Goal: Task Accomplishment & Management: Manage account settings

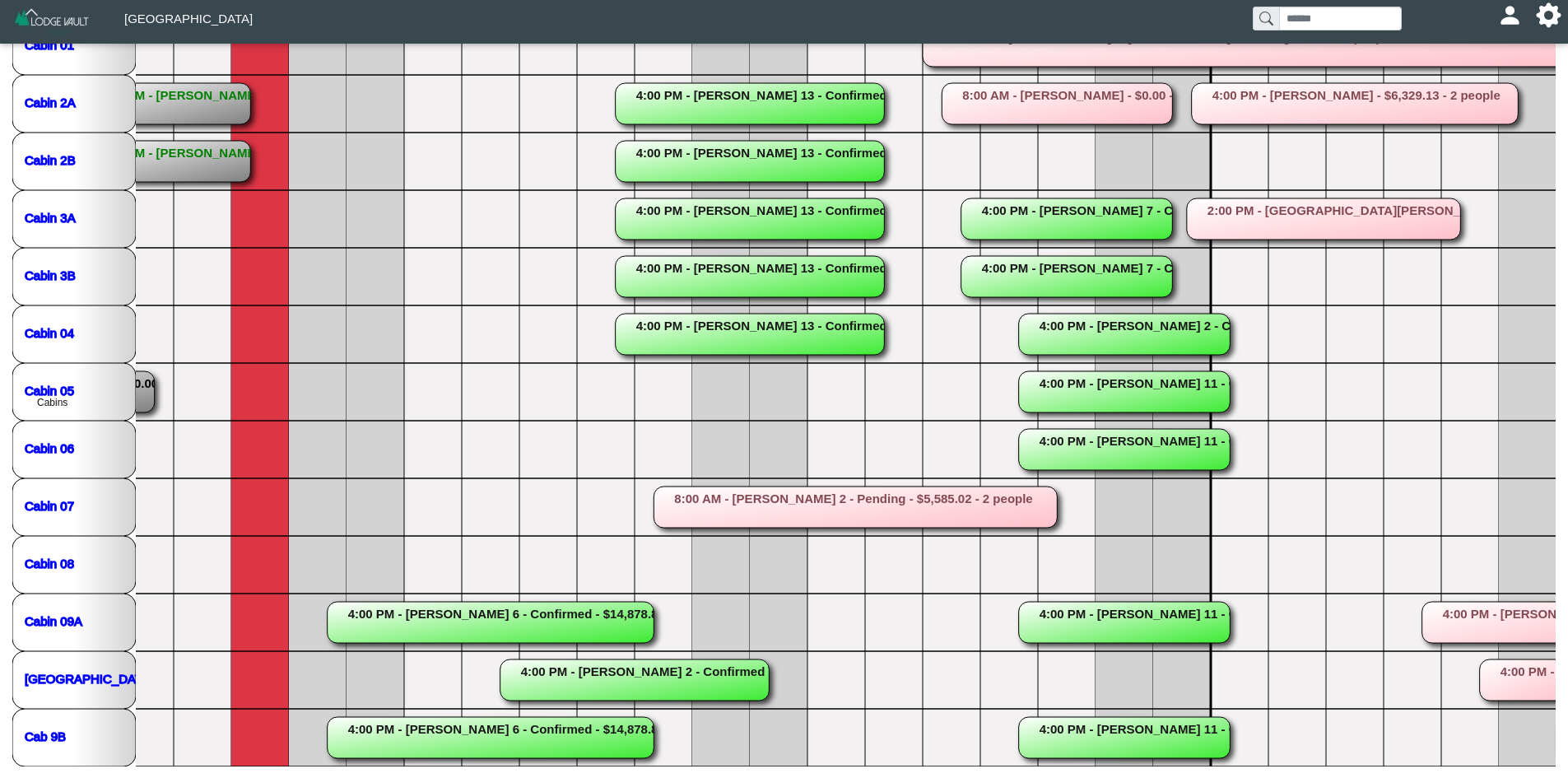
scroll to position [0, 593]
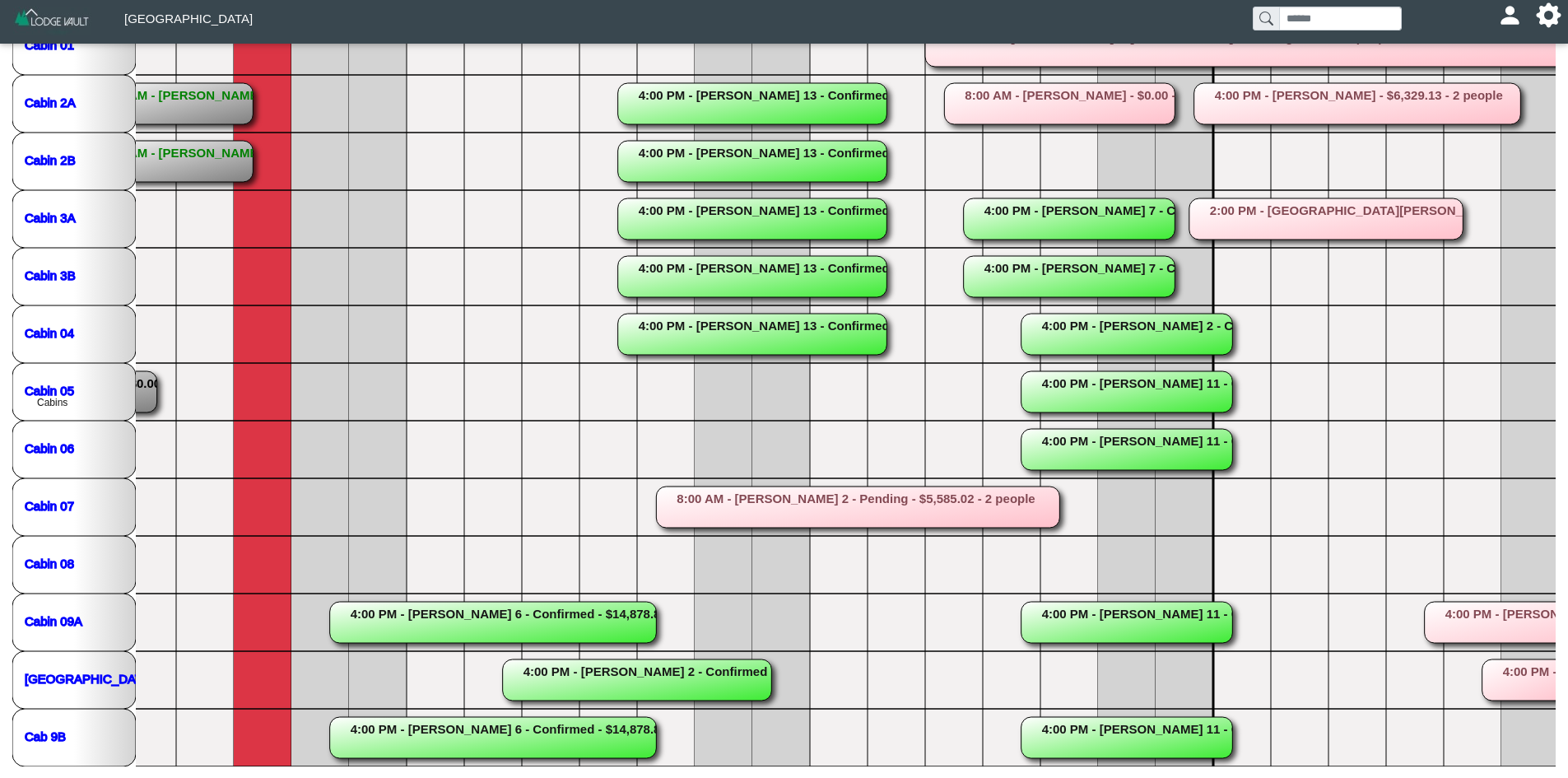
click at [1122, 268] on rect at bounding box center [1070, 276] width 211 height 41
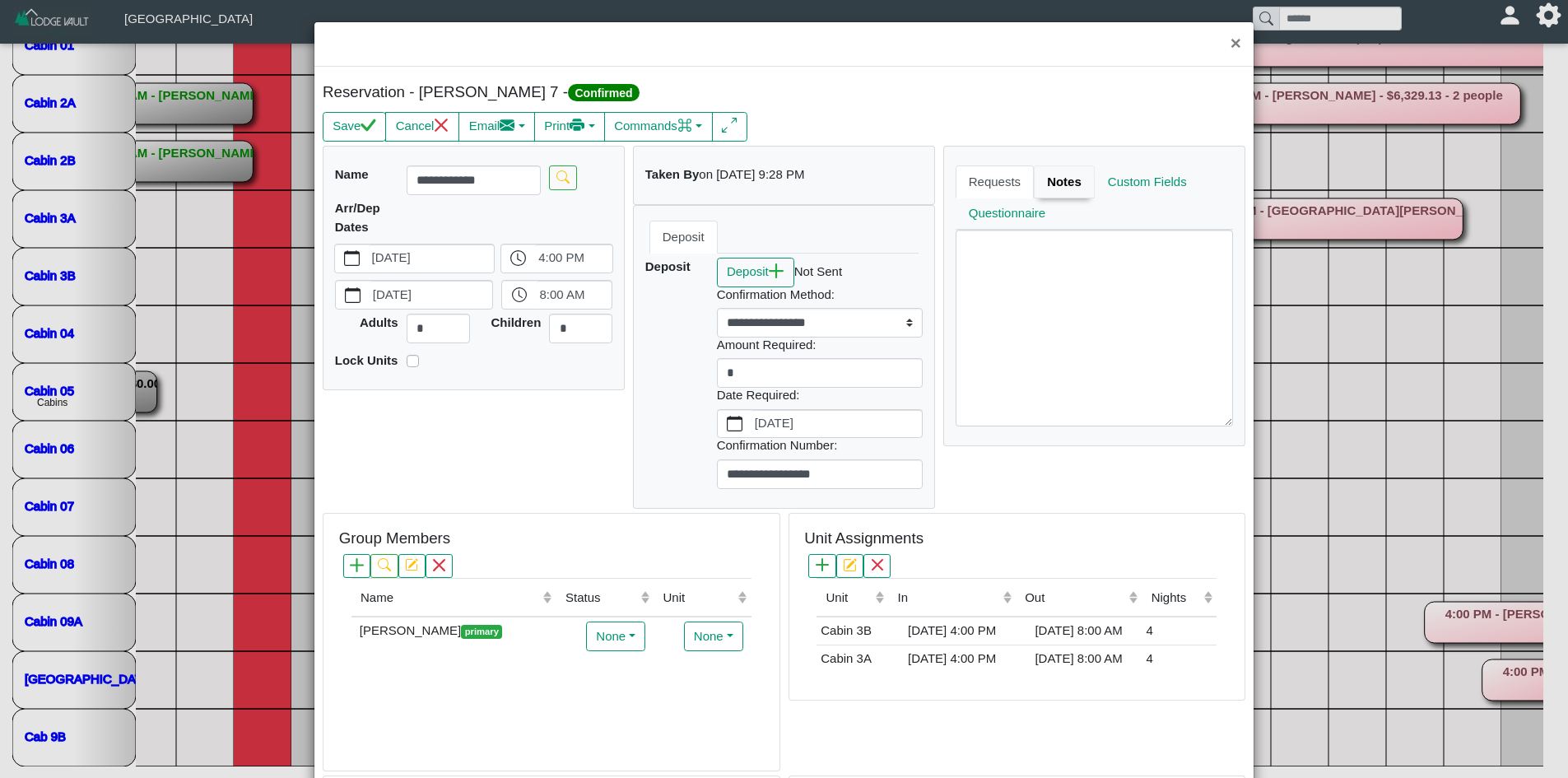
click at [1047, 179] on link "Notes" at bounding box center [1065, 182] width 61 height 33
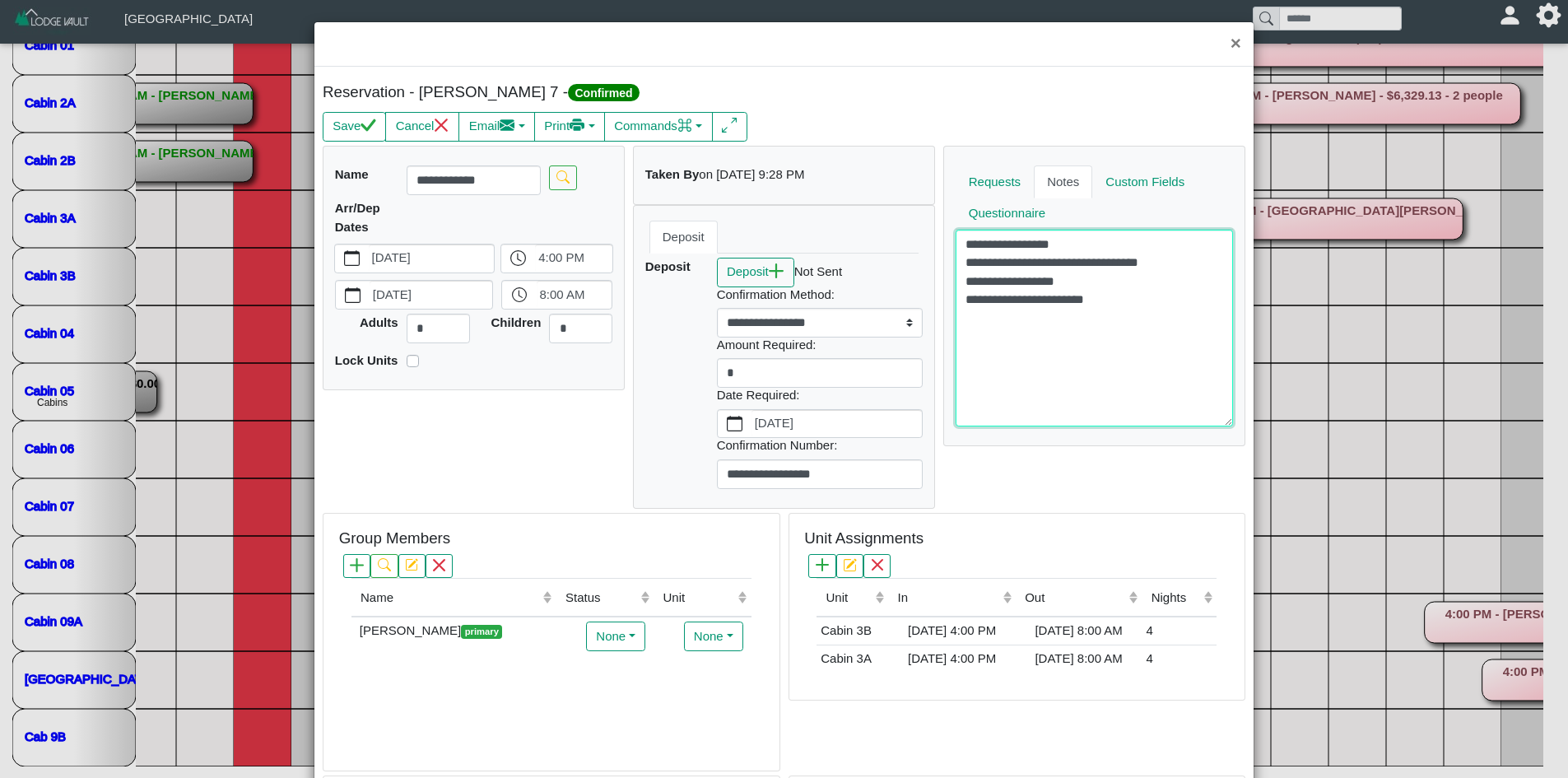
click at [1023, 330] on textarea "**********" at bounding box center [1095, 327] width 279 height 196
type textarea "**********"
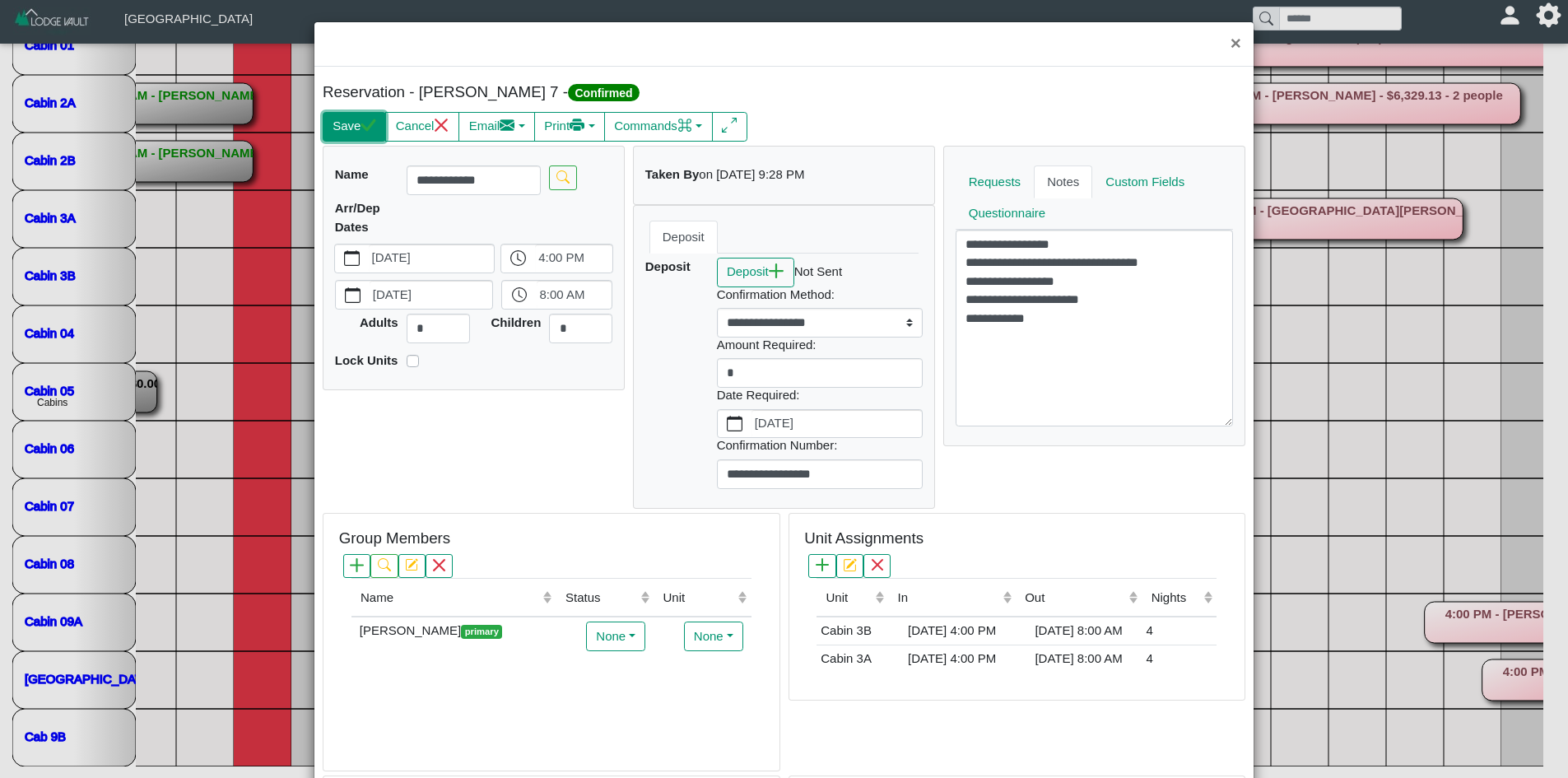
click at [335, 120] on button "Save" at bounding box center [354, 127] width 64 height 30
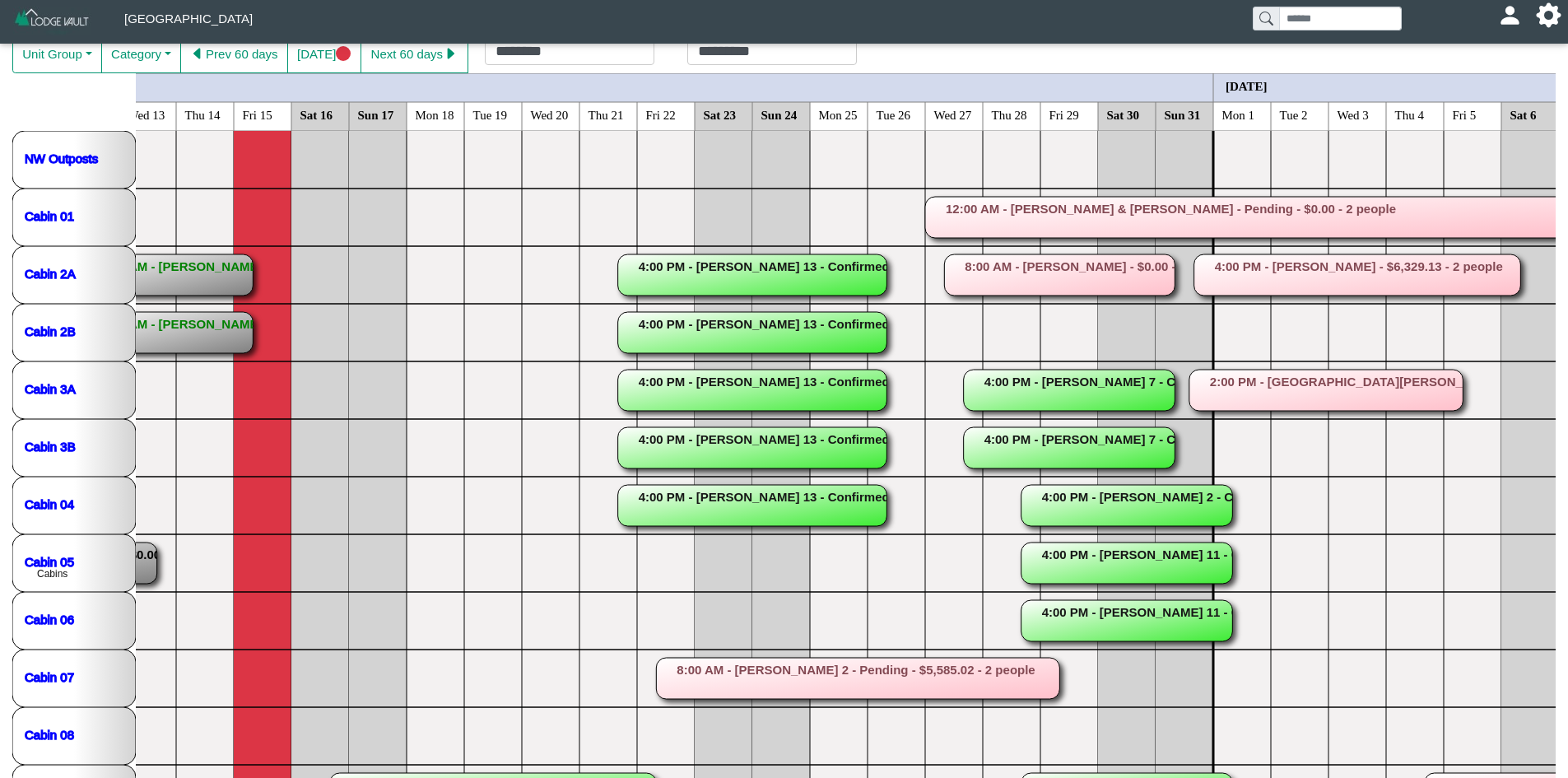
scroll to position [95, 0]
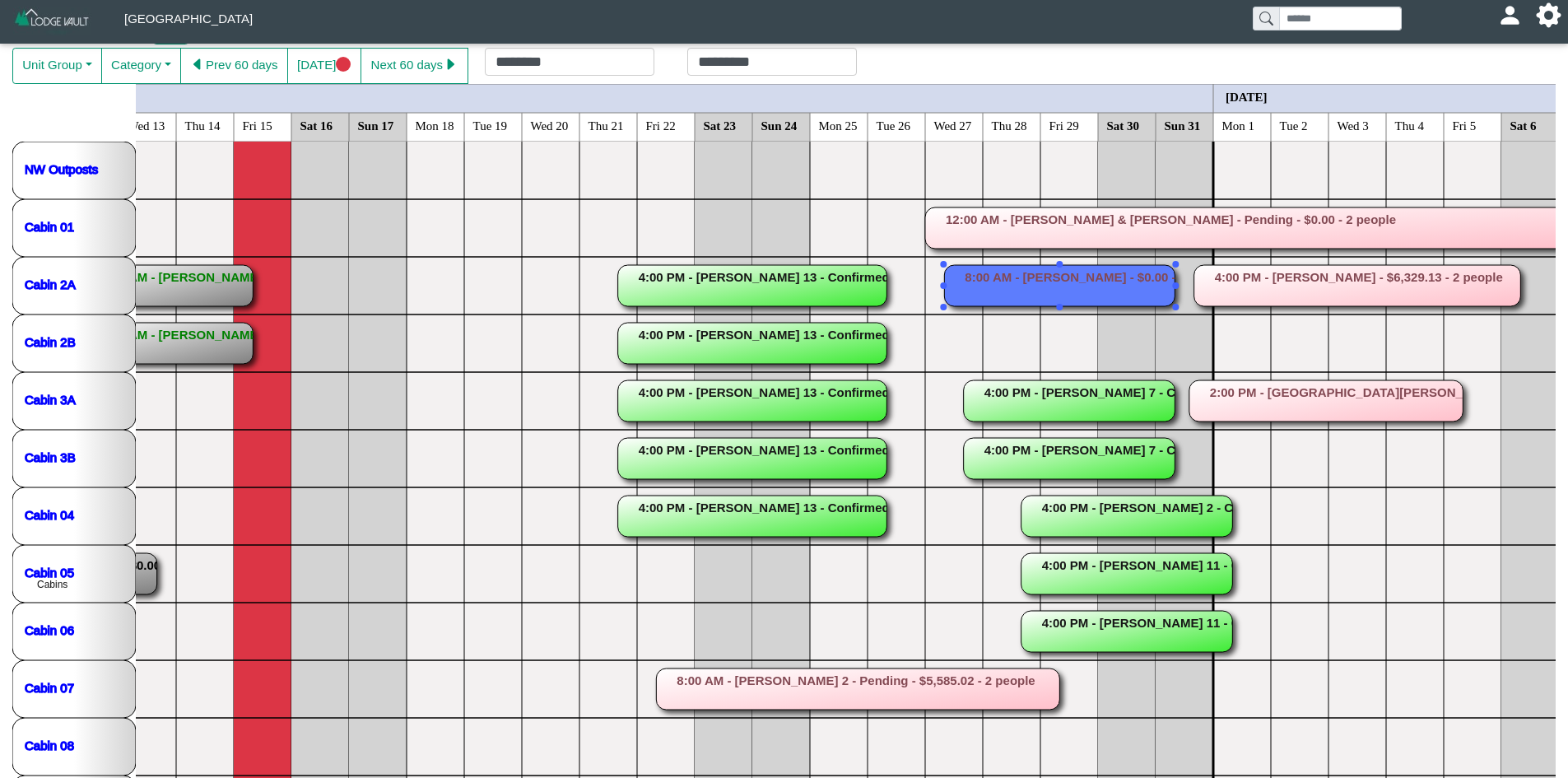
click at [1003, 281] on rect at bounding box center [1060, 285] width 231 height 41
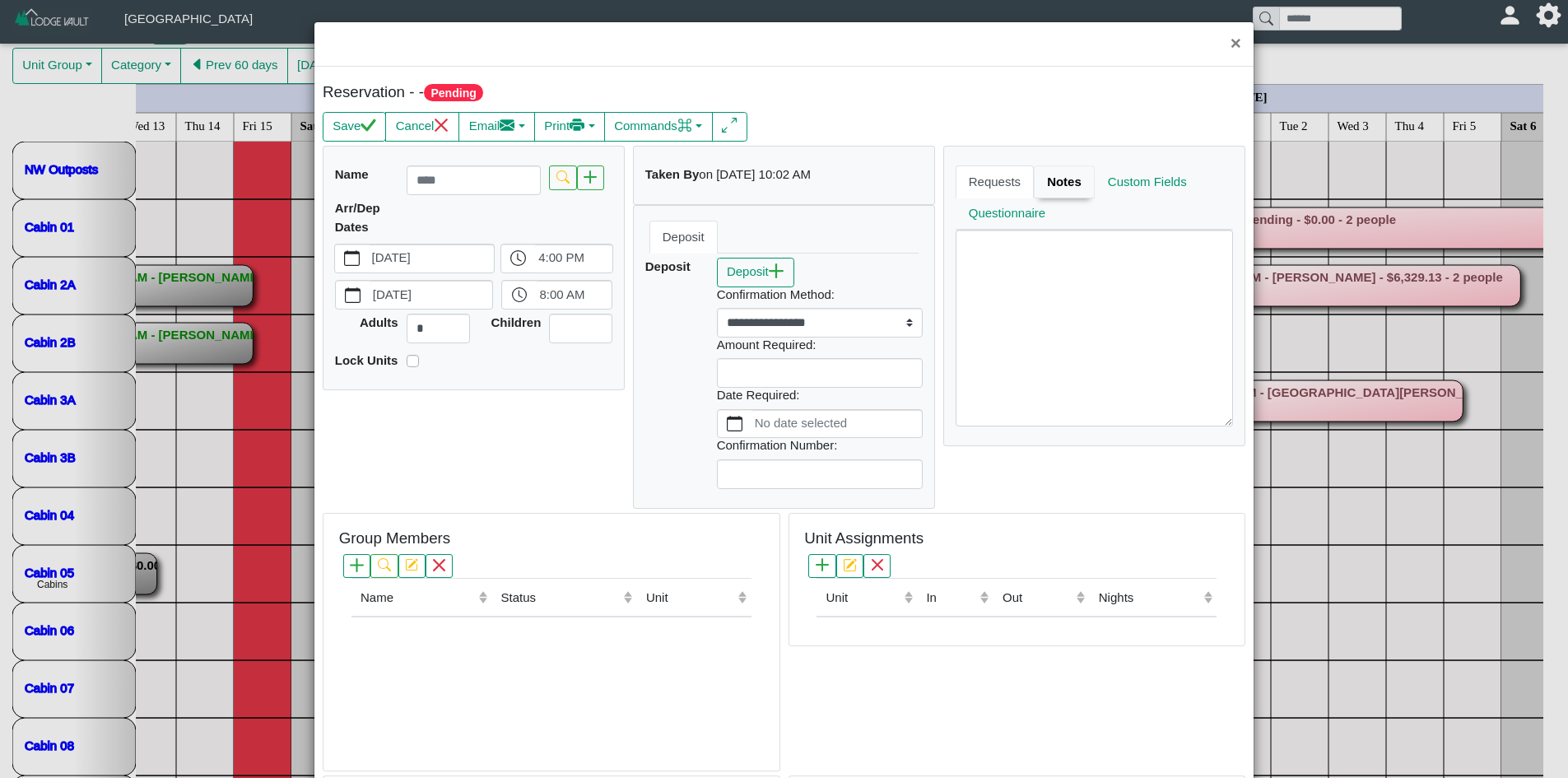
click at [1034, 181] on link "Notes" at bounding box center [1065, 182] width 61 height 33
click at [988, 185] on link "Requests" at bounding box center [997, 182] width 82 height 33
click at [1219, 50] on button "×" at bounding box center [1236, 44] width 36 height 44
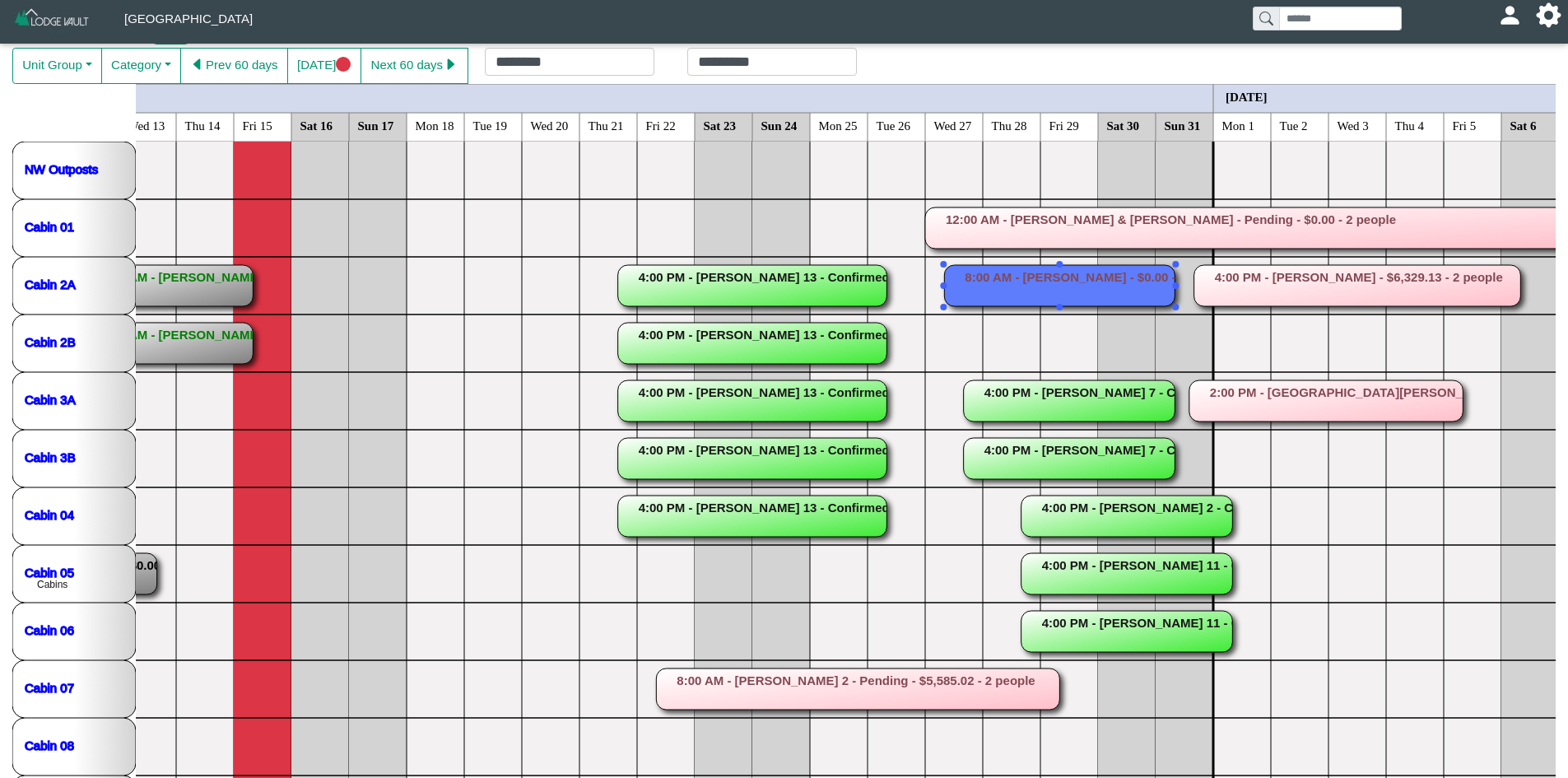
click at [1122, 273] on rect at bounding box center [1060, 285] width 231 height 41
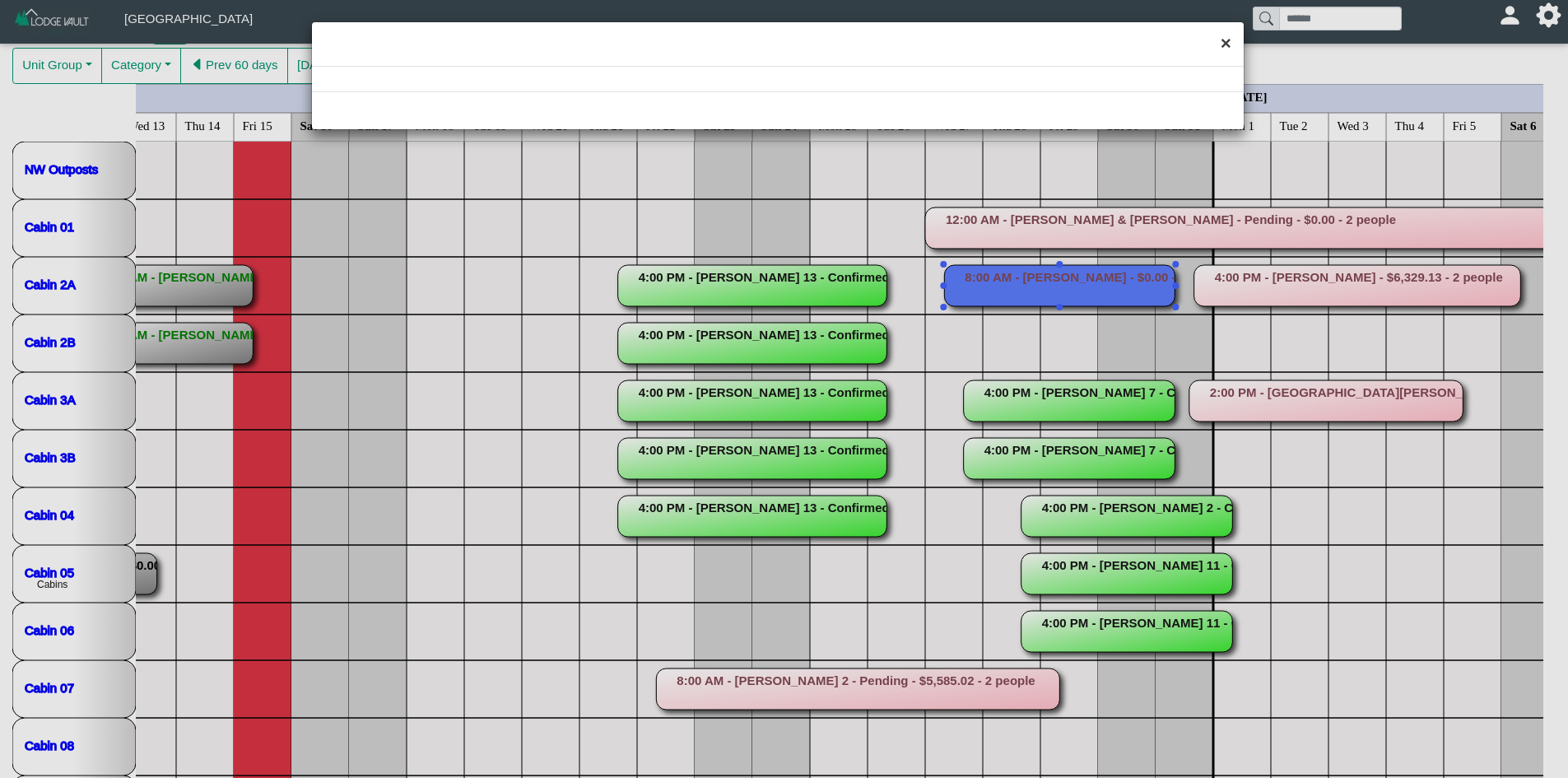
click at [1222, 48] on button "×" at bounding box center [1226, 44] width 36 height 44
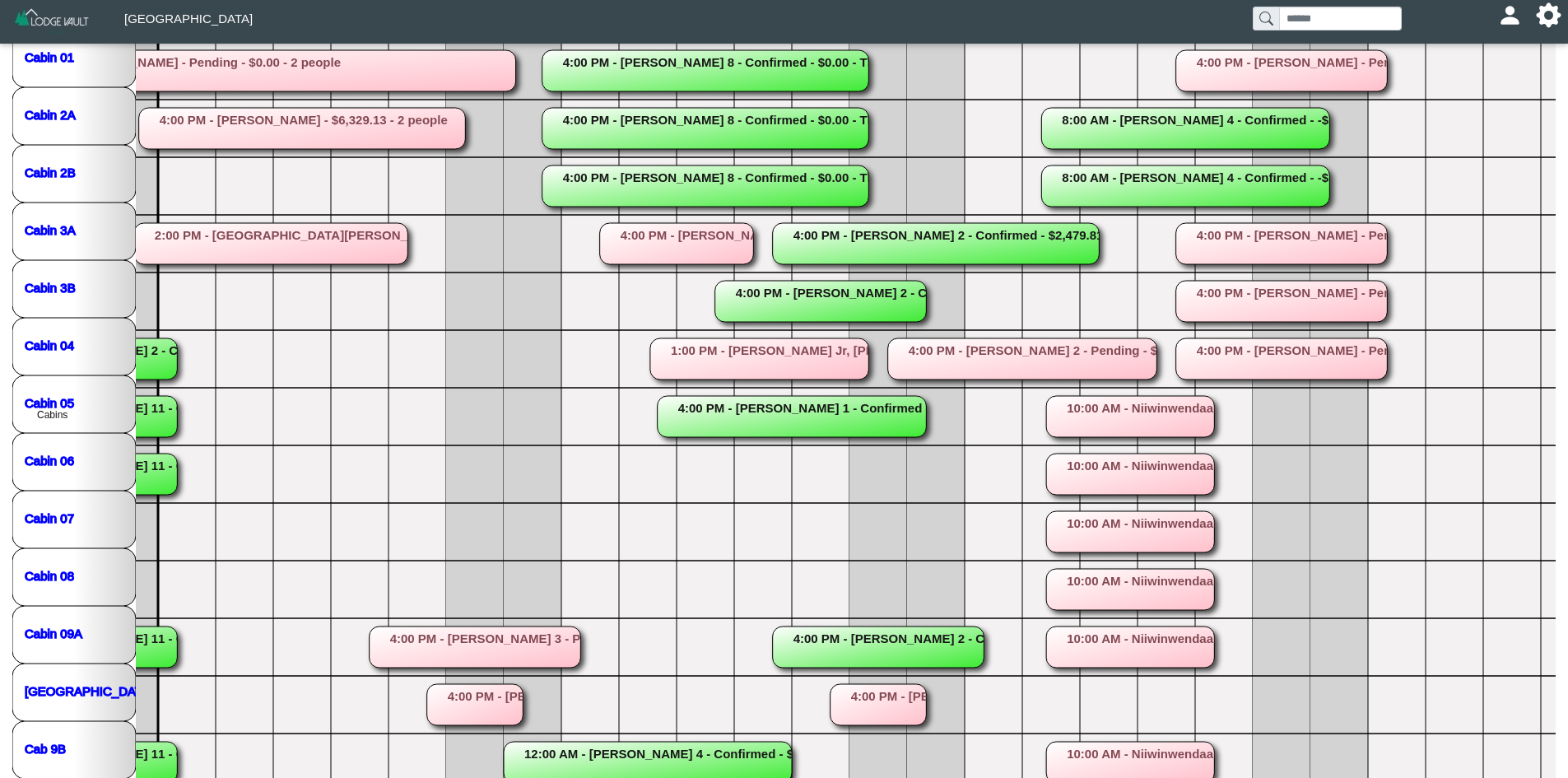
scroll to position [279, 0]
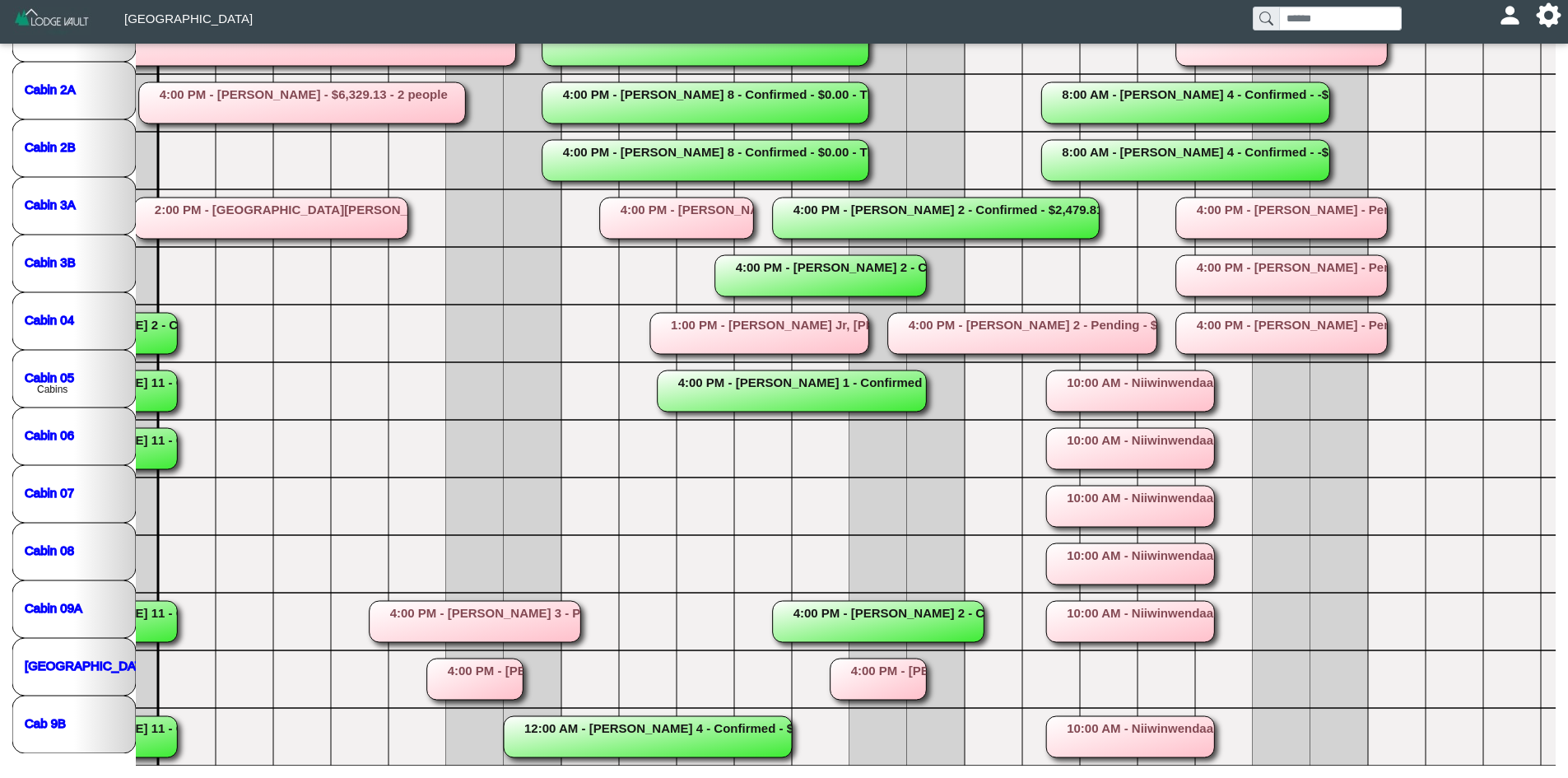
drag, startPoint x: 1025, startPoint y: 766, endPoint x: 1143, endPoint y: 789, distance: 120.2
click at [1143, 777] on html "Crow Rock Lodge [EMAIL_ADDRESS][DOMAIN_NAME] Profile Sign Out Home Grid Reserva…" at bounding box center [784, 249] width 1568 height 1056
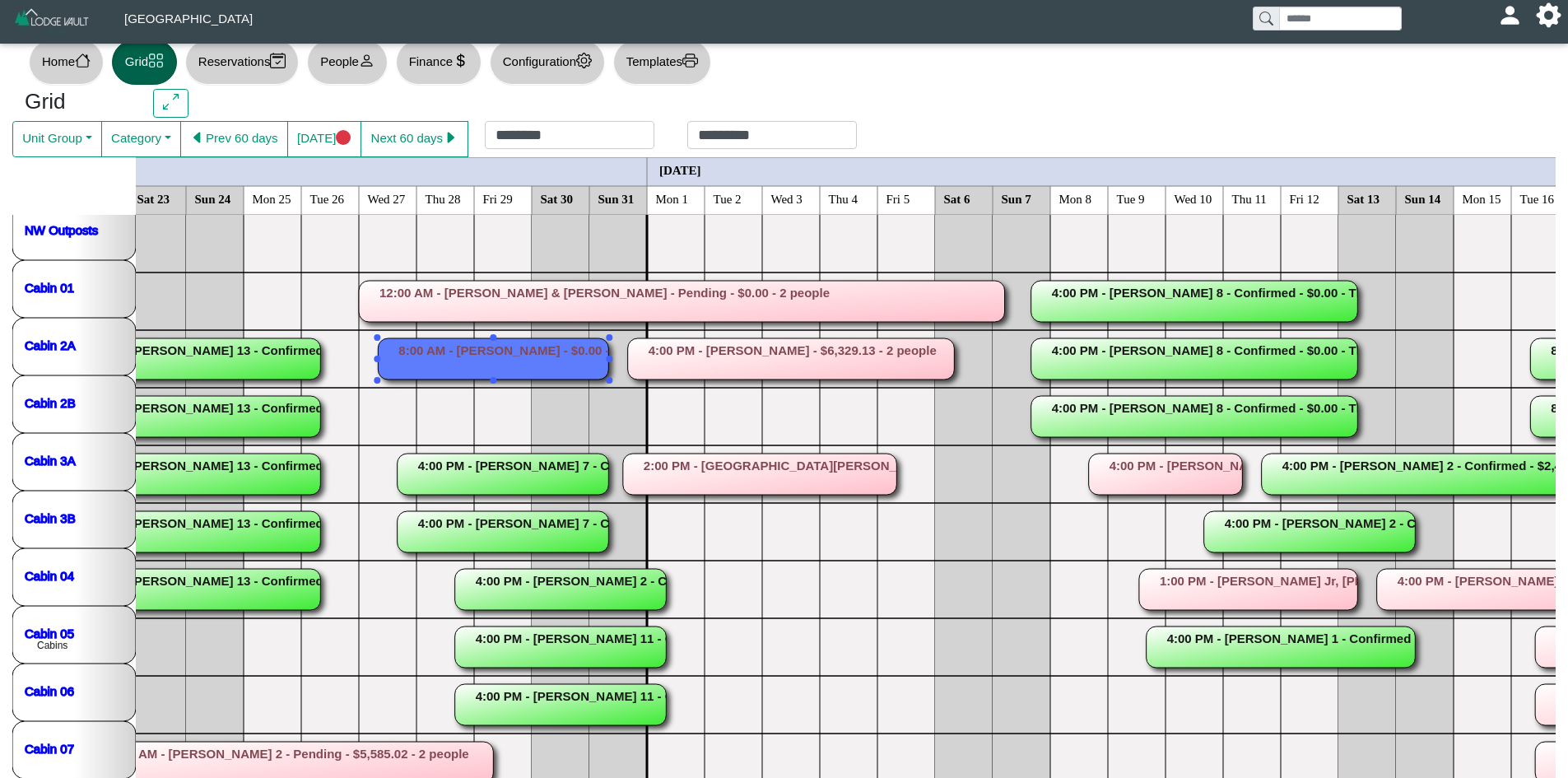
scroll to position [19, 0]
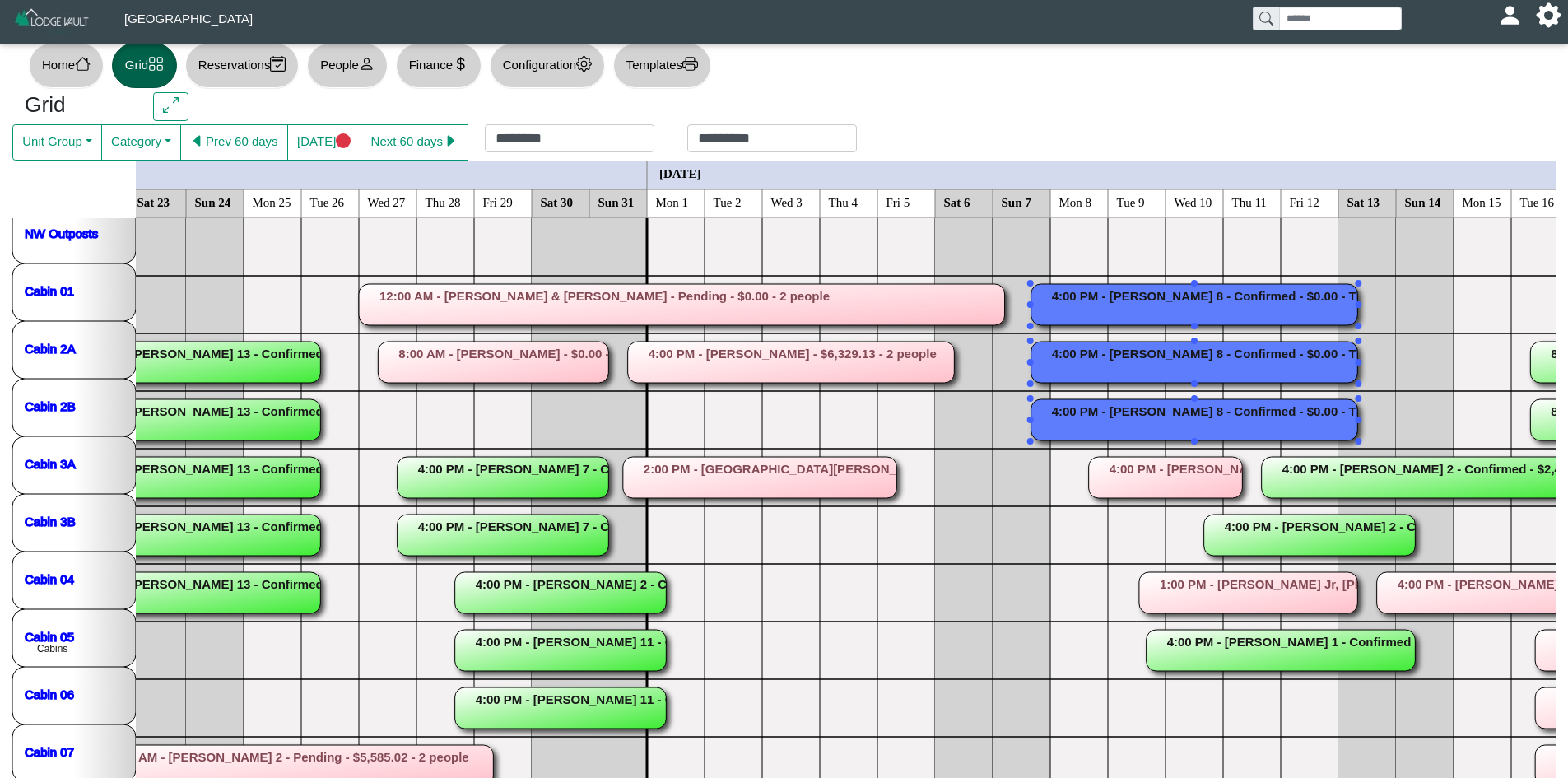
click at [1099, 350] on rect at bounding box center [1195, 361] width 327 height 41
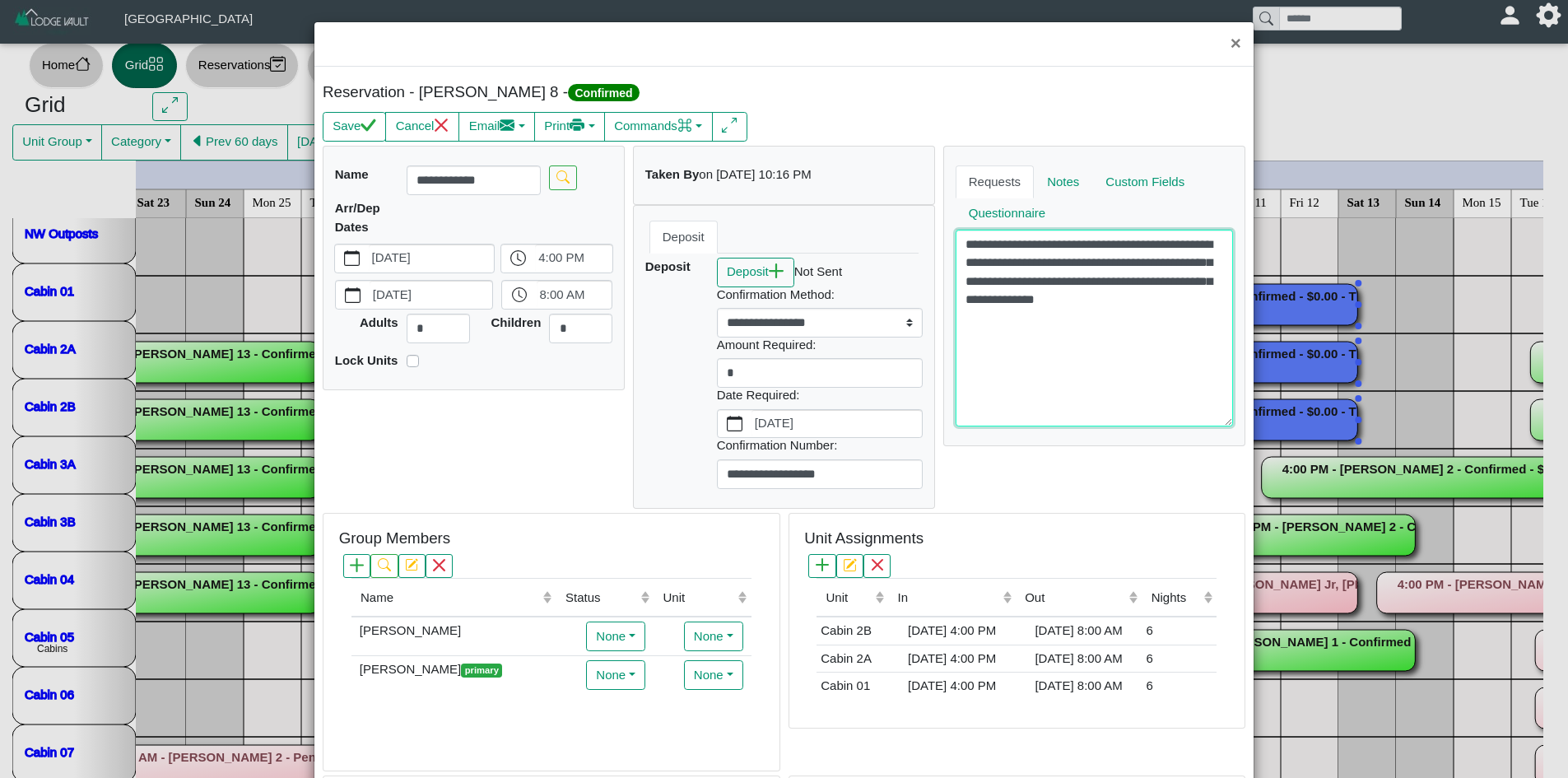
click at [1122, 342] on textarea "**********" at bounding box center [1095, 327] width 279 height 196
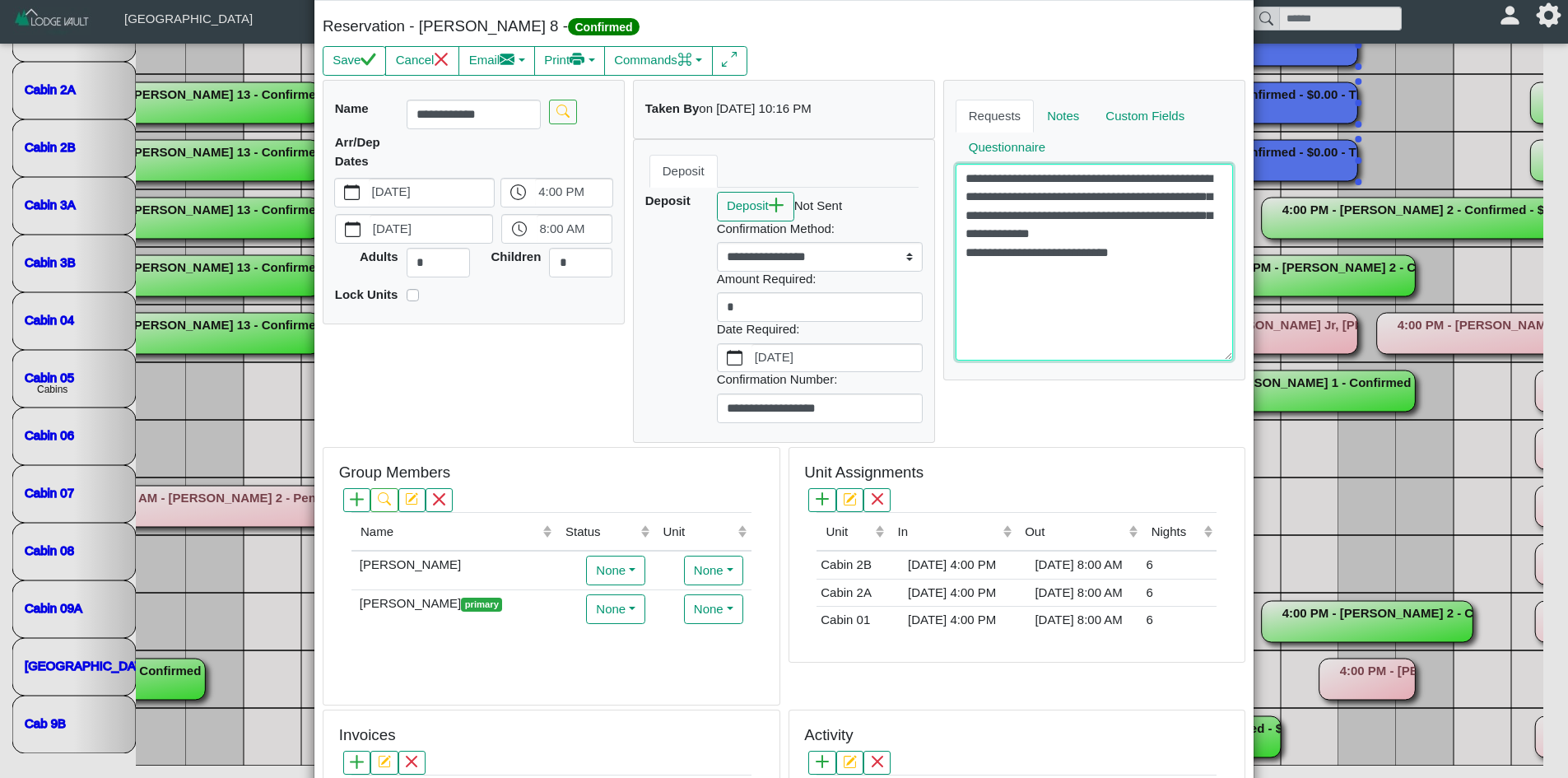
scroll to position [0, 0]
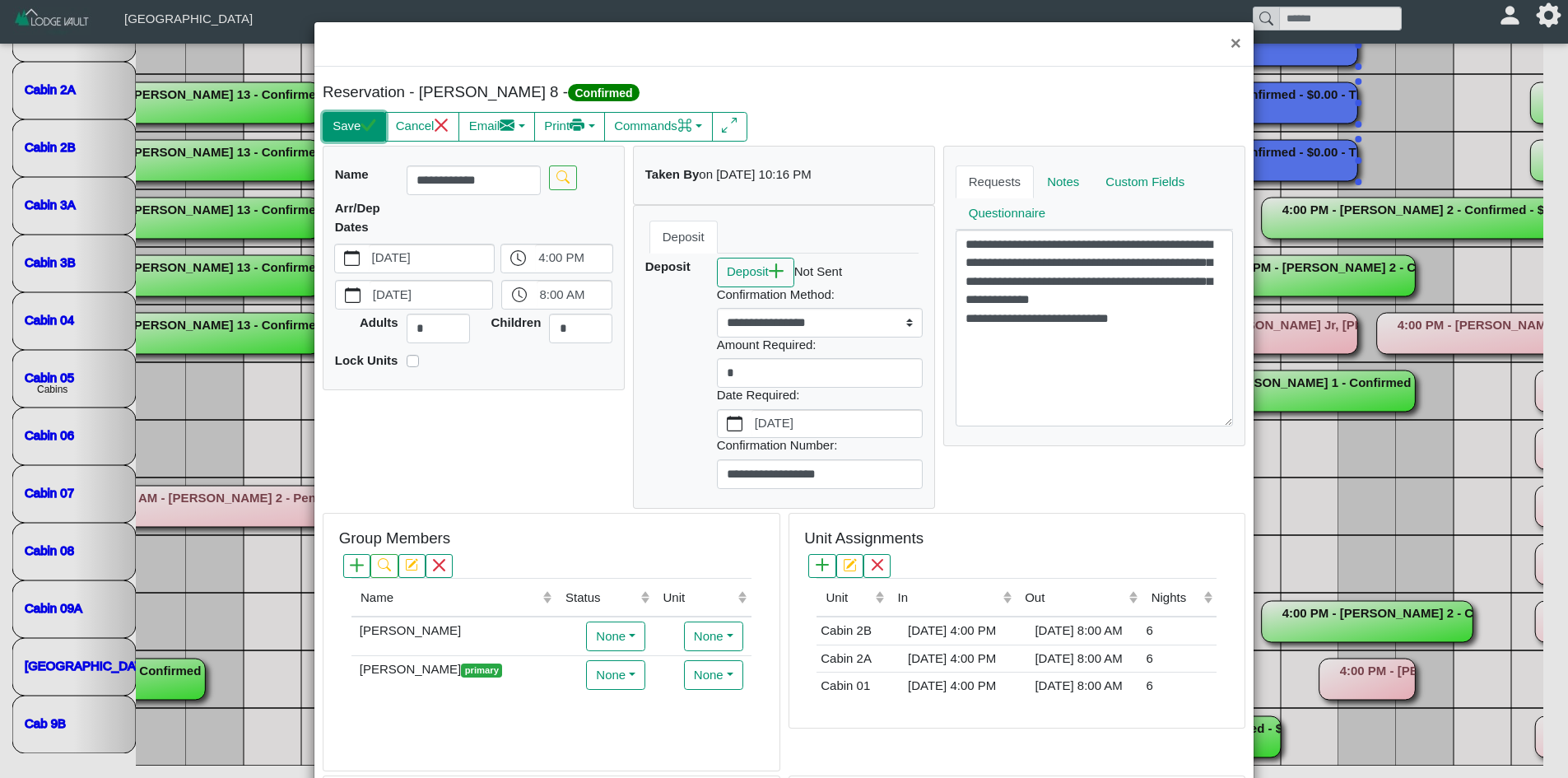
click at [370, 128] on icon "check" at bounding box center [370, 125] width 16 height 12
type textarea "**********"
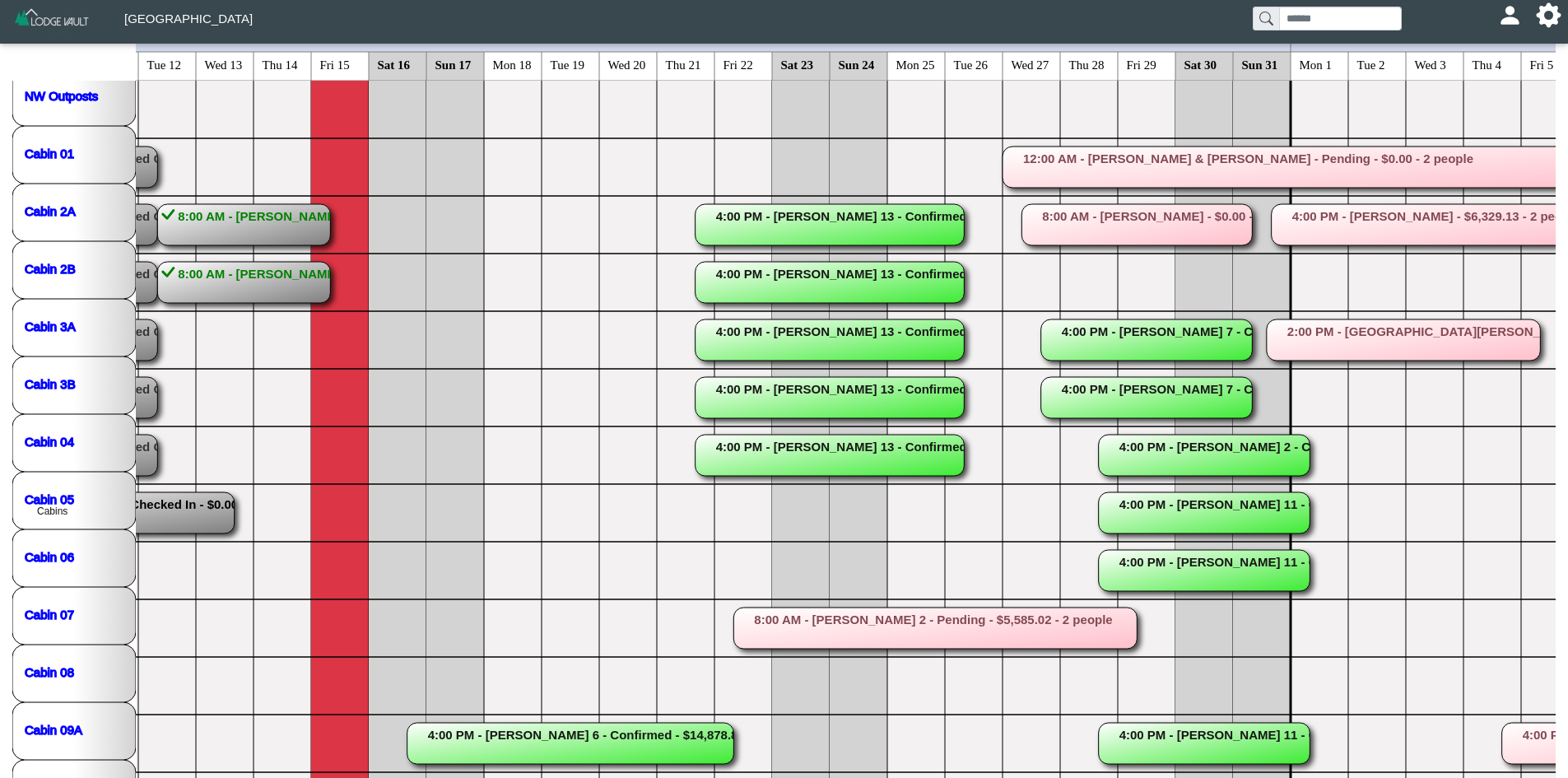
scroll to position [157, 0]
drag, startPoint x: 1566, startPoint y: 146, endPoint x: 1557, endPoint y: 163, distance: 19.2
click at [1557, 163] on div "Home Grid Reservations People Finance Configuration Templates Grid Unit Group A…" at bounding box center [784, 393] width 1568 height 986
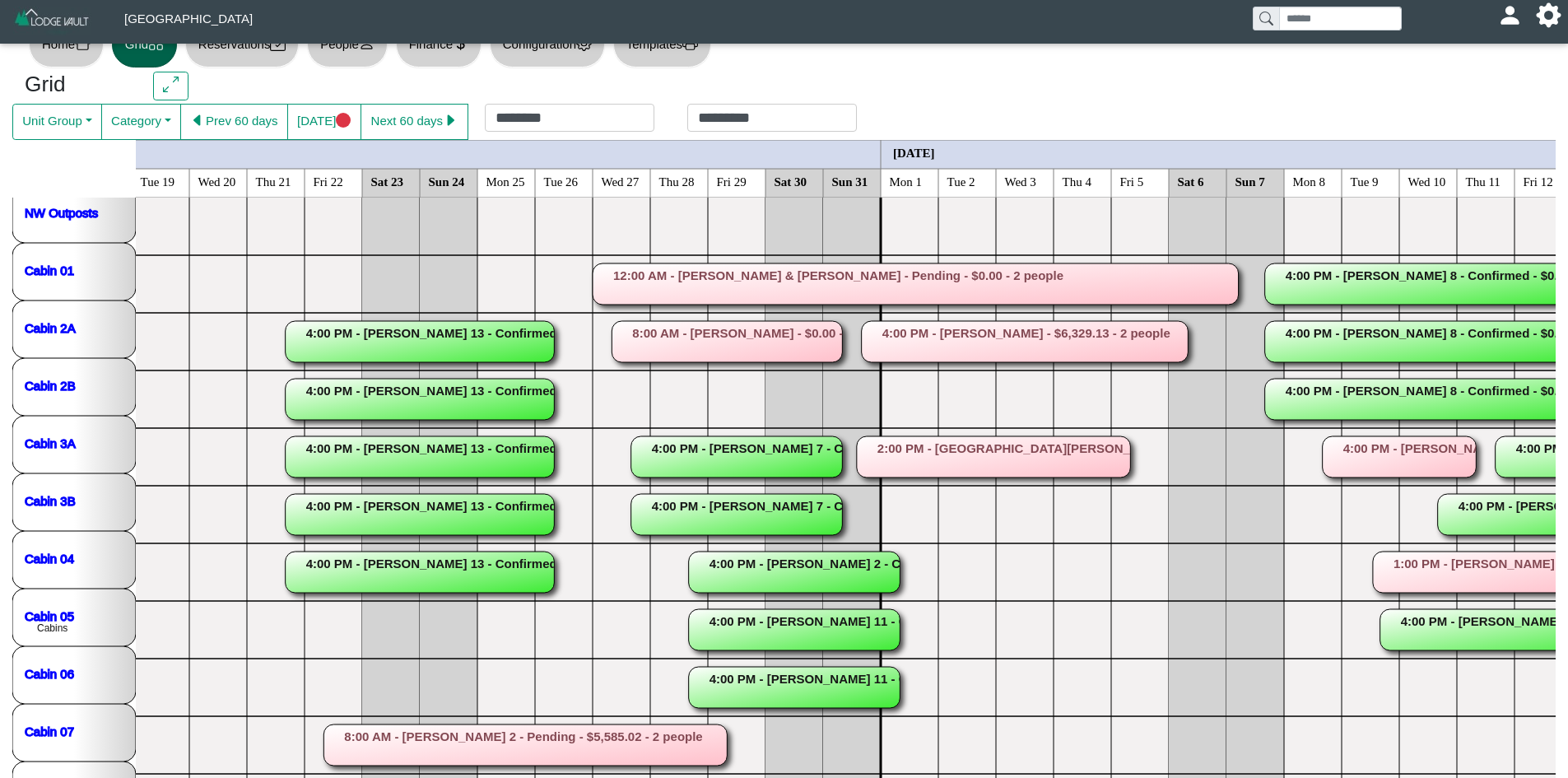
scroll to position [0, 0]
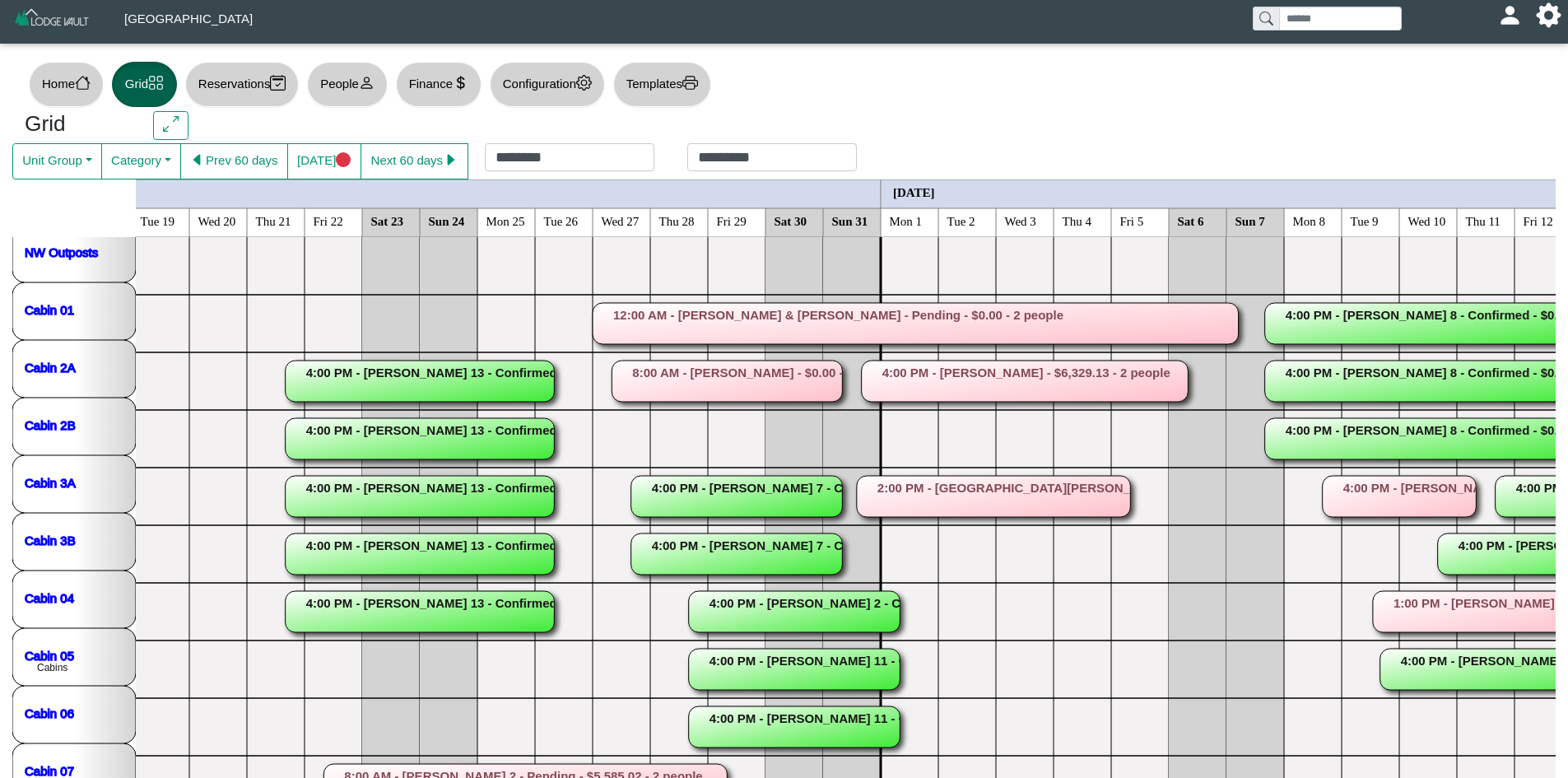
click at [1044, 393] on icon "...4:00 PM - [PERSON_NAME] 3 - Checked In - $2,362.43 - 11am pick up Fishing wi…" at bounding box center [909, 640] width 3400 height 807
click at [1052, 381] on rect at bounding box center [1026, 381] width 327 height 41
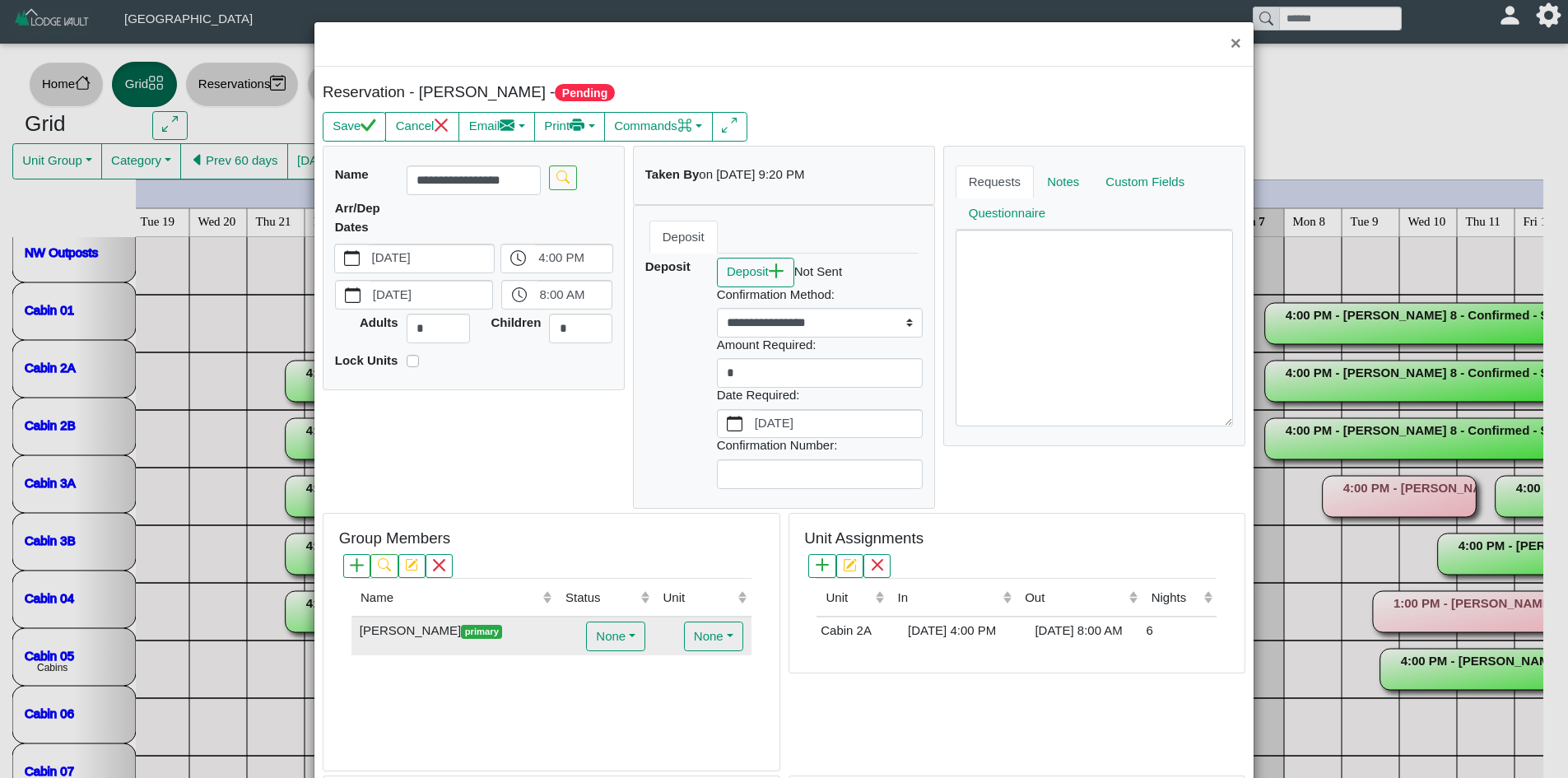
click at [399, 632] on div "[PERSON_NAME] primary" at bounding box center [453, 631] width 197 height 19
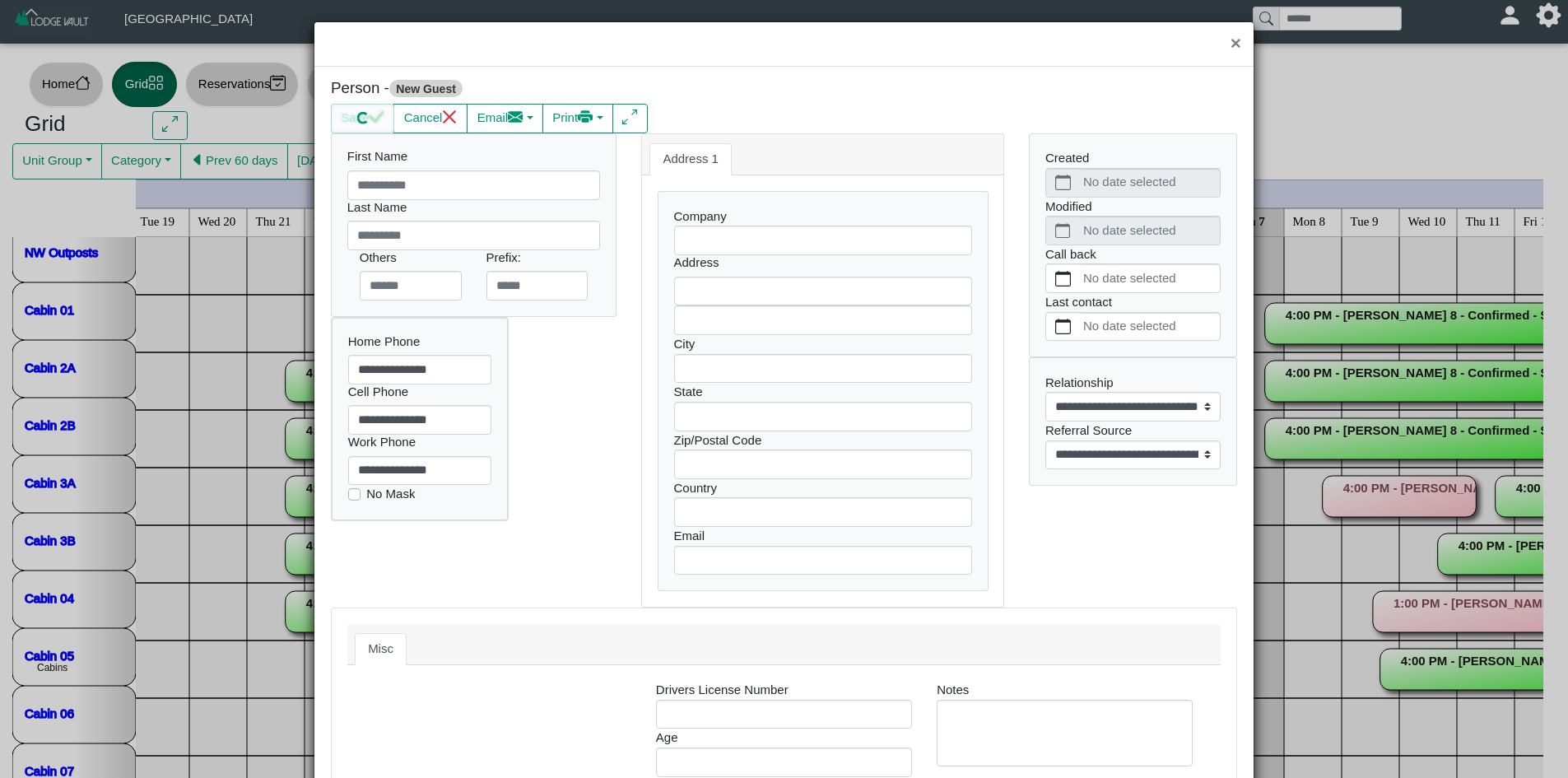
type input "******"
type input "*********"
type input "**********"
select select
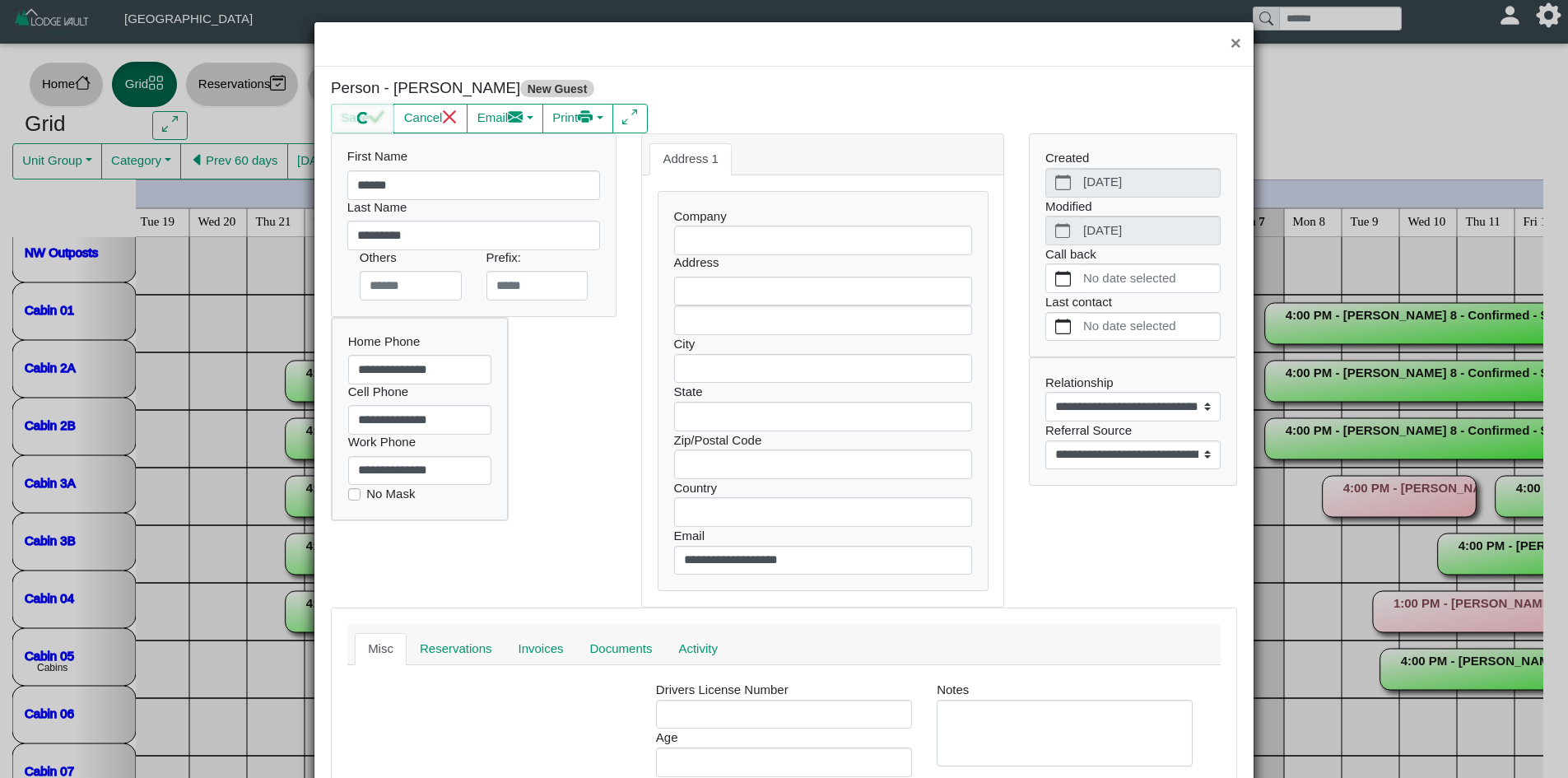
select select
select select "**********"
drag, startPoint x: 803, startPoint y: 554, endPoint x: 615, endPoint y: 565, distance: 188.3
click at [615, 565] on div "**********" at bounding box center [784, 370] width 931 height 474
select select
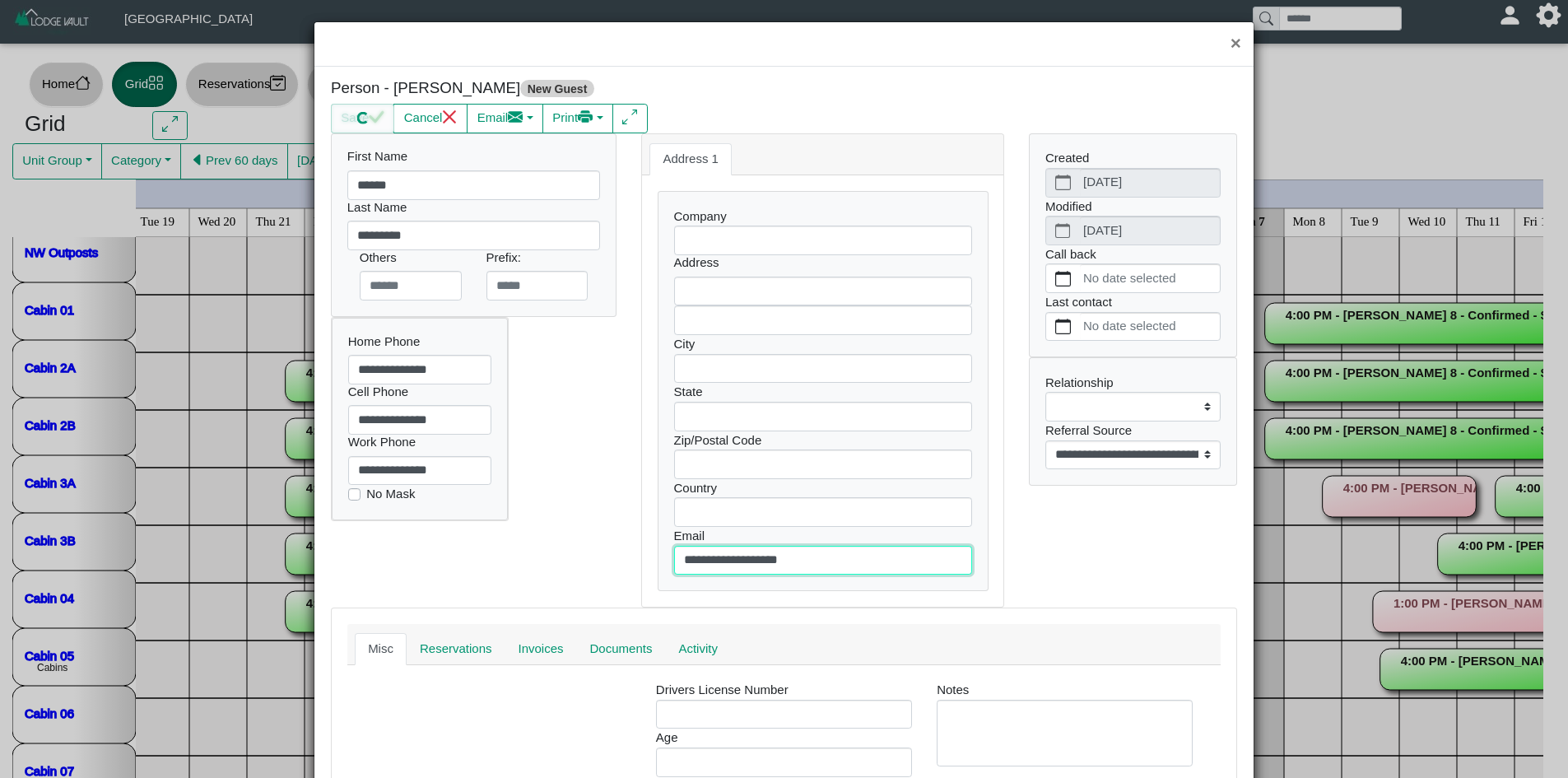
type input "**********"
type input "*****"
select select
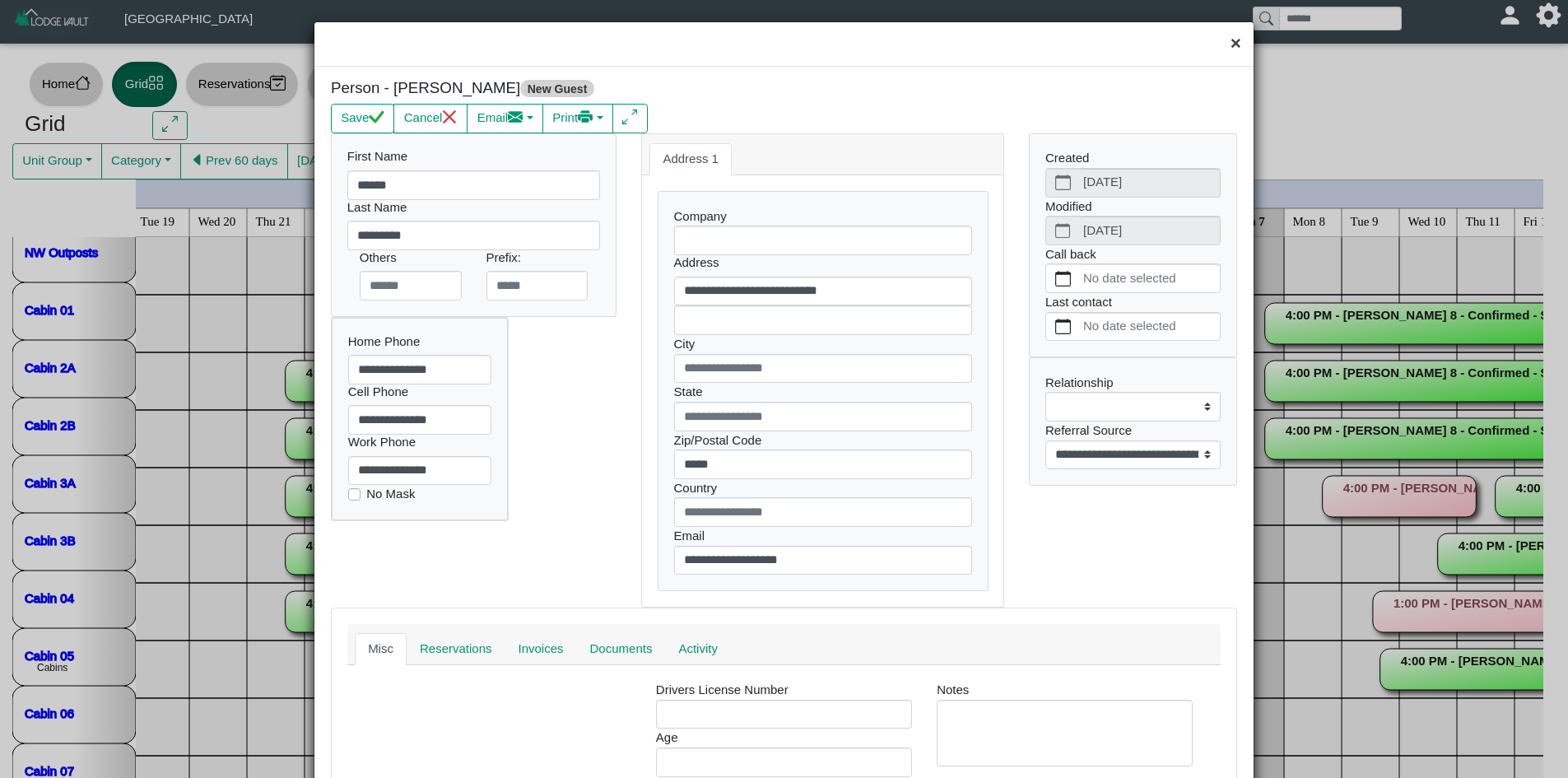
drag, startPoint x: 1226, startPoint y: 45, endPoint x: 1252, endPoint y: 60, distance: 30.0
click at [1227, 45] on button "×" at bounding box center [1236, 44] width 36 height 44
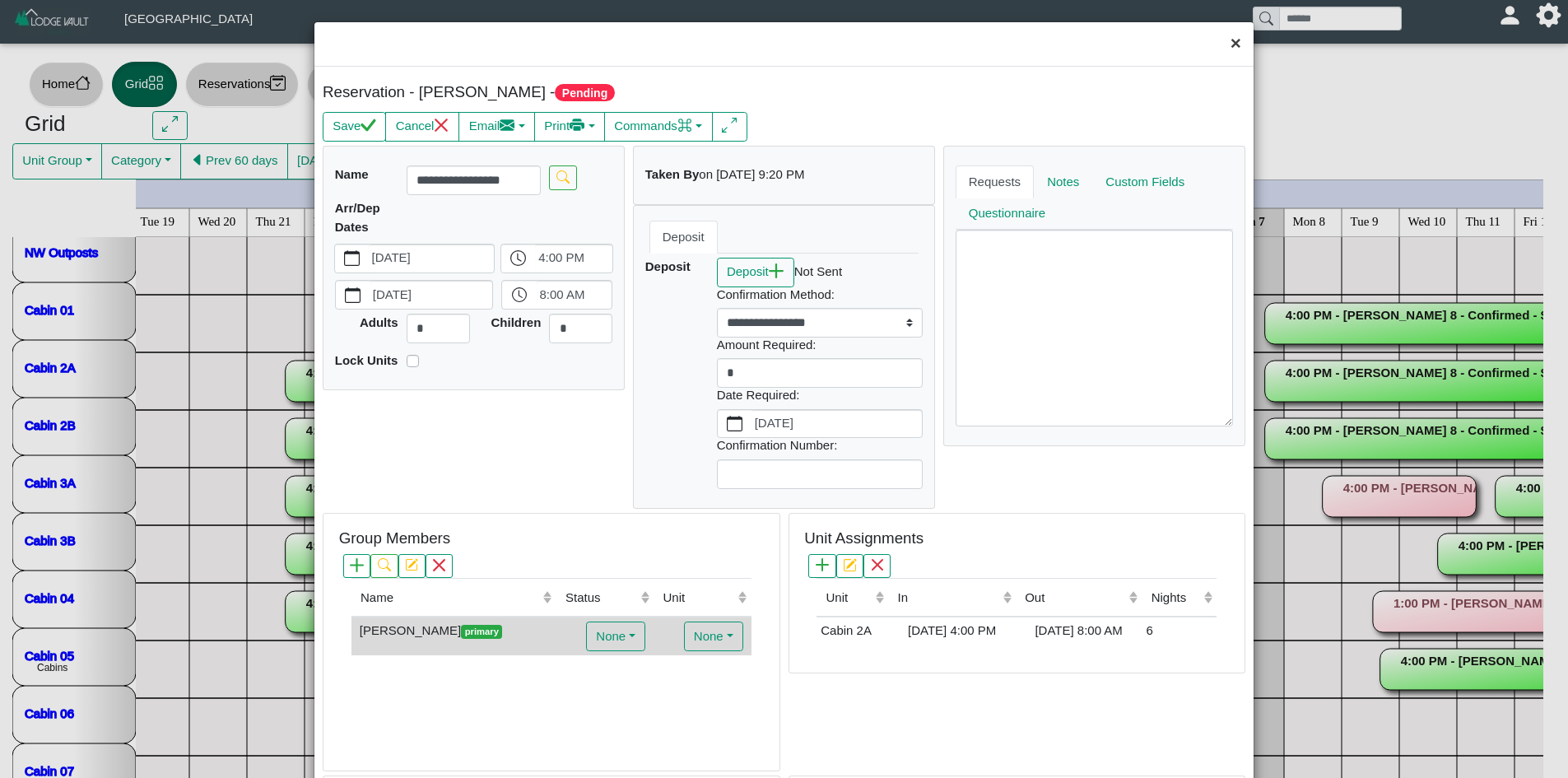
click at [1223, 47] on button "×" at bounding box center [1236, 44] width 36 height 44
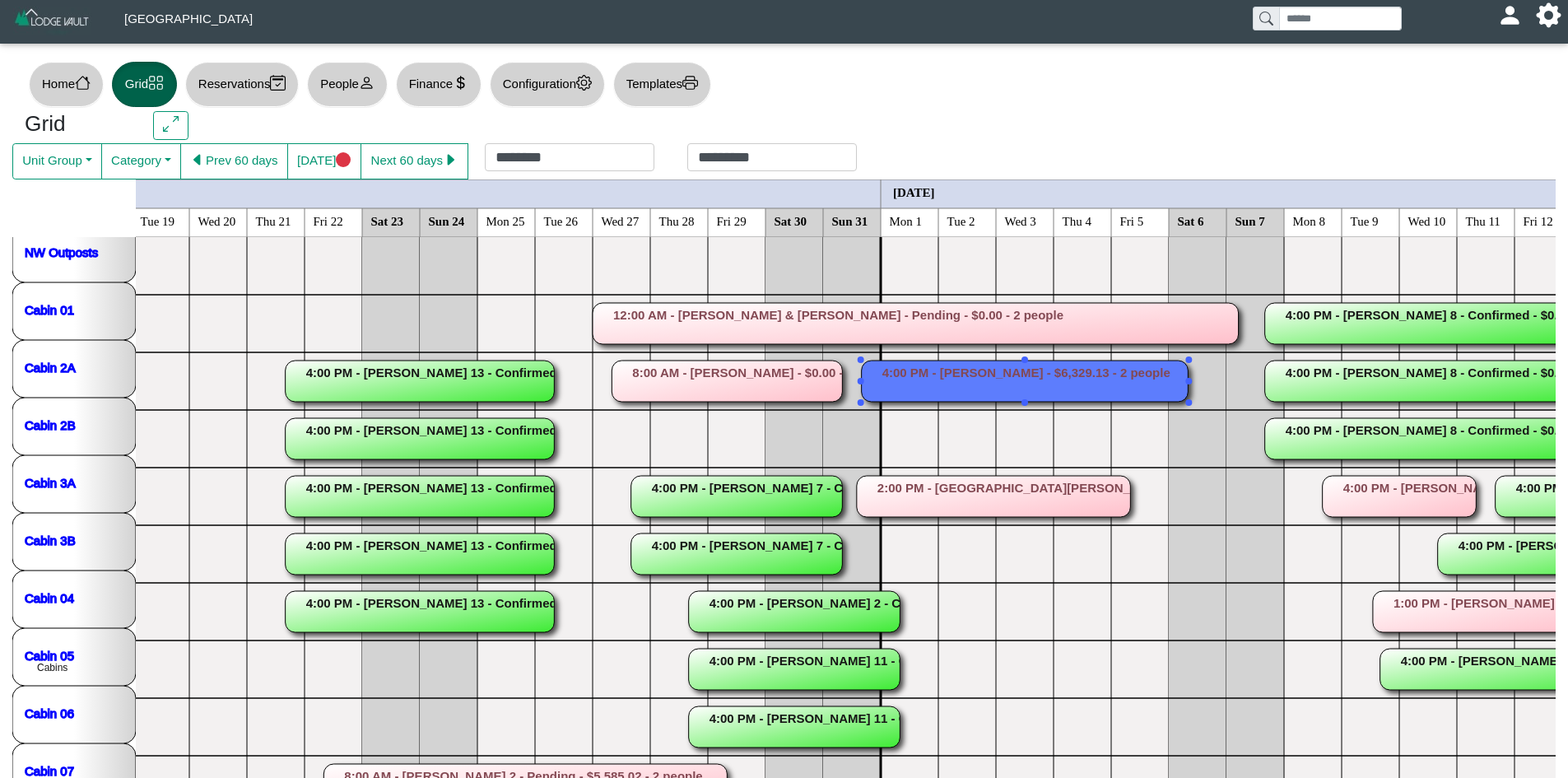
drag, startPoint x: 1561, startPoint y: 637, endPoint x: 1565, endPoint y: 732, distance: 95.1
click at [1565, 744] on div "Home Grid Reservations People Finance Configuration Templates Grid Unit Group A…" at bounding box center [784, 550] width 1568 height 986
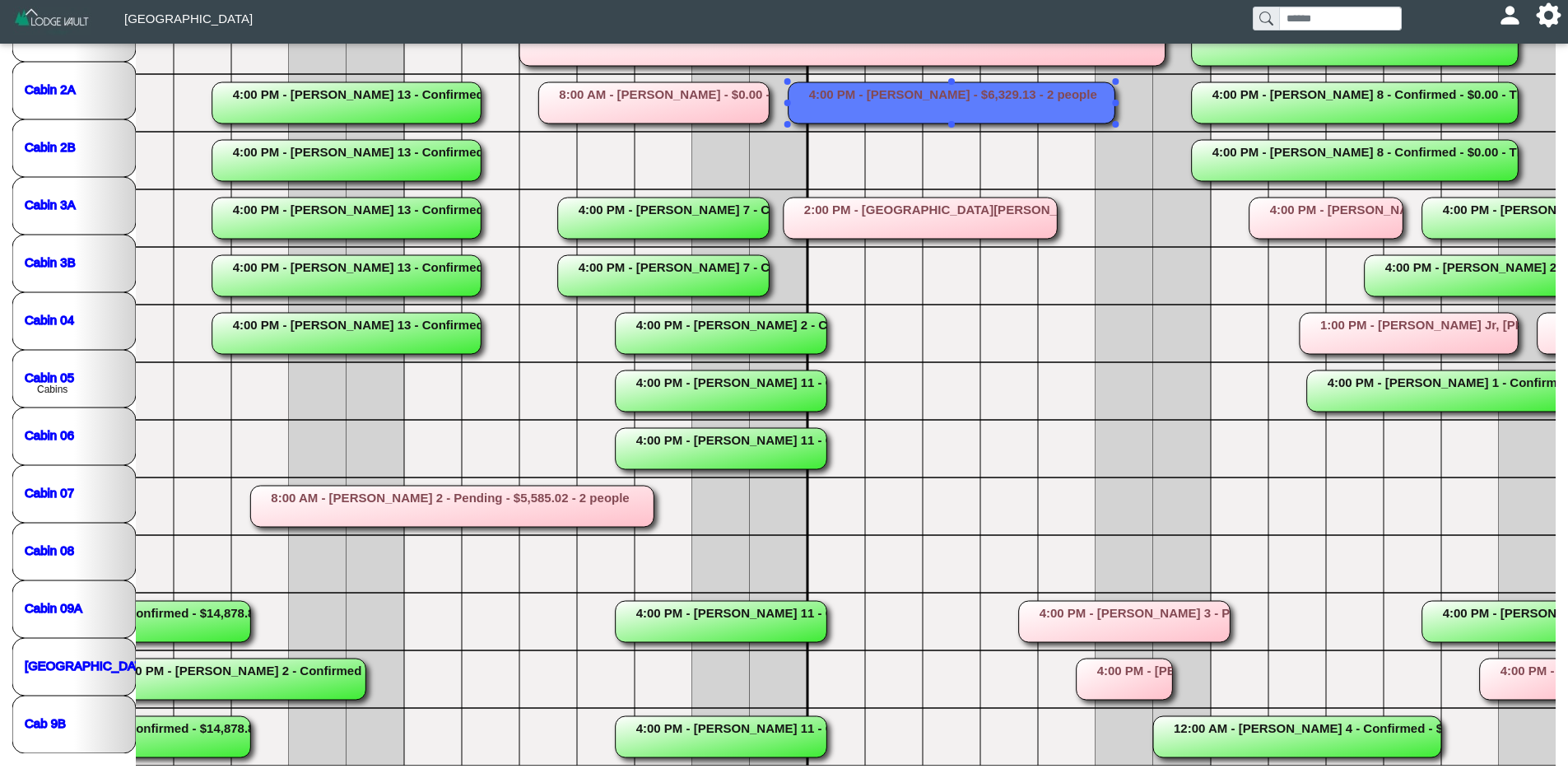
scroll to position [0, 975]
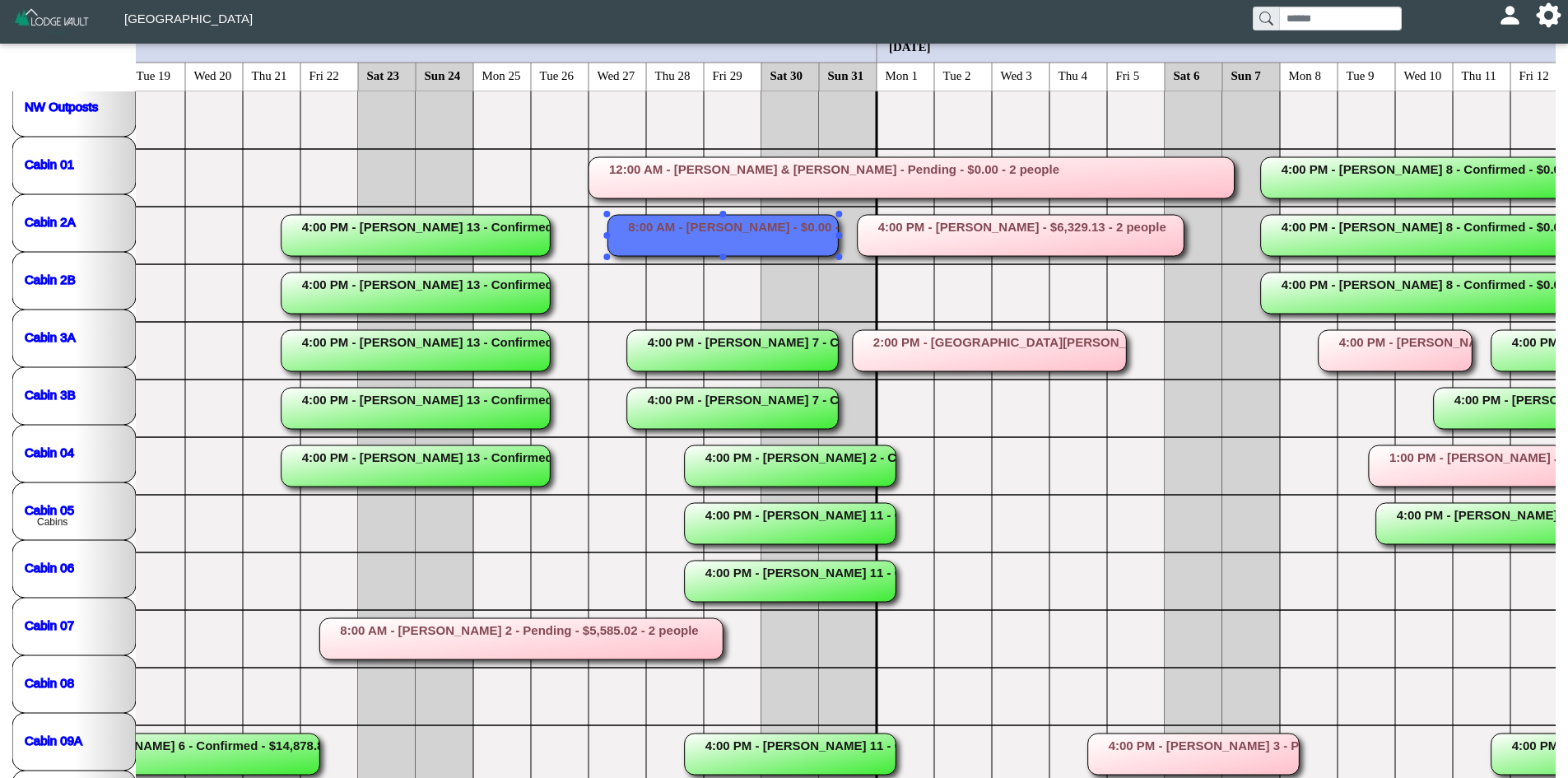
click at [687, 224] on rect at bounding box center [723, 235] width 231 height 41
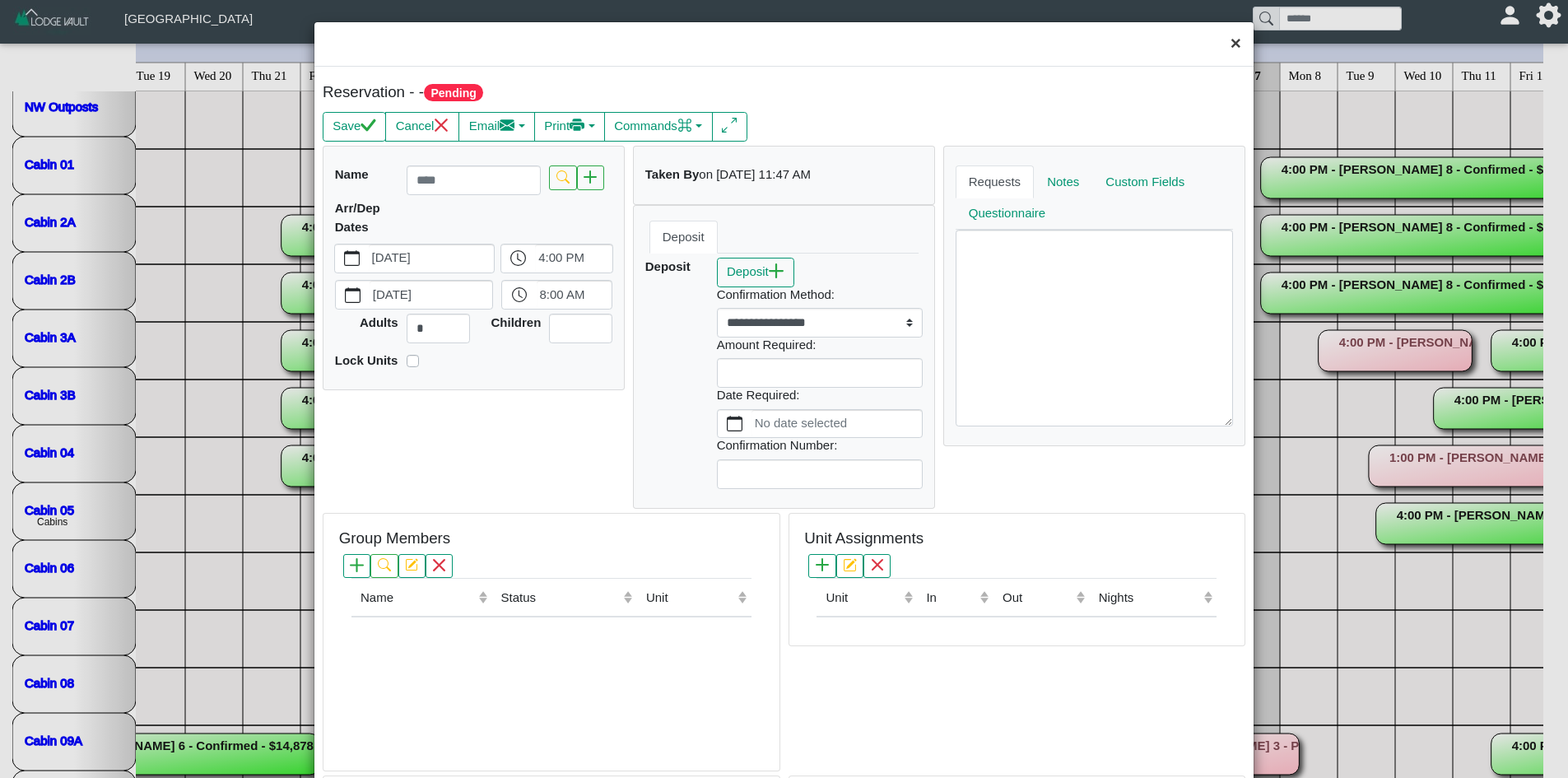
drag, startPoint x: 1219, startPoint y: 38, endPoint x: 1314, endPoint y: 54, distance: 96.3
click at [1219, 38] on button "×" at bounding box center [1236, 44] width 36 height 44
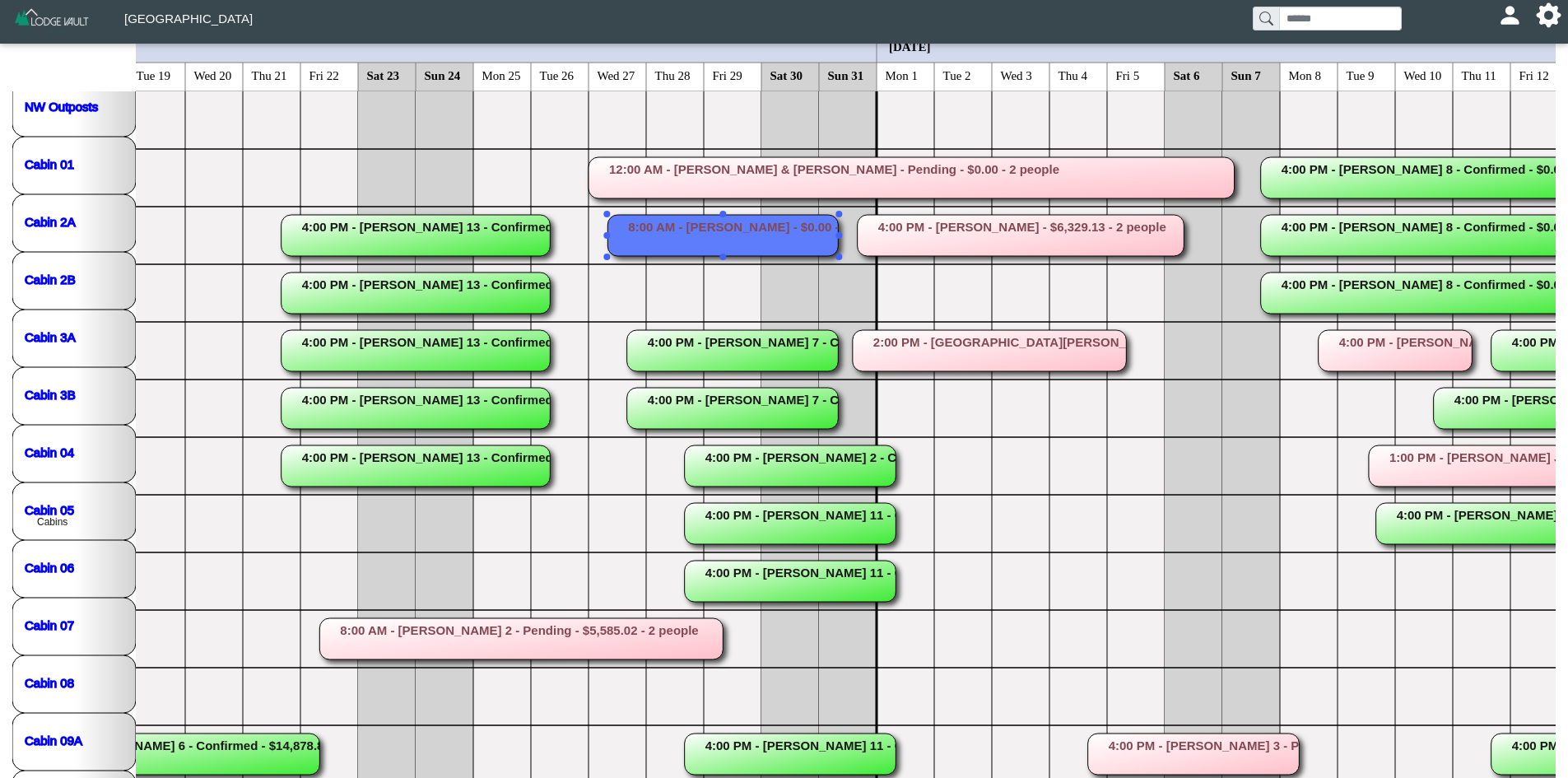
click at [717, 346] on rect at bounding box center [733, 350] width 211 height 41
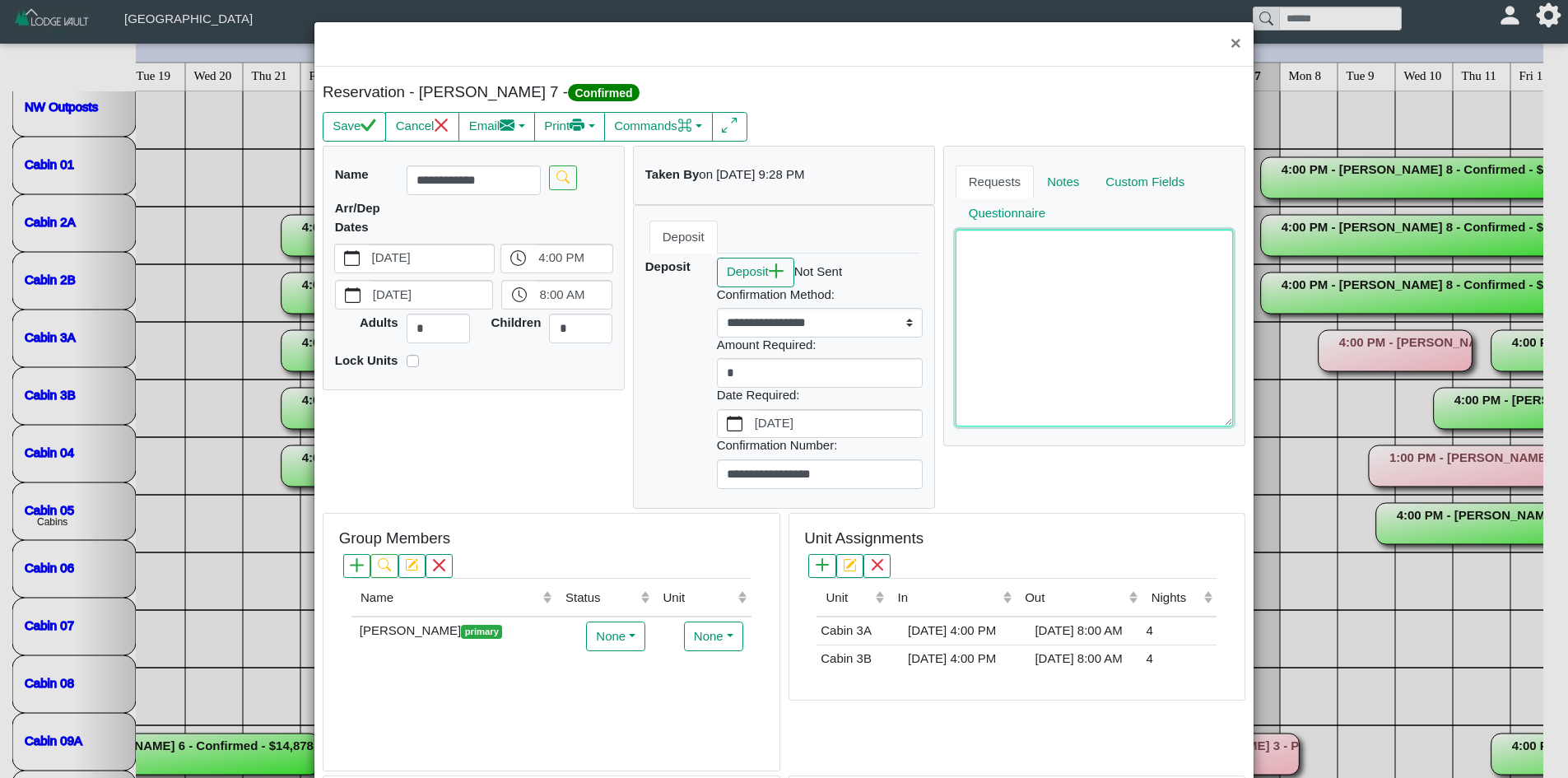
click at [978, 251] on textarea at bounding box center [1095, 327] width 279 height 196
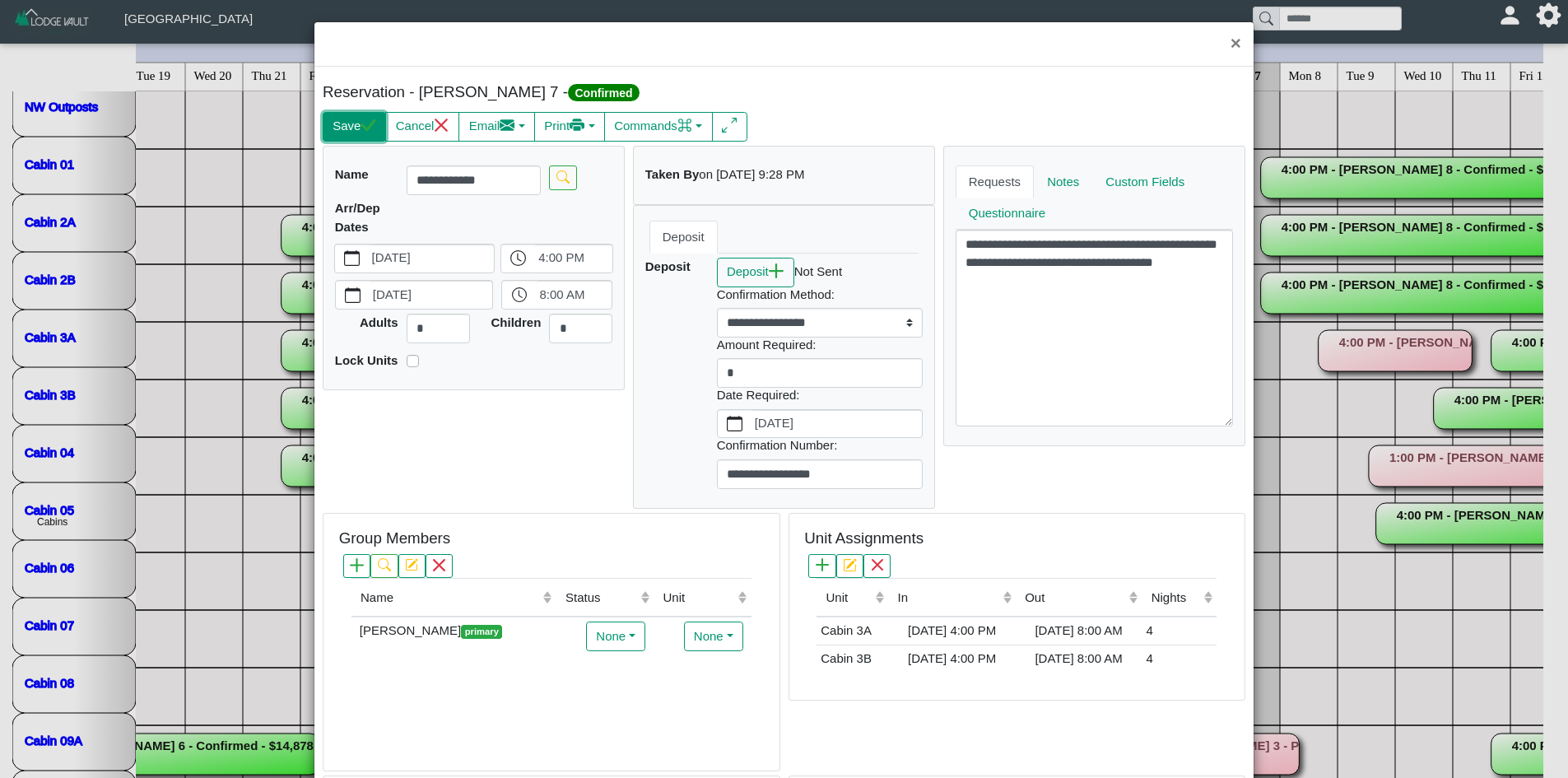
click at [346, 130] on button "Save" at bounding box center [354, 127] width 64 height 30
type textarea "**********"
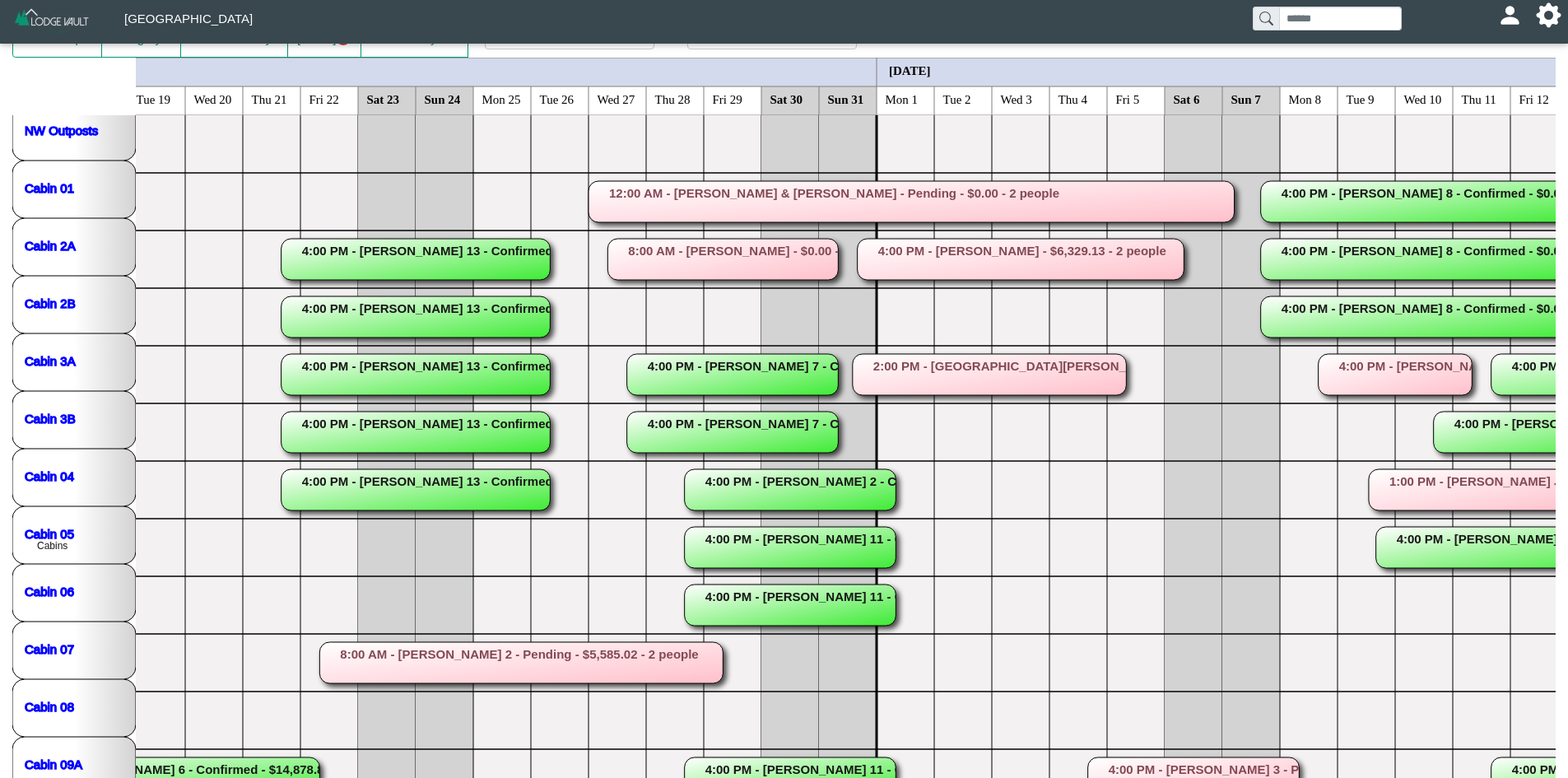
scroll to position [108, 0]
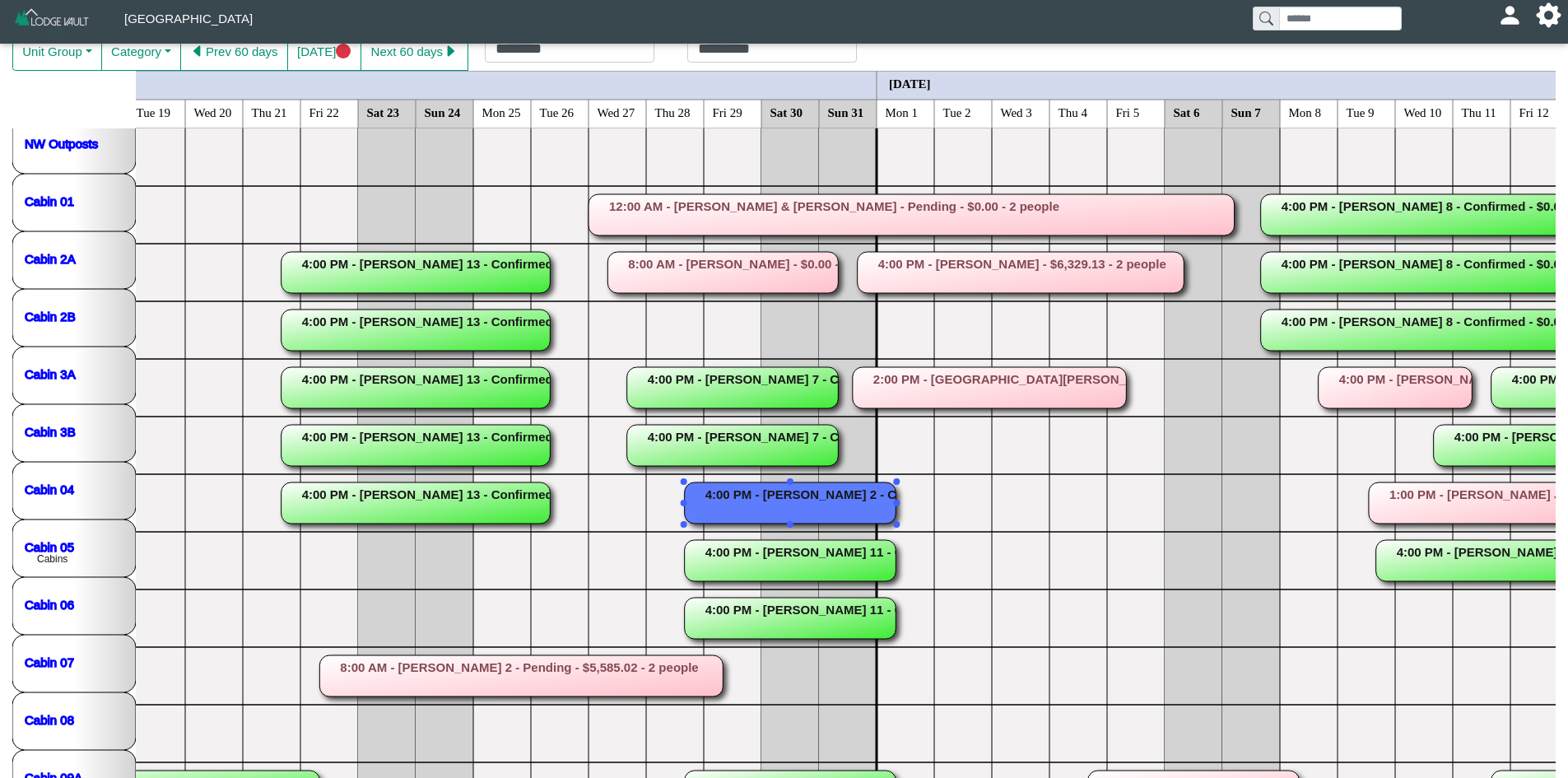
click at [770, 492] on rect at bounding box center [791, 502] width 211 height 41
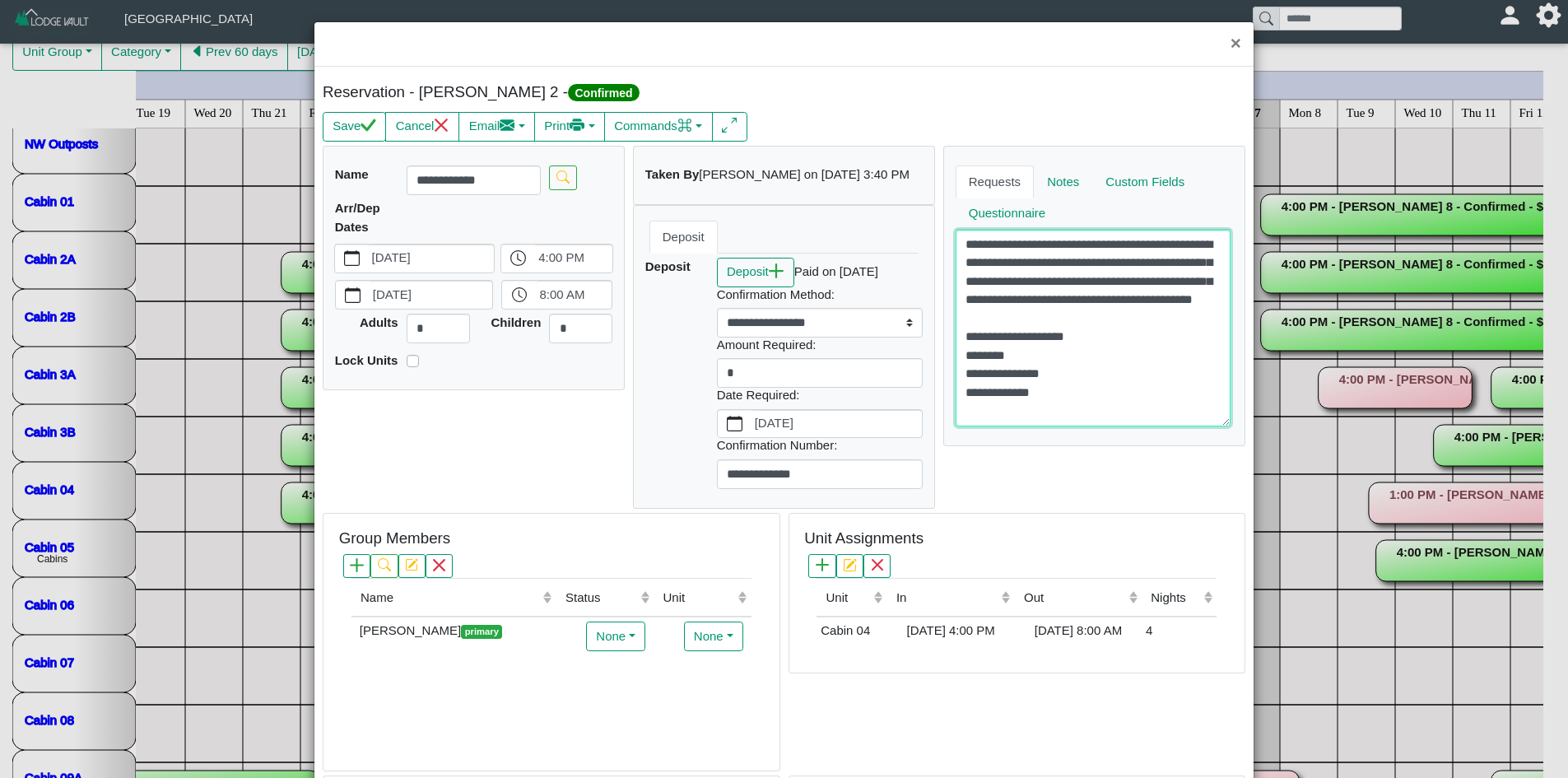
scroll to position [0, 0]
type textarea "**********"
click at [1229, 44] on button "×" at bounding box center [1236, 44] width 36 height 44
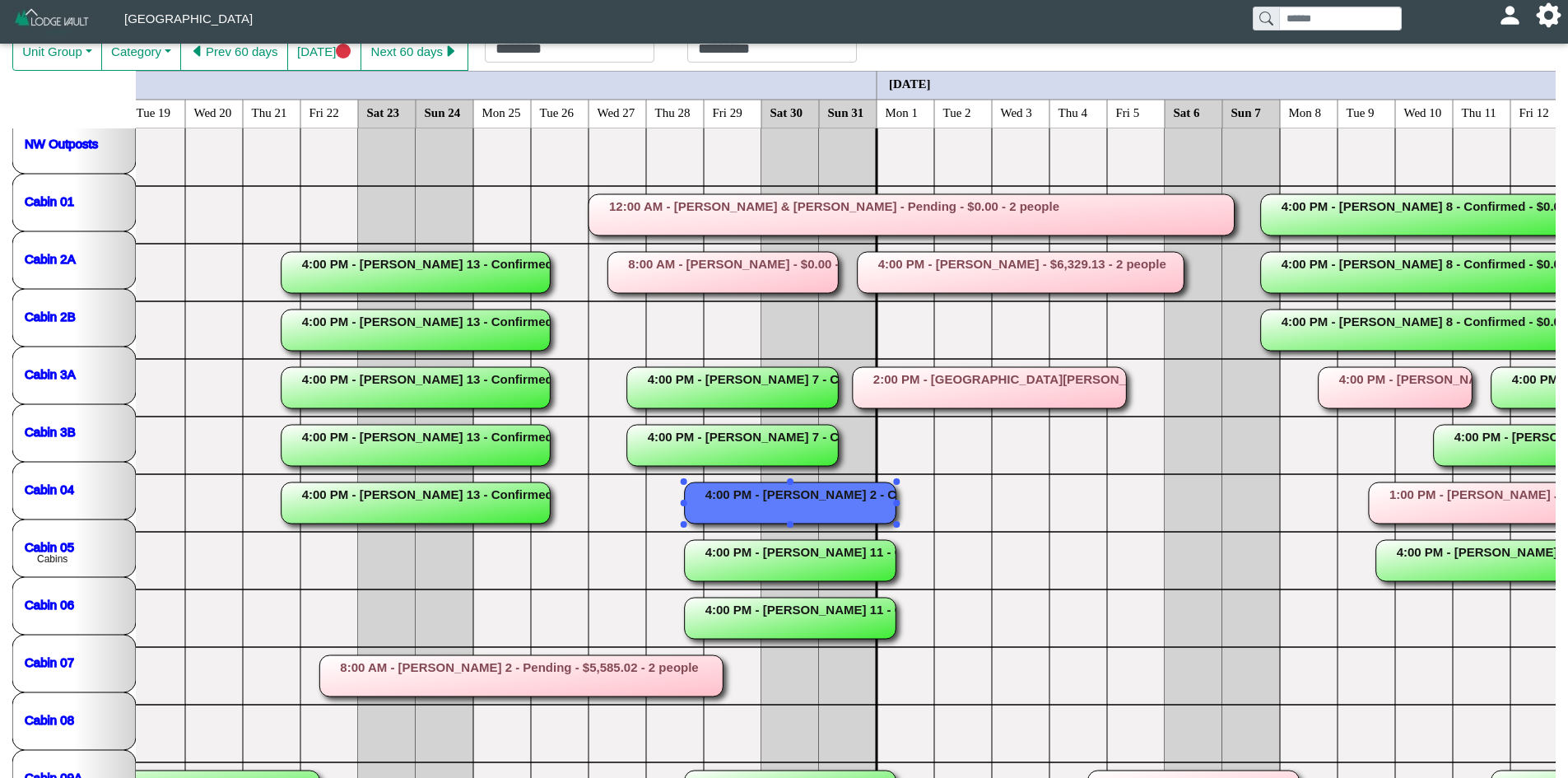
click at [832, 552] on rect at bounding box center [791, 560] width 211 height 41
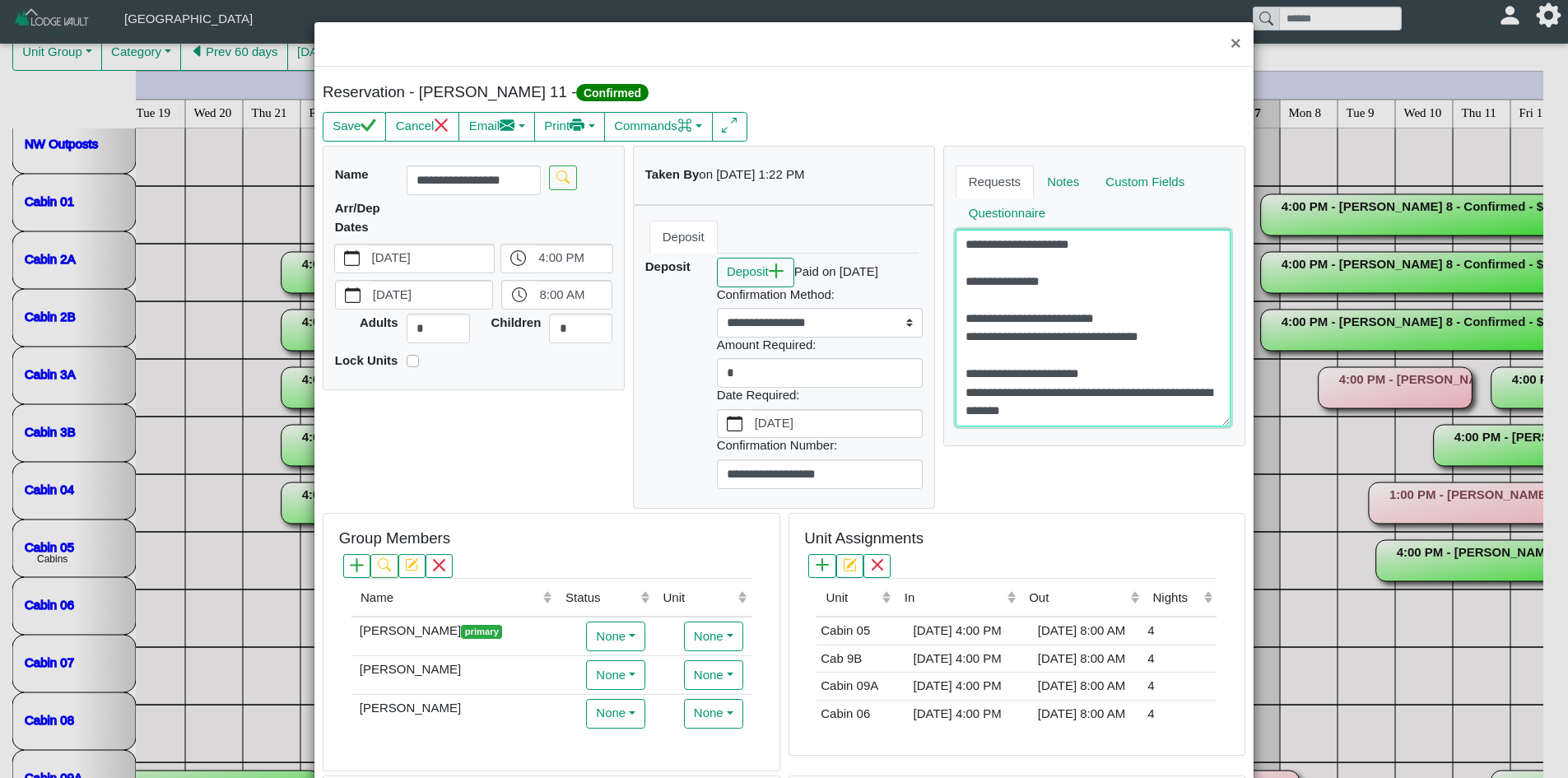
scroll to position [18, 0]
type textarea "**********"
click at [1225, 51] on button "×" at bounding box center [1236, 44] width 36 height 44
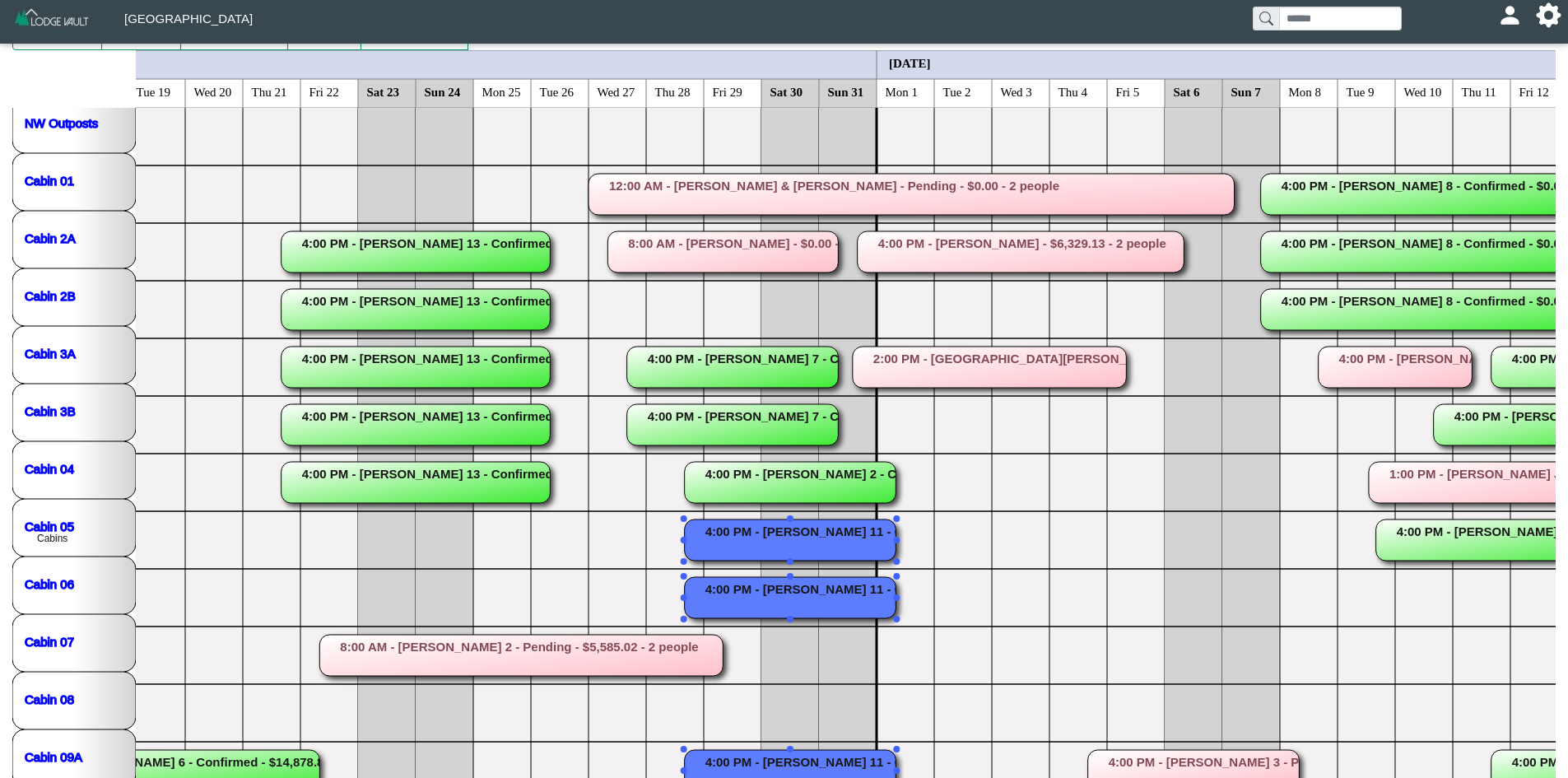
scroll to position [90, 0]
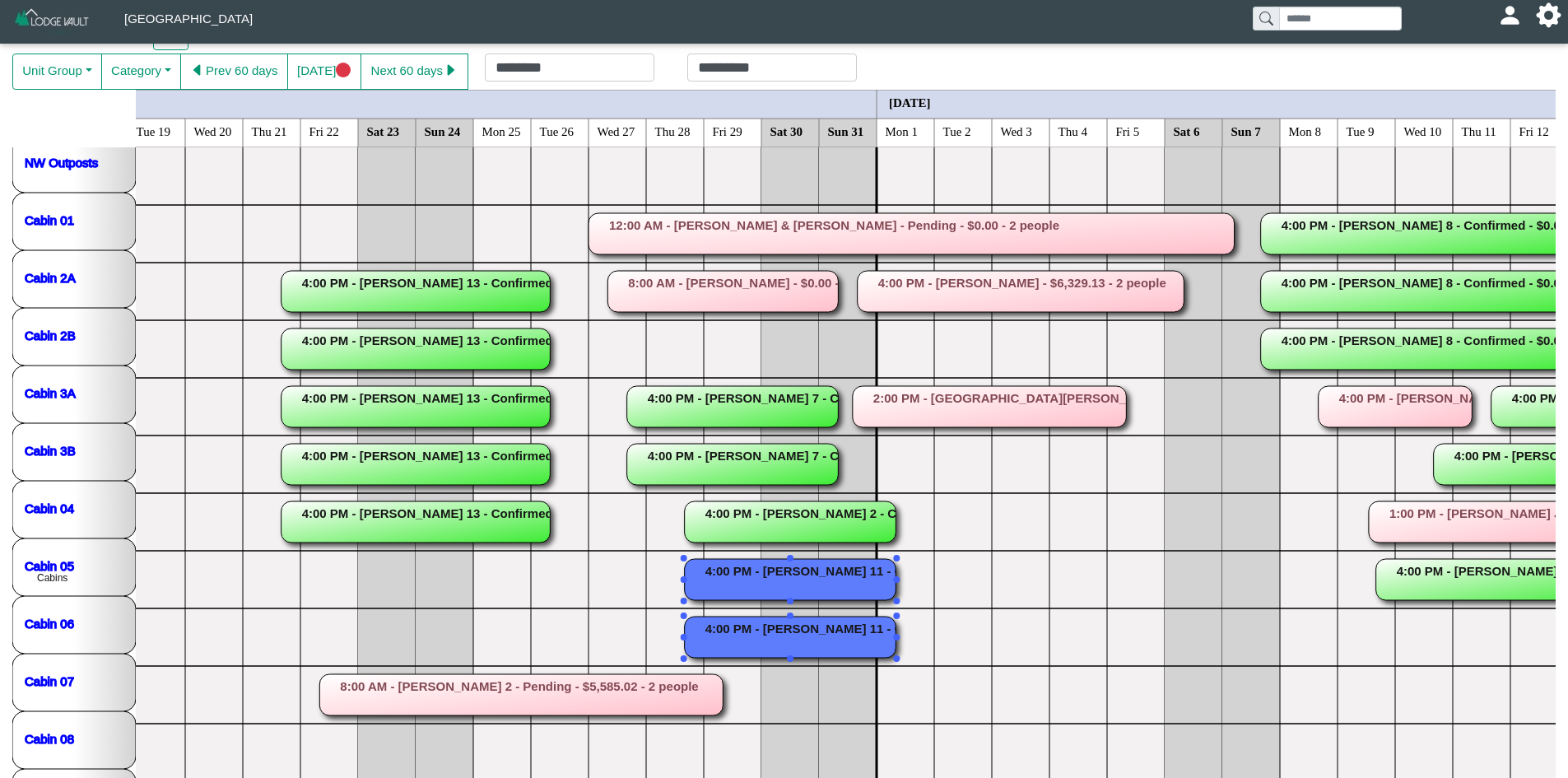
click at [742, 501] on rect at bounding box center [791, 521] width 211 height 41
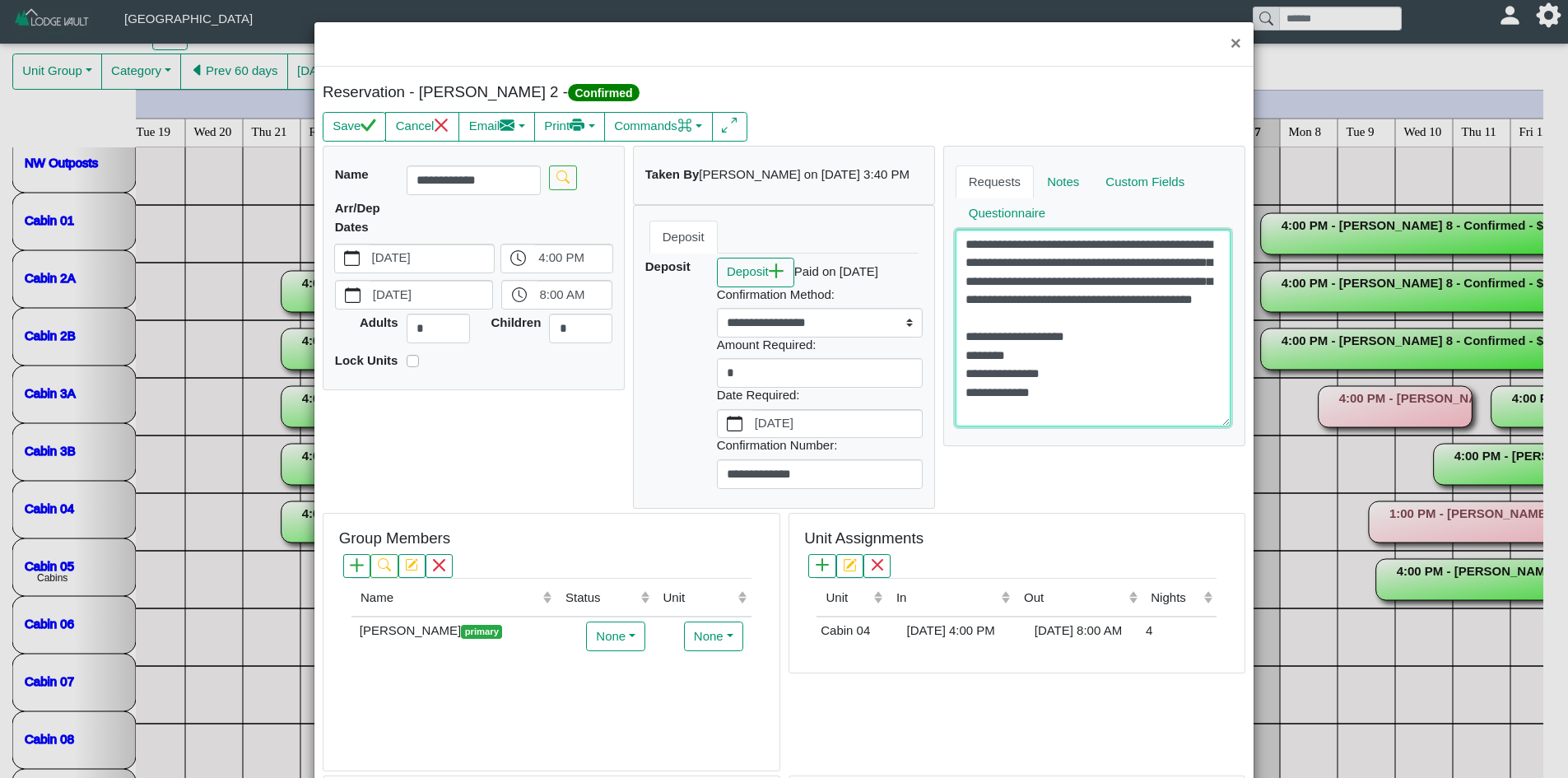
scroll to position [0, 0]
type textarea "**********"
click at [1221, 45] on button "×" at bounding box center [1236, 44] width 36 height 44
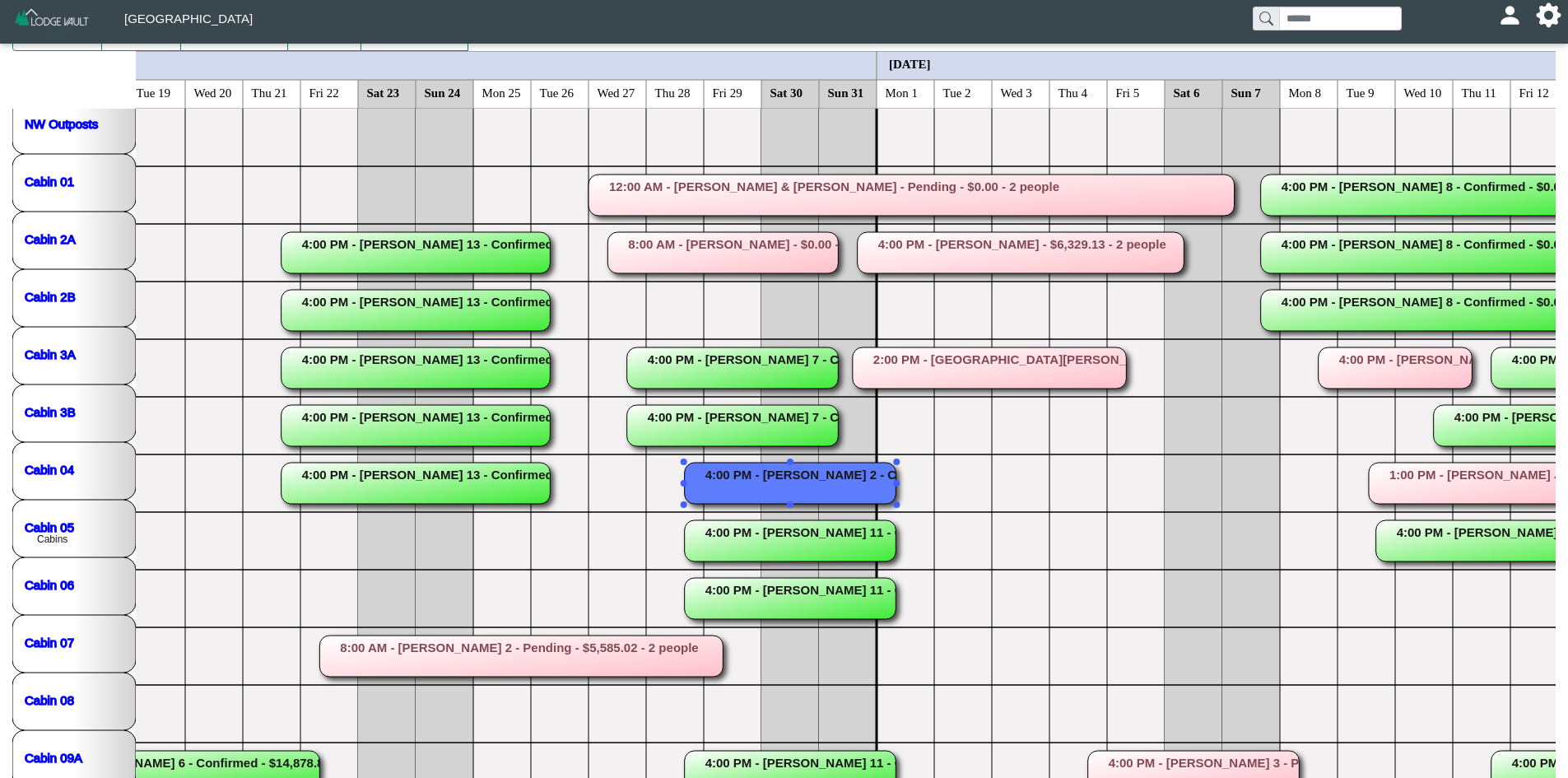
scroll to position [118, 0]
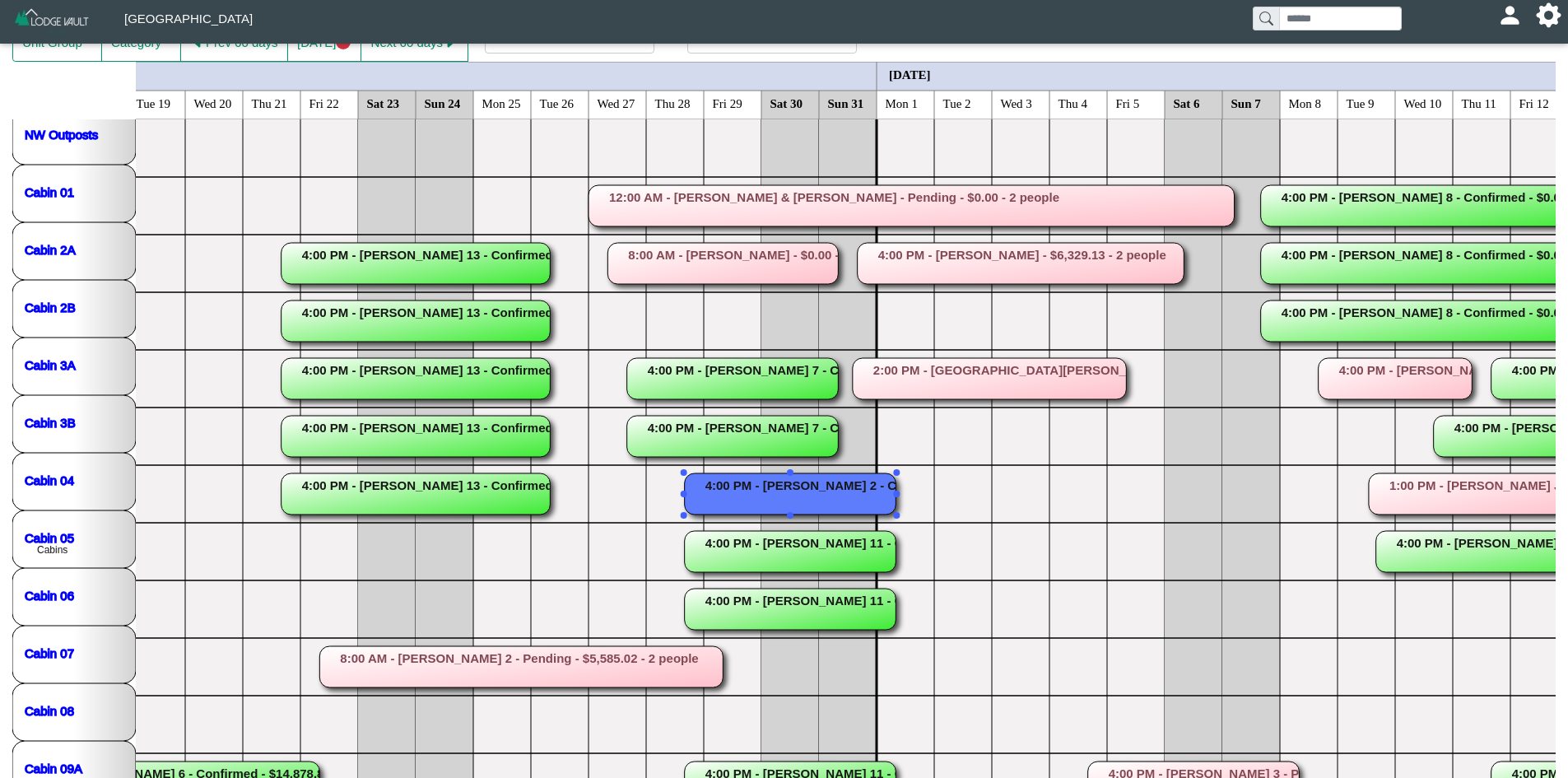
click at [740, 485] on rect at bounding box center [791, 493] width 211 height 41
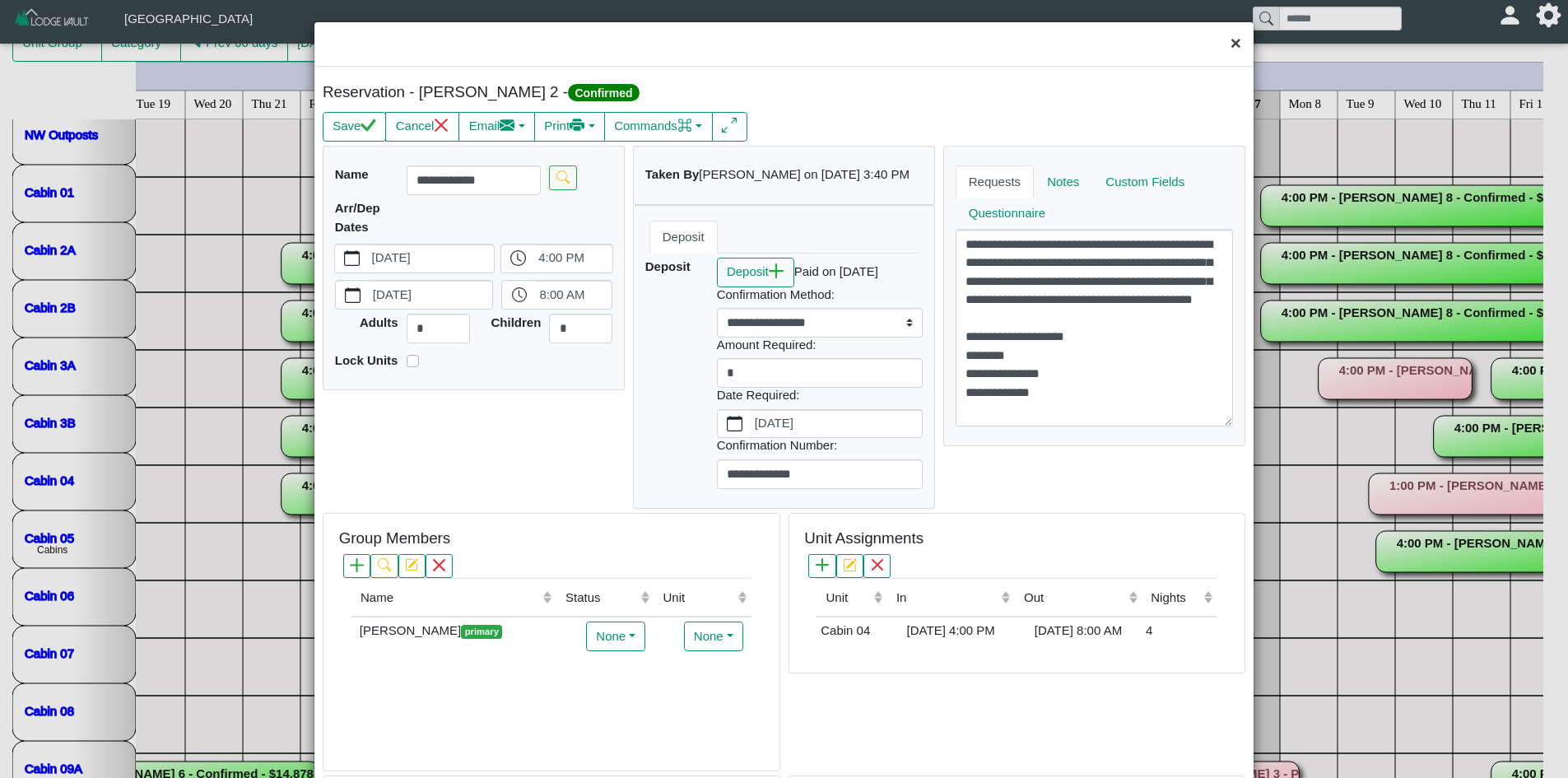
click at [1219, 42] on button "×" at bounding box center [1236, 44] width 36 height 44
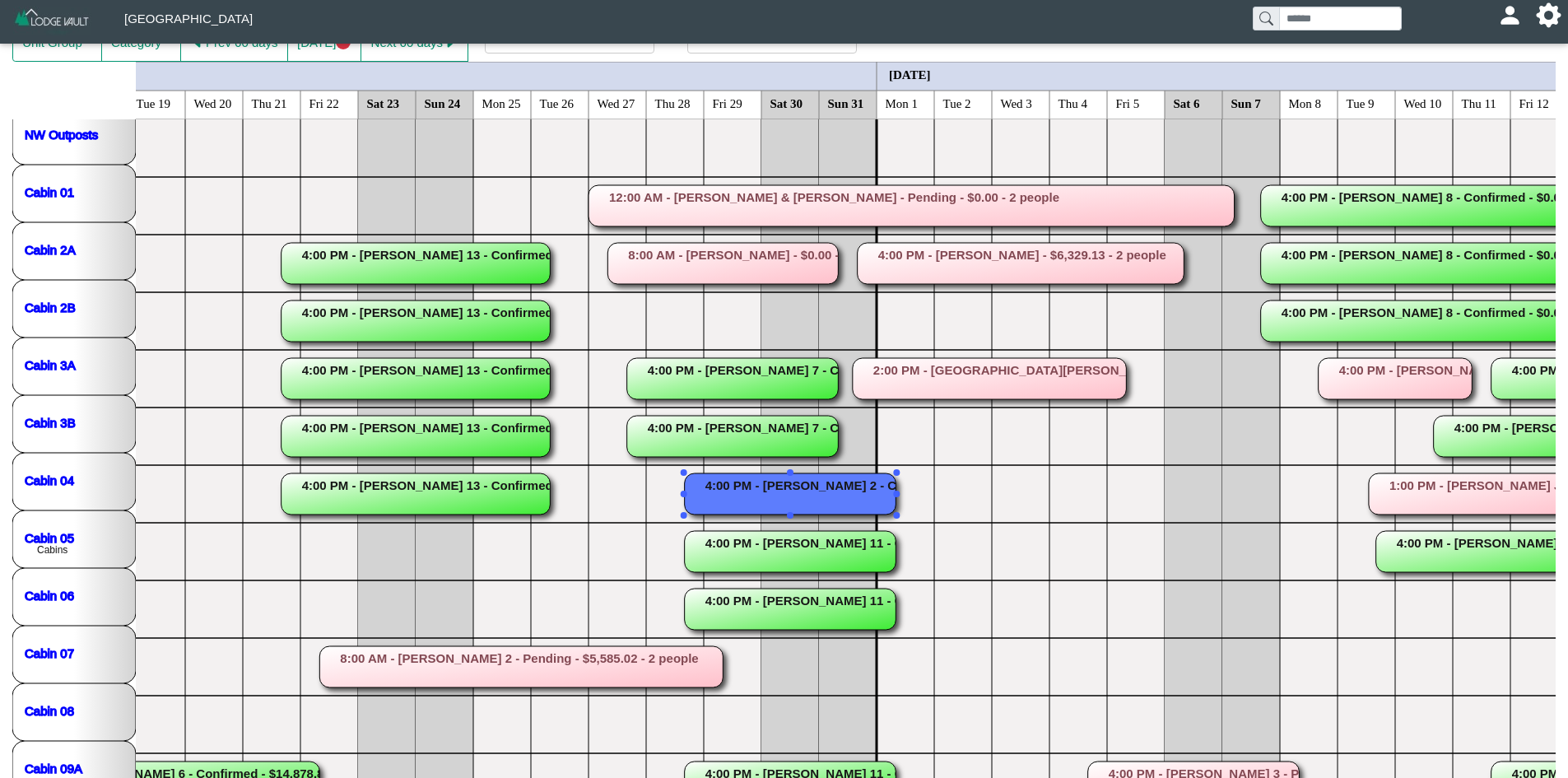
click at [746, 532] on rect at bounding box center [791, 551] width 211 height 41
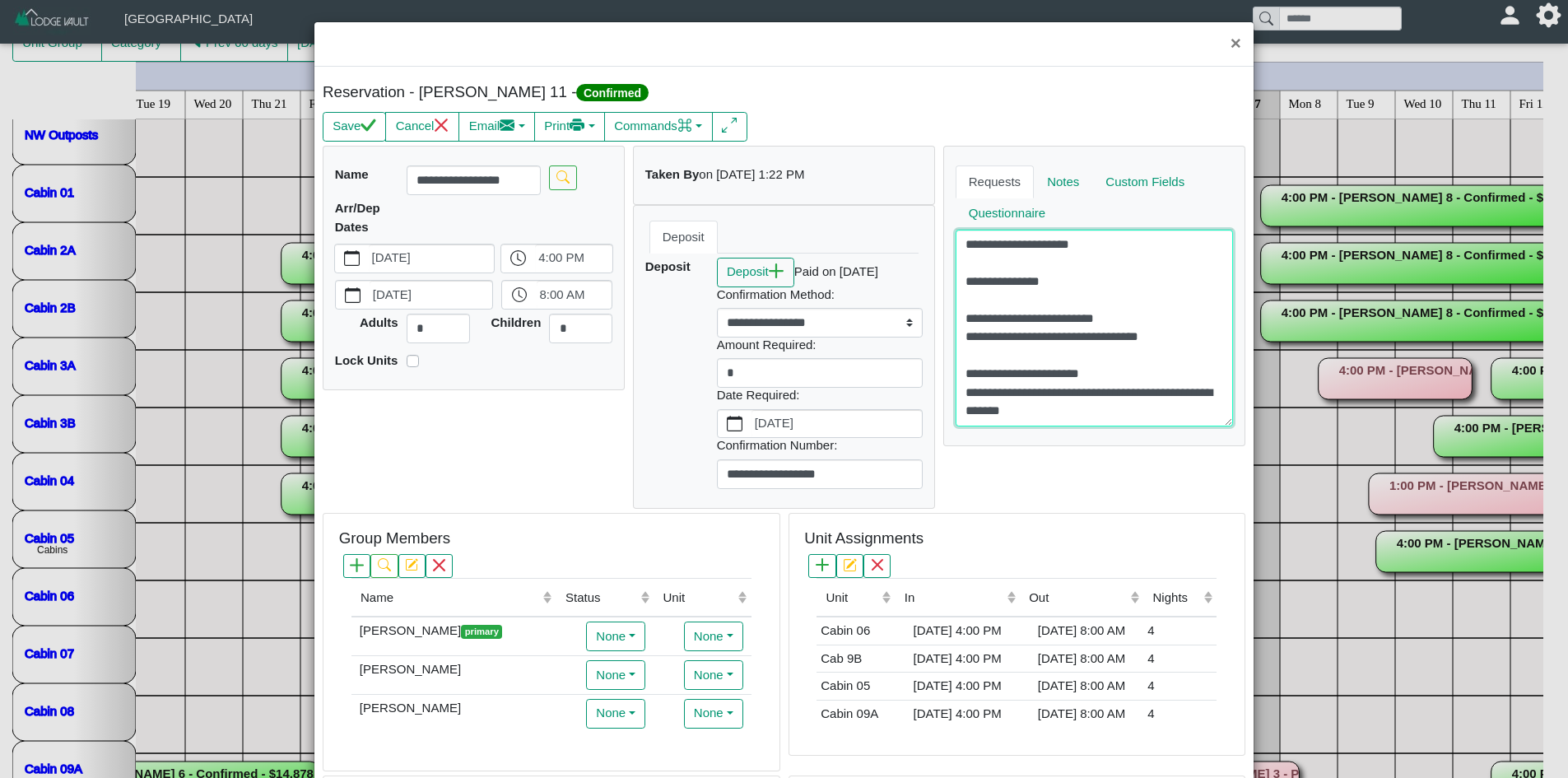
scroll to position [18, 0]
type textarea "**********"
click at [1232, 47] on button "×" at bounding box center [1236, 44] width 36 height 44
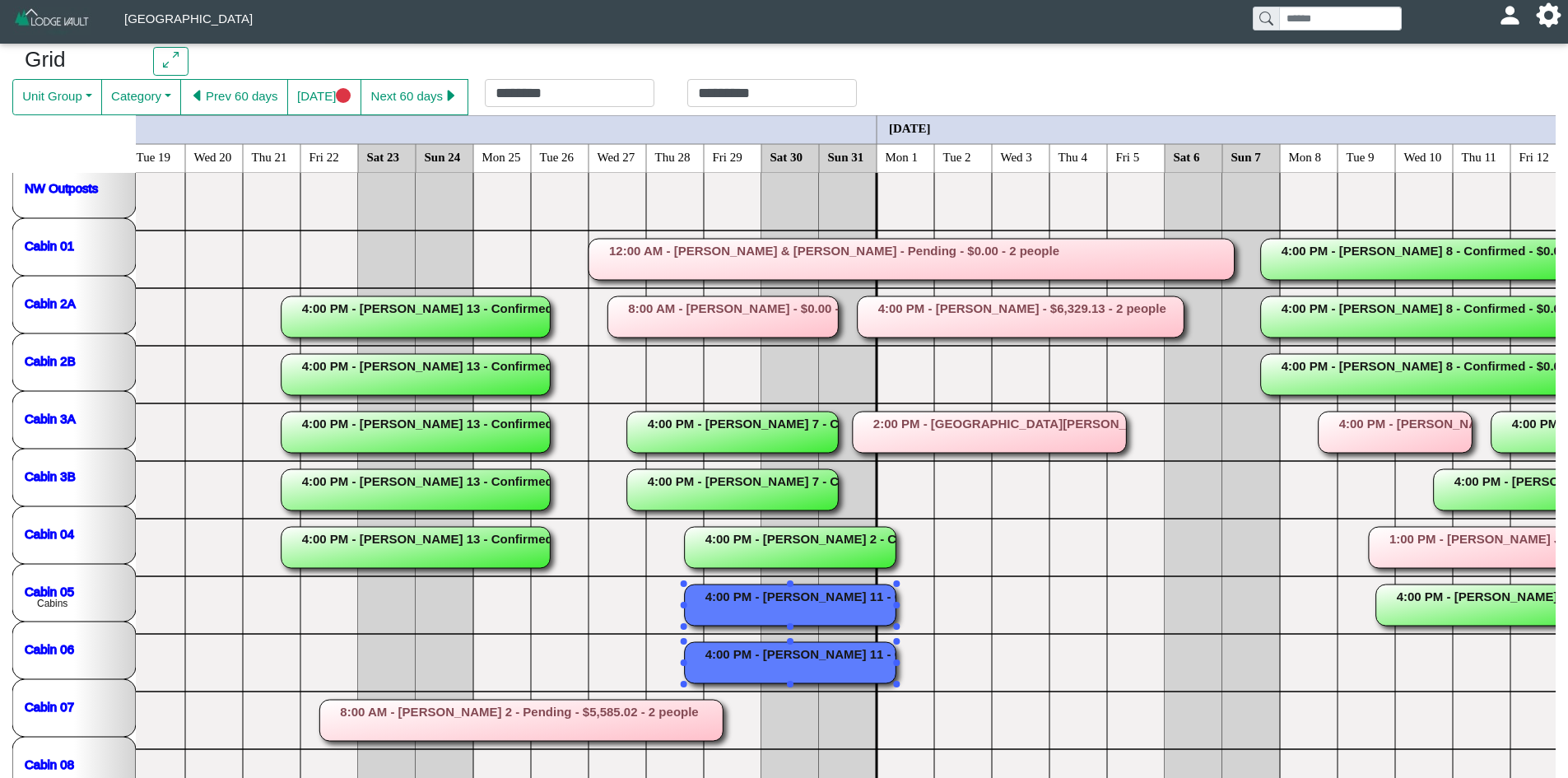
scroll to position [36, 0]
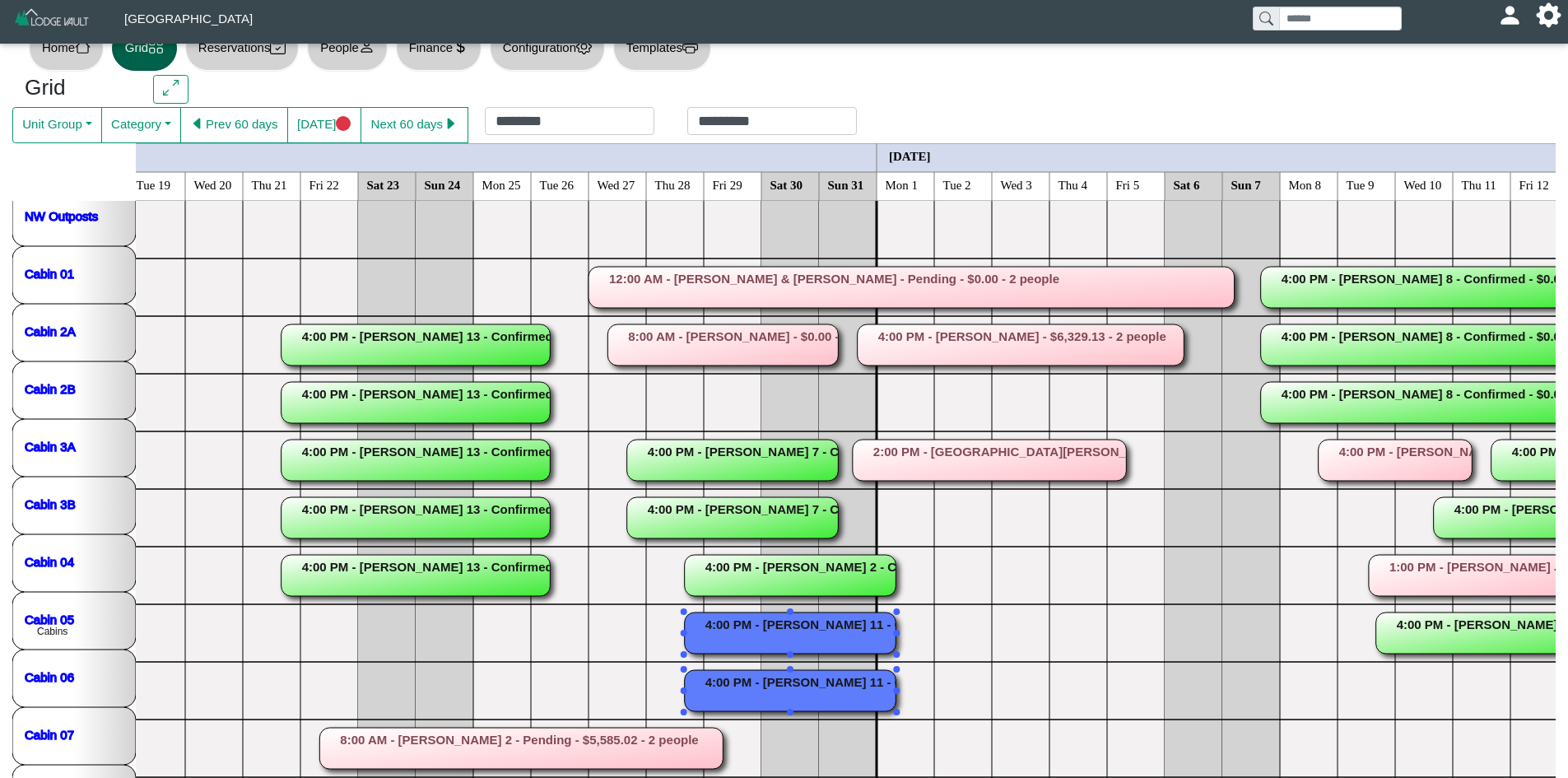
click at [713, 507] on rect at bounding box center [733, 517] width 211 height 41
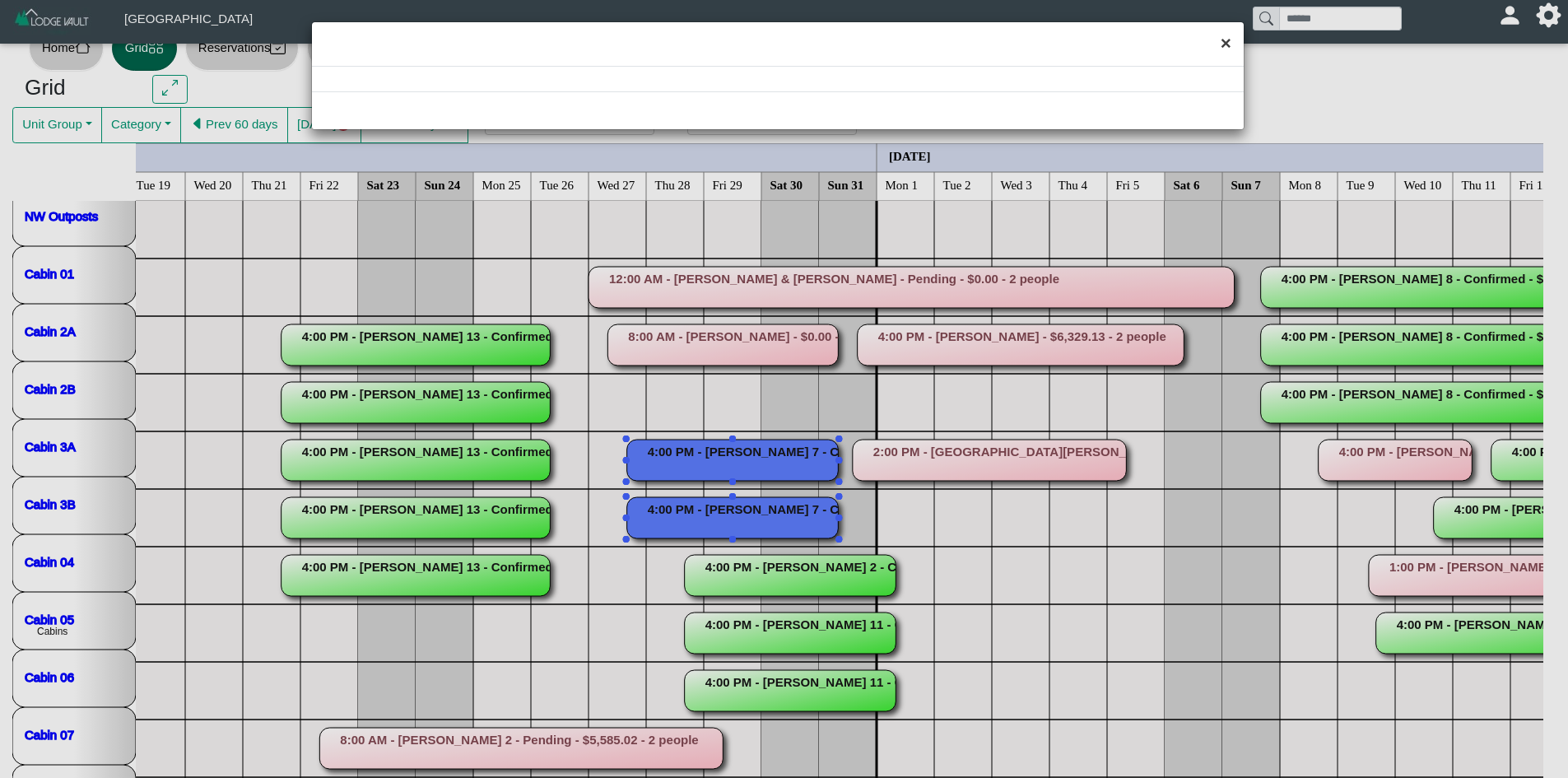
click at [1226, 47] on button "×" at bounding box center [1226, 44] width 36 height 44
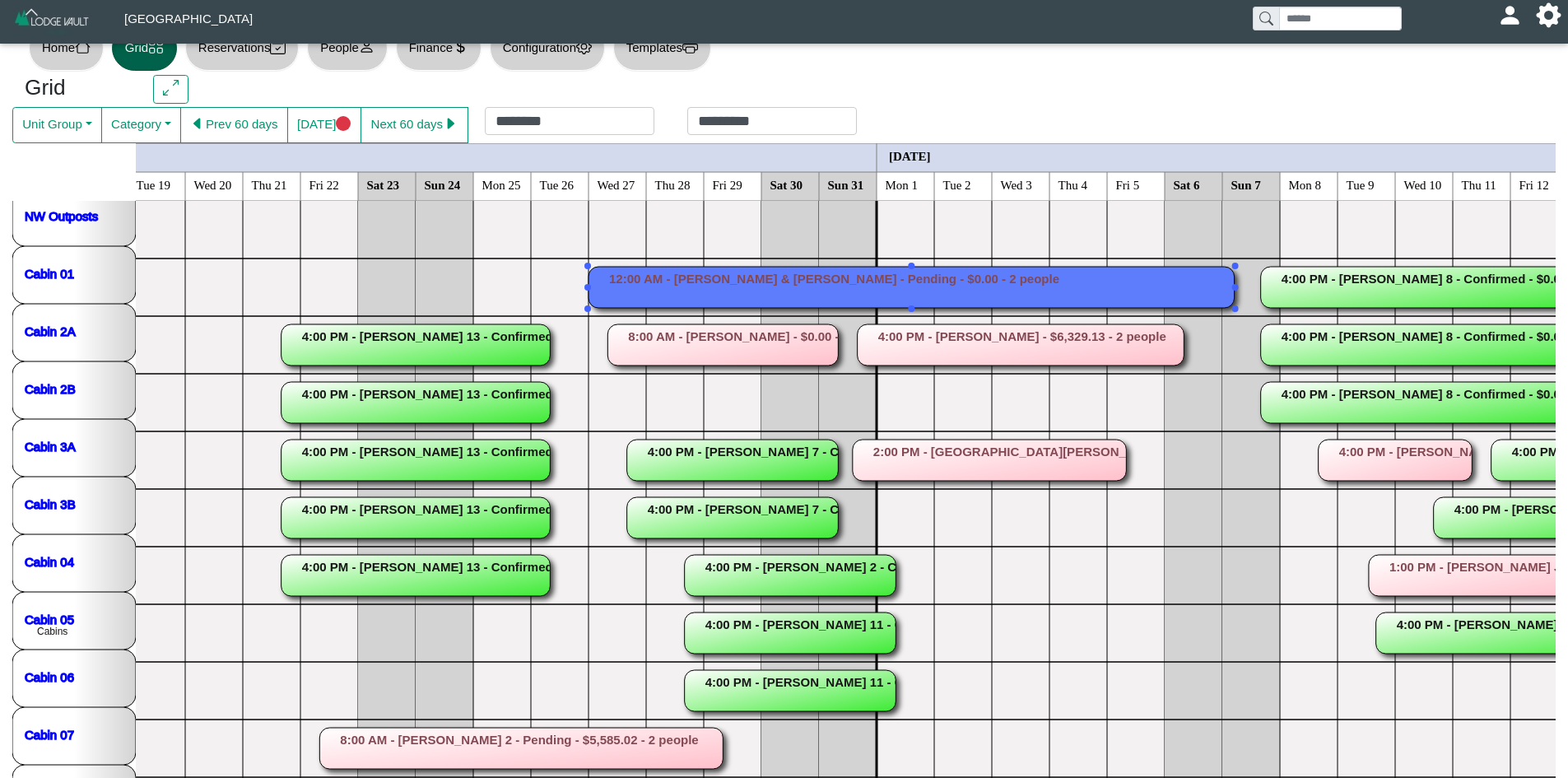
click at [757, 272] on rect at bounding box center [912, 286] width 646 height 41
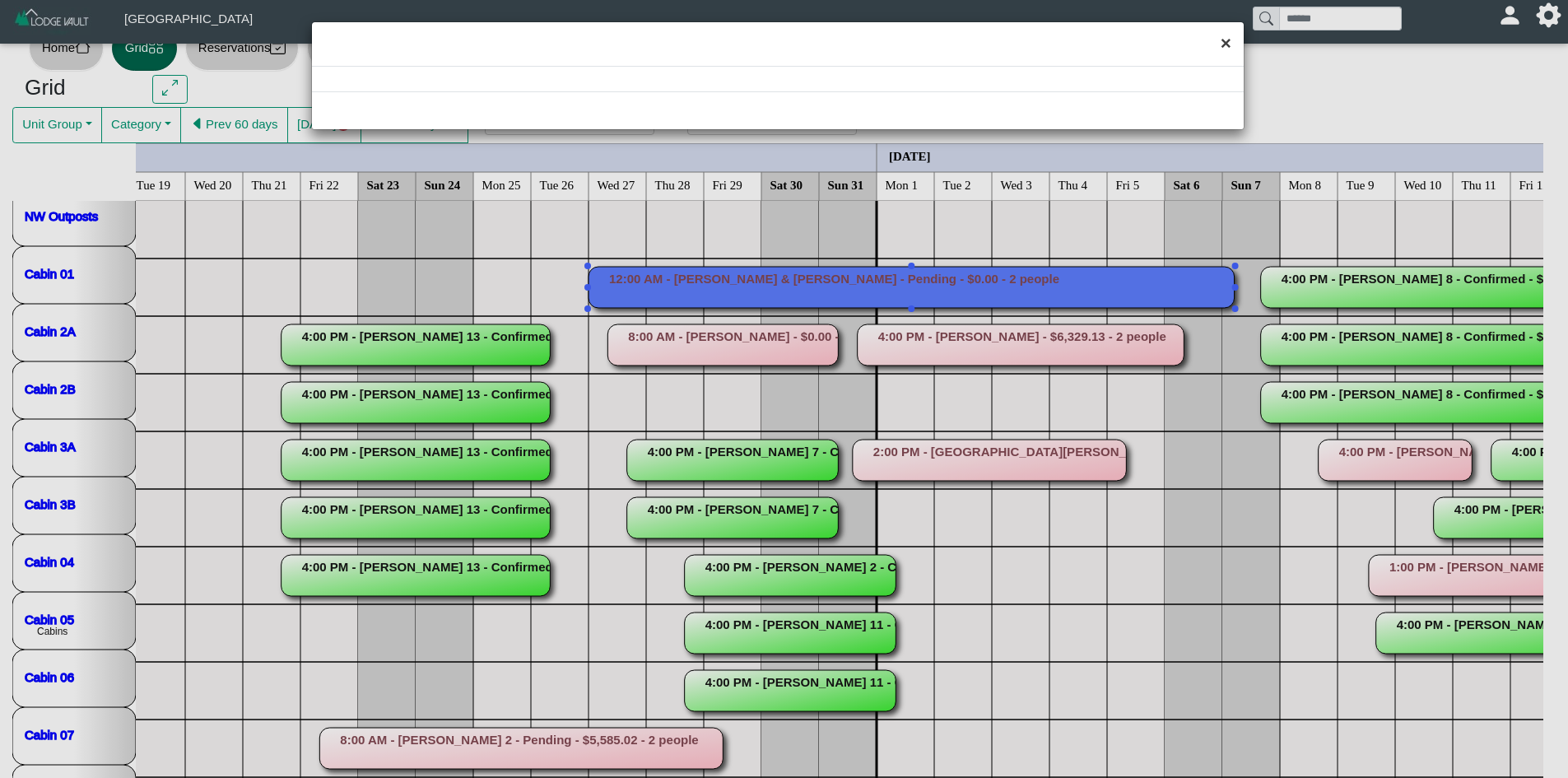
click at [1221, 42] on button "×" at bounding box center [1226, 44] width 36 height 44
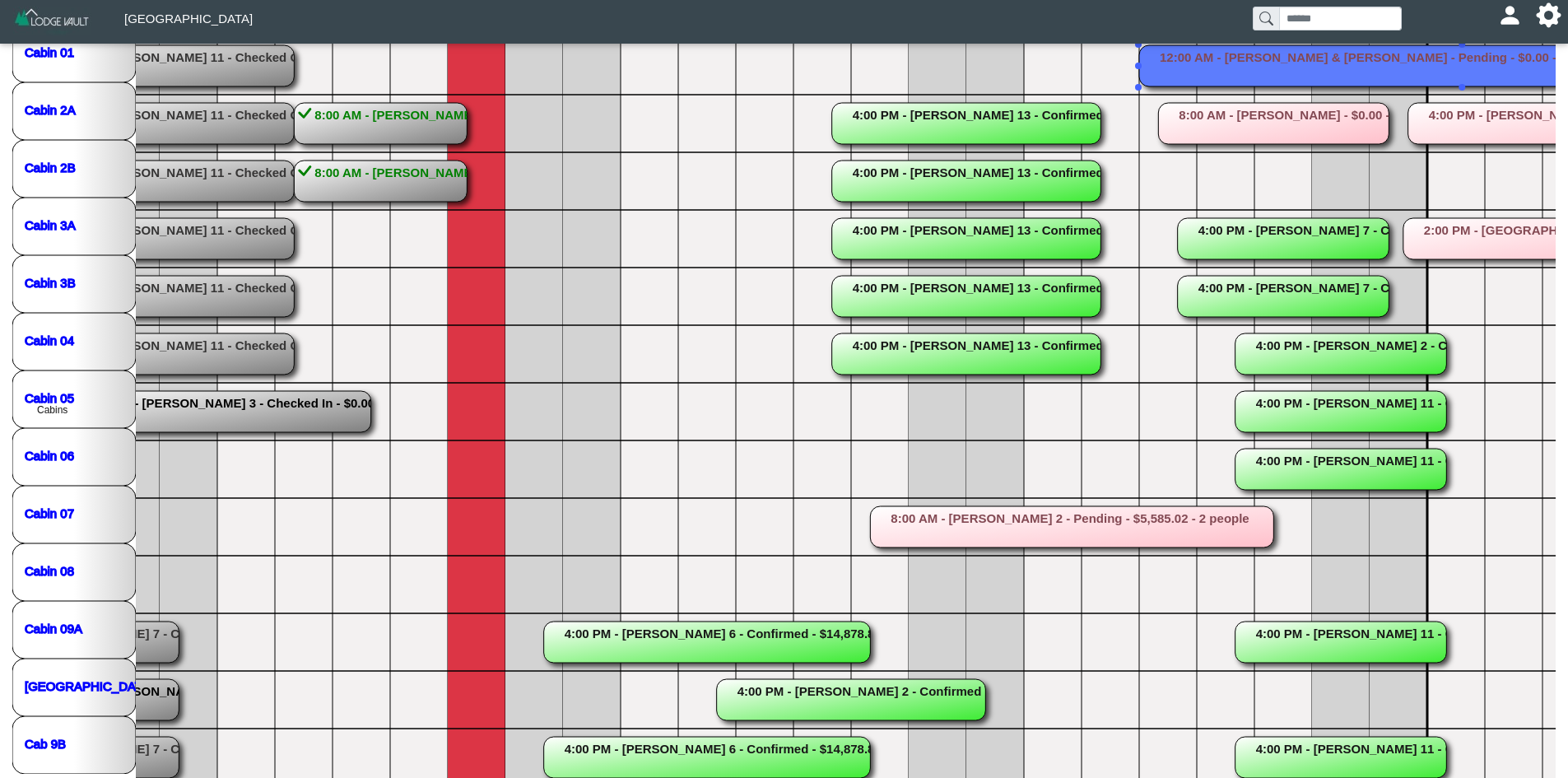
scroll to position [279, 0]
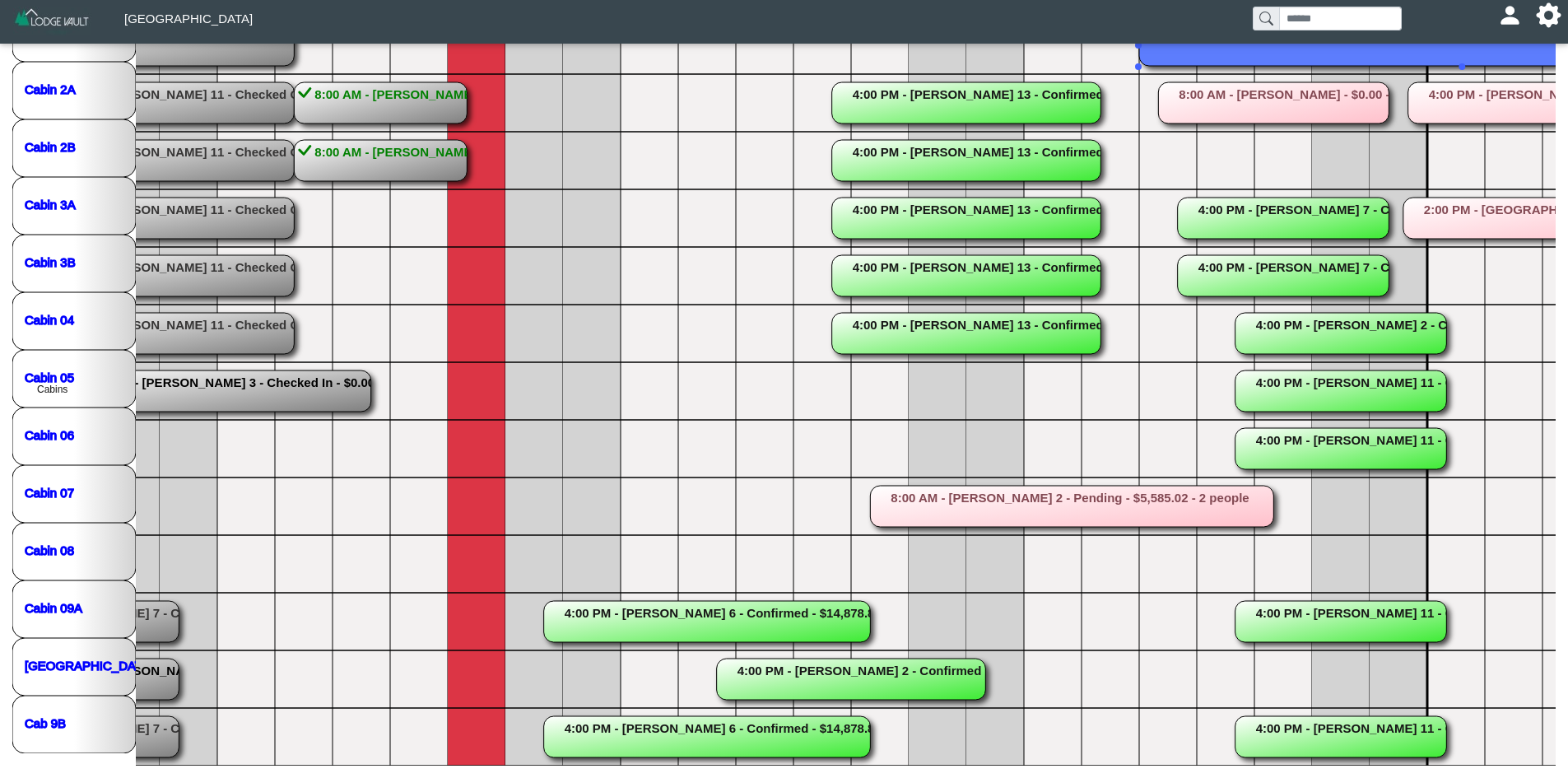
click at [658, 601] on rect at bounding box center [708, 621] width 327 height 41
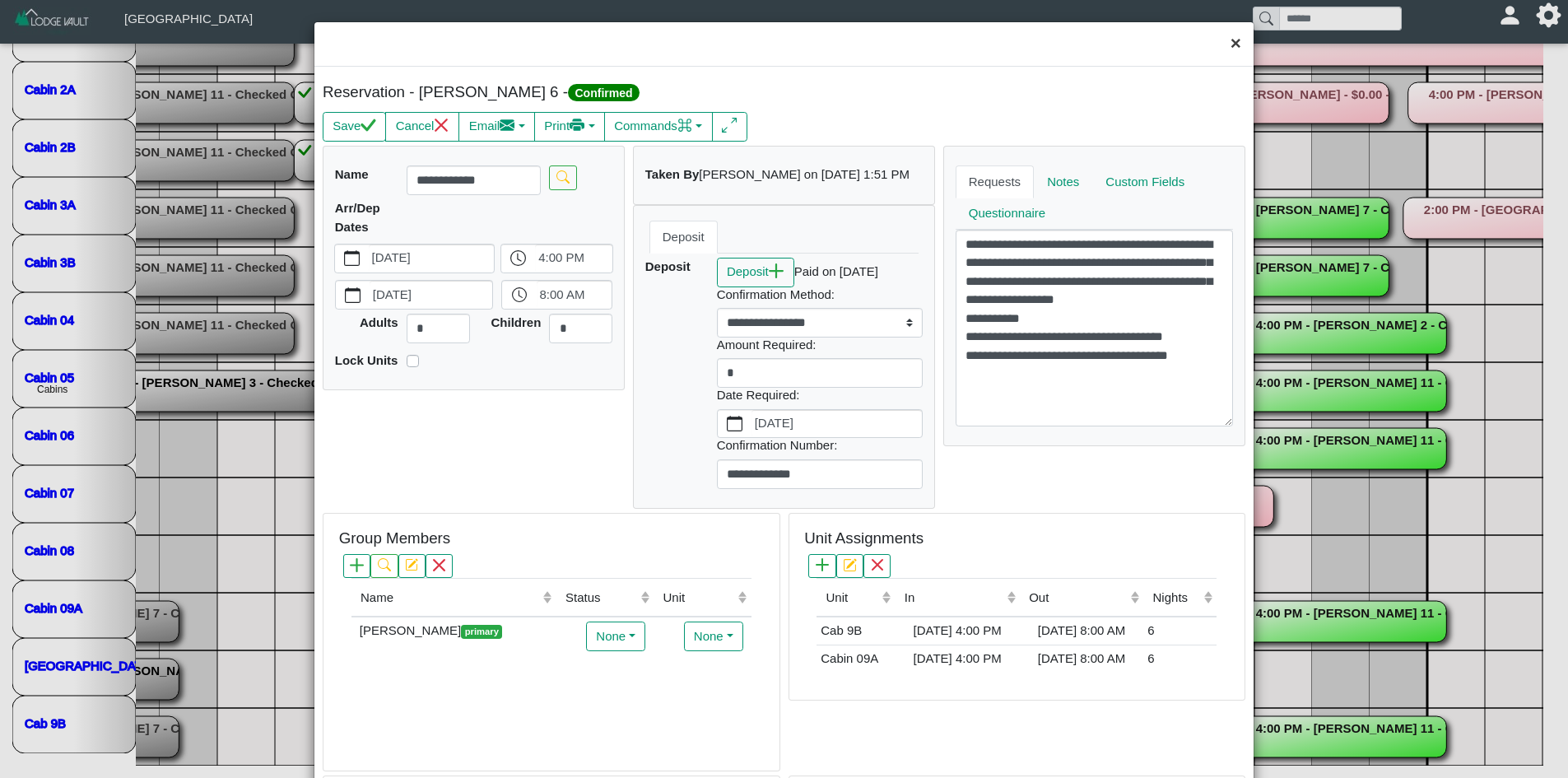
click at [1227, 43] on button "×" at bounding box center [1236, 44] width 36 height 44
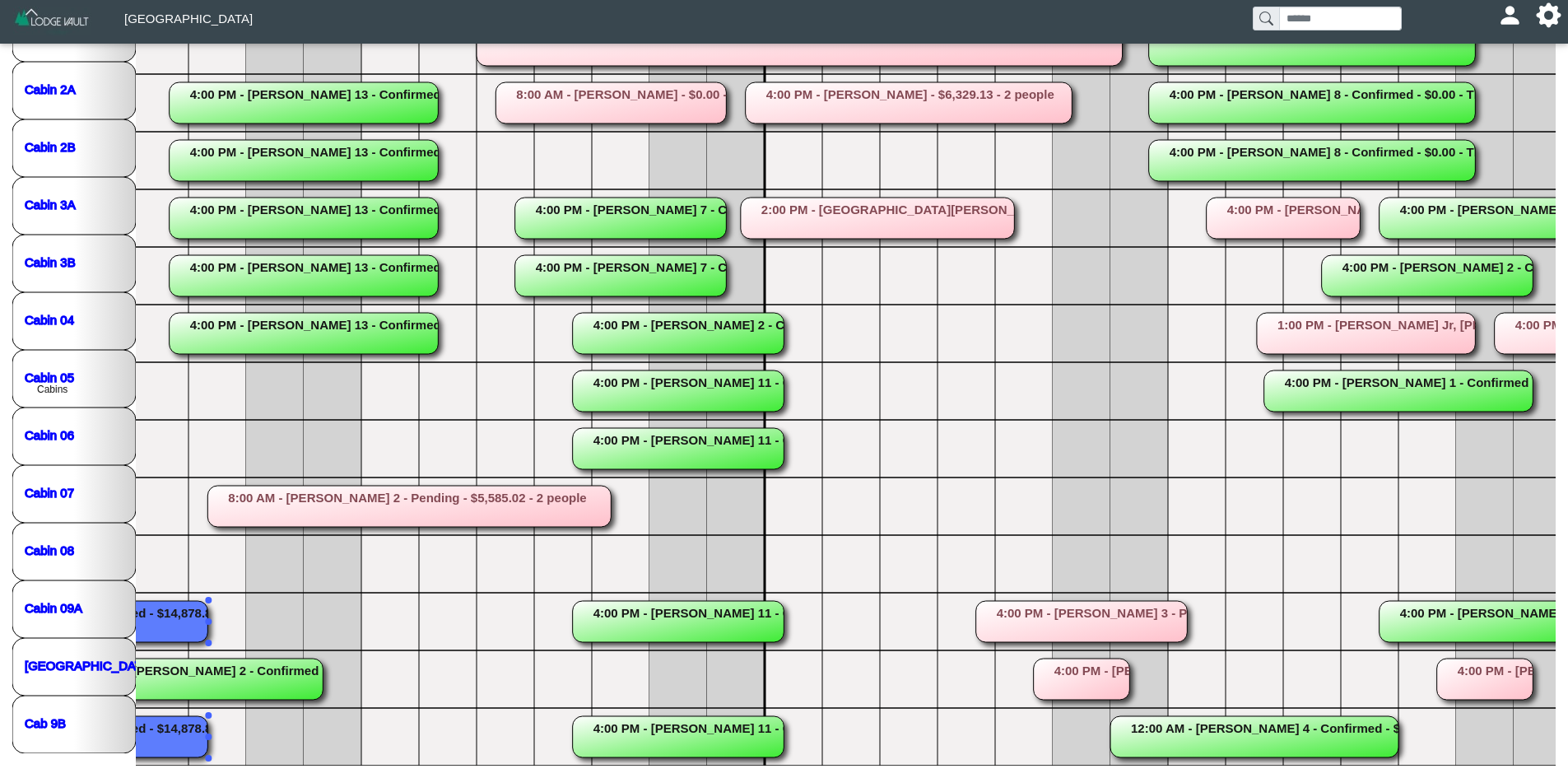
scroll to position [0, 0]
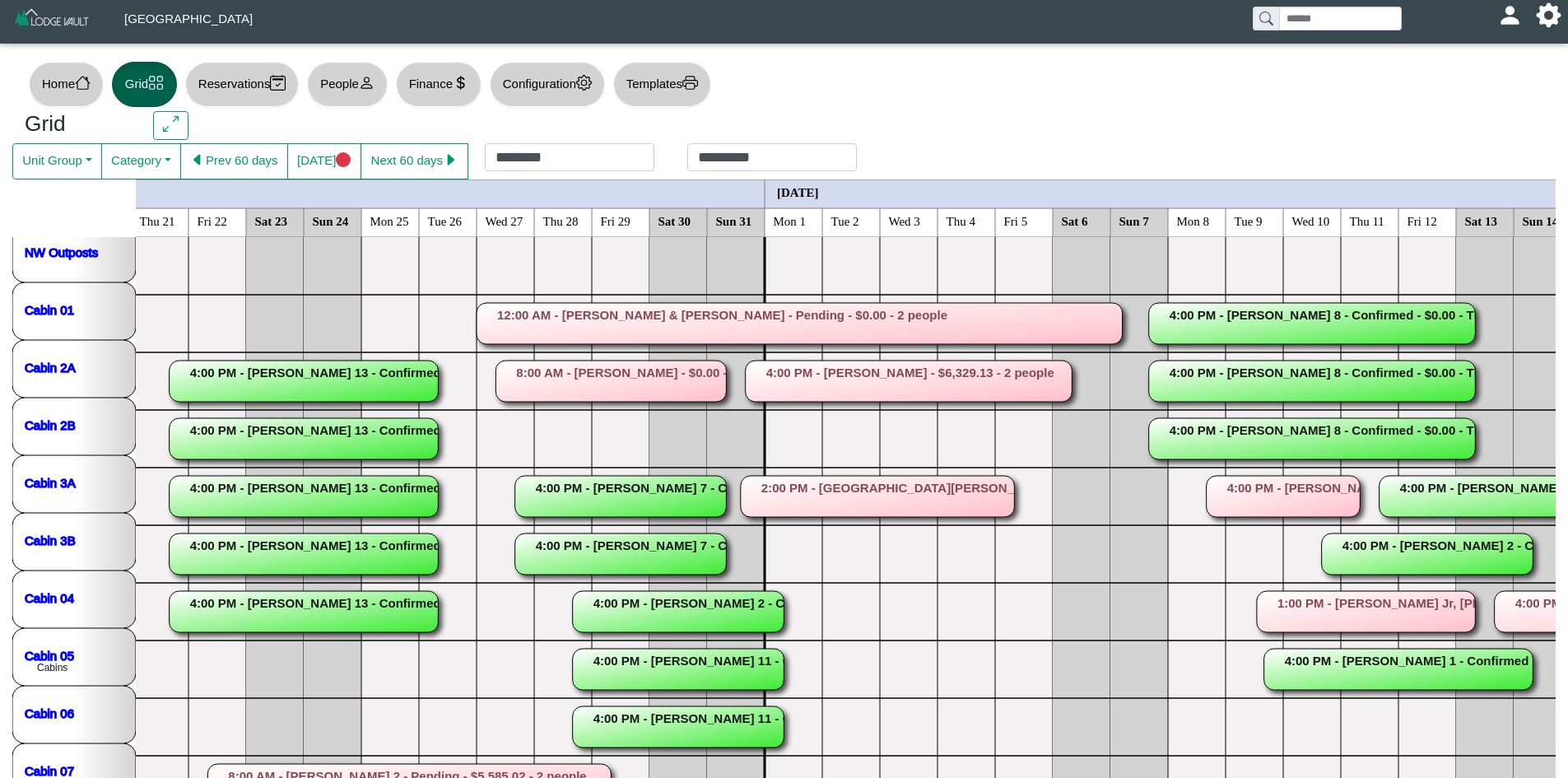
click at [619, 479] on rect at bounding box center [621, 496] width 211 height 41
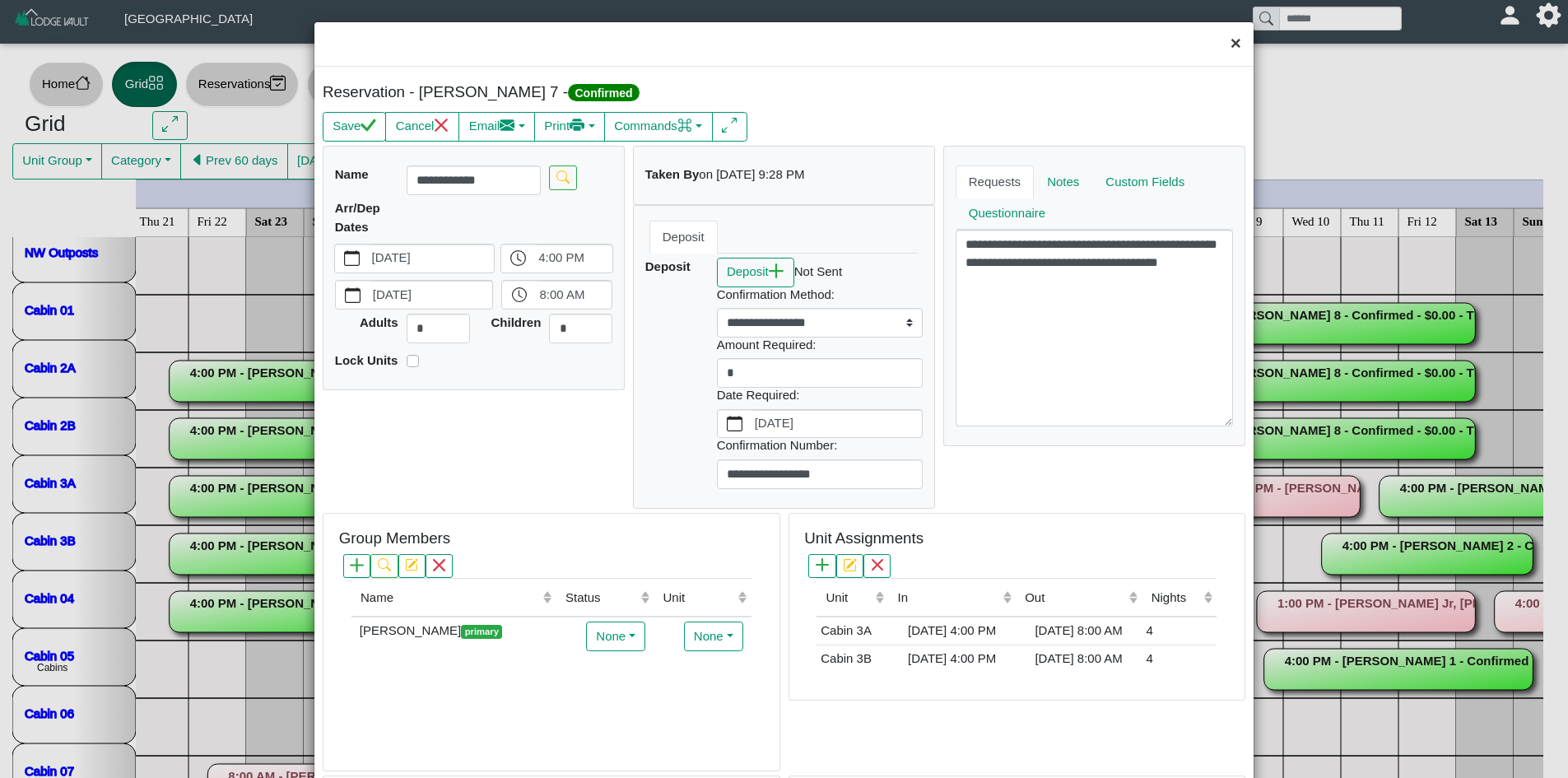
click at [1223, 49] on button "×" at bounding box center [1236, 44] width 36 height 44
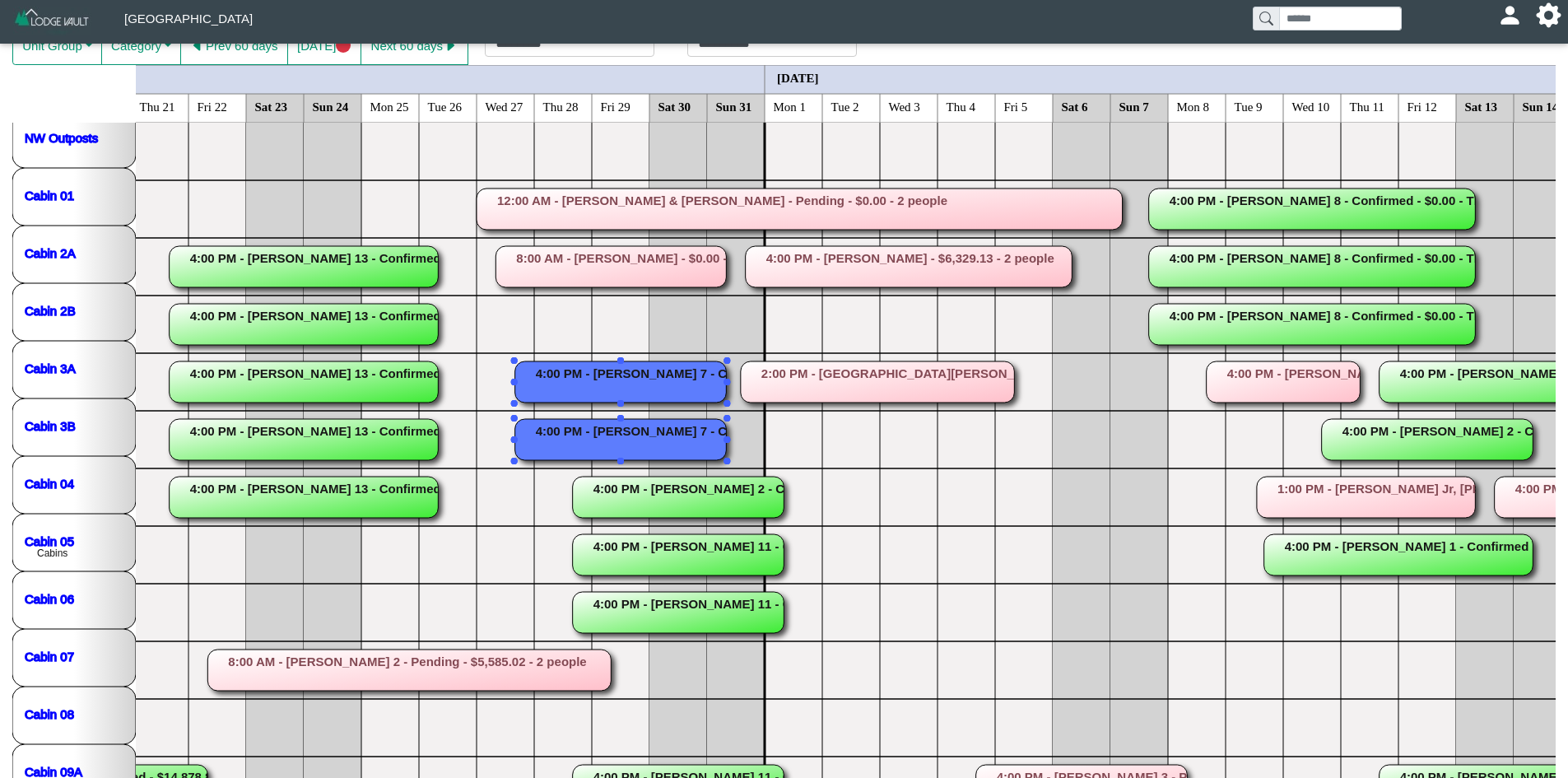
scroll to position [107, 0]
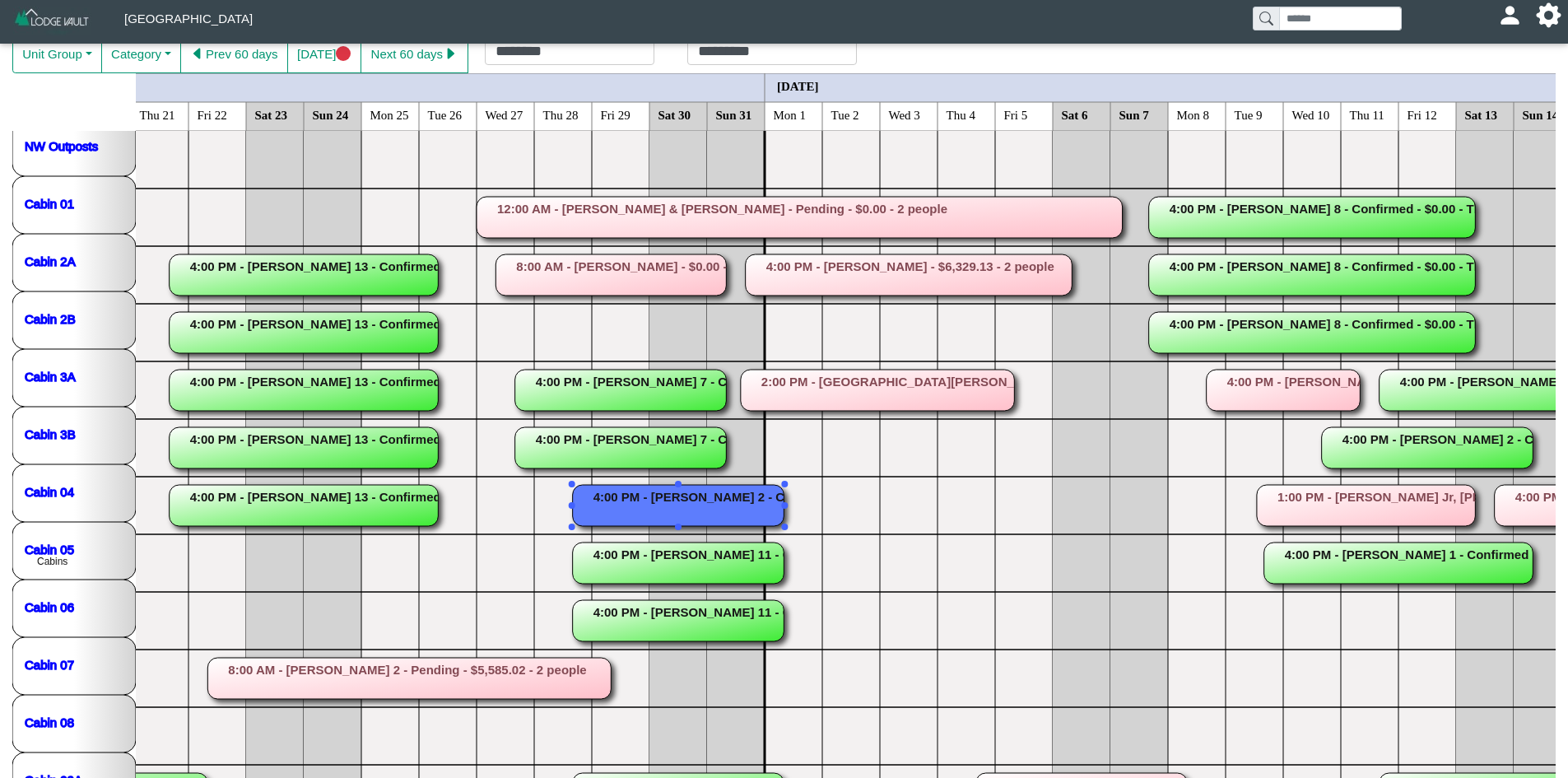
click at [674, 499] on rect at bounding box center [679, 505] width 211 height 41
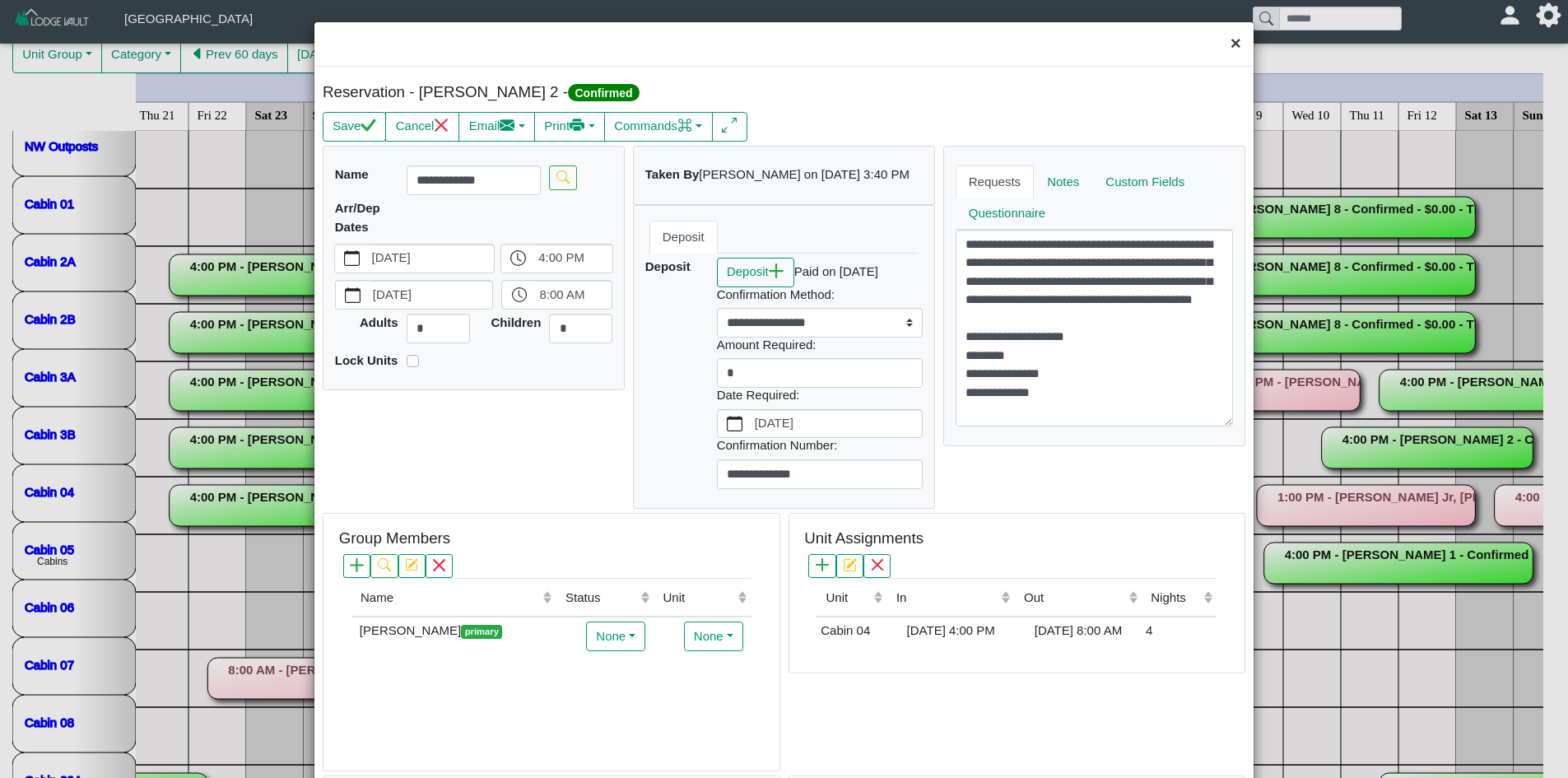
click at [1219, 42] on button "×" at bounding box center [1236, 44] width 36 height 44
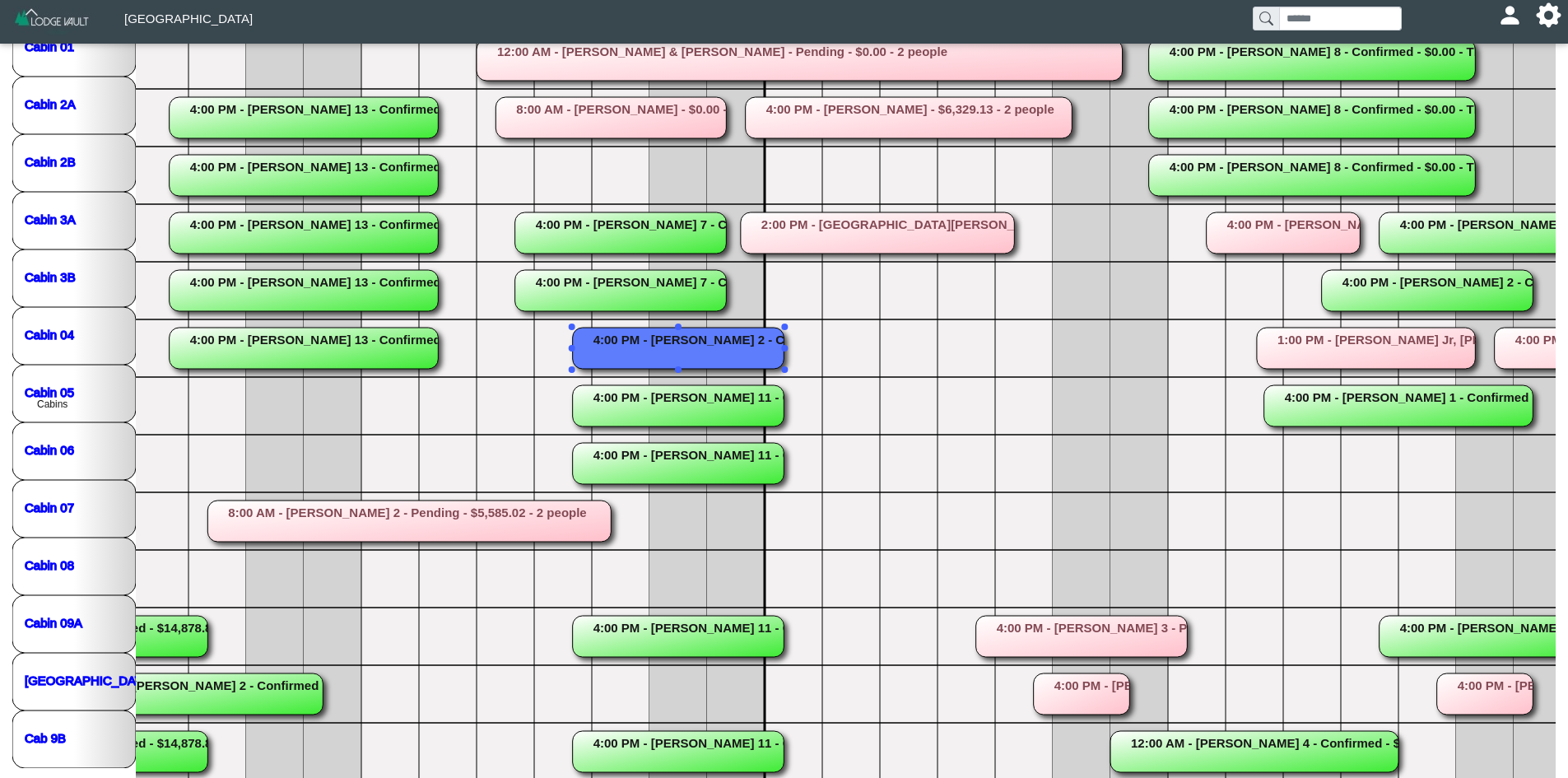
scroll to position [279, 0]
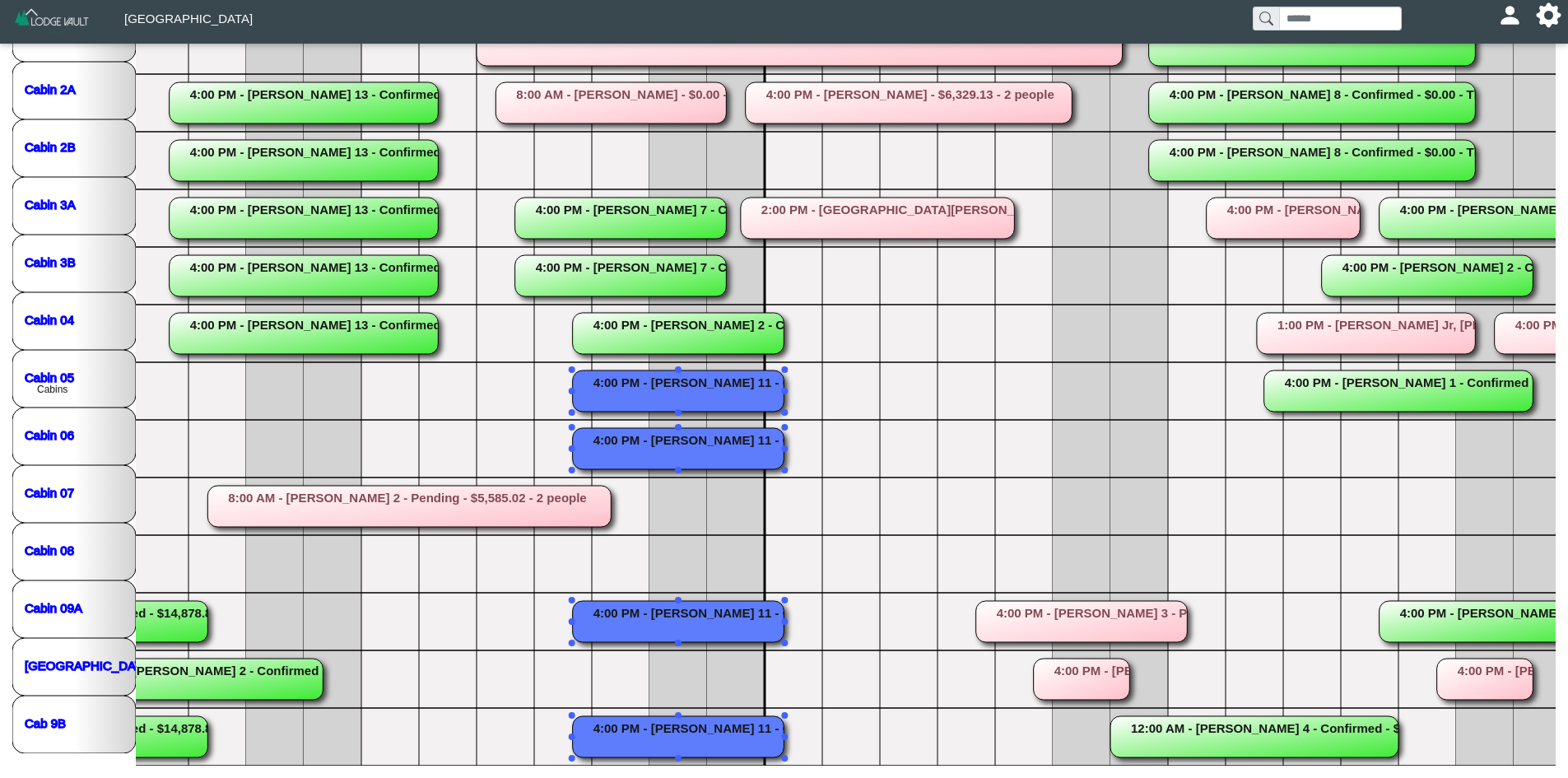
click at [693, 444] on rect at bounding box center [679, 448] width 211 height 41
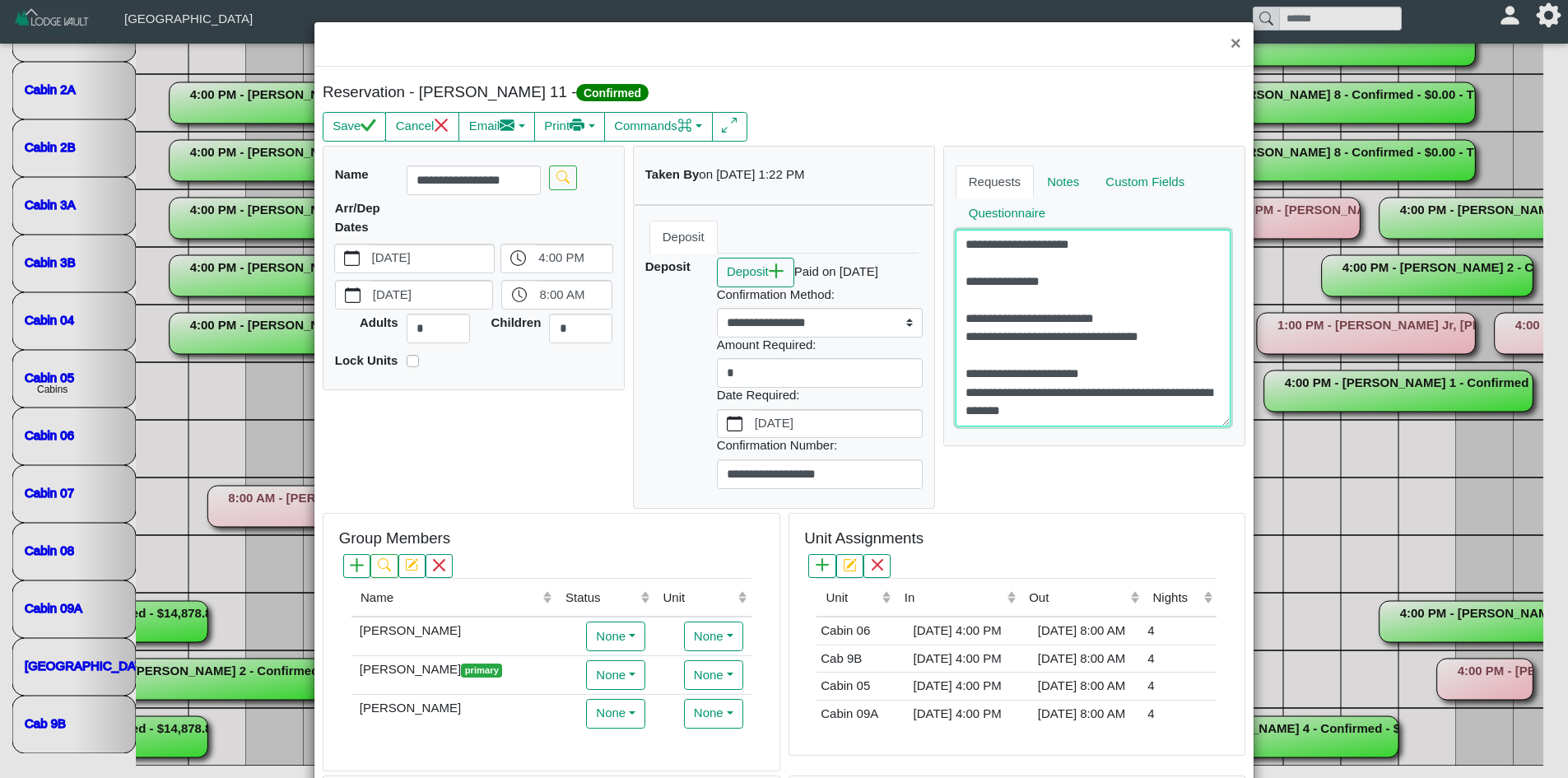
scroll to position [0, 0]
type textarea "**********"
click at [1219, 45] on button "×" at bounding box center [1236, 44] width 36 height 44
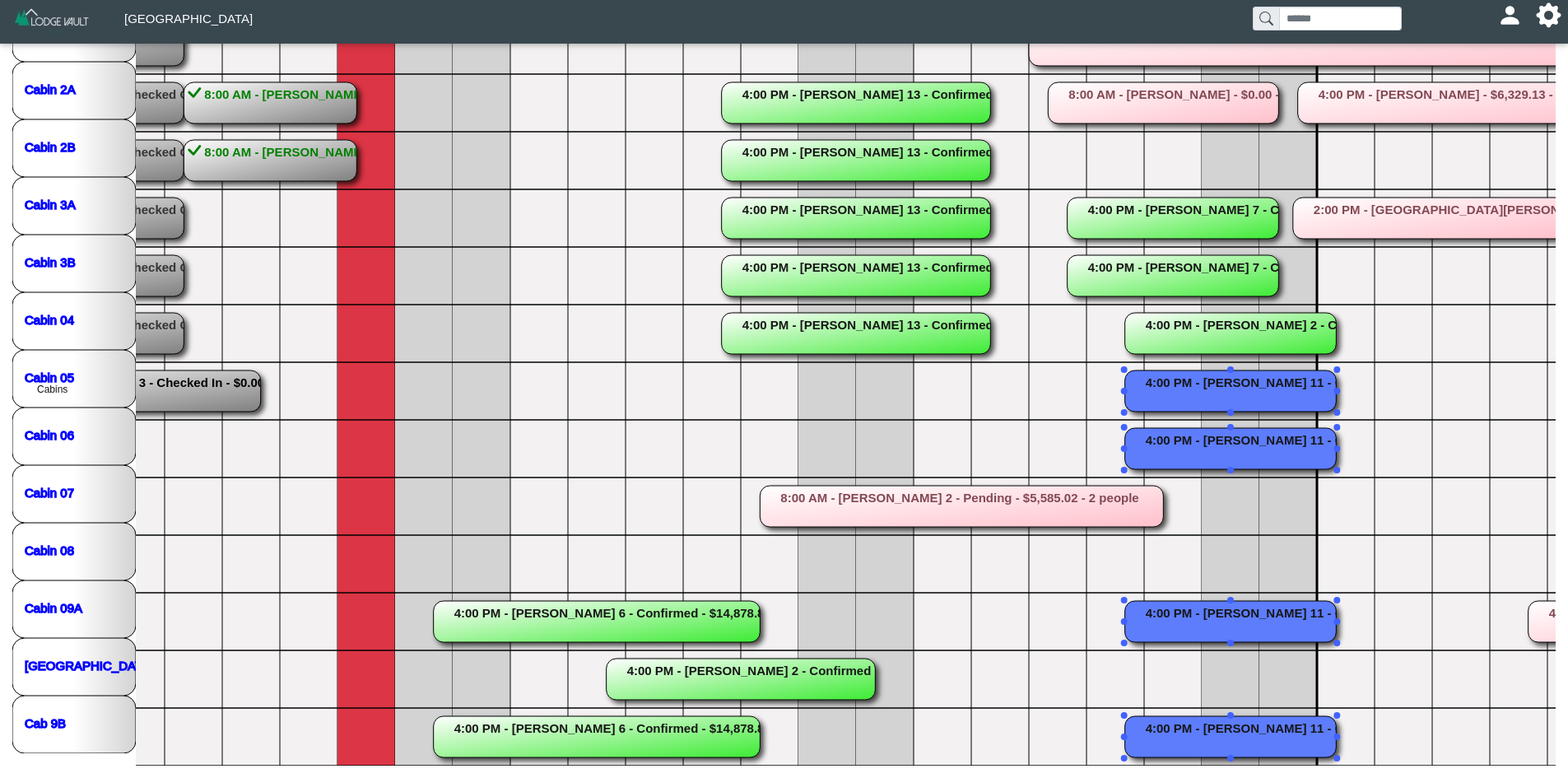
scroll to position [0, 426]
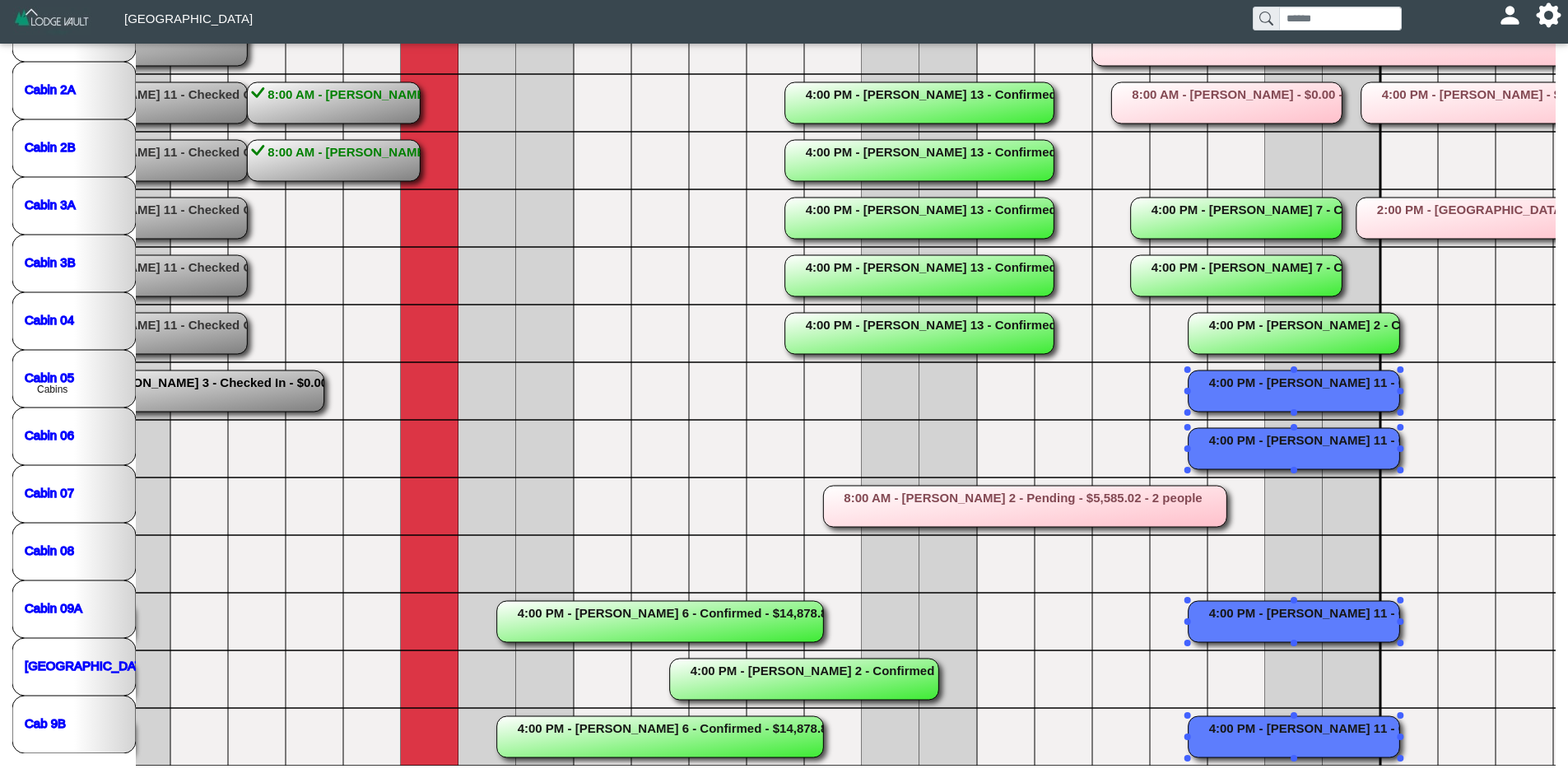
click at [653, 601] on rect at bounding box center [660, 621] width 327 height 41
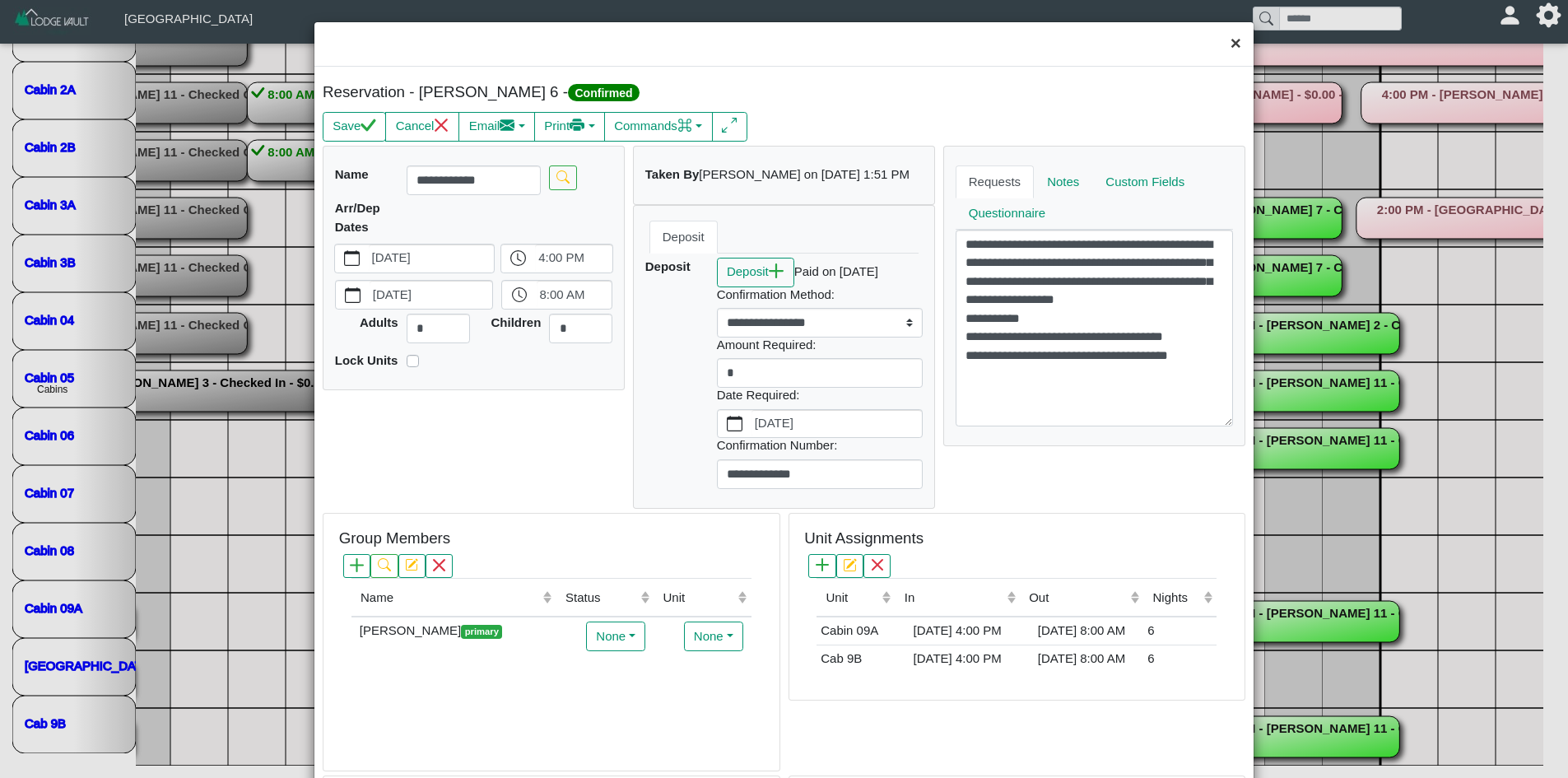
click at [1223, 38] on button "×" at bounding box center [1236, 44] width 36 height 44
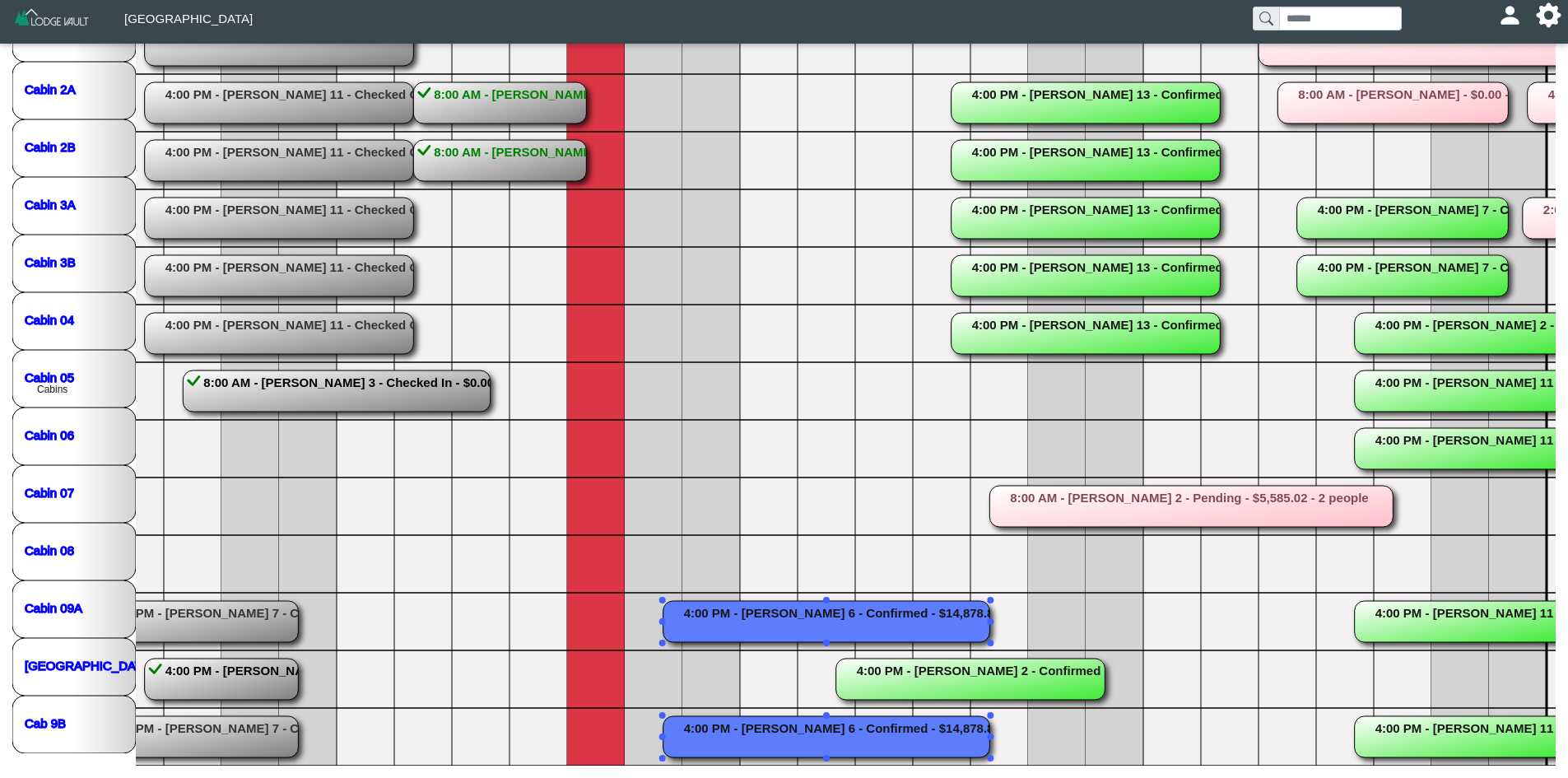
scroll to position [0, 230]
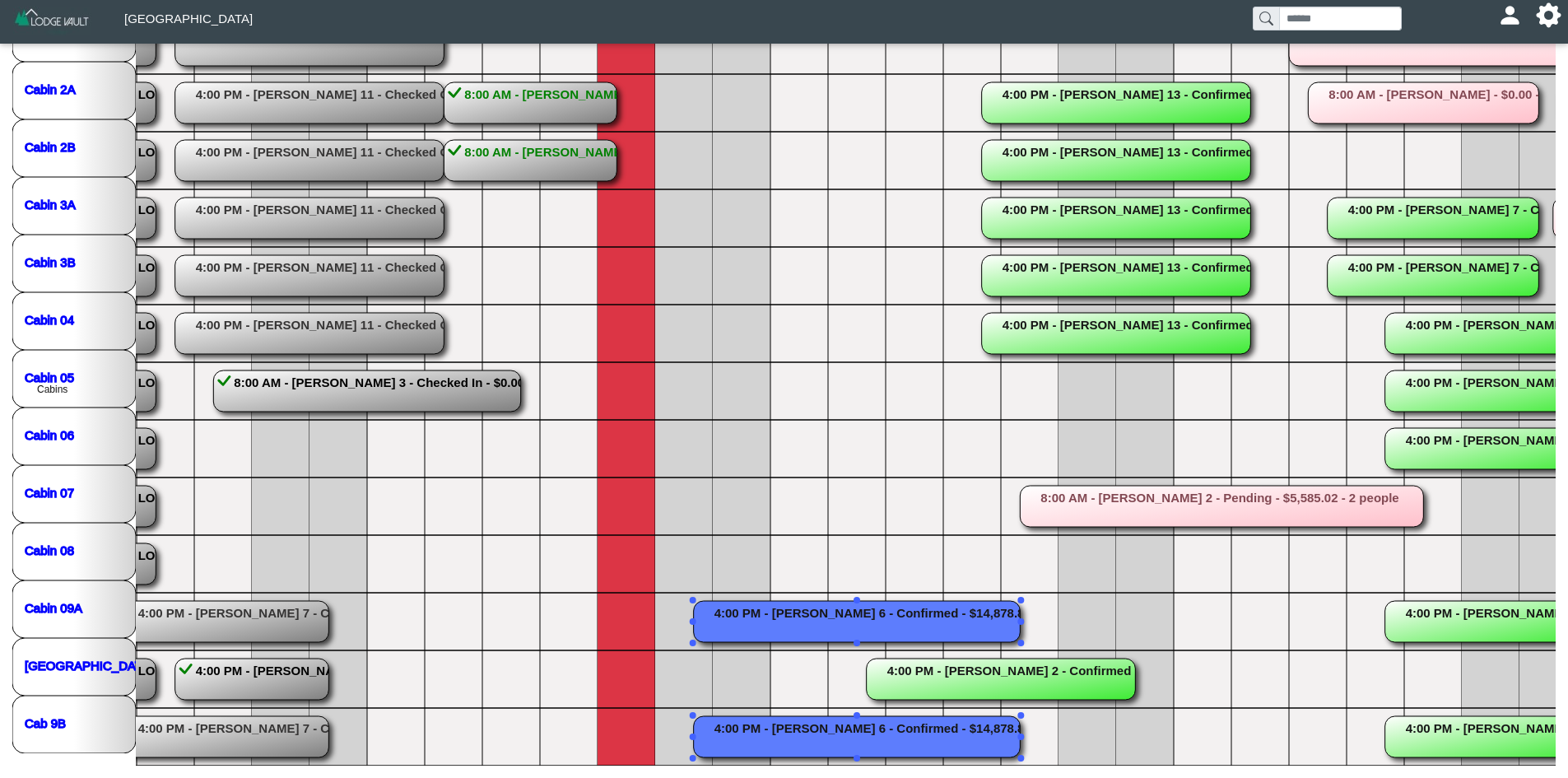
click at [837, 612] on rect at bounding box center [857, 621] width 327 height 41
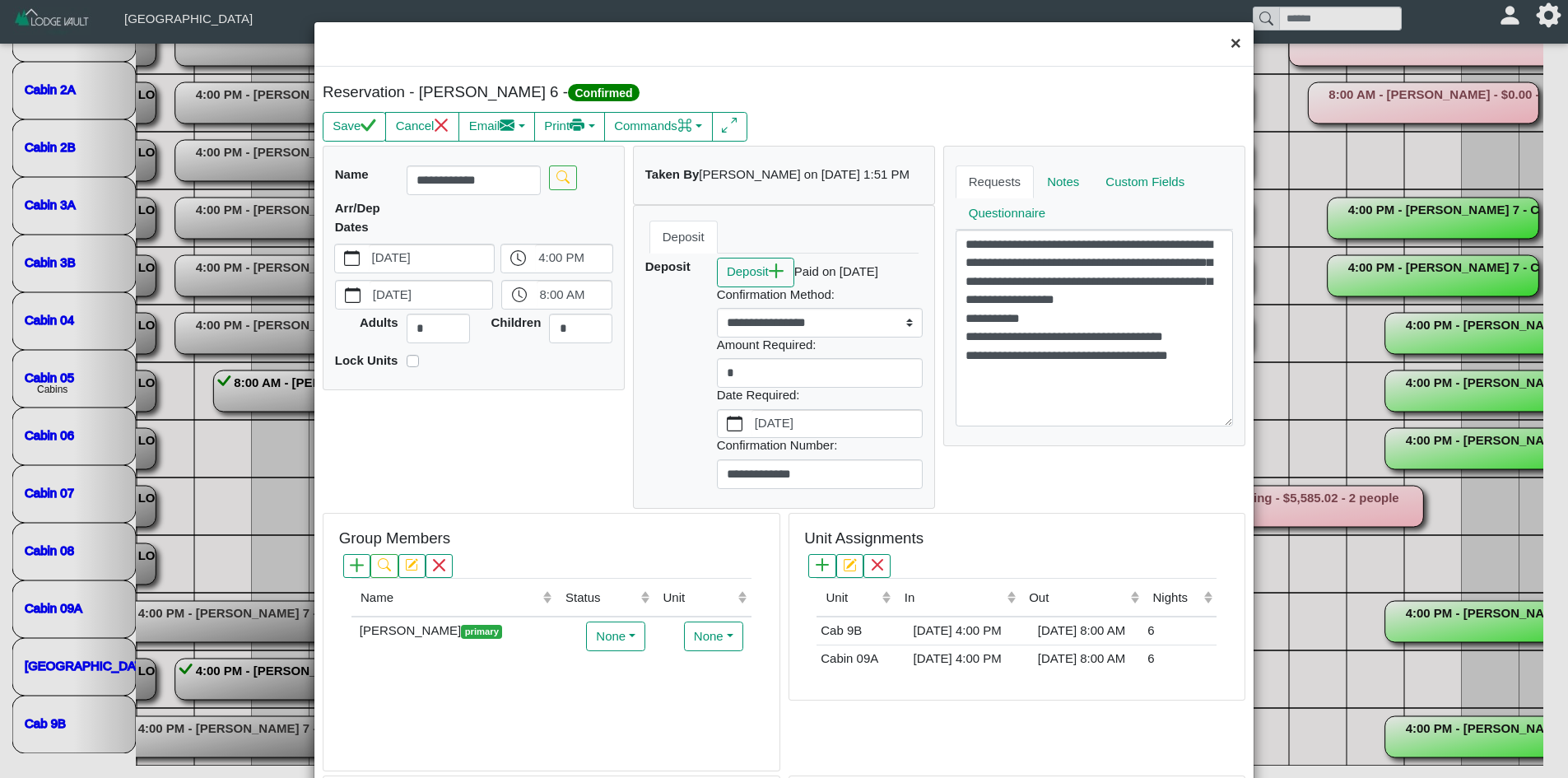
click at [1230, 48] on button "×" at bounding box center [1236, 44] width 36 height 44
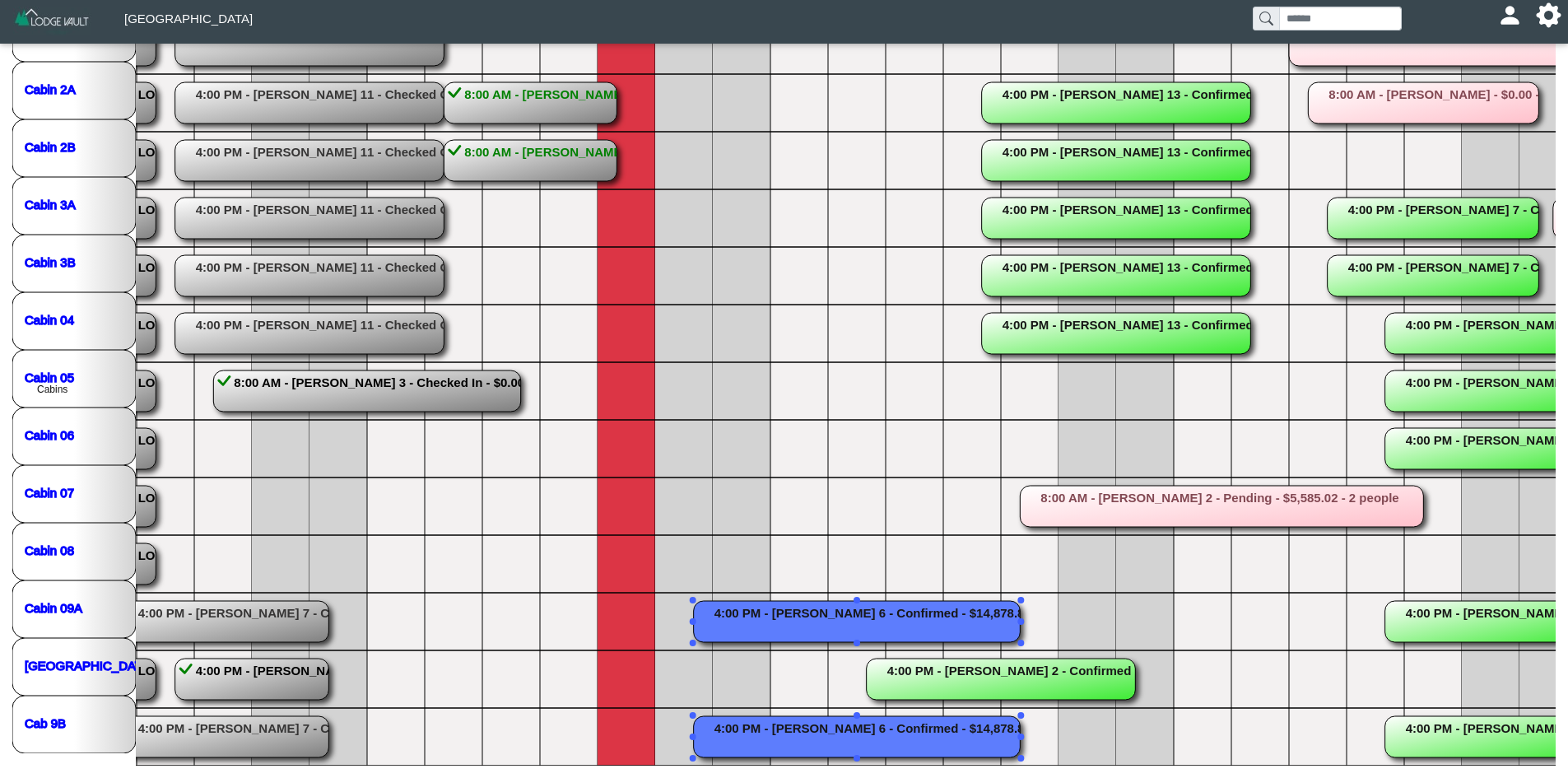
click at [744, 608] on rect at bounding box center [857, 621] width 327 height 41
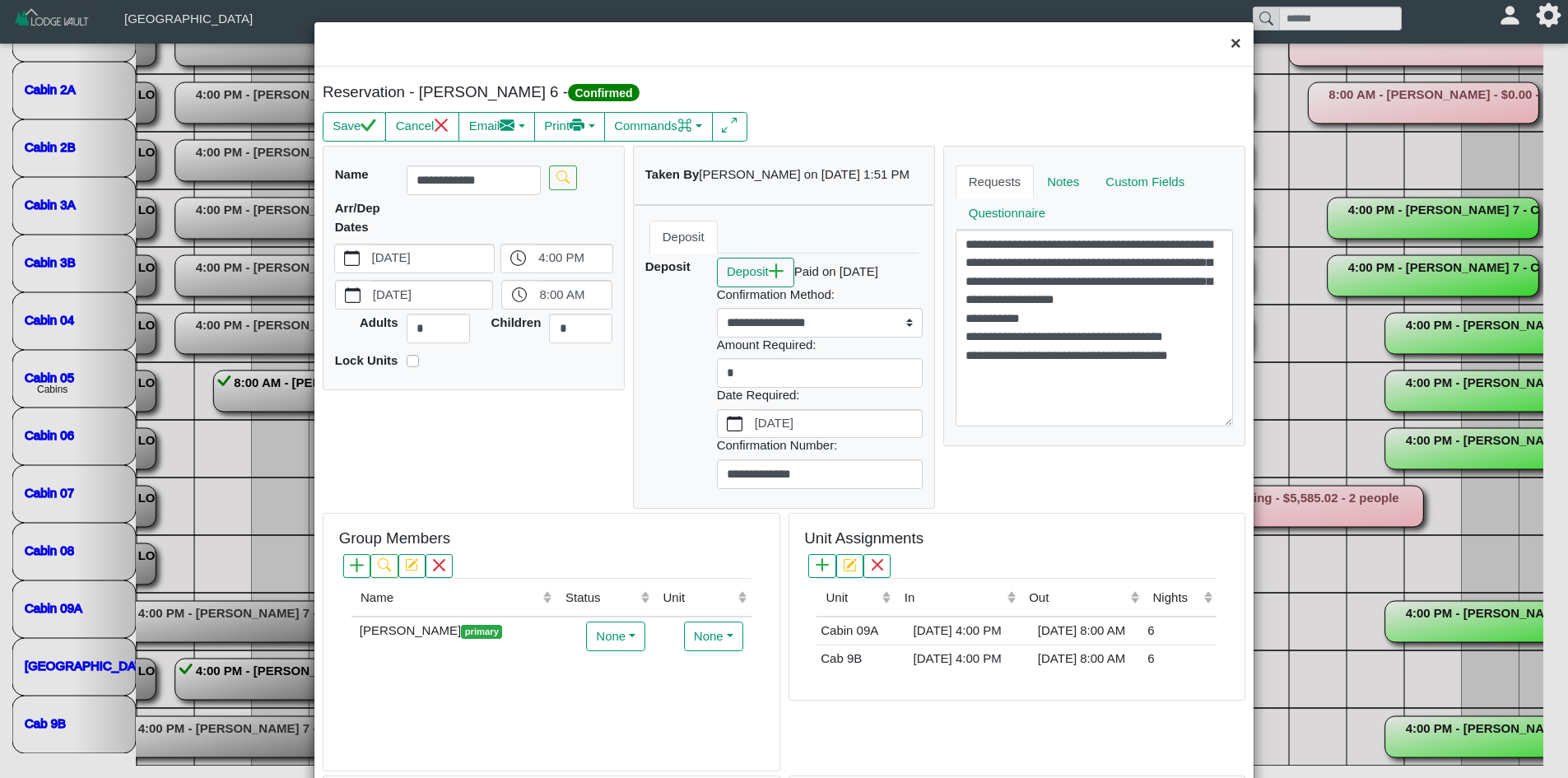
click at [1227, 47] on button "×" at bounding box center [1236, 44] width 36 height 44
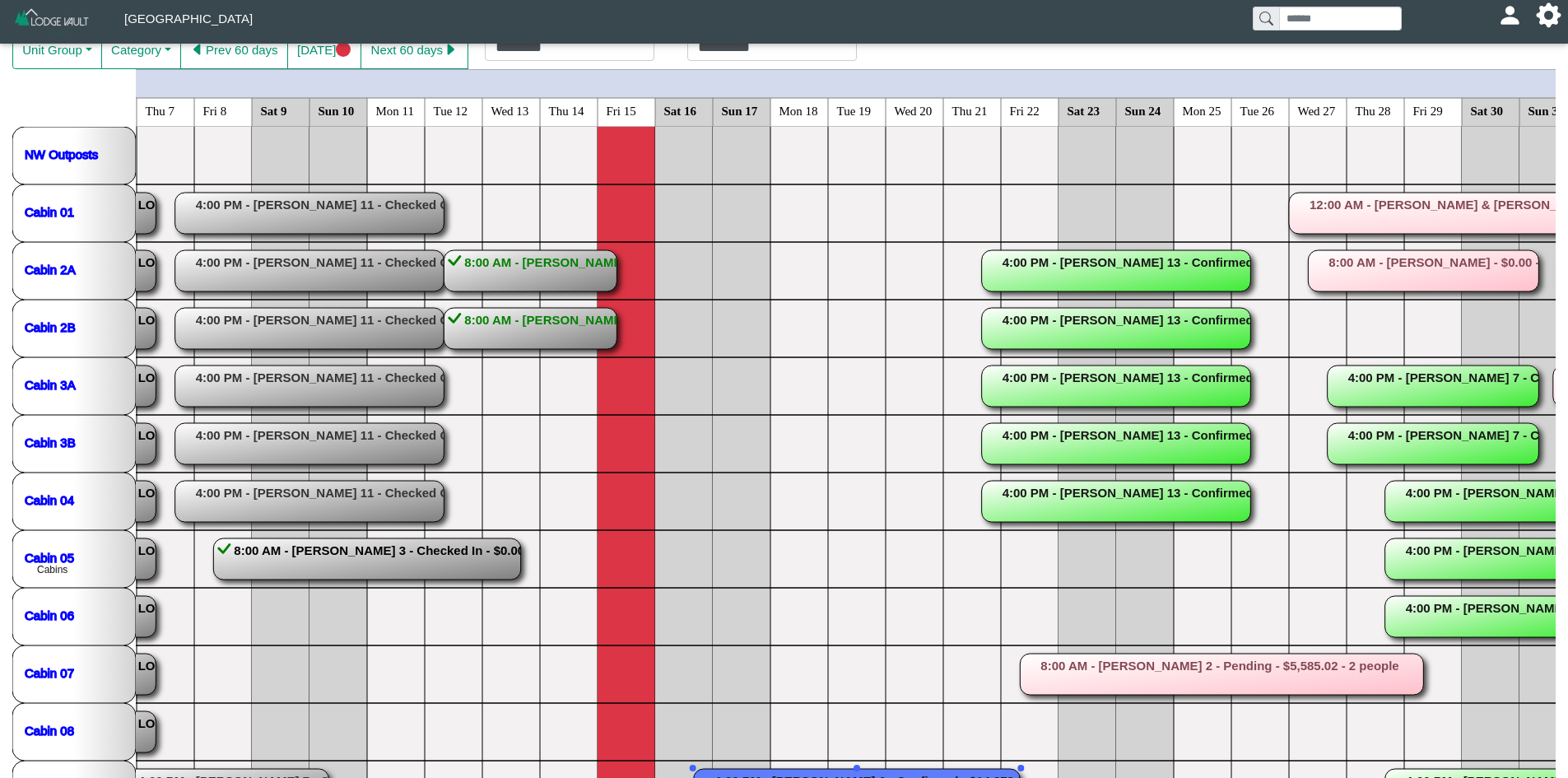
scroll to position [279, 0]
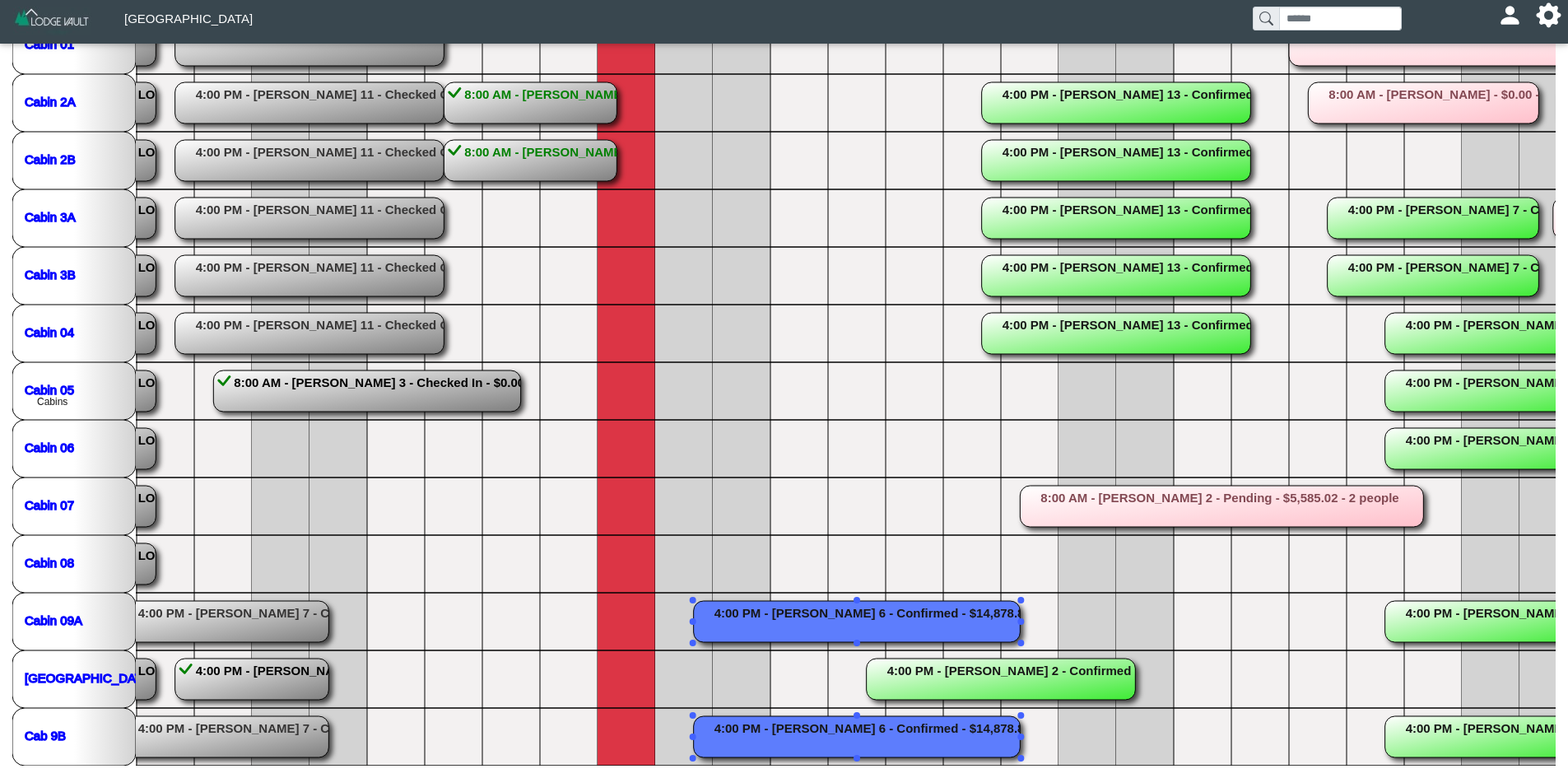
drag, startPoint x: 791, startPoint y: 751, endPoint x: 959, endPoint y: 750, distance: 168.0
click at [959, 750] on rect at bounding box center [857, 736] width 327 height 41
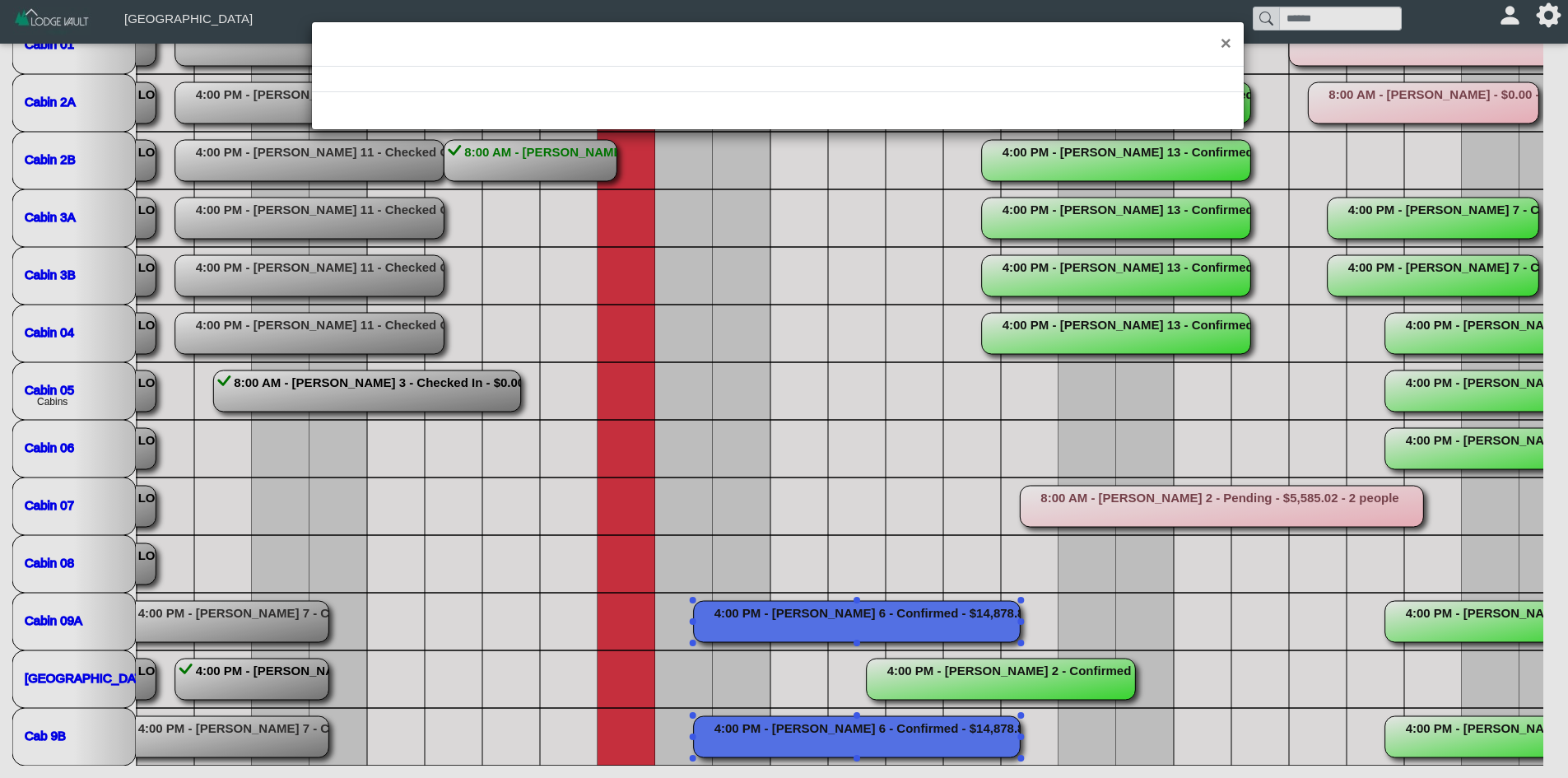
drag, startPoint x: 774, startPoint y: 758, endPoint x: 1075, endPoint y: 331, distance: 522.4
click at [776, 756] on div "×" at bounding box center [784, 389] width 1568 height 778
click at [1229, 30] on button "×" at bounding box center [1226, 44] width 36 height 44
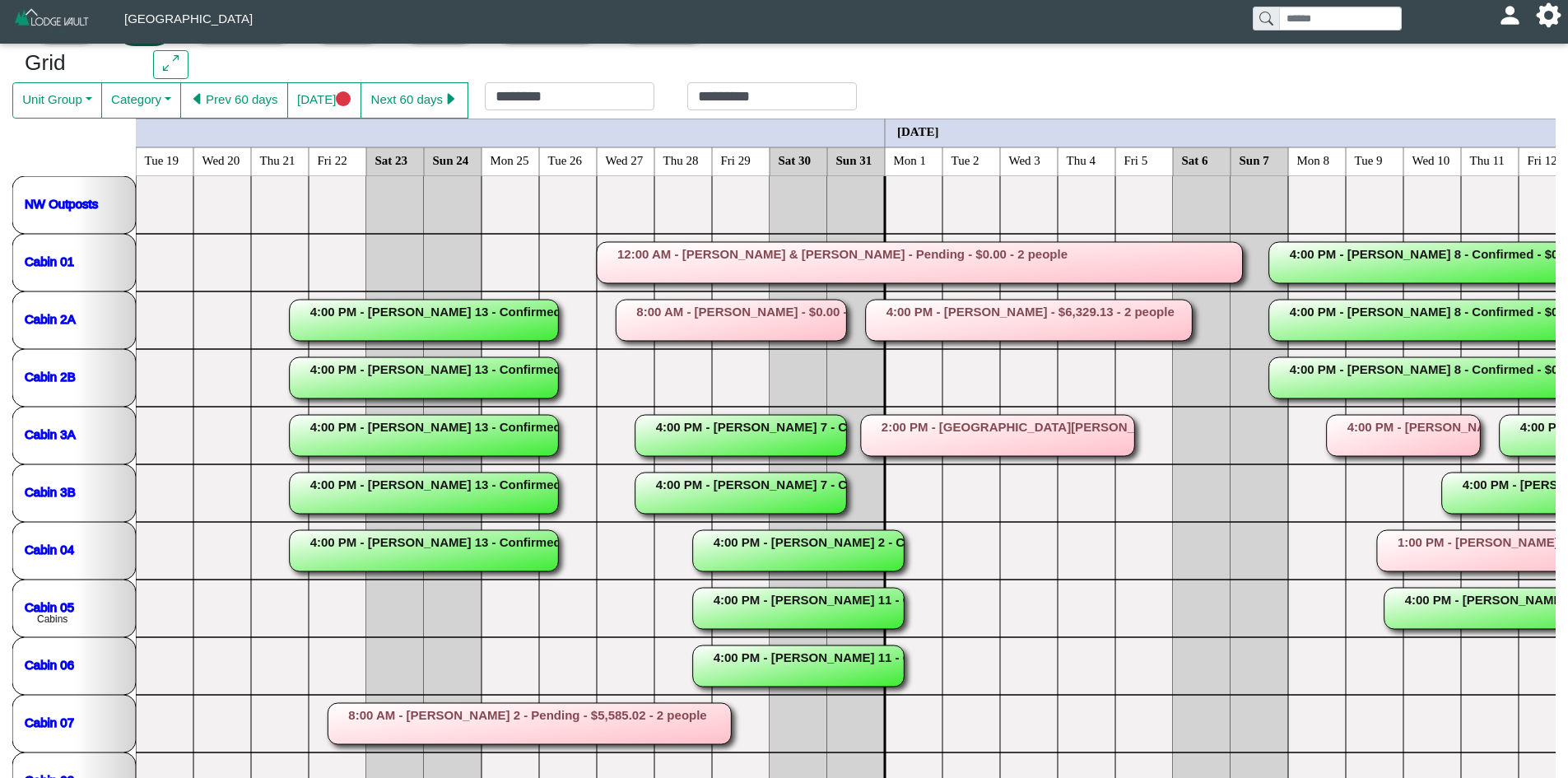
scroll to position [49, 0]
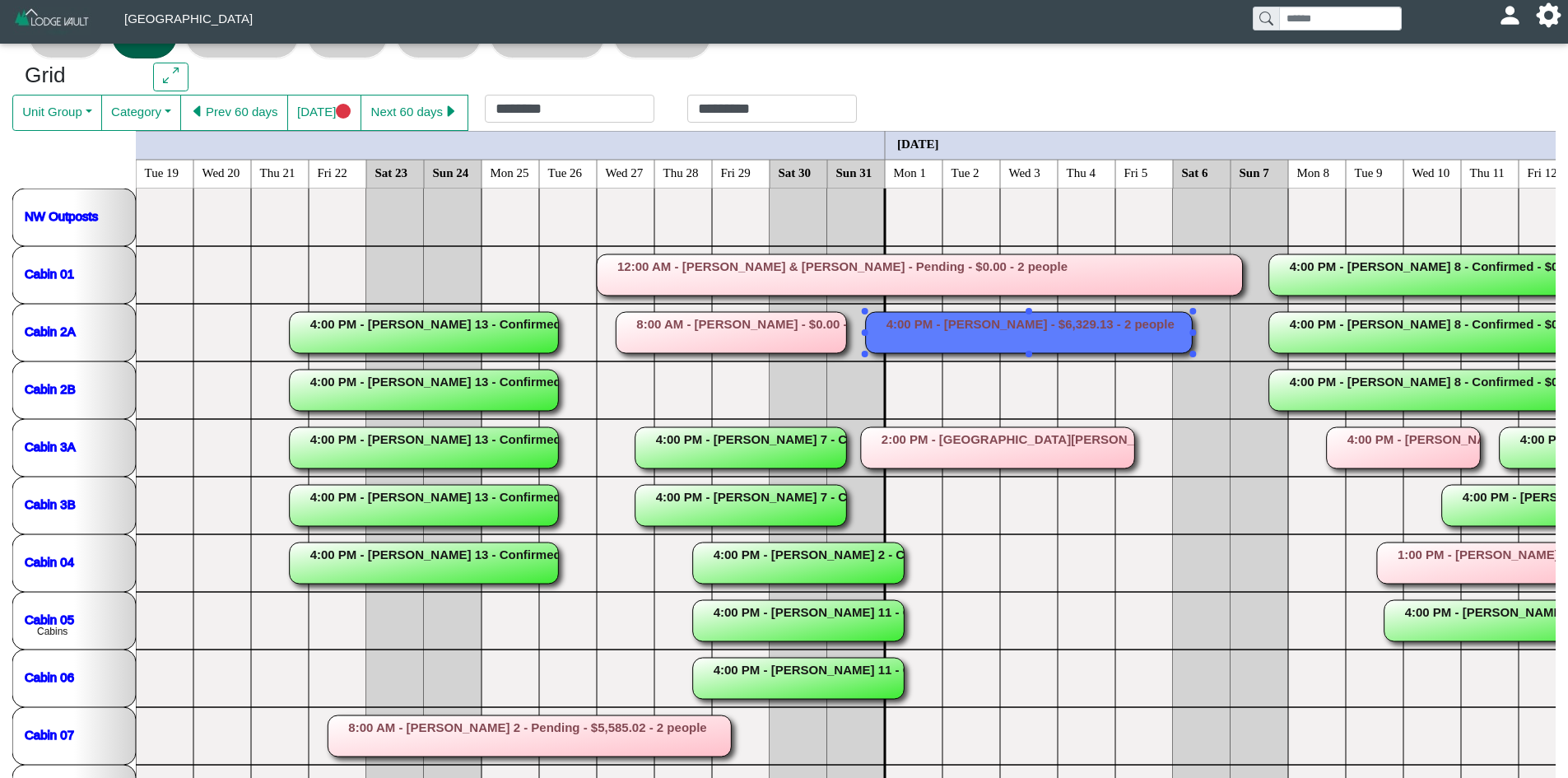
click at [1074, 340] on rect at bounding box center [1029, 332] width 327 height 41
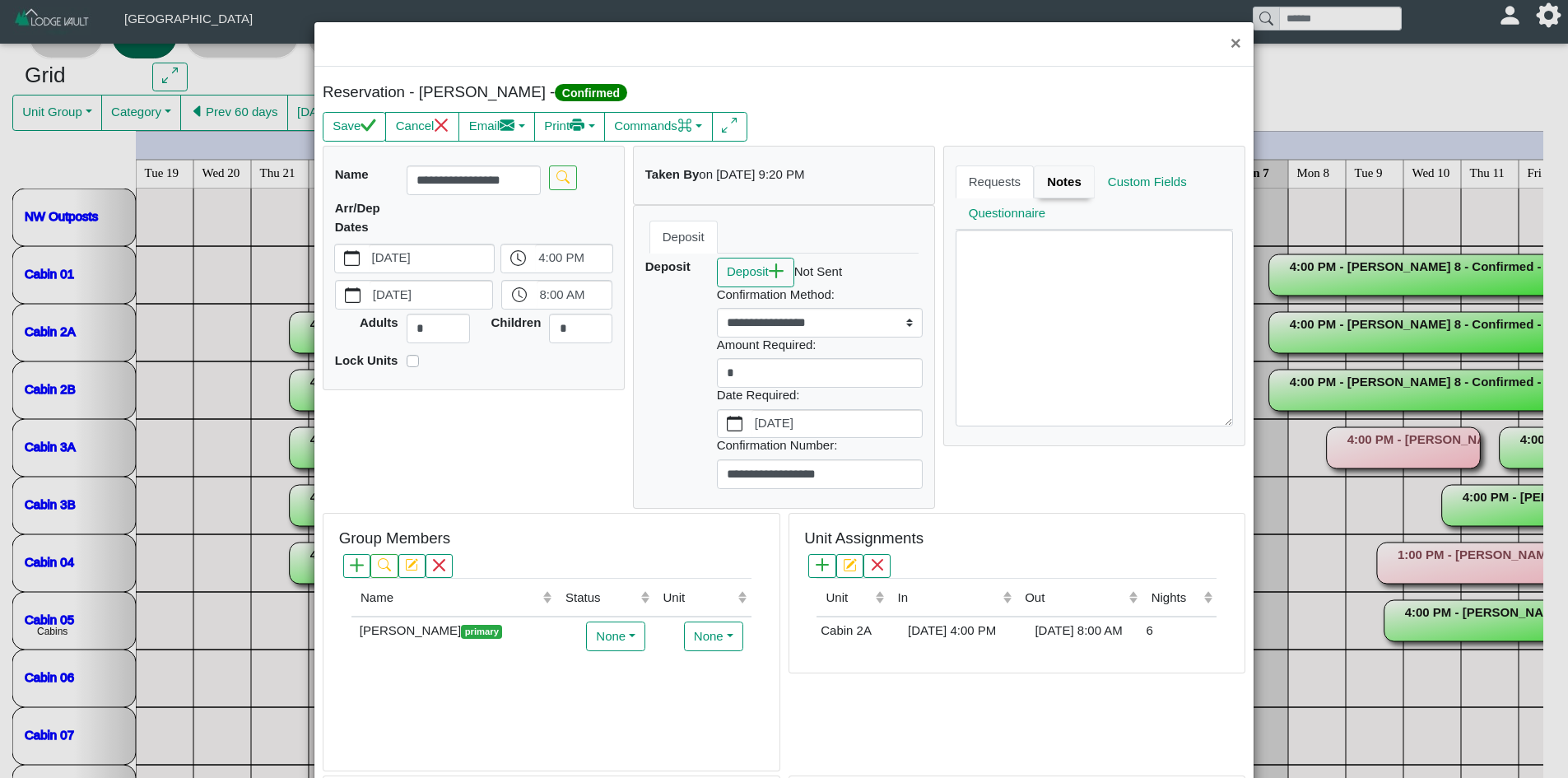
click at [1063, 192] on link "Notes" at bounding box center [1065, 182] width 61 height 33
click at [1219, 44] on button "×" at bounding box center [1236, 44] width 36 height 44
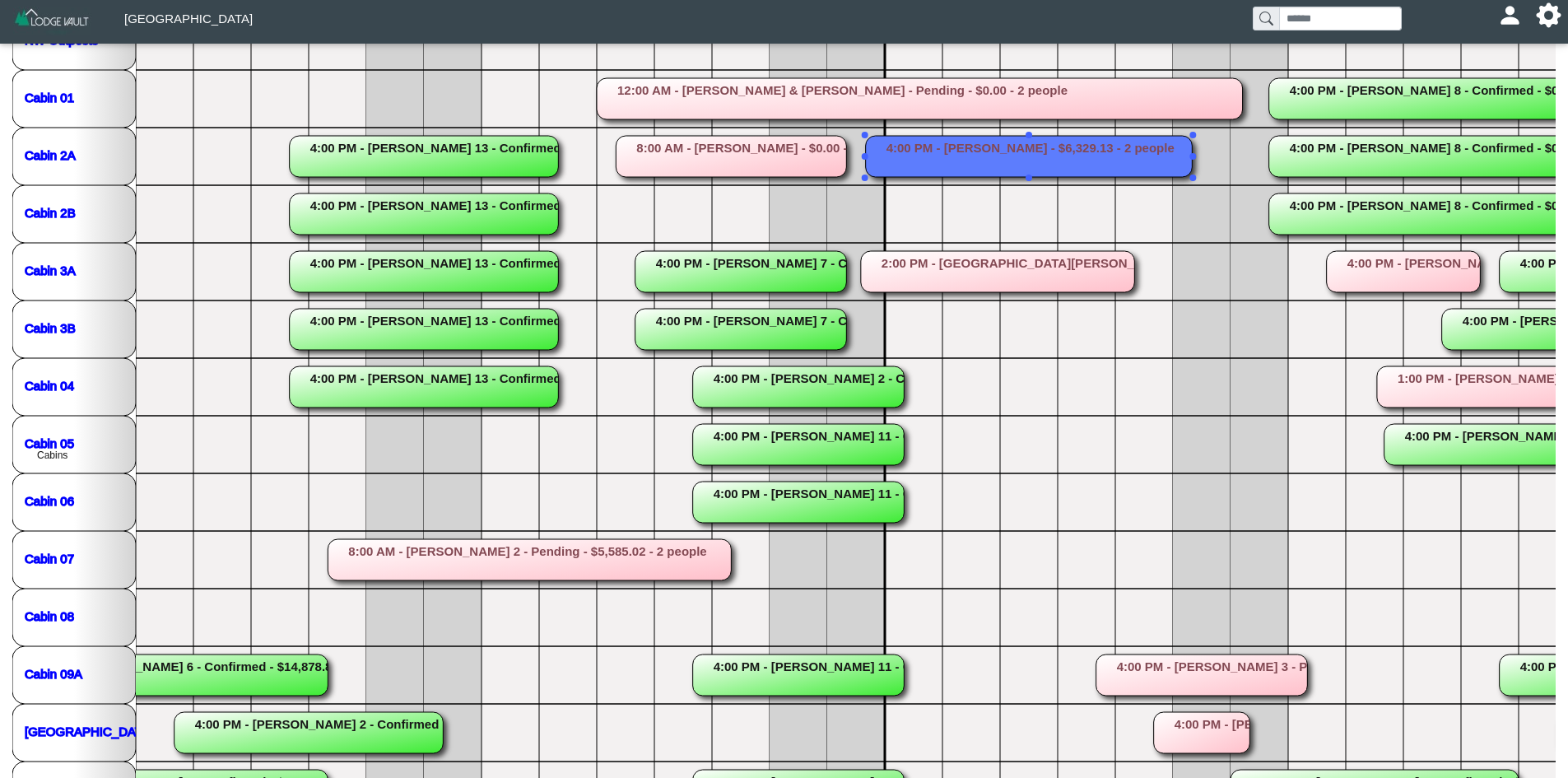
scroll to position [14, 0]
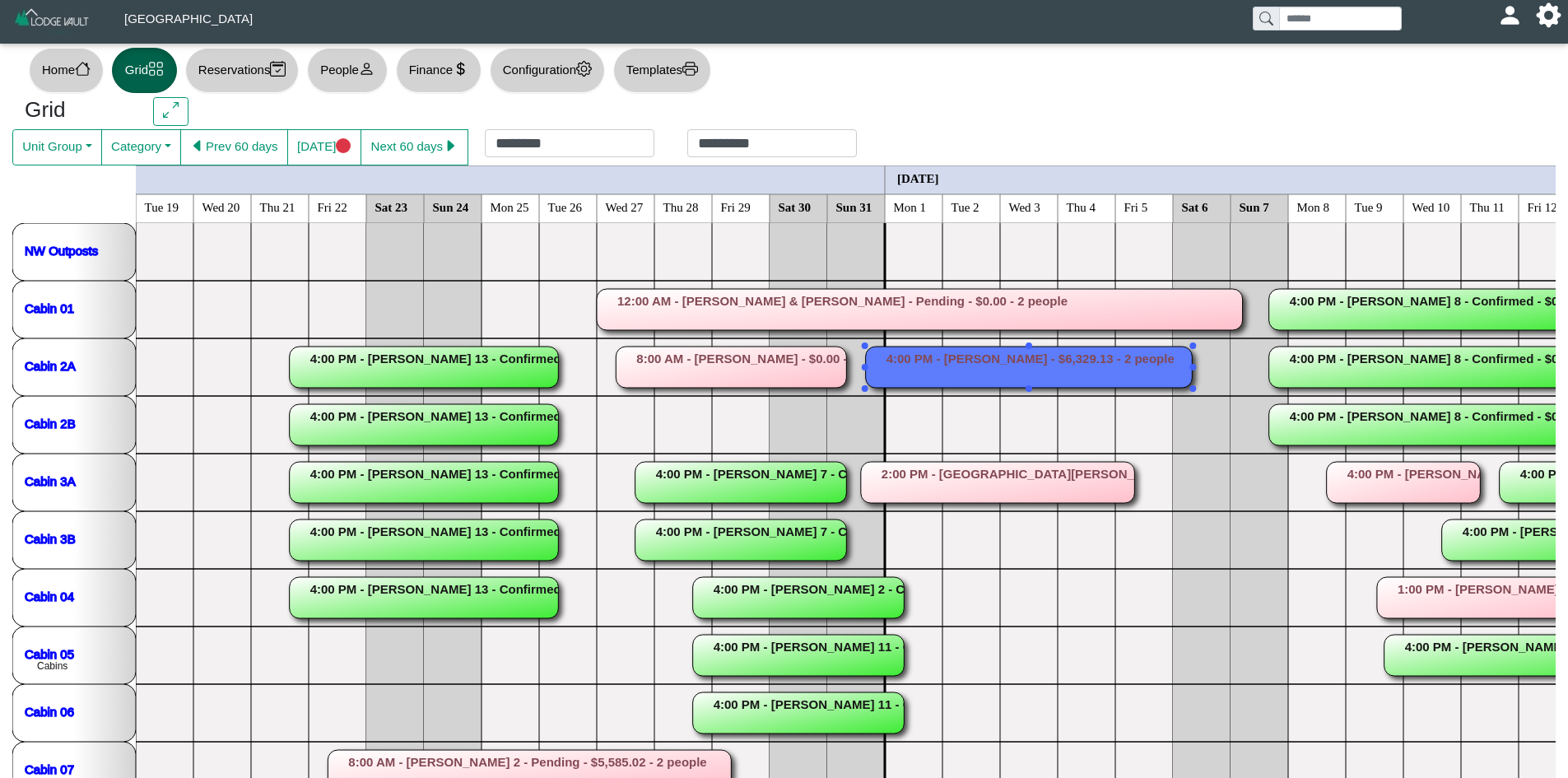
click at [959, 372] on rect at bounding box center [1029, 367] width 327 height 41
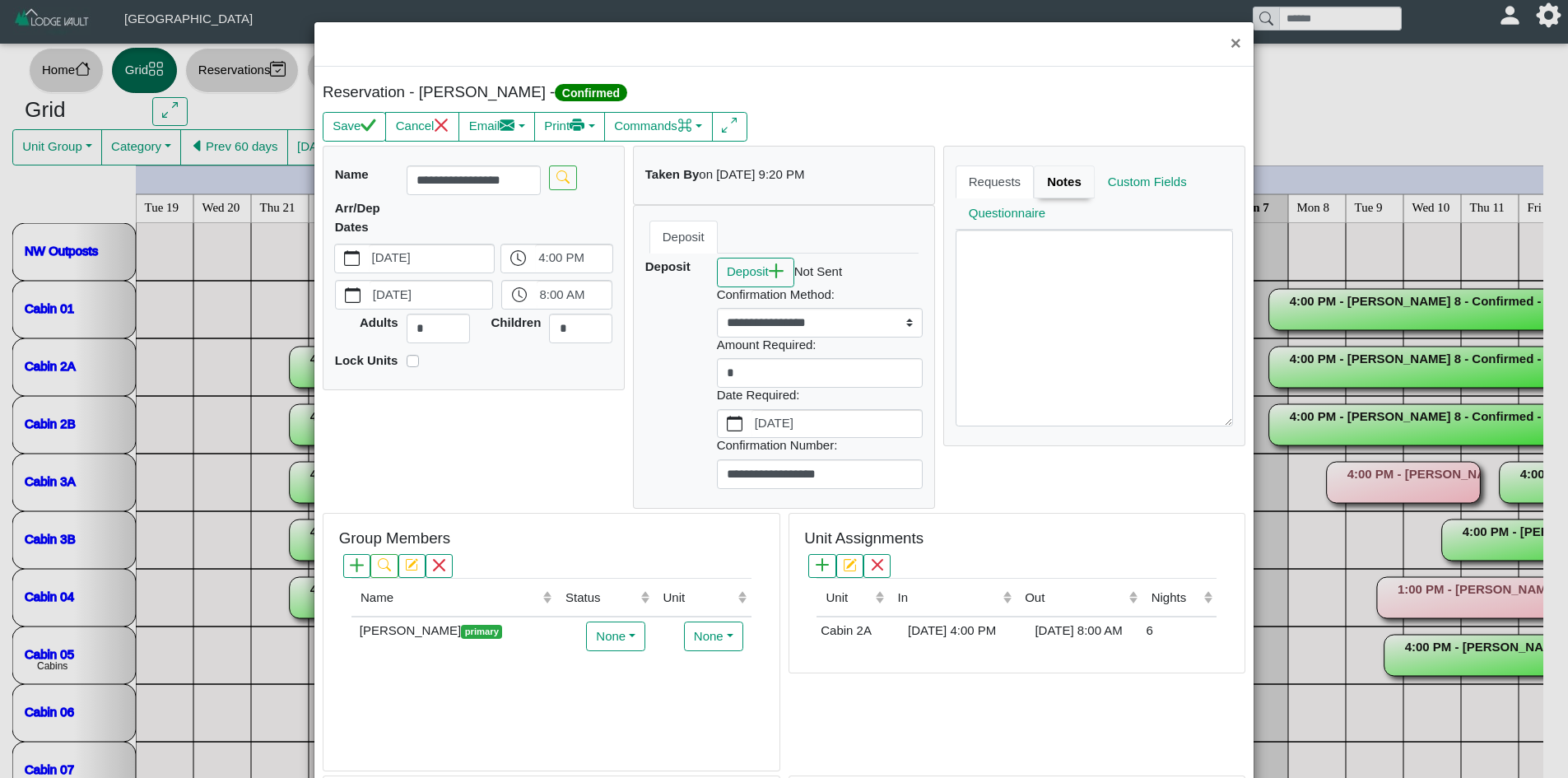
click at [1057, 185] on link "Notes" at bounding box center [1065, 182] width 61 height 33
click at [1028, 258] on textarea at bounding box center [1095, 327] width 279 height 196
click at [1038, 189] on link "Notes" at bounding box center [1065, 182] width 61 height 33
click at [1007, 247] on textarea at bounding box center [1095, 327] width 279 height 196
click at [1225, 50] on button "×" at bounding box center [1236, 44] width 36 height 44
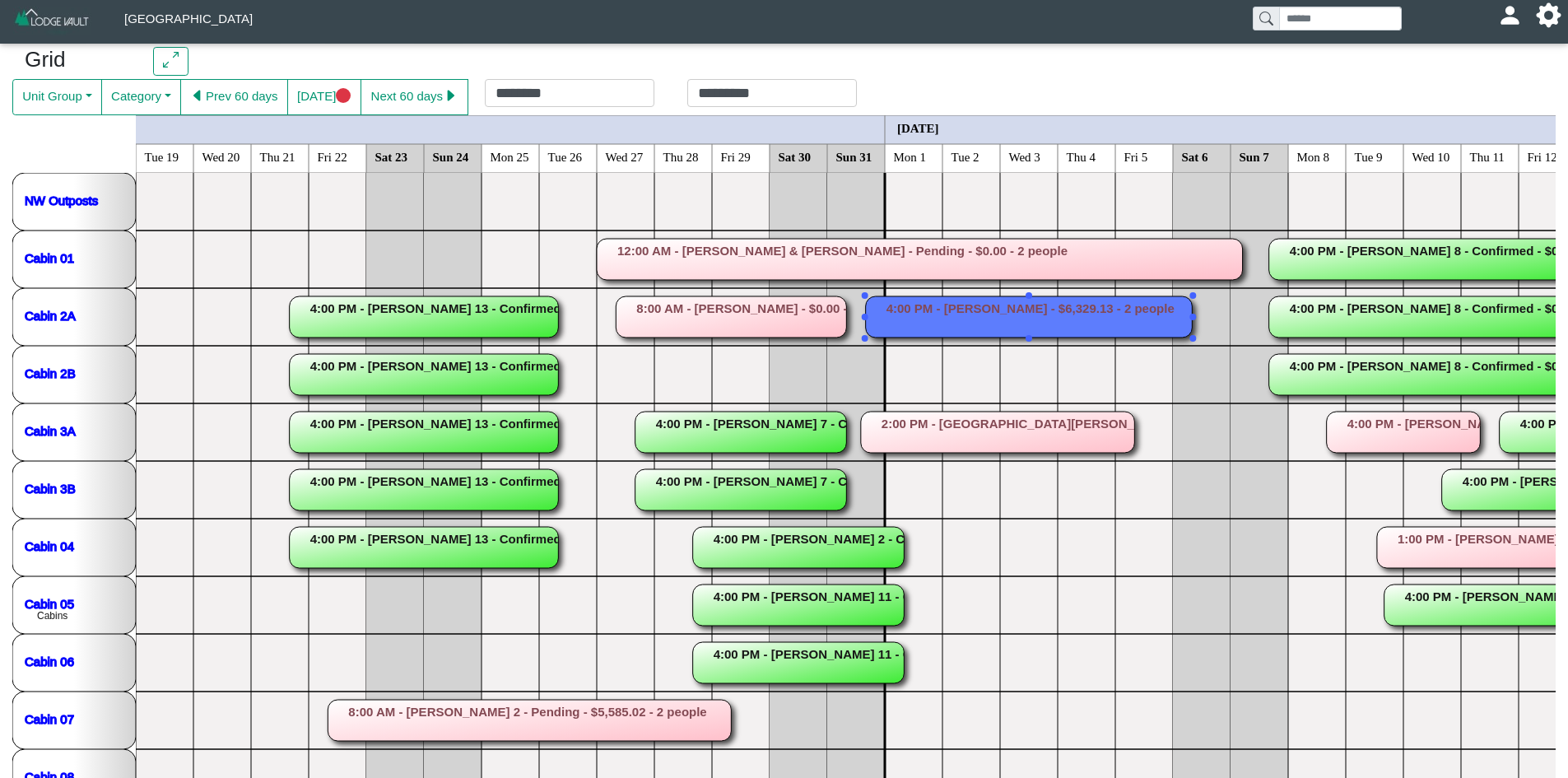
scroll to position [63, 0]
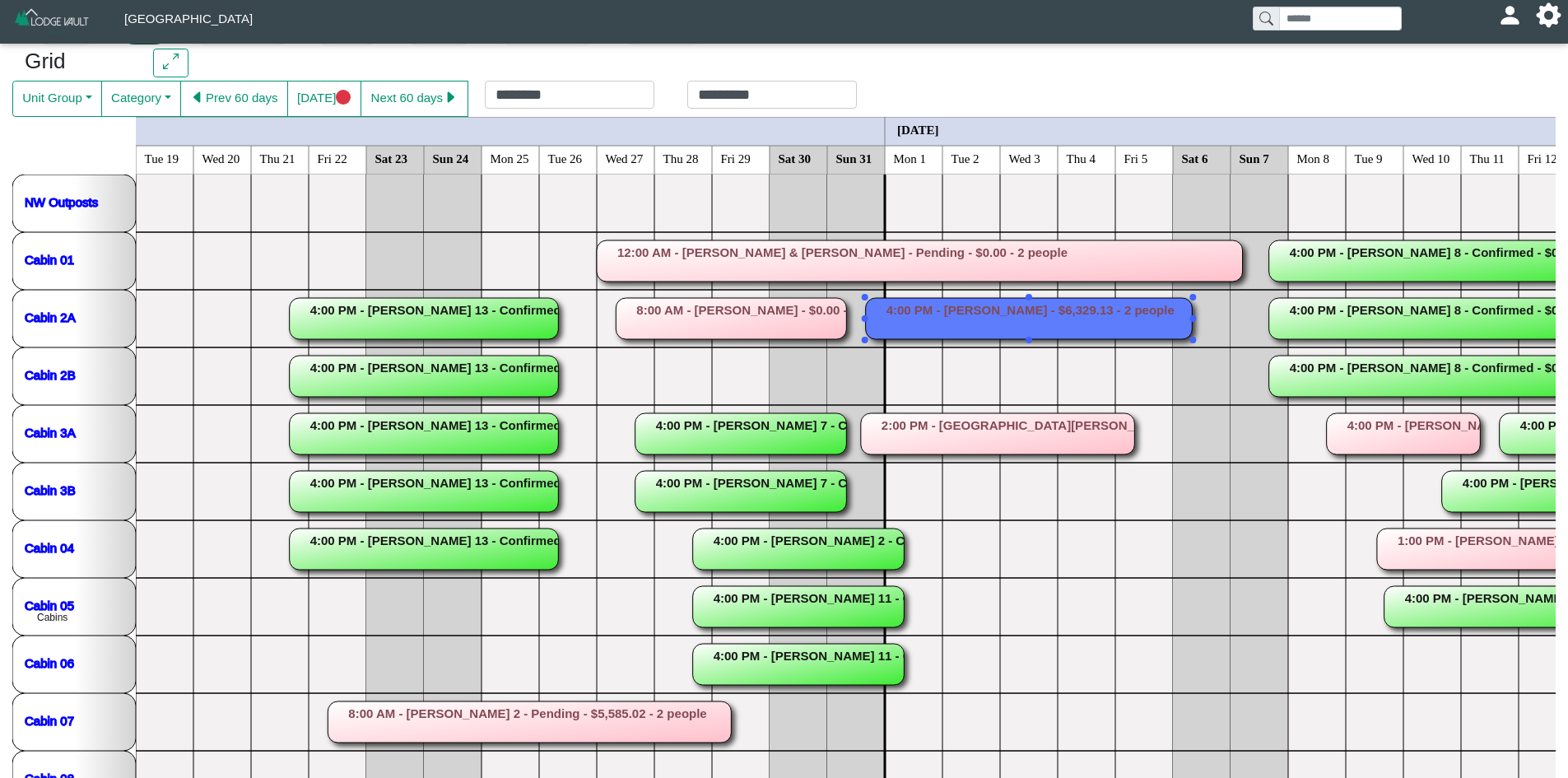
click at [932, 313] on rect at bounding box center [1029, 318] width 327 height 41
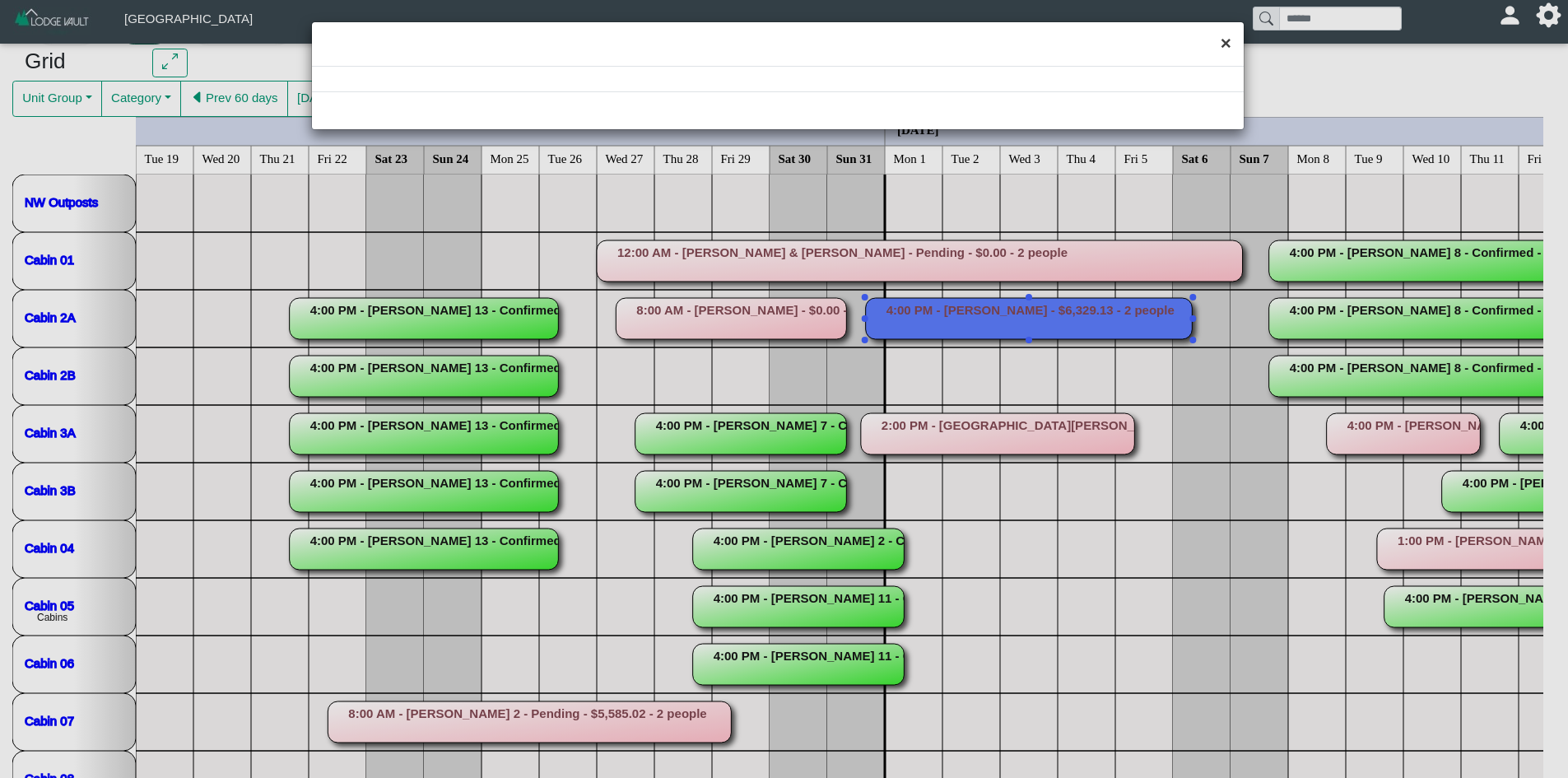
click at [1227, 58] on button "×" at bounding box center [1226, 44] width 36 height 44
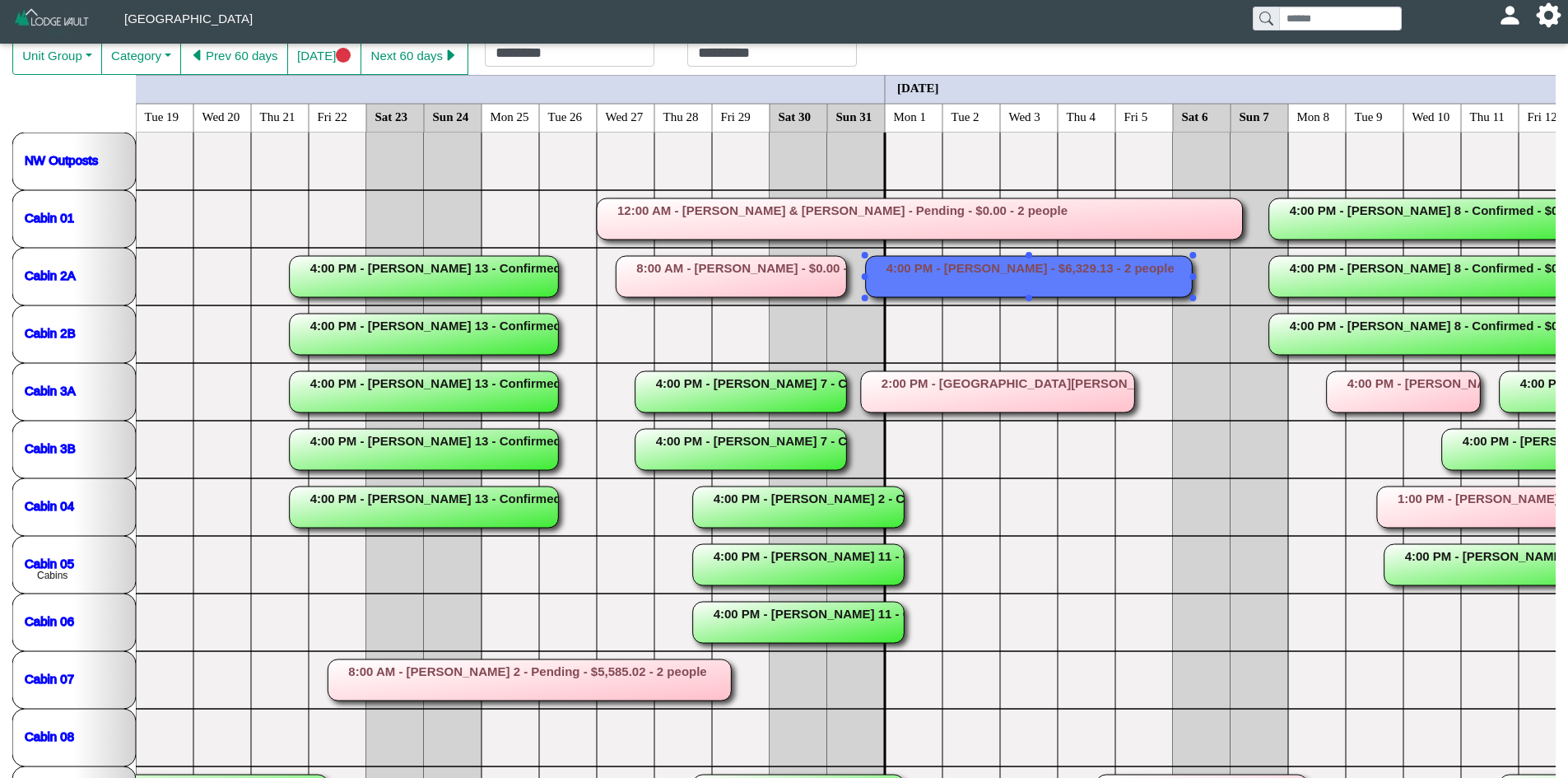
scroll to position [100, 0]
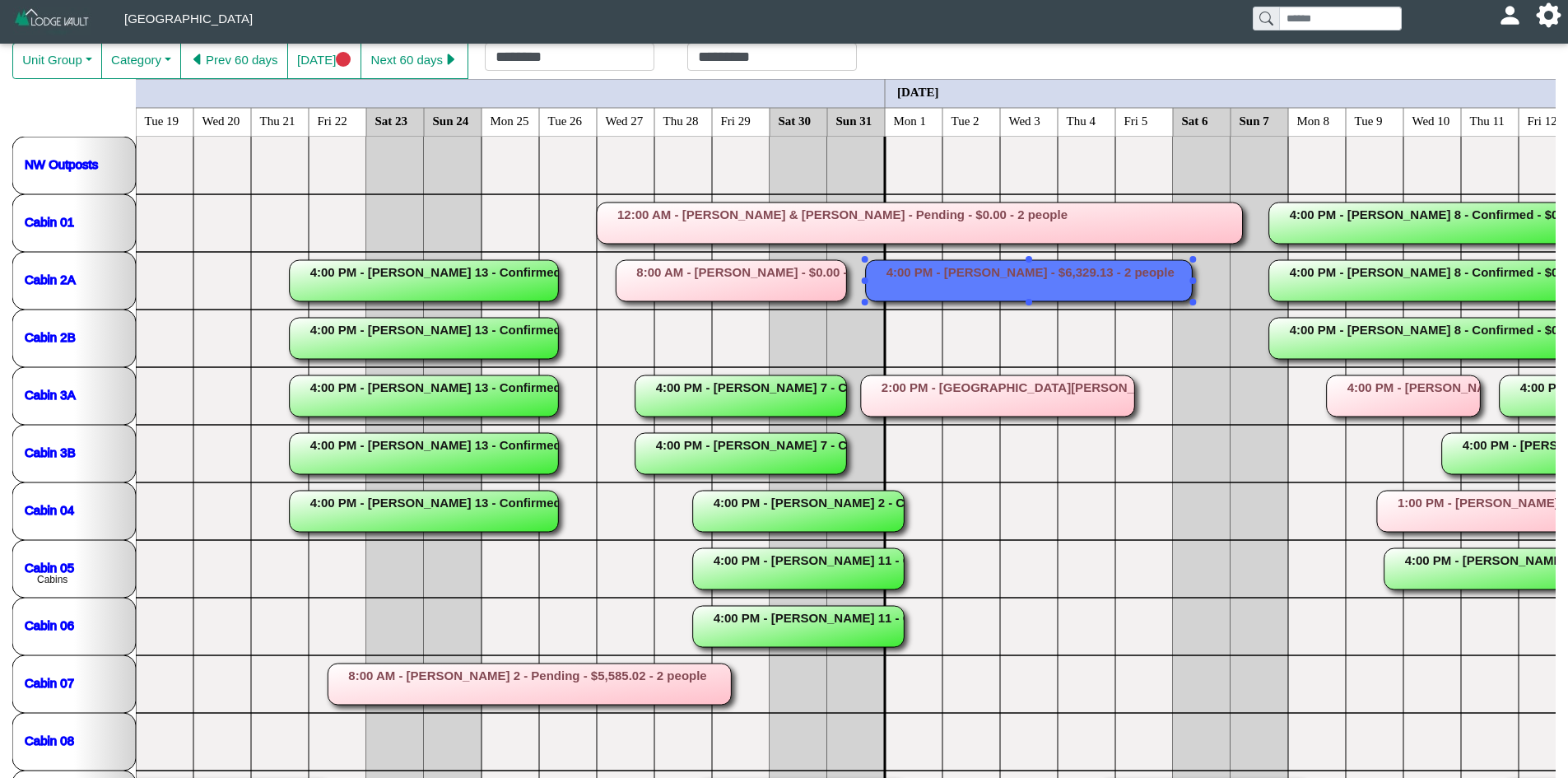
click at [957, 271] on rect at bounding box center [1029, 280] width 327 height 41
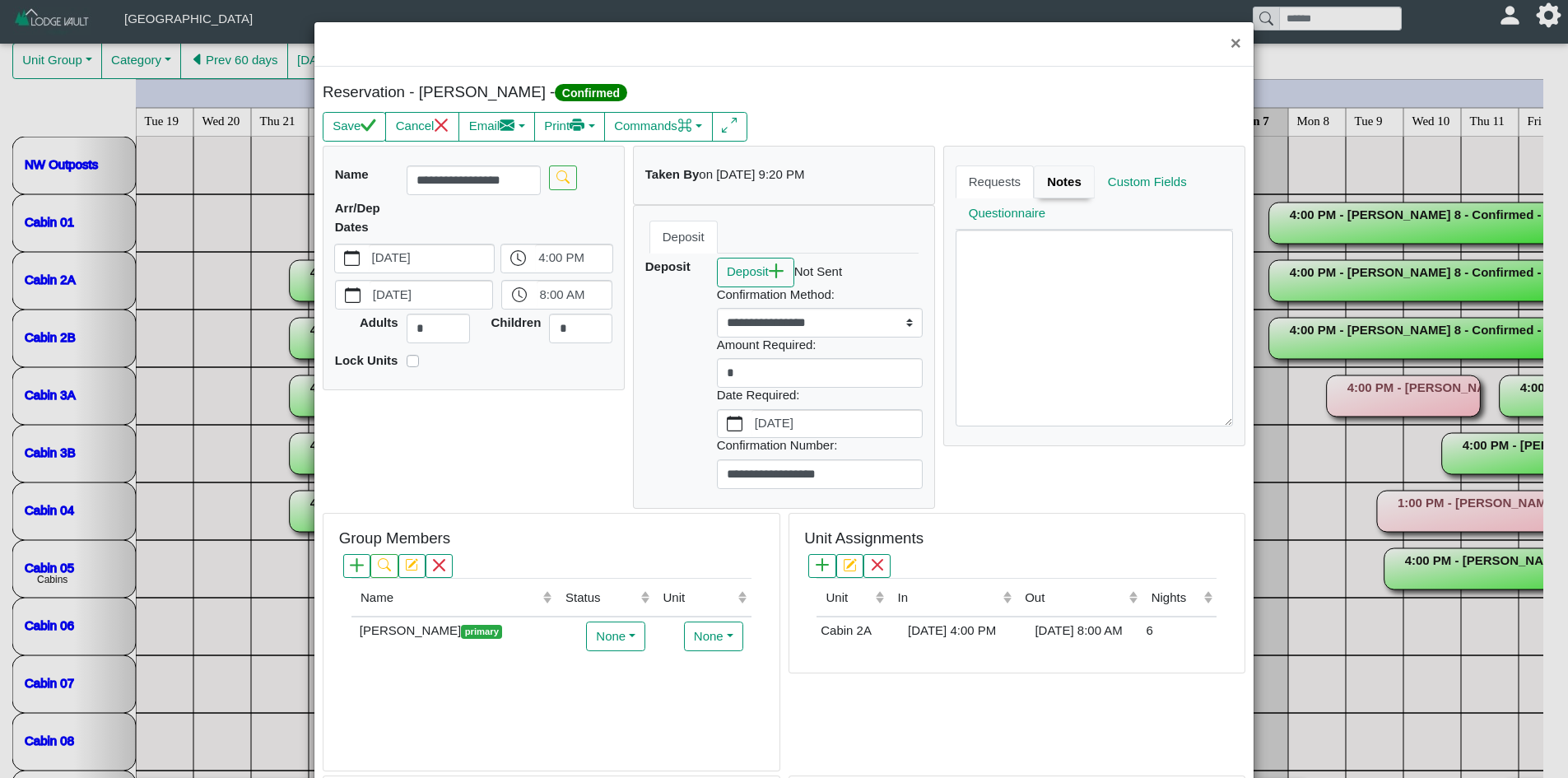
click at [1040, 188] on link "Notes" at bounding box center [1065, 182] width 61 height 33
click at [987, 177] on link "Requests" at bounding box center [997, 182] width 82 height 33
click at [984, 275] on textarea at bounding box center [1095, 327] width 279 height 196
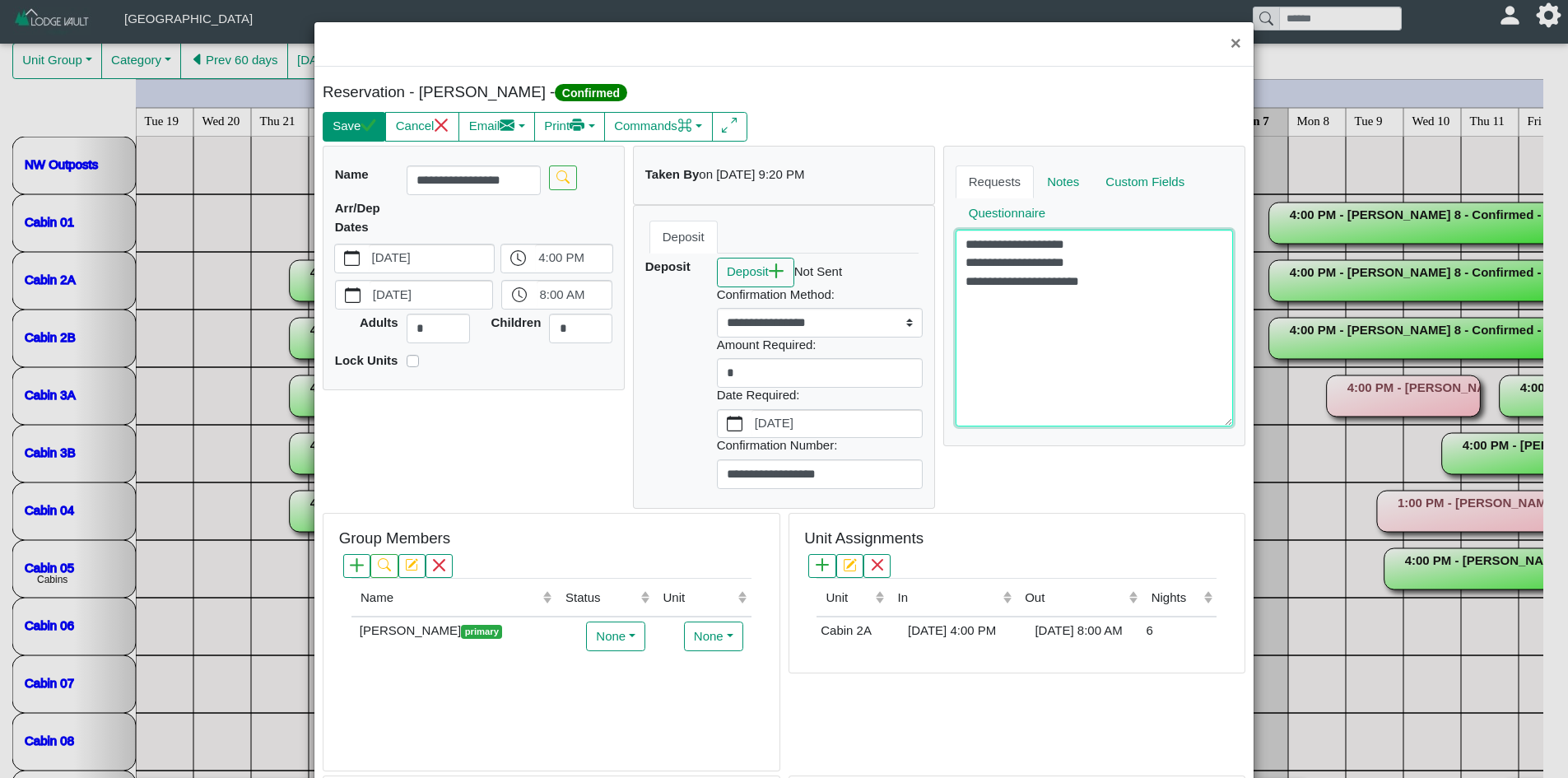
type textarea "**********"
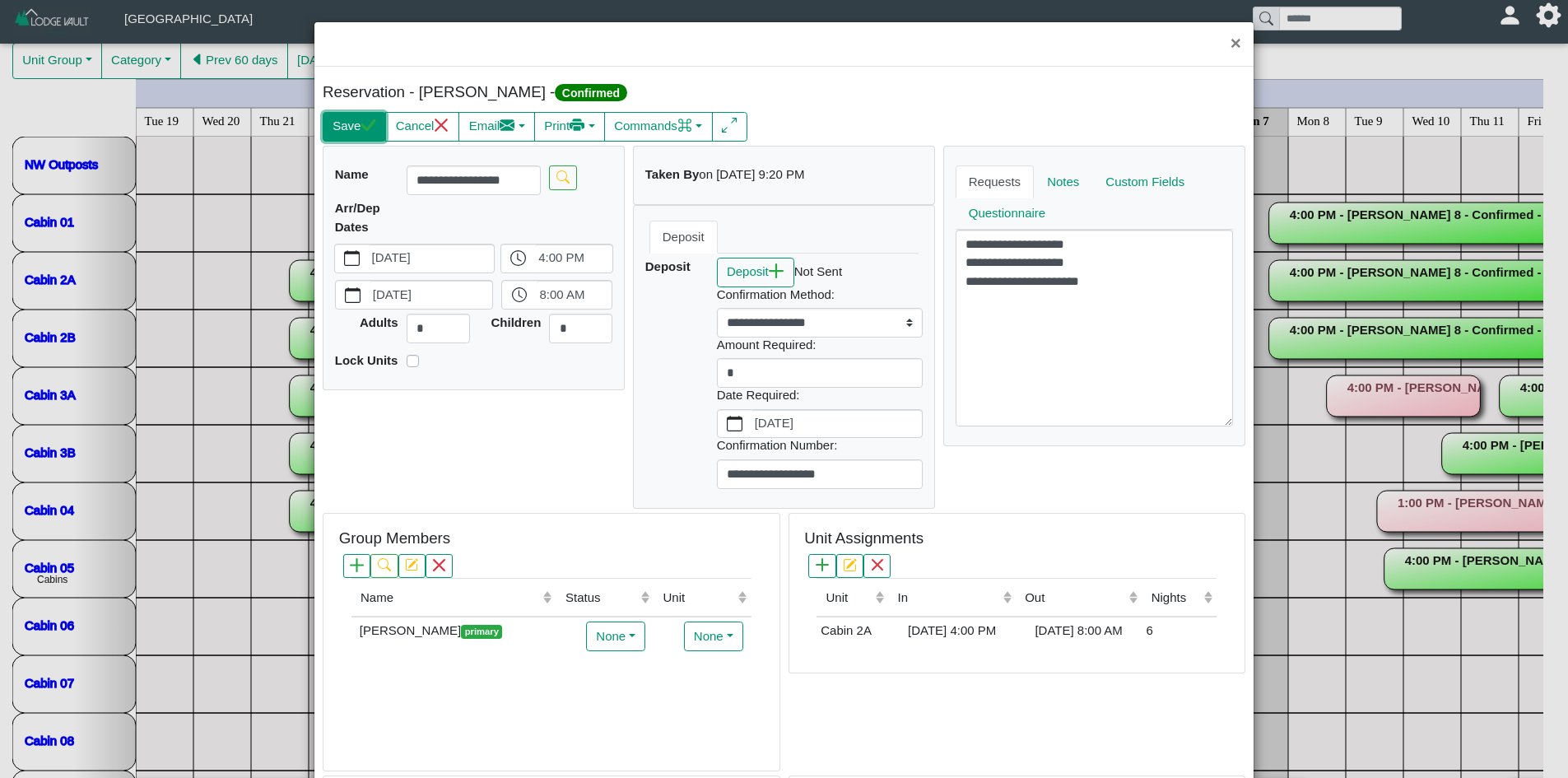
click at [342, 133] on button "Save" at bounding box center [354, 127] width 64 height 30
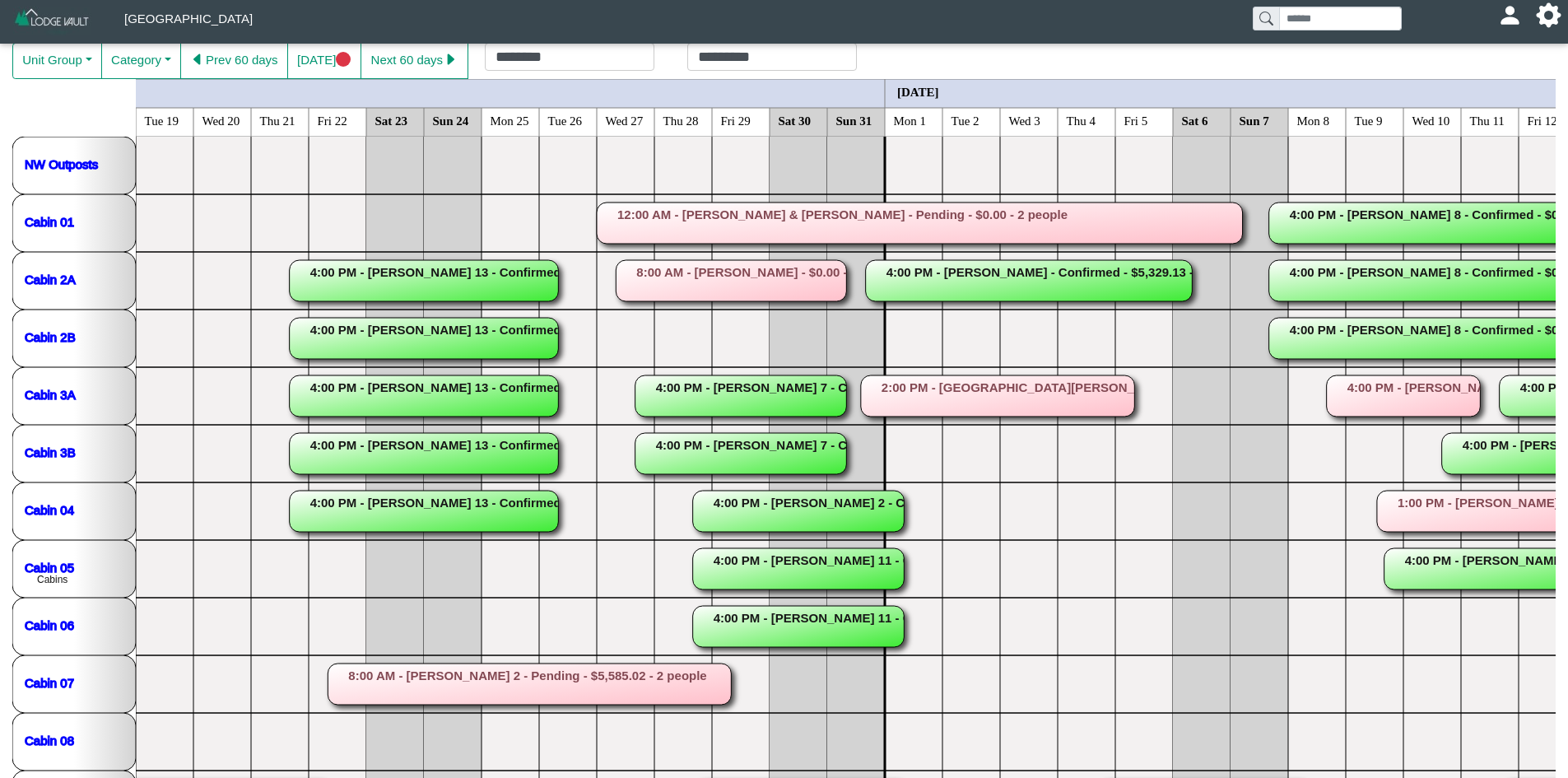
click at [901, 401] on rect at bounding box center [998, 396] width 274 height 41
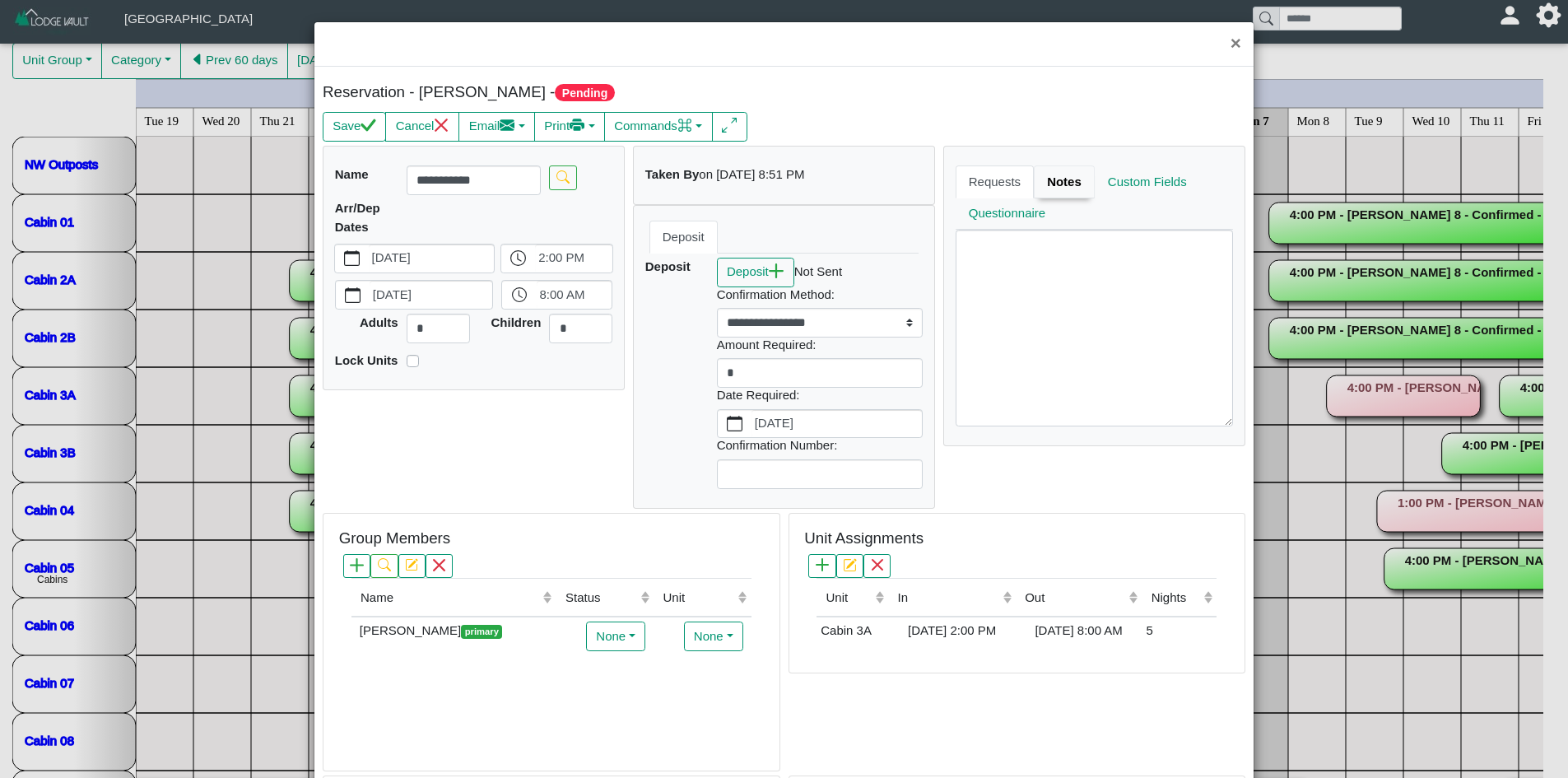
click at [1040, 185] on link "Notes" at bounding box center [1065, 182] width 61 height 33
click at [1223, 39] on button "×" at bounding box center [1236, 44] width 36 height 44
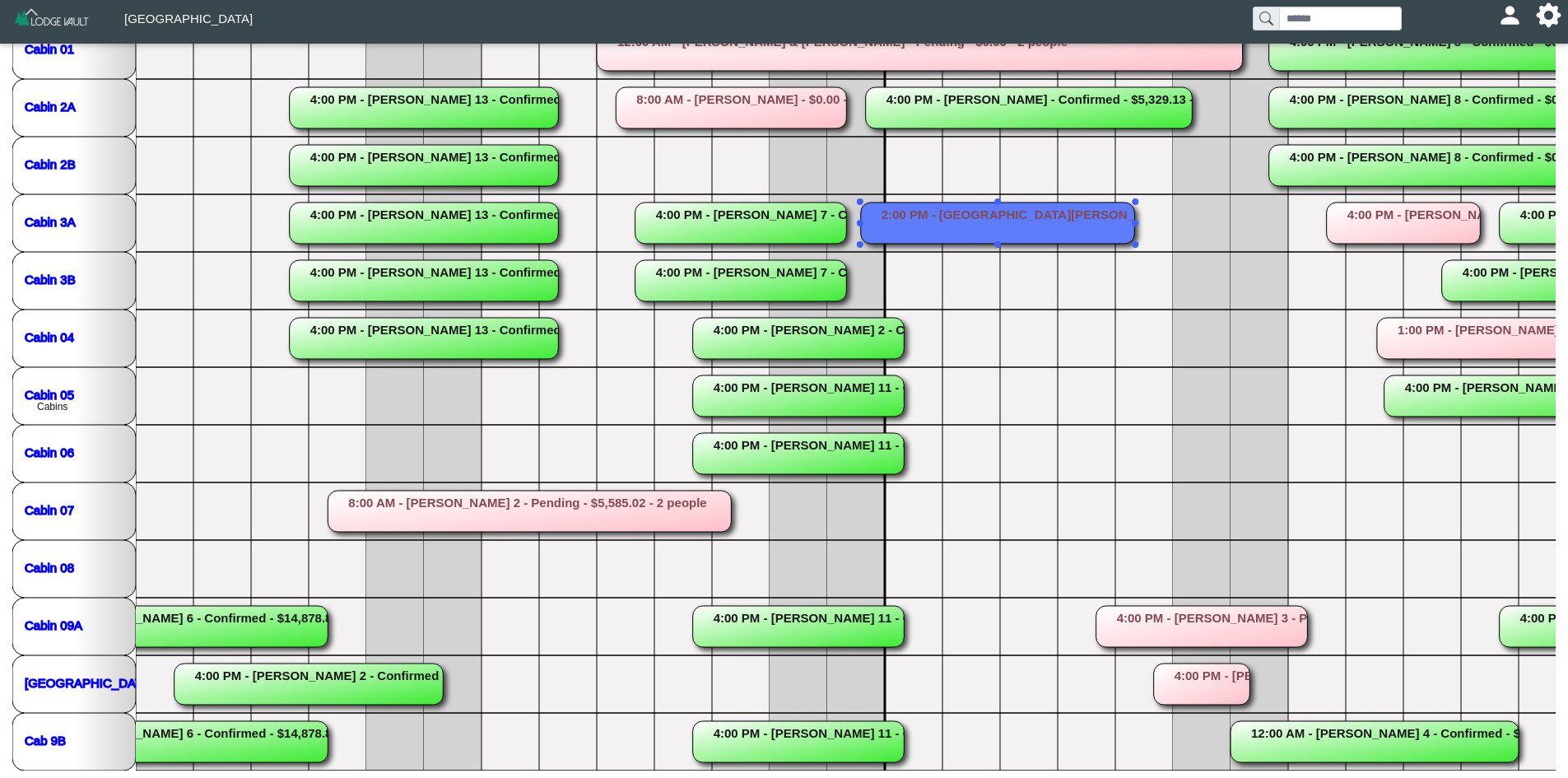
scroll to position [272, 0]
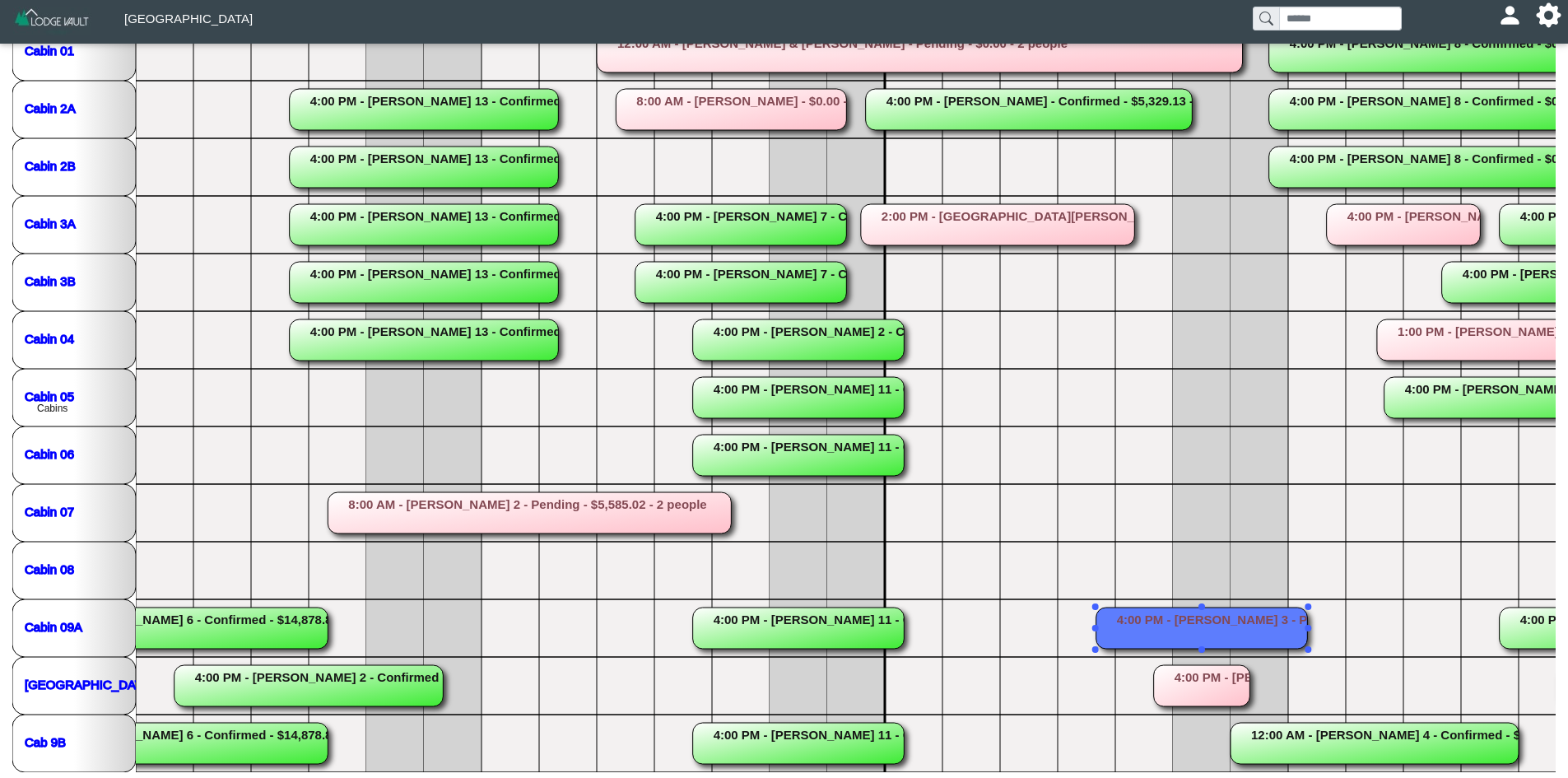
click at [1207, 633] on rect at bounding box center [1202, 628] width 211 height 41
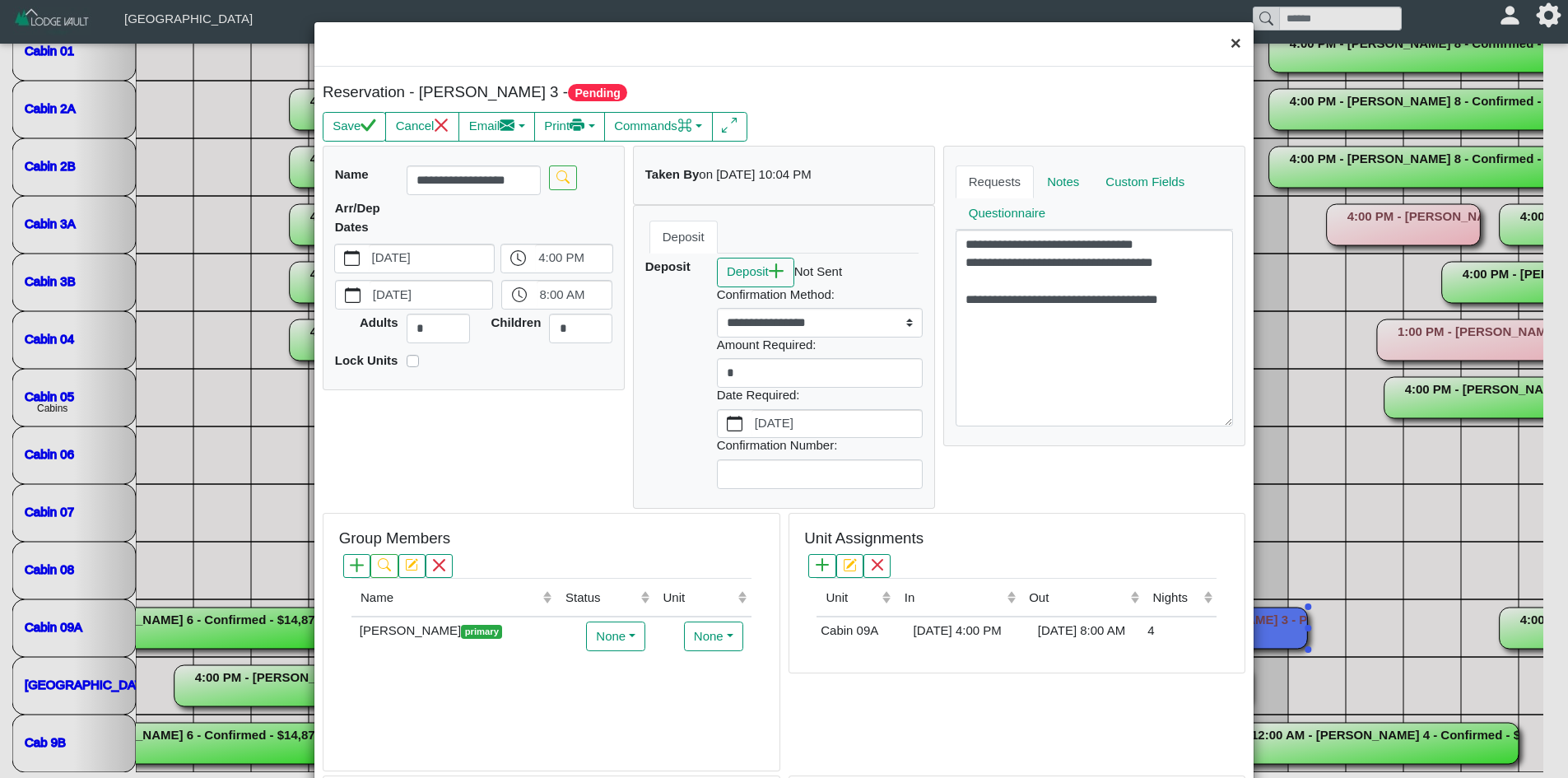
click at [1227, 51] on button "×" at bounding box center [1236, 44] width 36 height 44
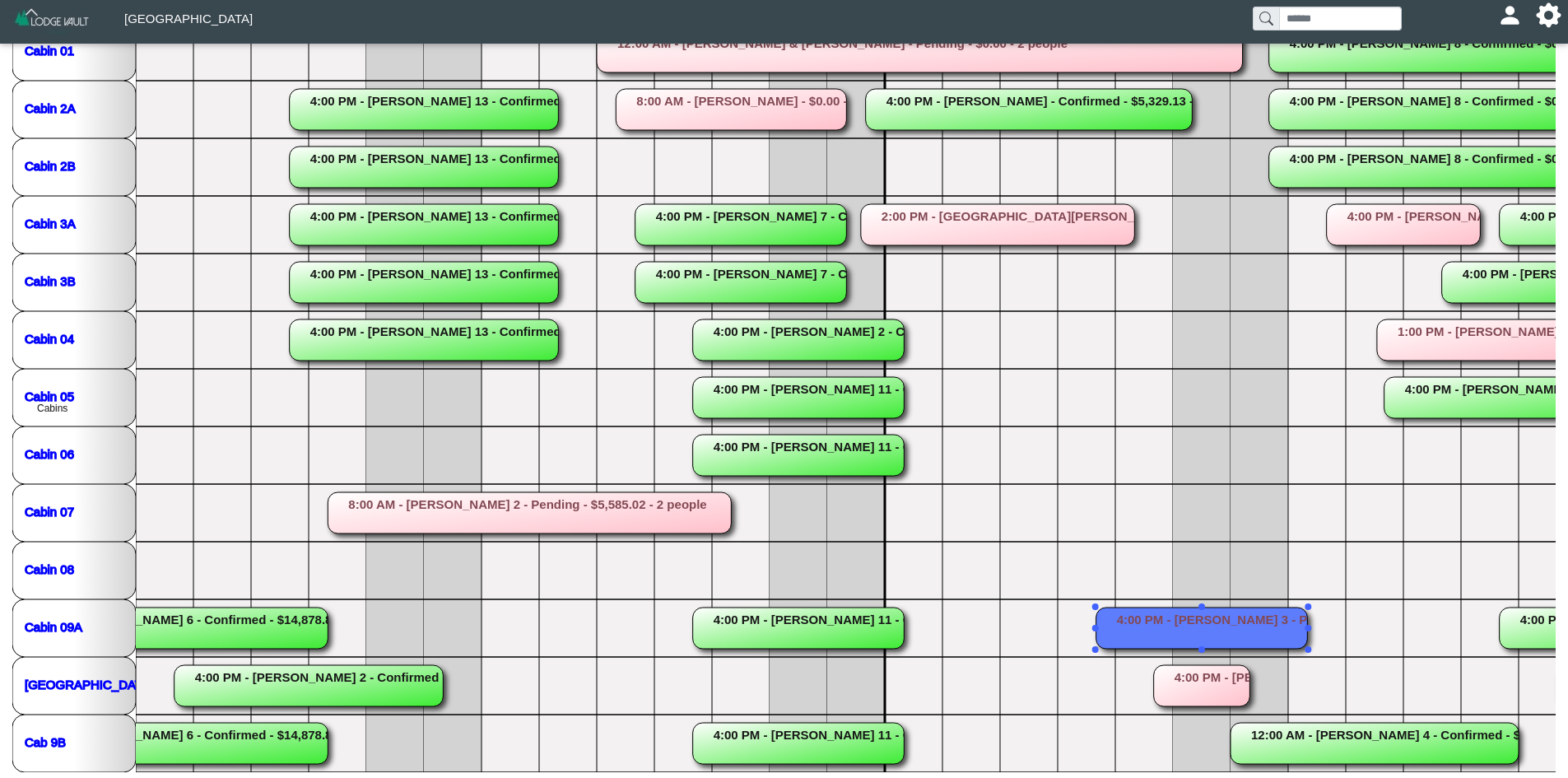
scroll to position [279, 0]
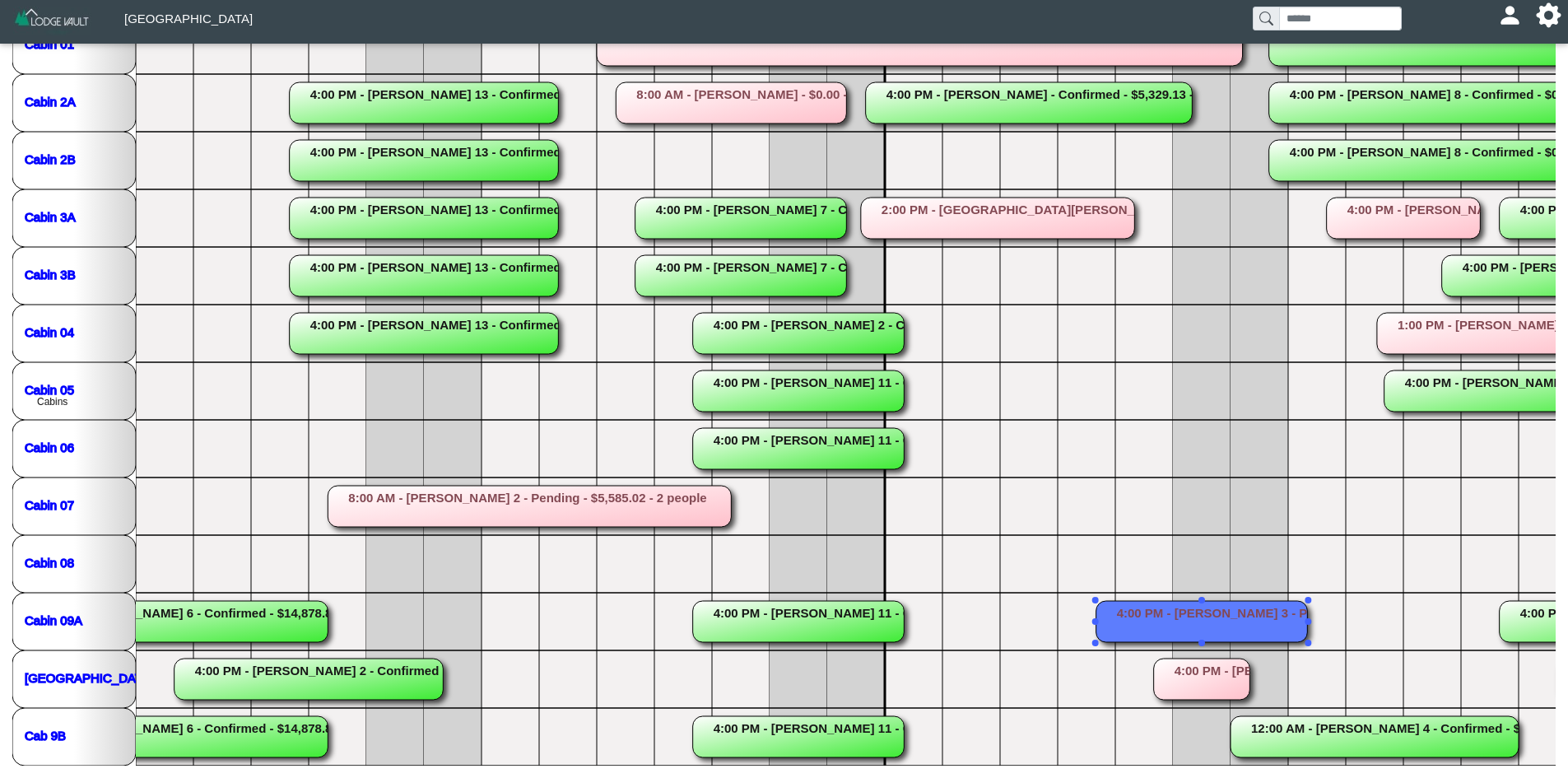
click at [1314, 725] on rect at bounding box center [1375, 736] width 288 height 41
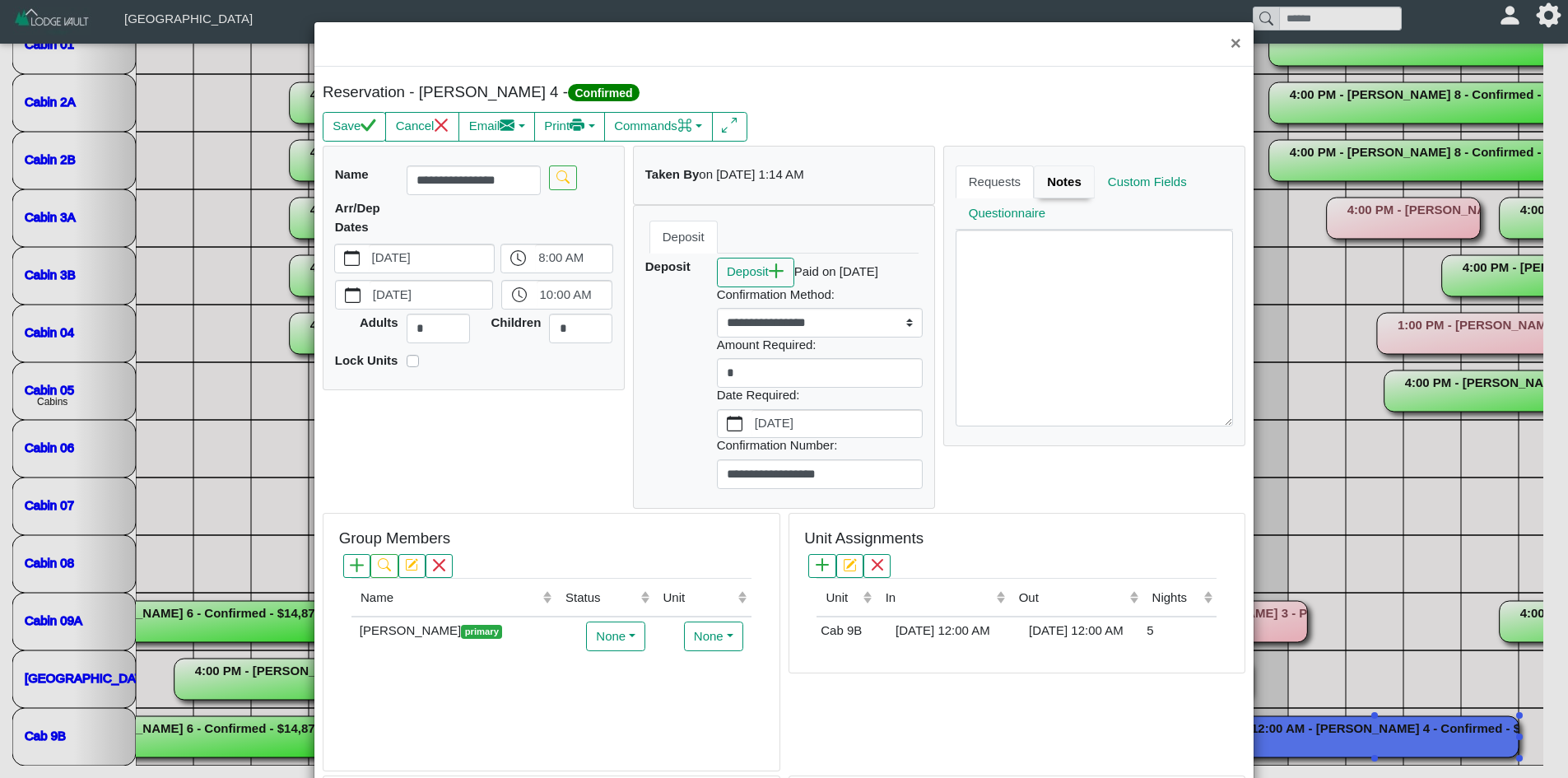
click at [1051, 176] on link "Notes" at bounding box center [1065, 182] width 61 height 33
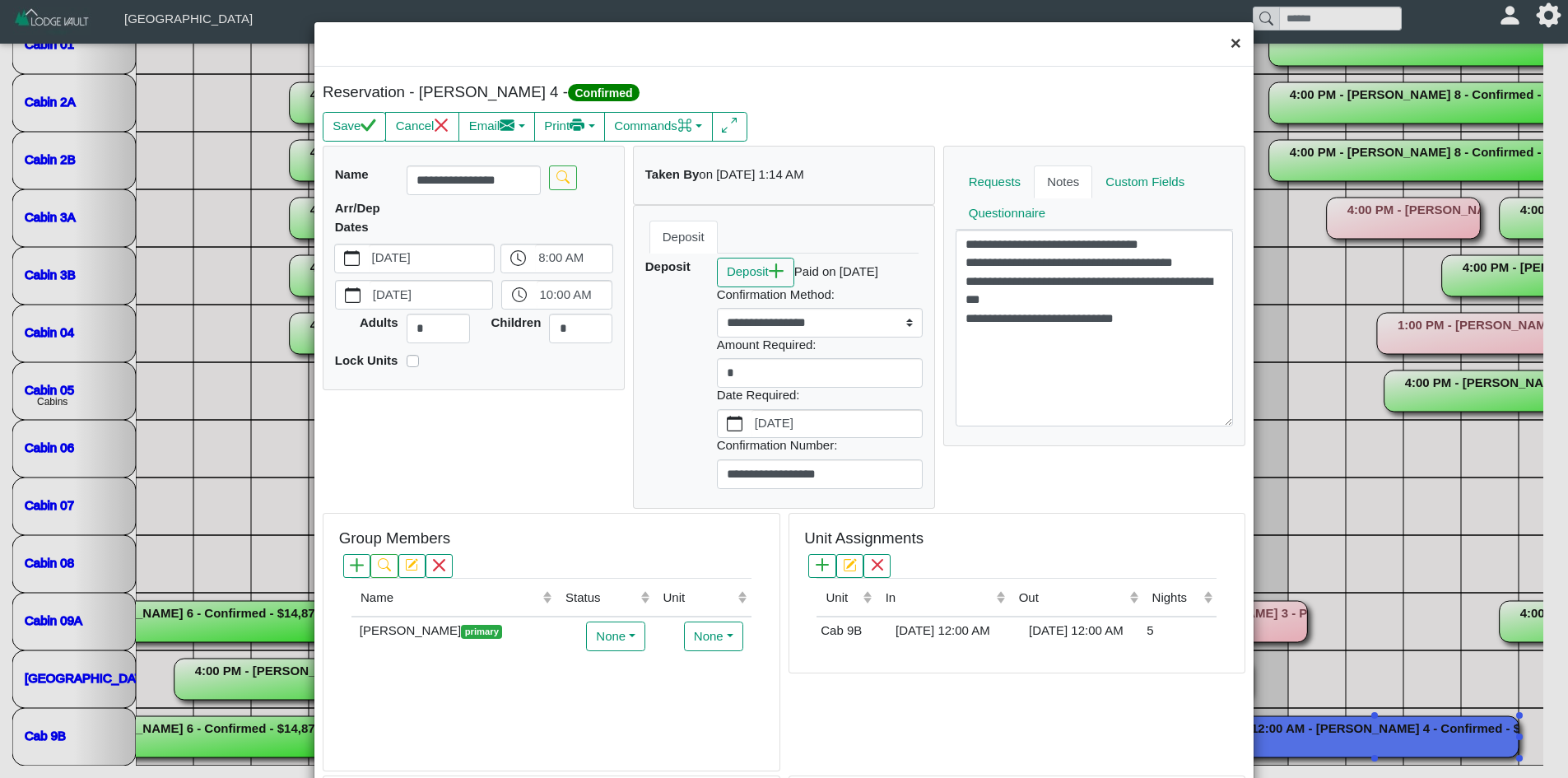
click at [1224, 42] on button "×" at bounding box center [1236, 44] width 36 height 44
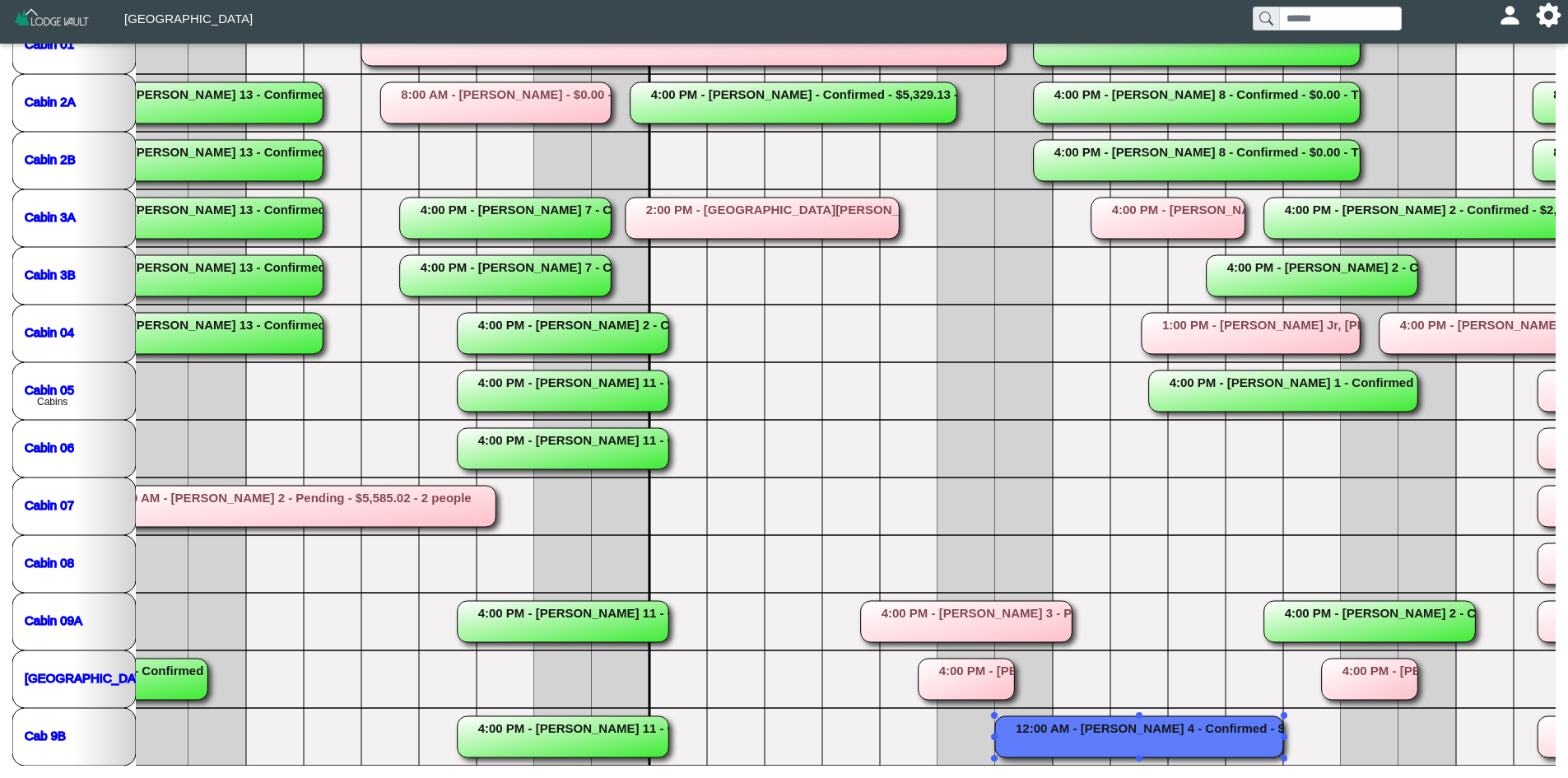
scroll to position [278, 0]
click at [1170, 388] on rect at bounding box center [1284, 391] width 269 height 41
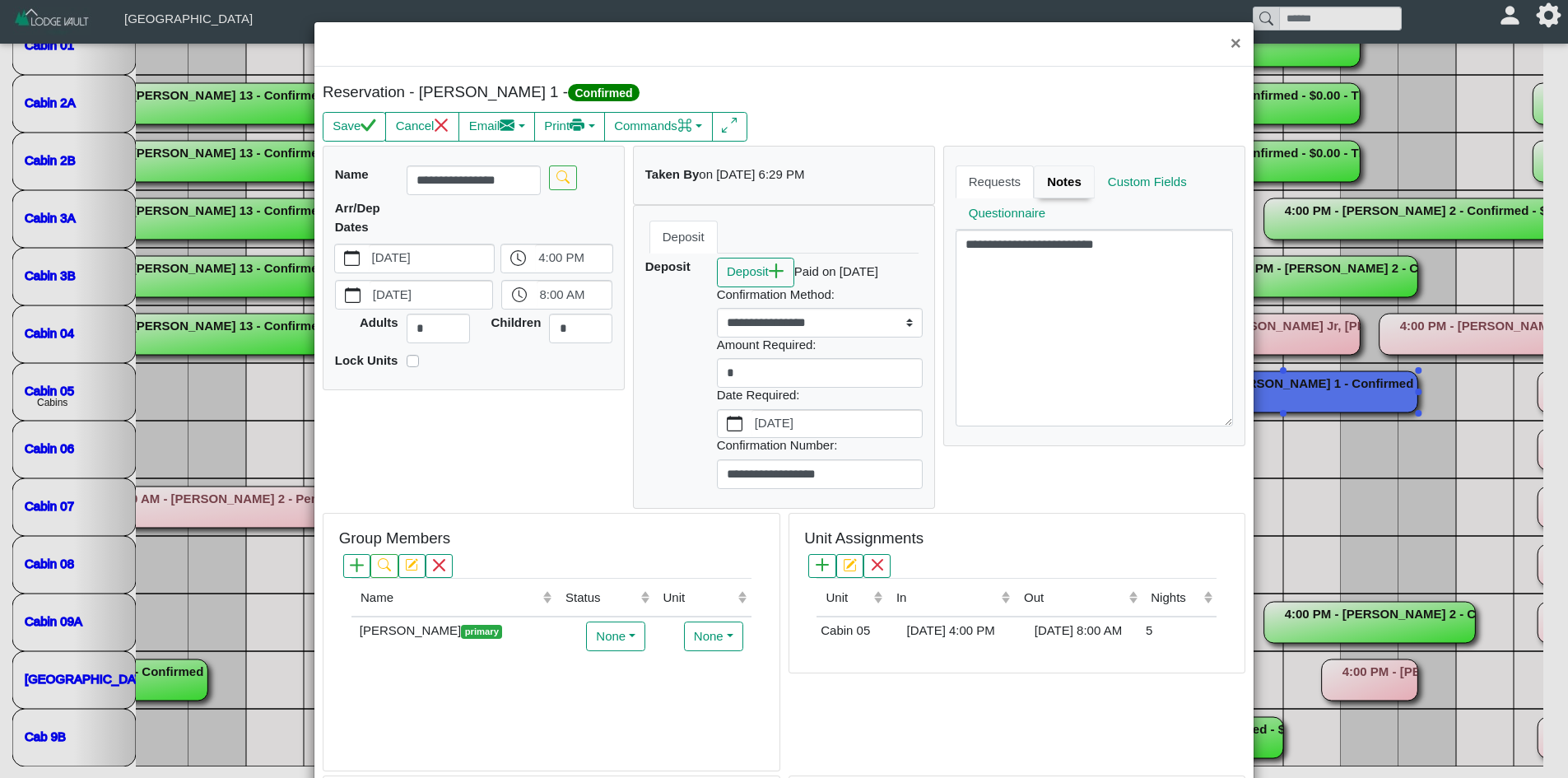
click at [1047, 189] on link "Notes" at bounding box center [1065, 182] width 61 height 33
click at [998, 189] on link "Requests" at bounding box center [997, 182] width 82 height 33
click at [1225, 45] on button "×" at bounding box center [1236, 44] width 36 height 44
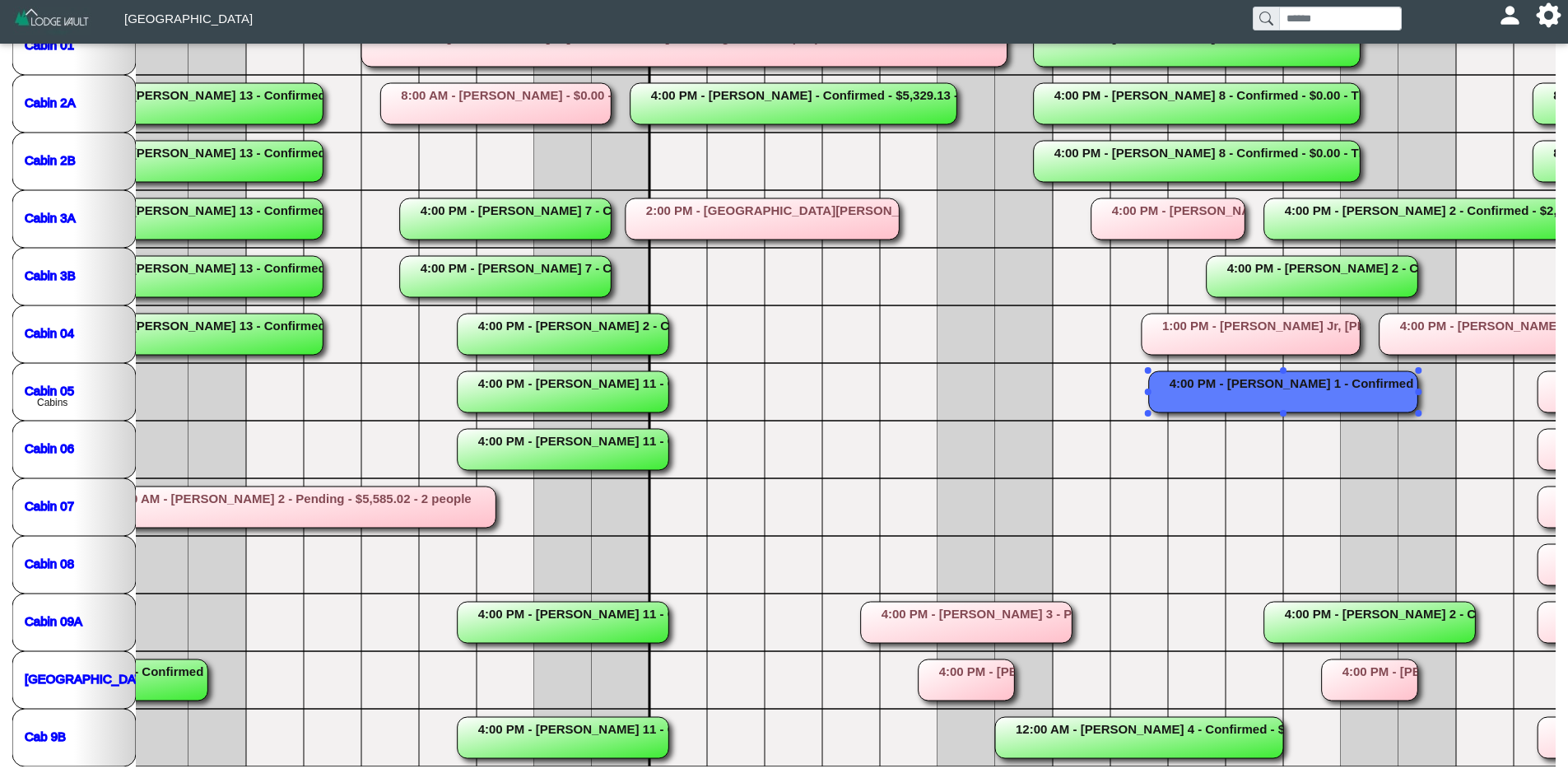
click at [1343, 384] on rect at bounding box center [1284, 391] width 269 height 41
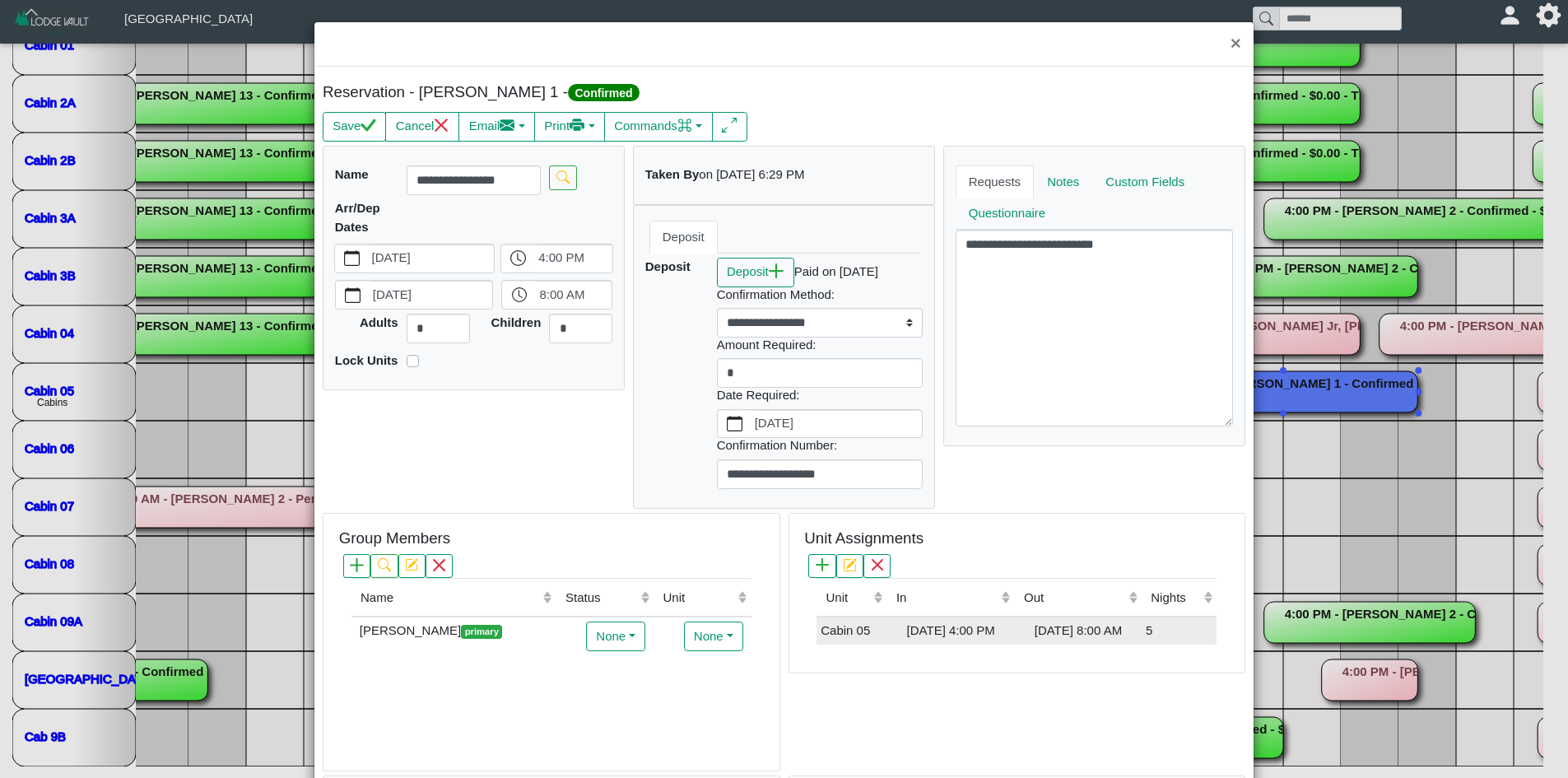
click at [943, 639] on div "[DATE] 4:00 PM" at bounding box center [951, 631] width 120 height 19
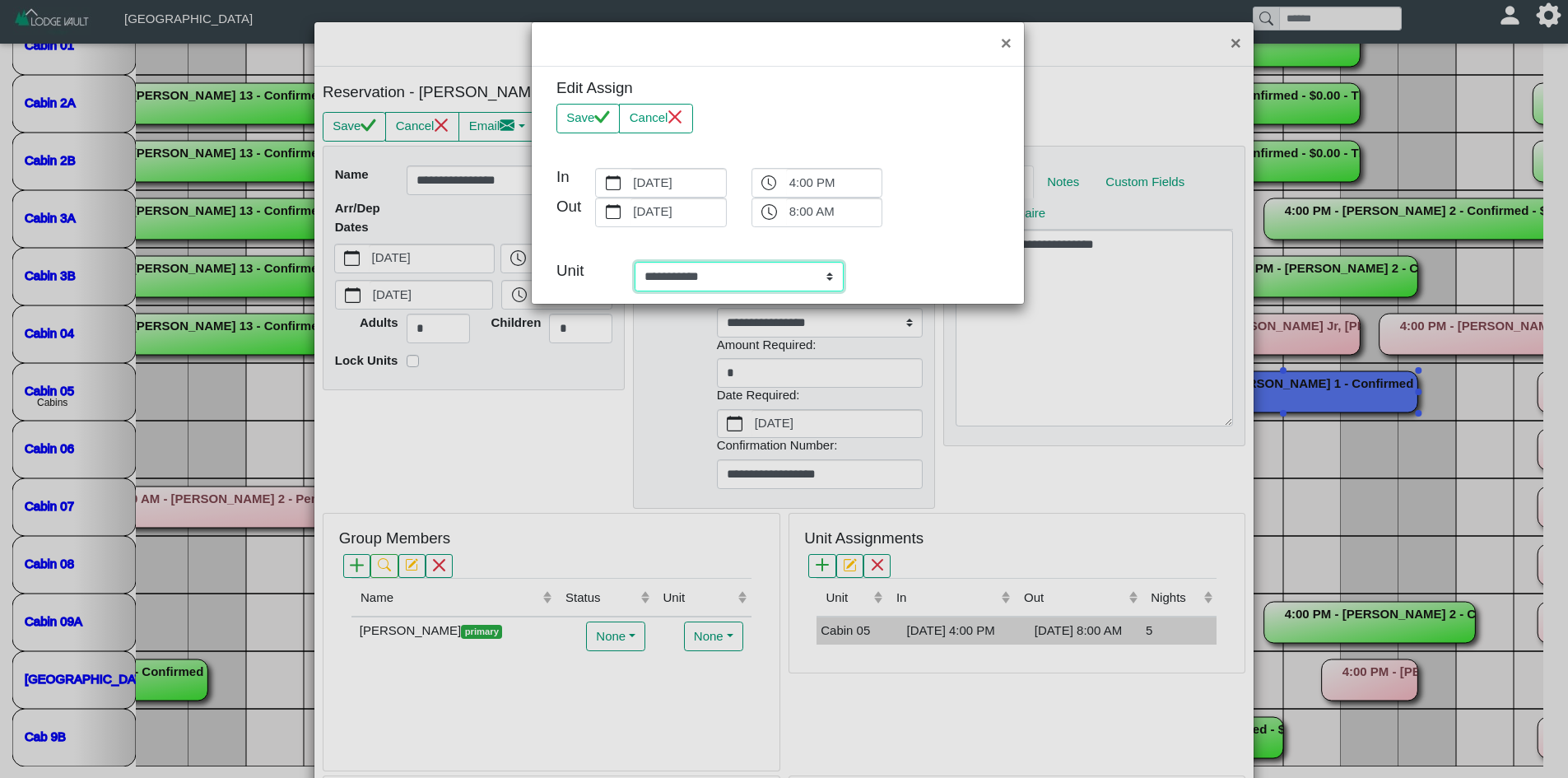
click at [721, 279] on select "**********" at bounding box center [739, 277] width 209 height 30
select select "**********"
click at [635, 262] on select "**********" at bounding box center [739, 277] width 209 height 30
click at [576, 115] on button "Save" at bounding box center [588, 119] width 64 height 30
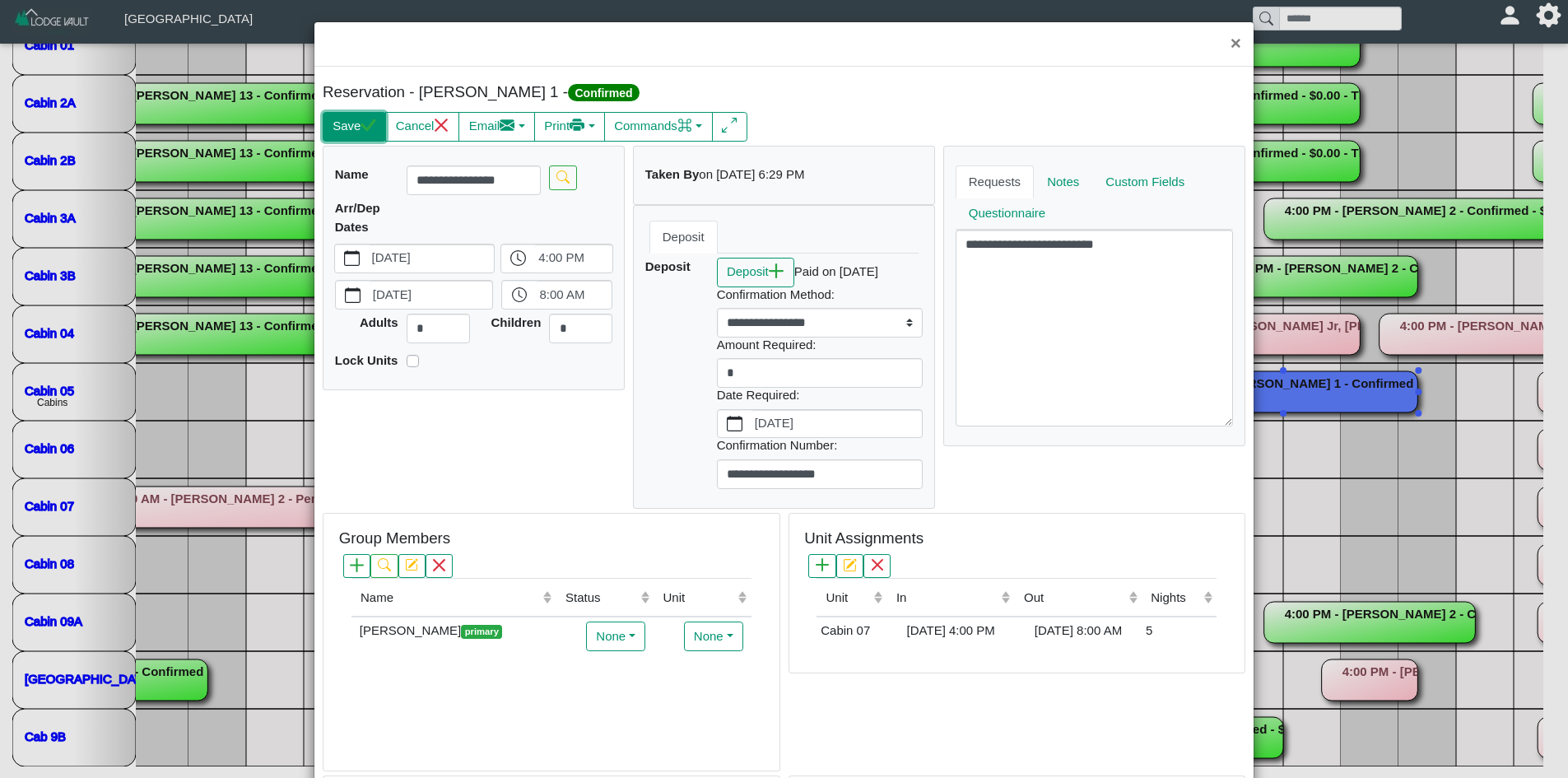
click at [328, 122] on button "Save" at bounding box center [354, 127] width 64 height 30
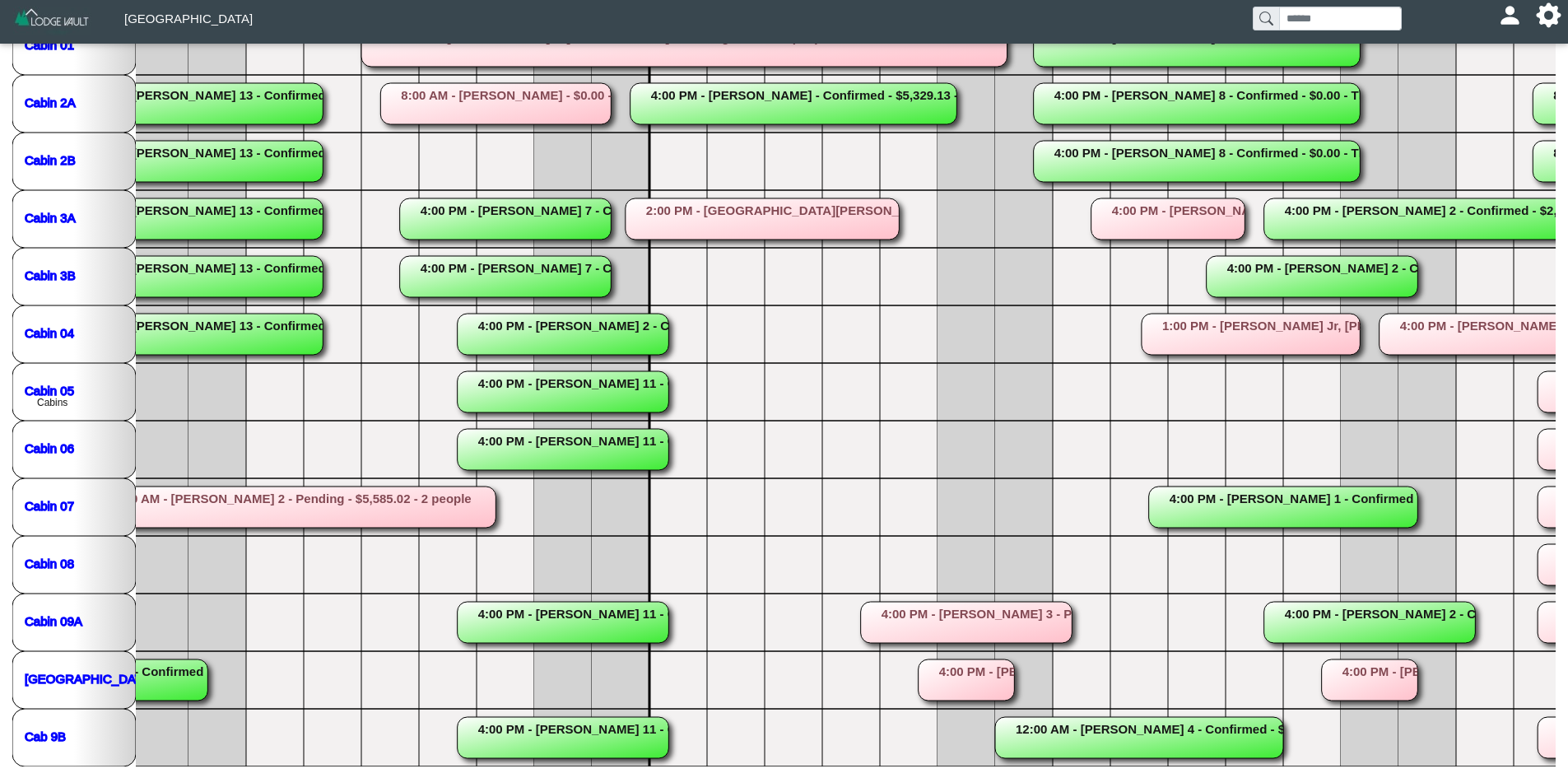
click at [1150, 734] on rect at bounding box center [1139, 737] width 288 height 41
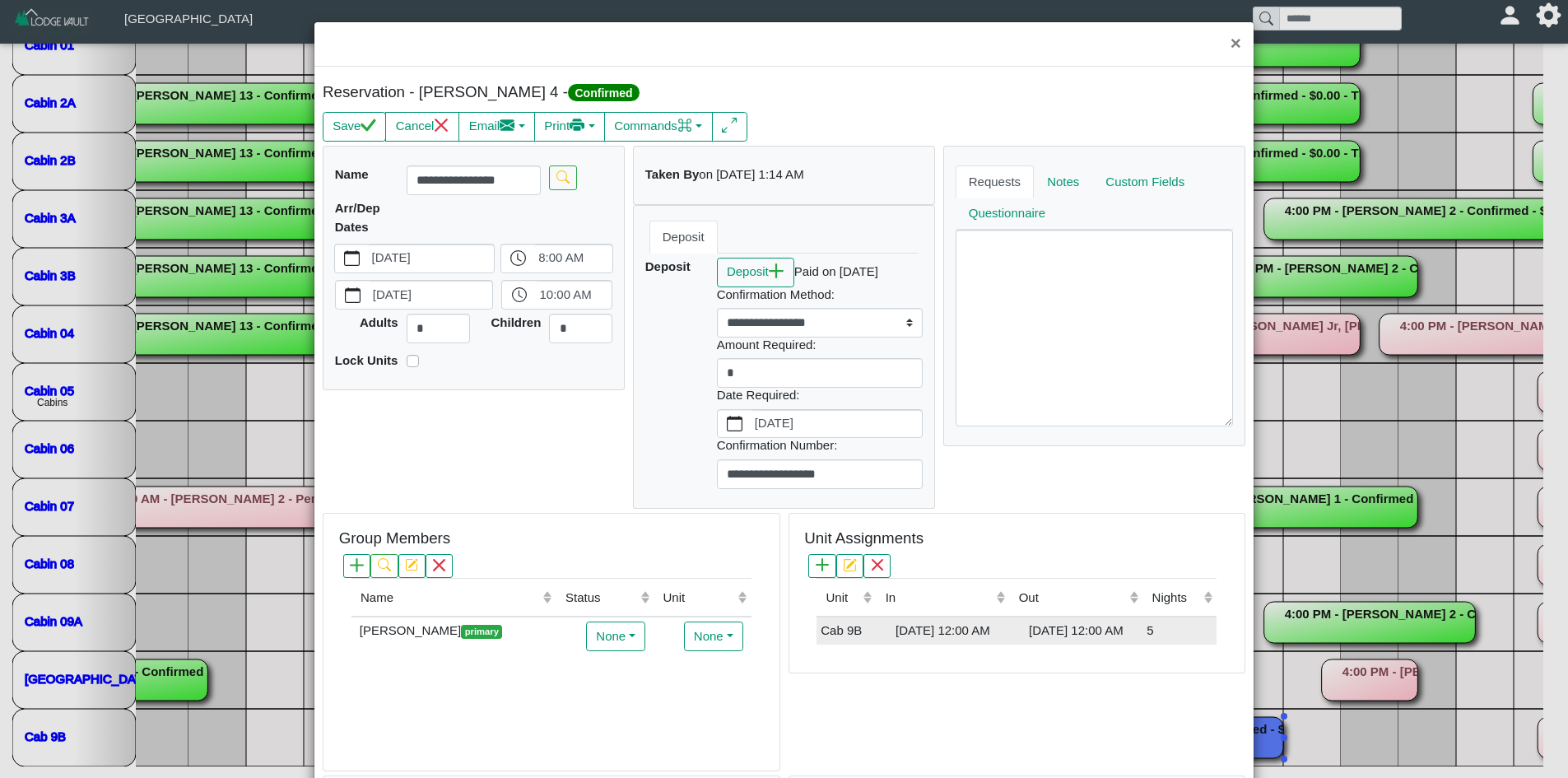
click at [847, 637] on td "Cab 9B" at bounding box center [846, 630] width 59 height 28
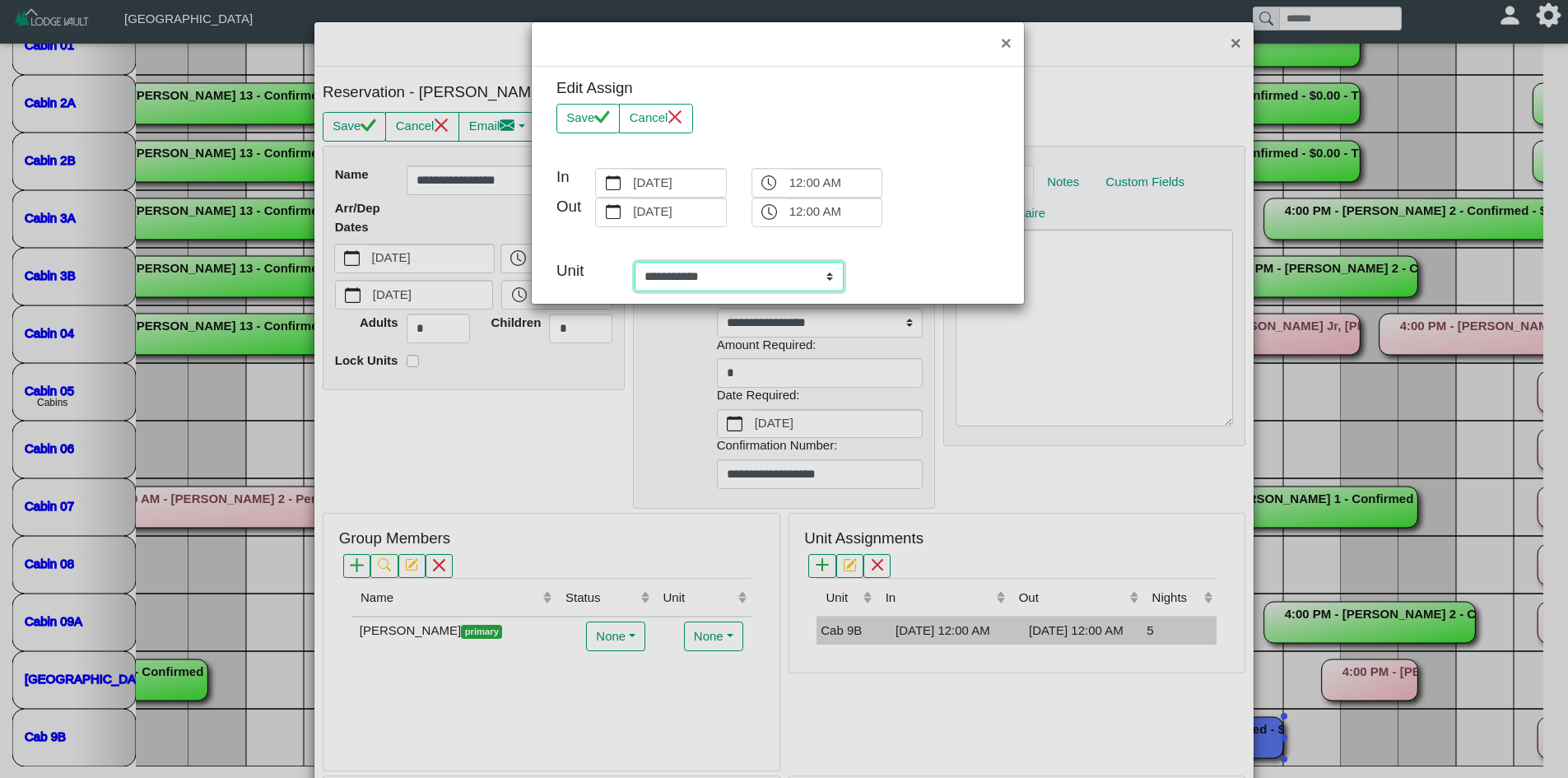
click at [665, 279] on select "**********" at bounding box center [739, 277] width 209 height 30
select select "**********"
click at [635, 262] on select "**********" at bounding box center [739, 277] width 209 height 30
click at [584, 110] on button "Save" at bounding box center [588, 119] width 64 height 30
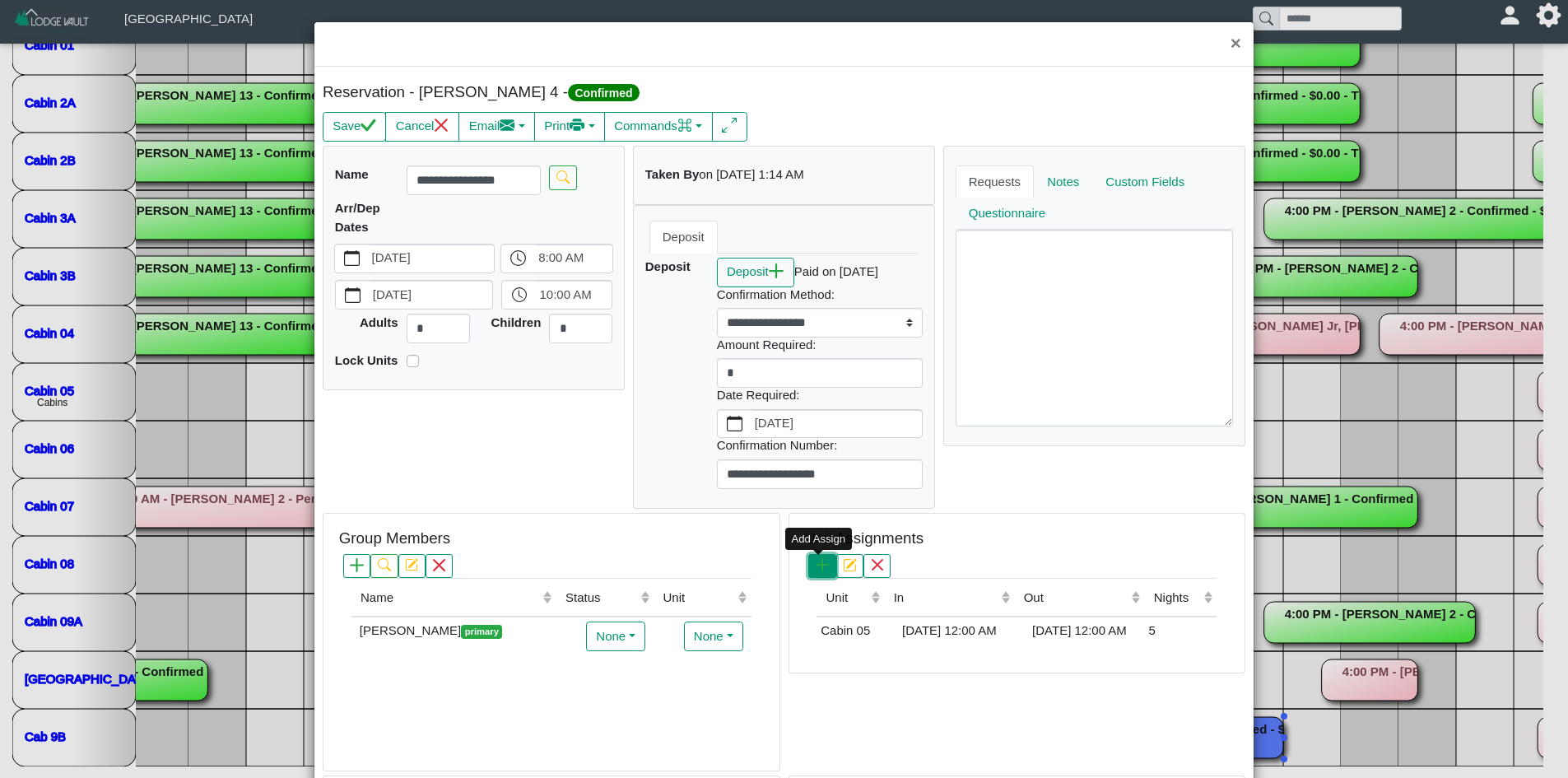
click at [808, 566] on button "button" at bounding box center [821, 565] width 27 height 24
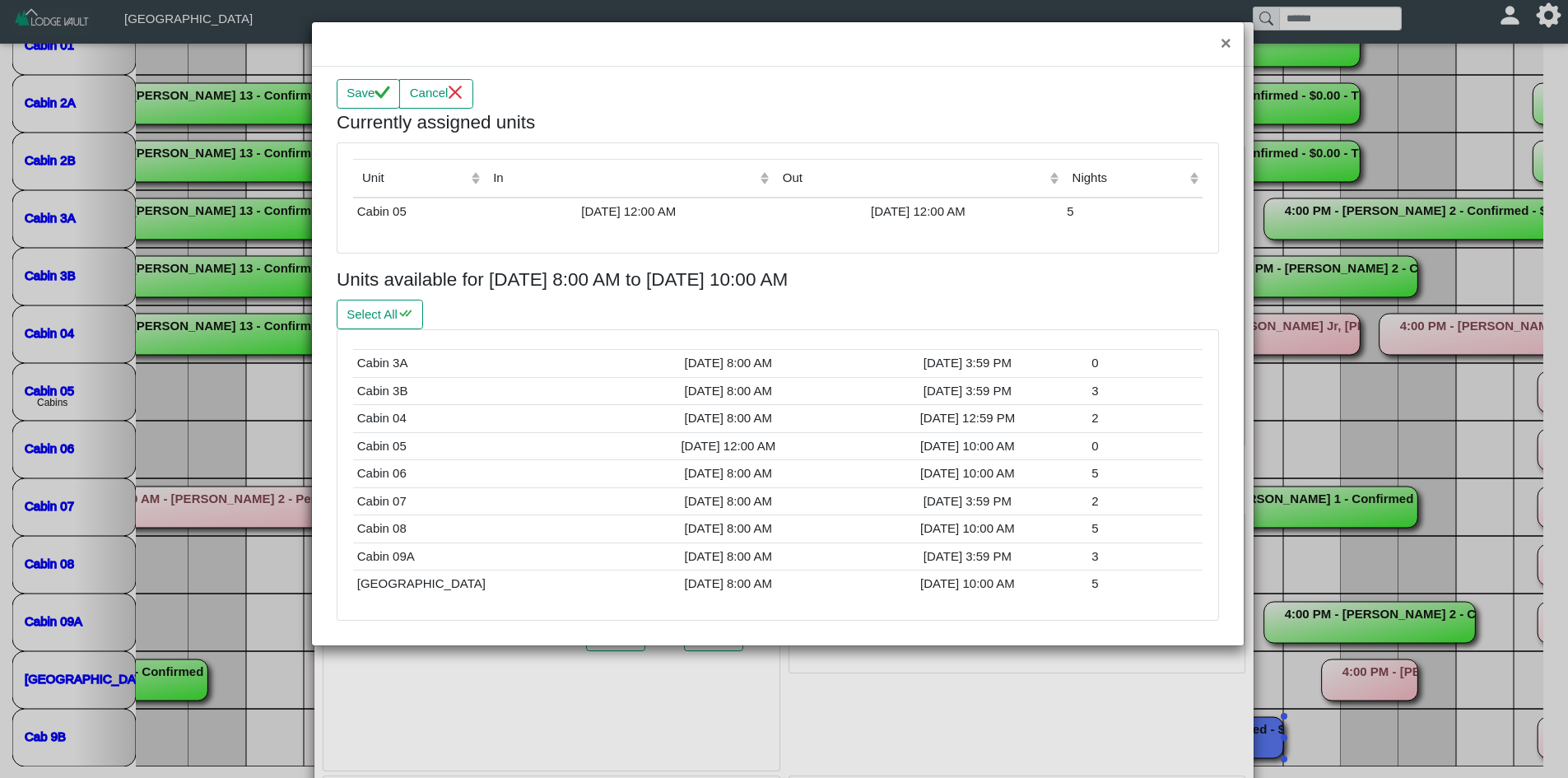
scroll to position [176, 0]
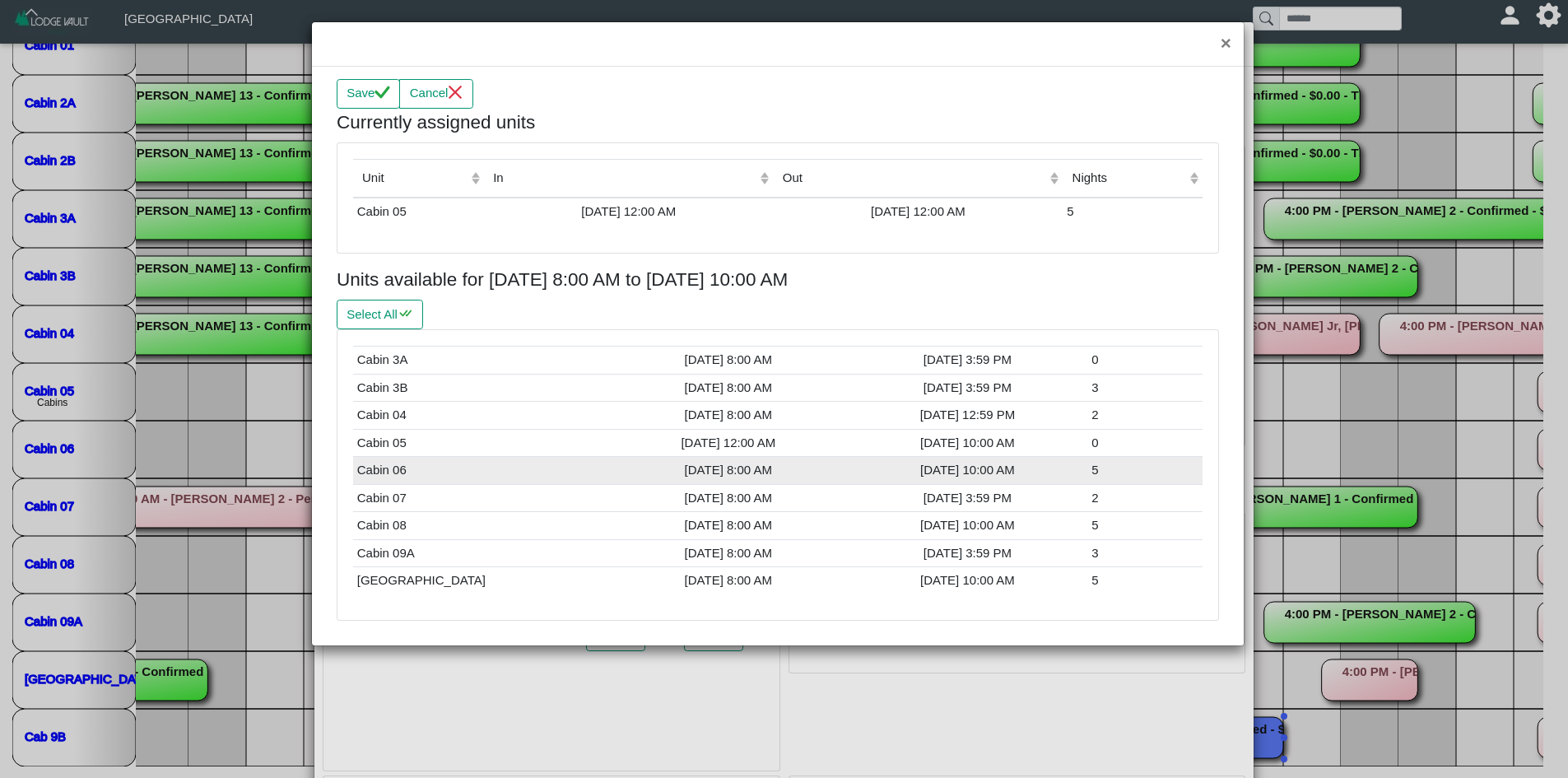
click at [381, 470] on td "Cabin 06" at bounding box center [480, 471] width 256 height 28
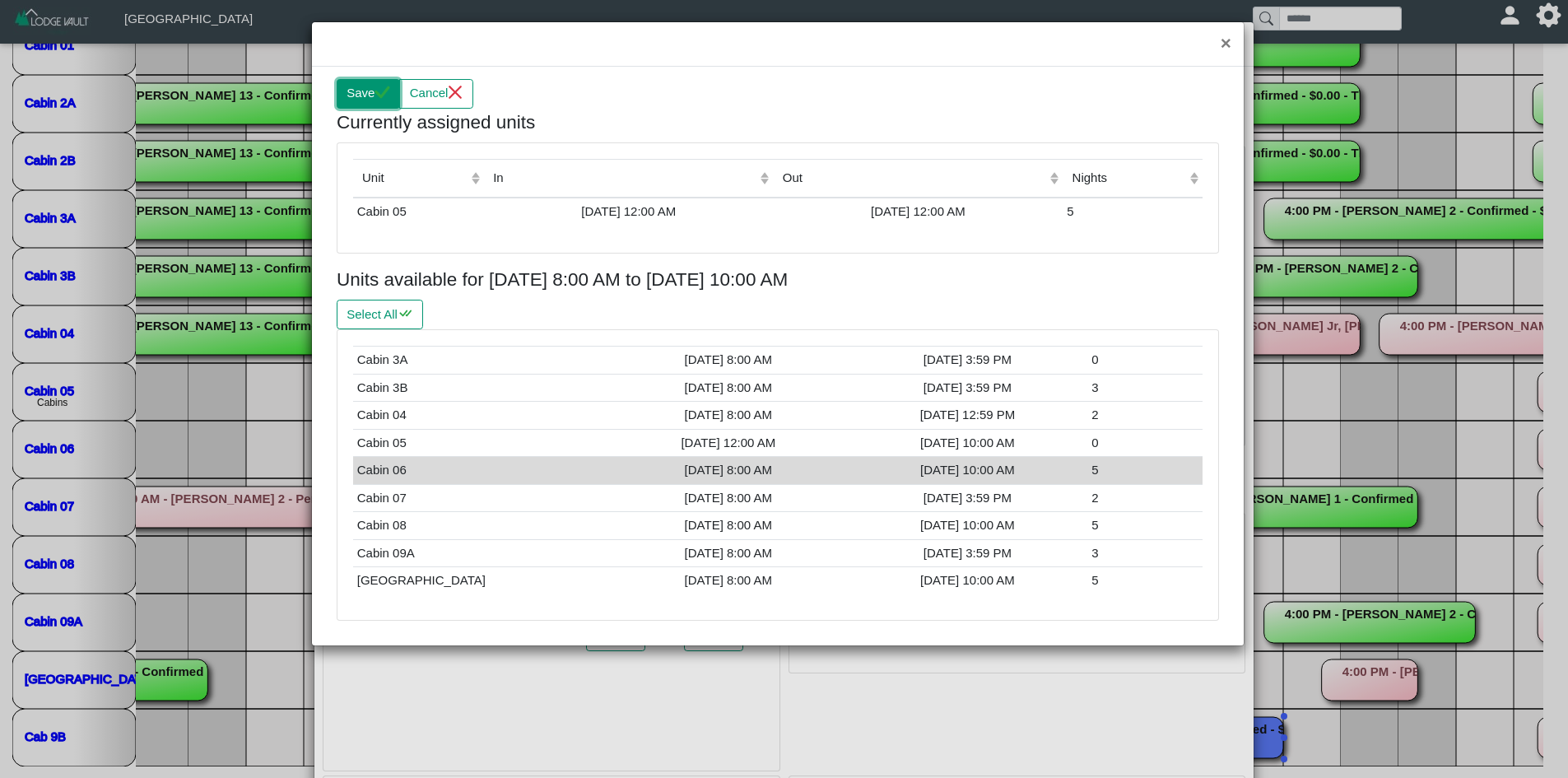
click at [350, 87] on button "Save" at bounding box center [368, 93] width 64 height 30
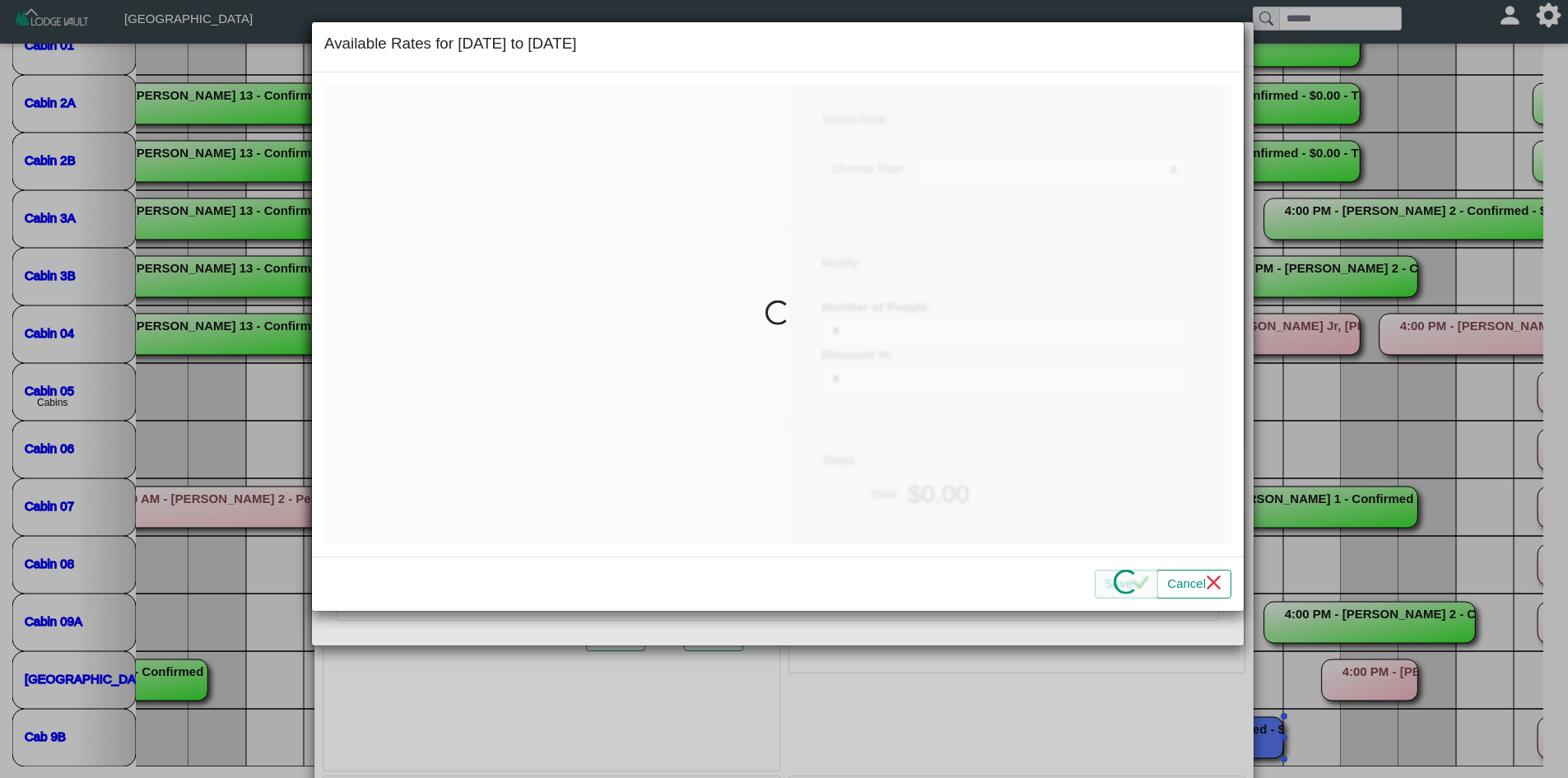
select select
type input "*"
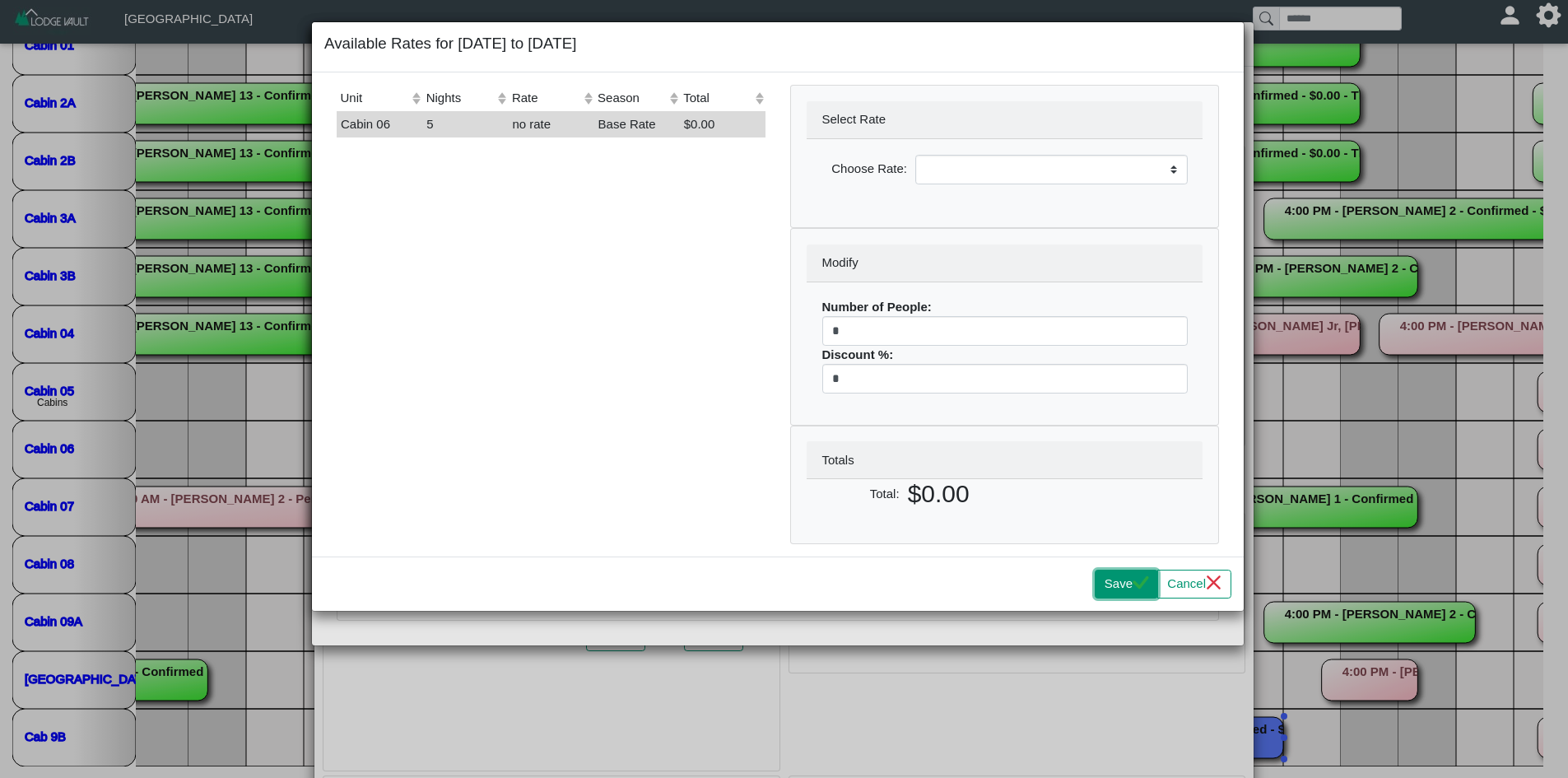
click at [1102, 584] on button "Save" at bounding box center [1126, 584] width 64 height 30
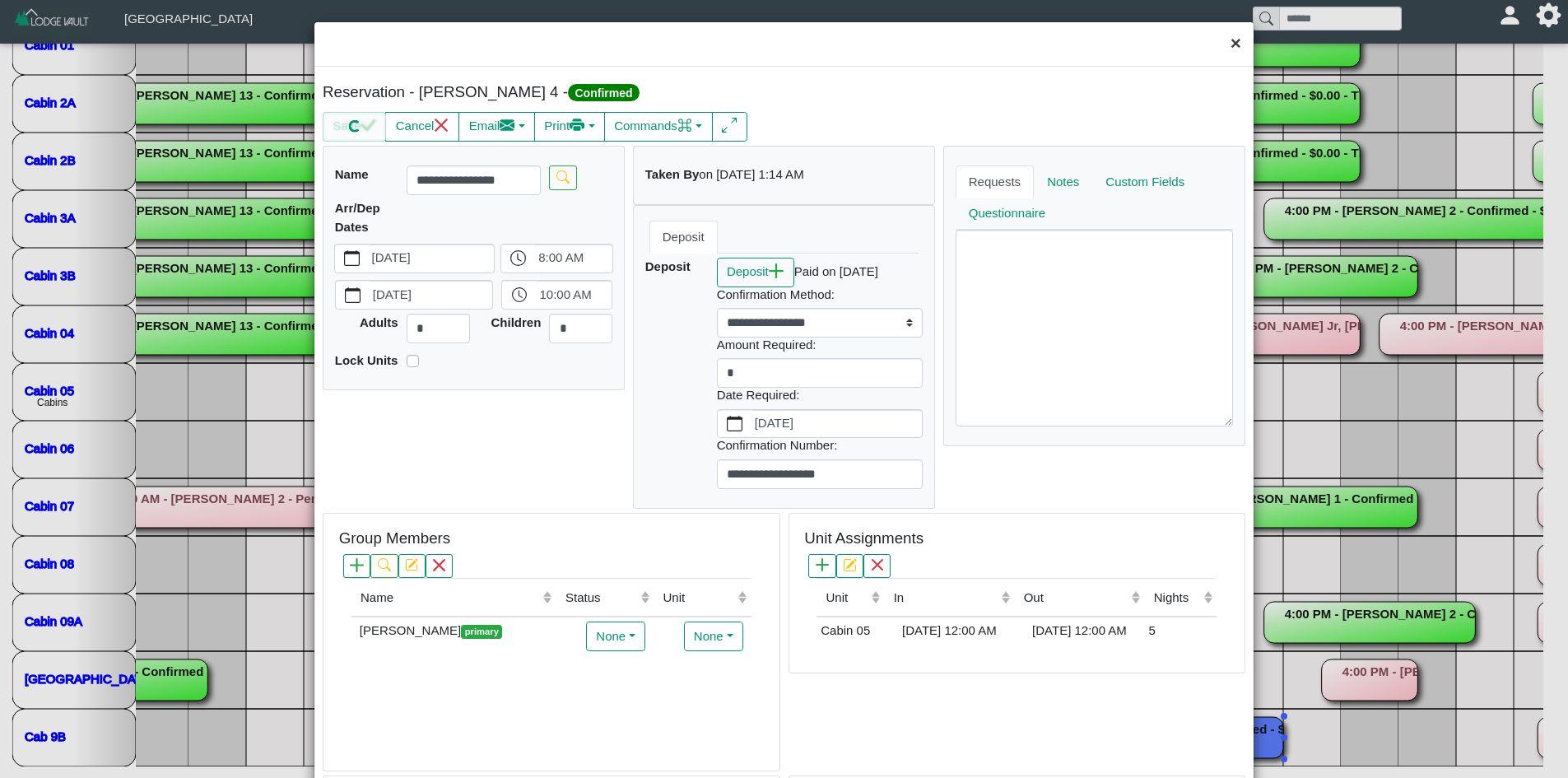
click at [1222, 46] on button "×" at bounding box center [1236, 44] width 36 height 44
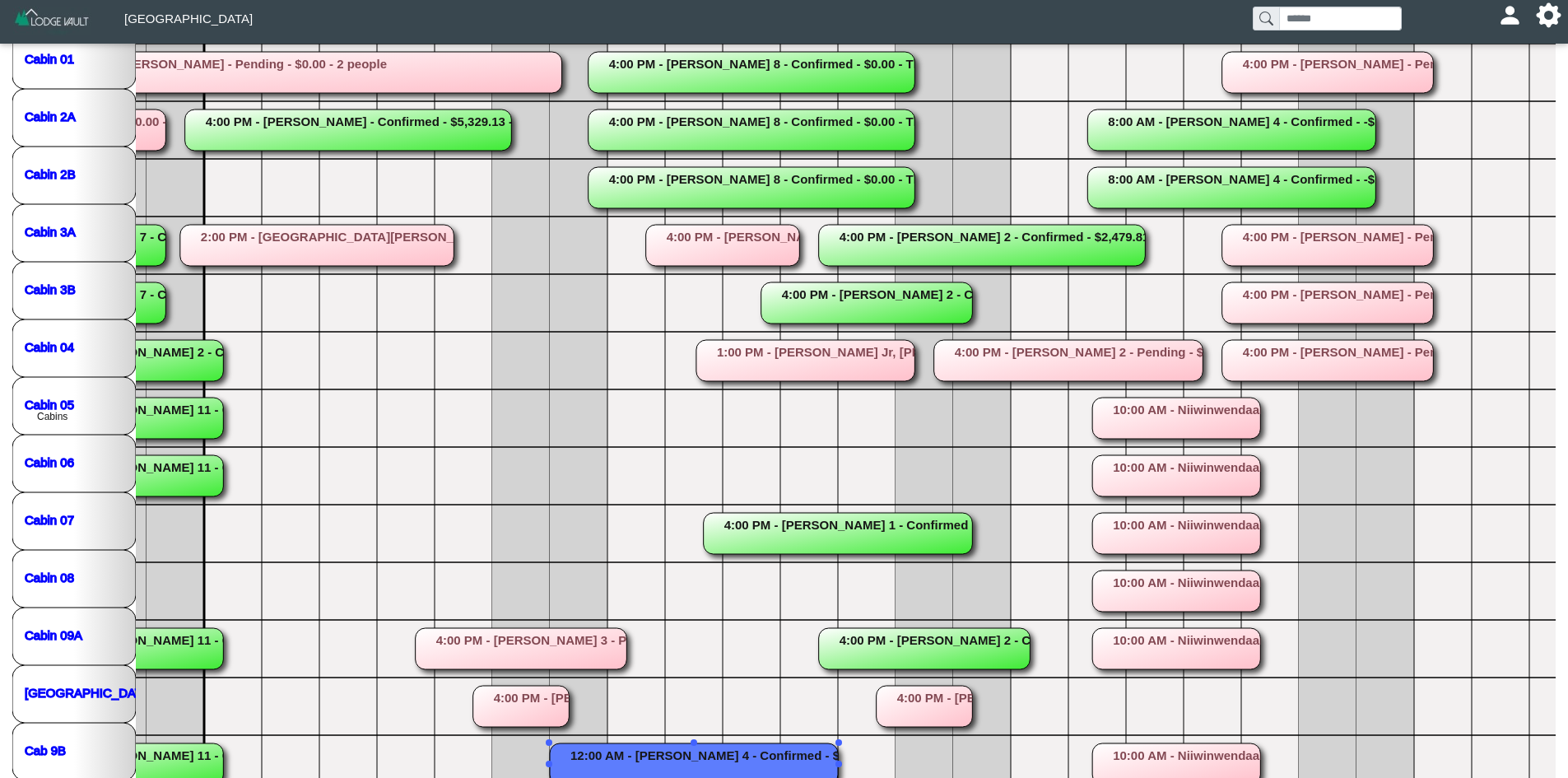
scroll to position [279, 0]
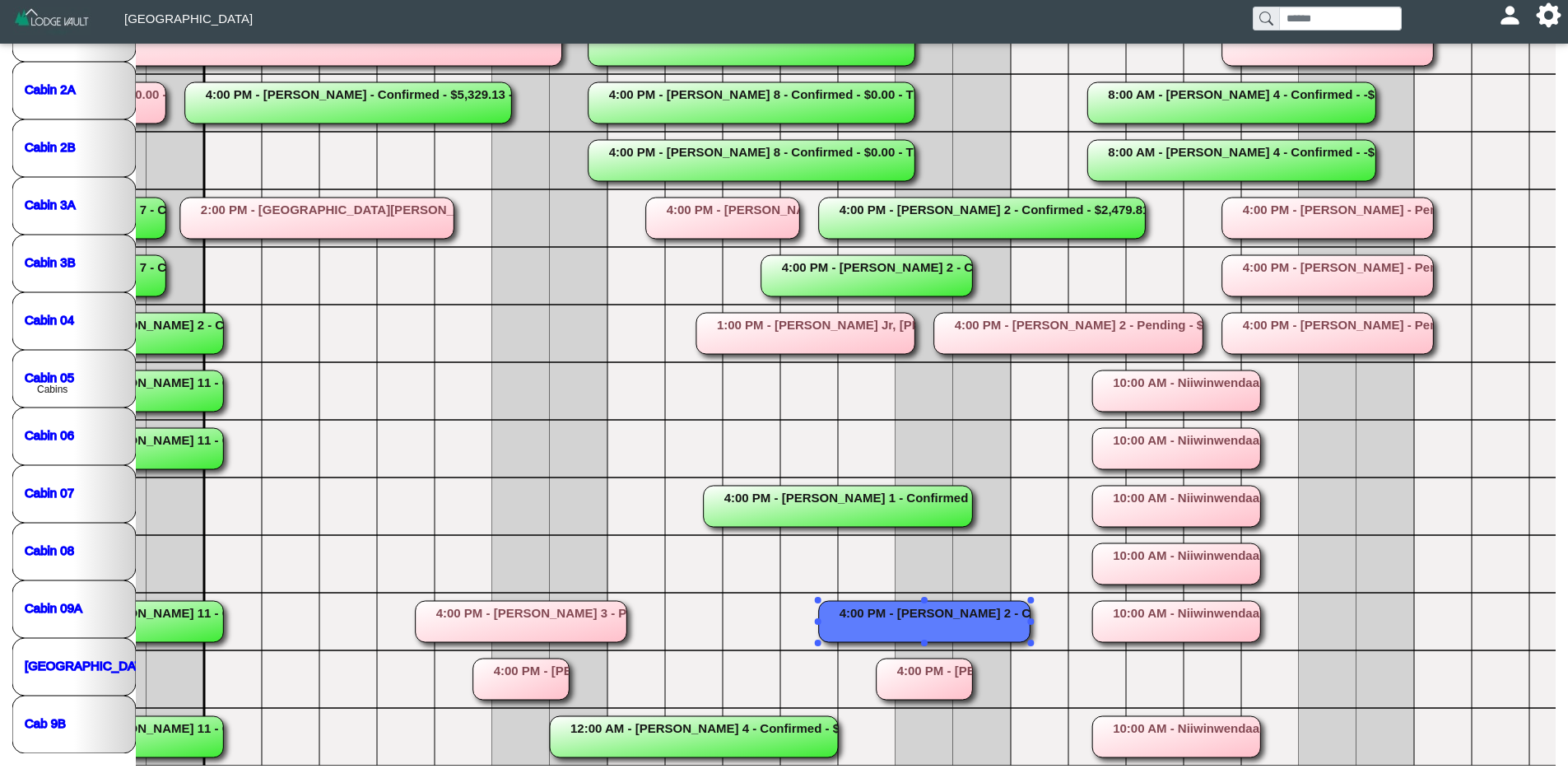
click at [878, 603] on rect at bounding box center [925, 621] width 211 height 41
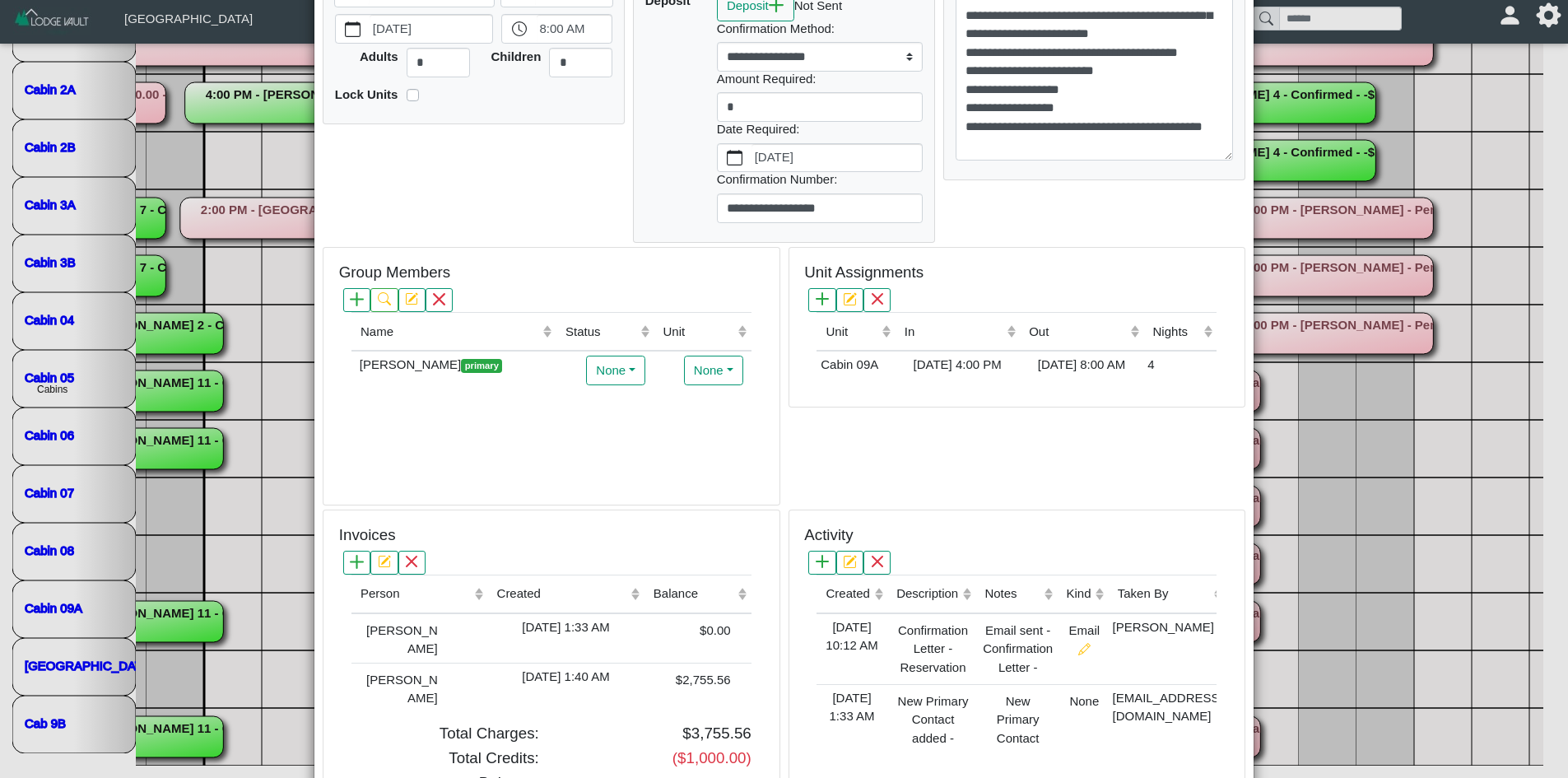
scroll to position [256, 0]
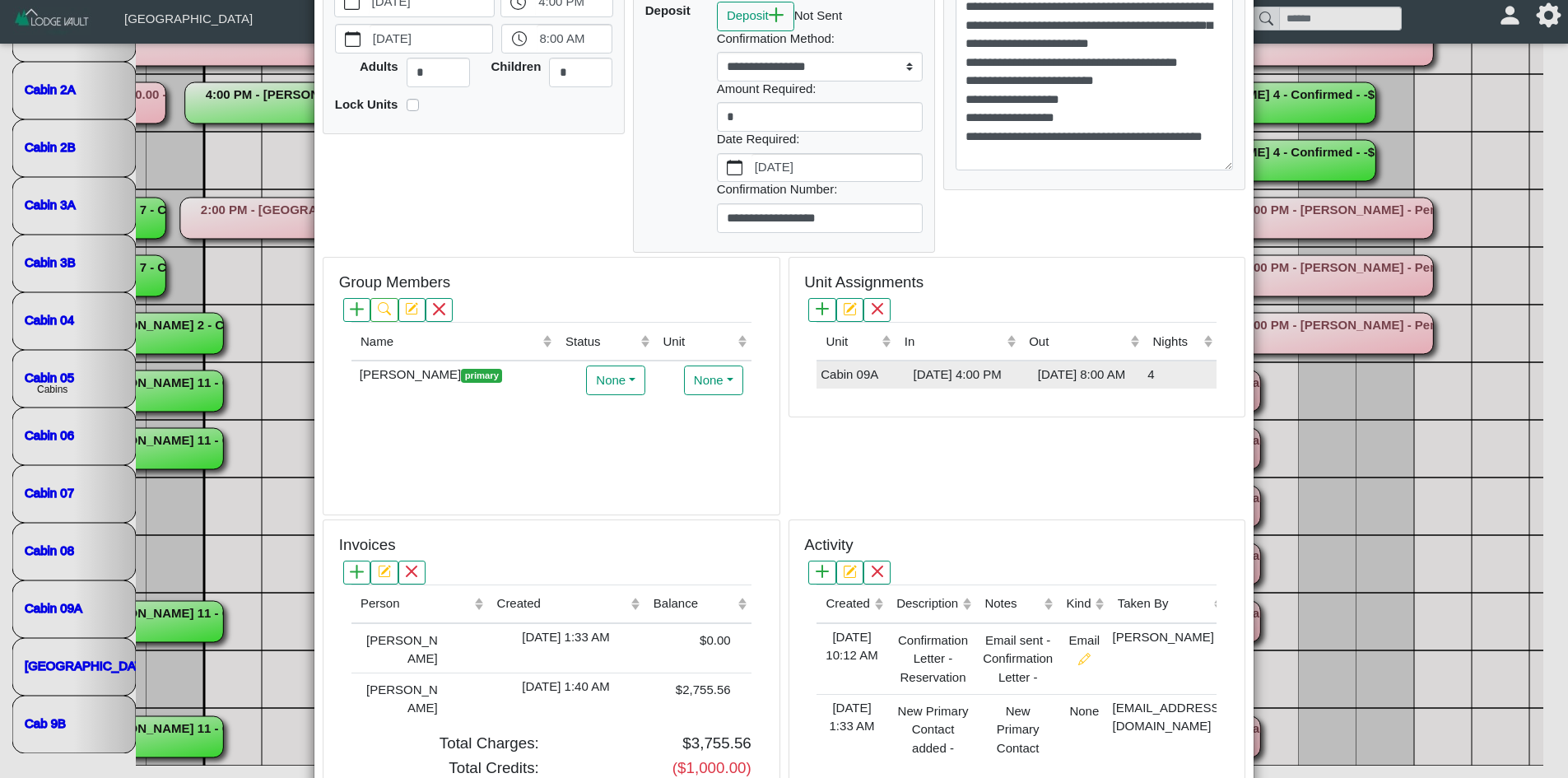
click at [912, 367] on div "[DATE] 4:00 PM" at bounding box center [957, 375] width 116 height 19
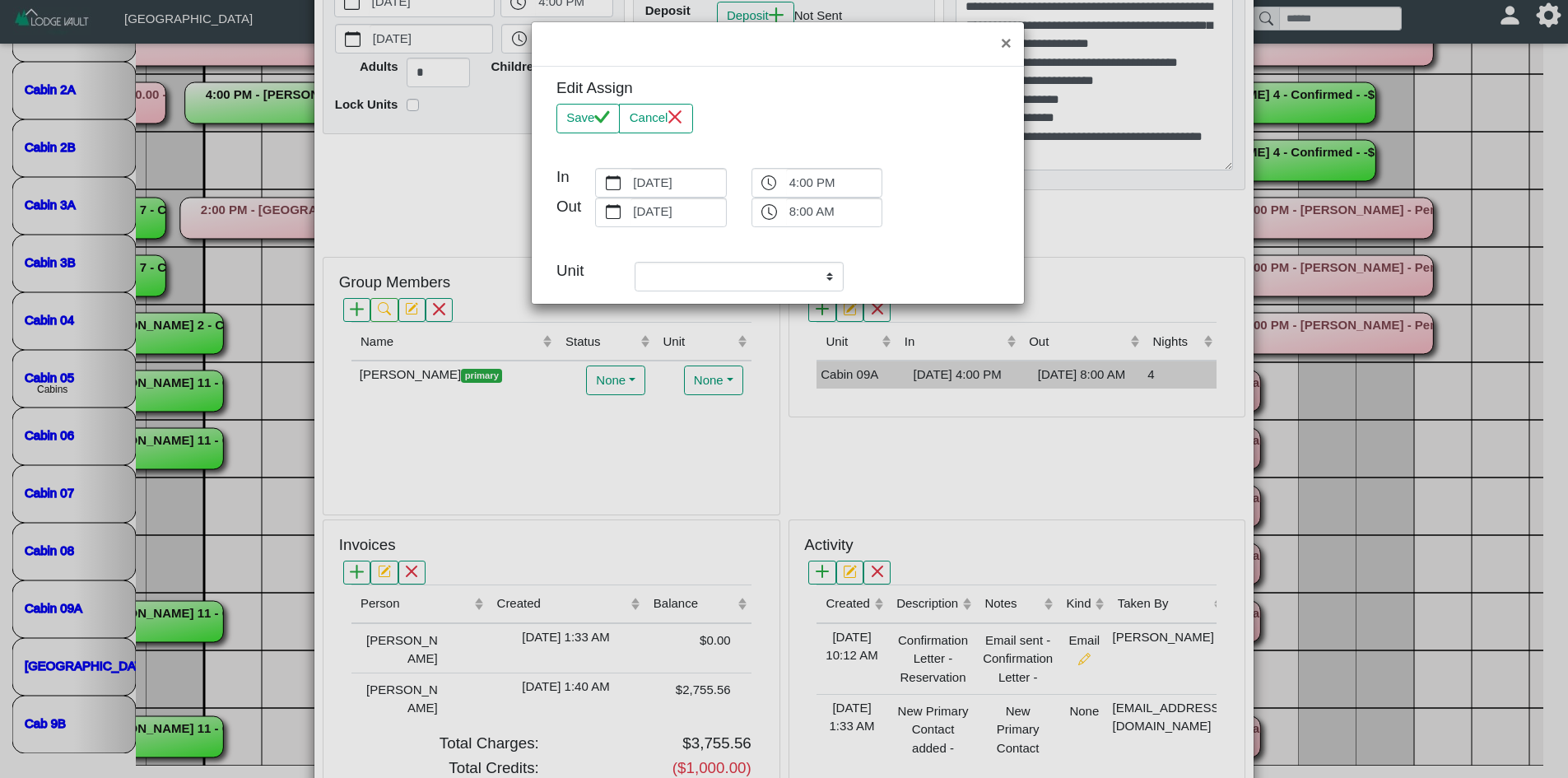
select select "**********"
click at [736, 279] on select "**********" at bounding box center [739, 277] width 209 height 30
click at [1014, 42] on button "×" at bounding box center [1006, 44] width 36 height 44
select select "**********"
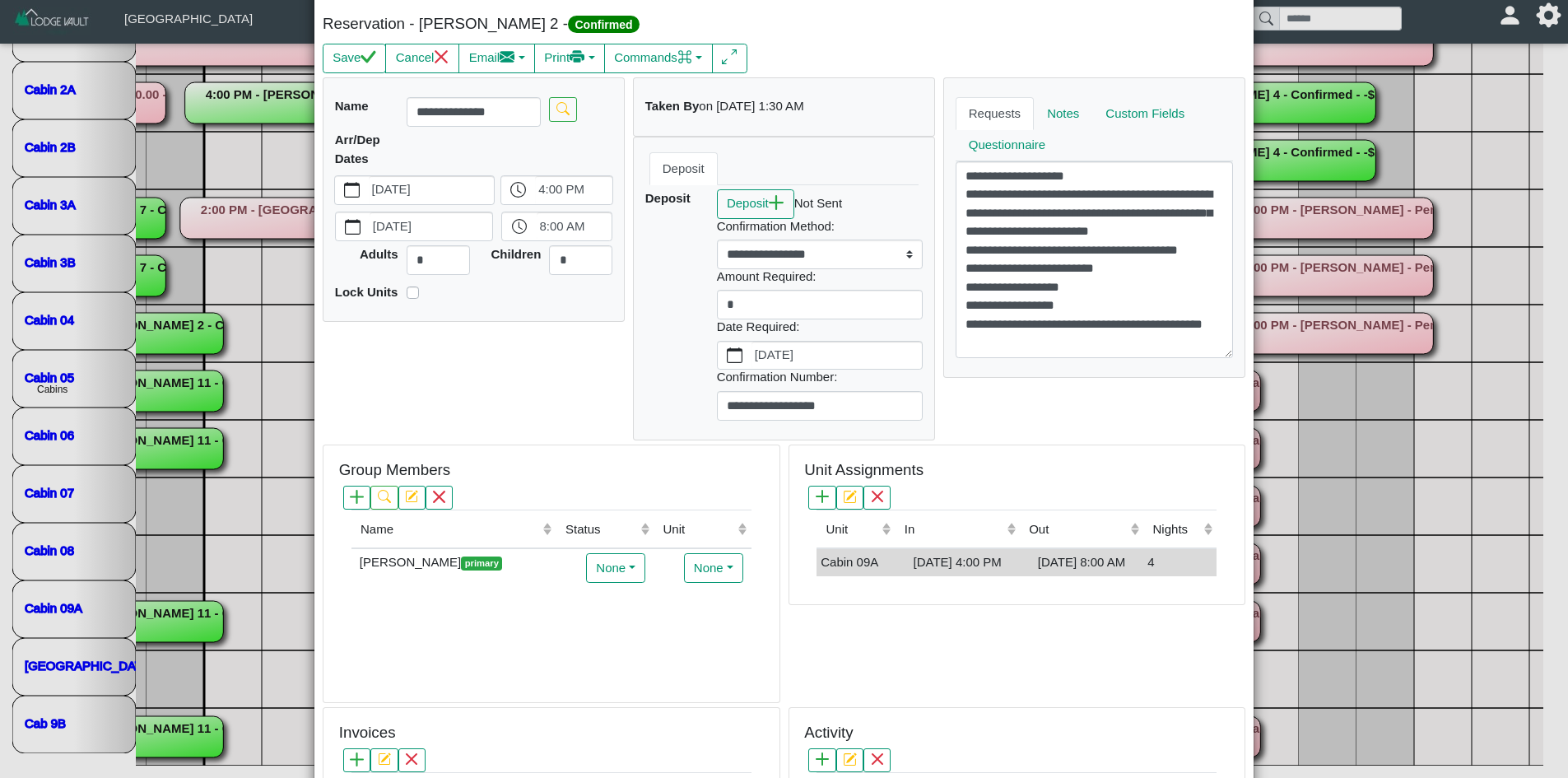
scroll to position [0, 0]
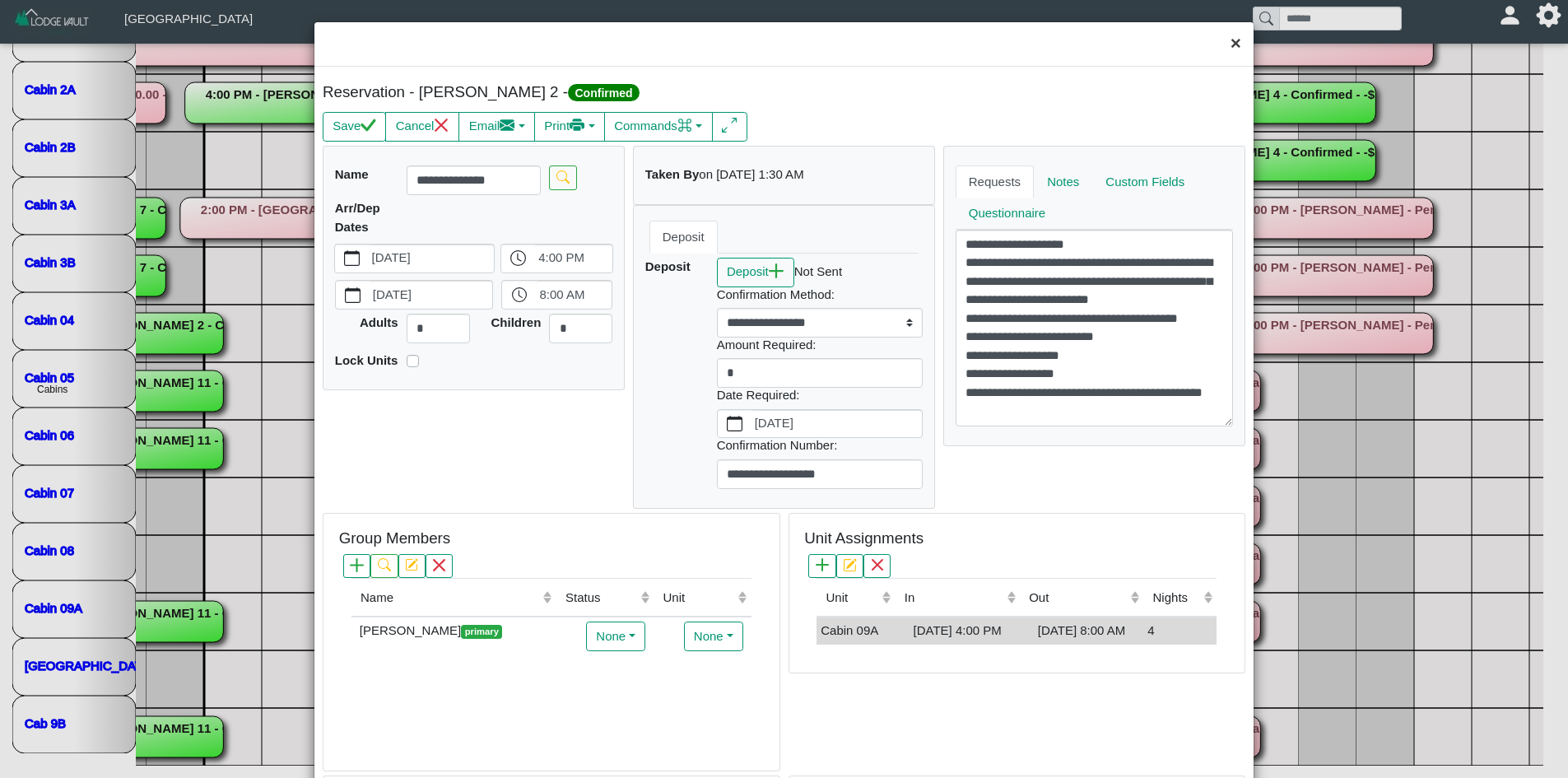
click at [1226, 38] on button "×" at bounding box center [1236, 44] width 36 height 44
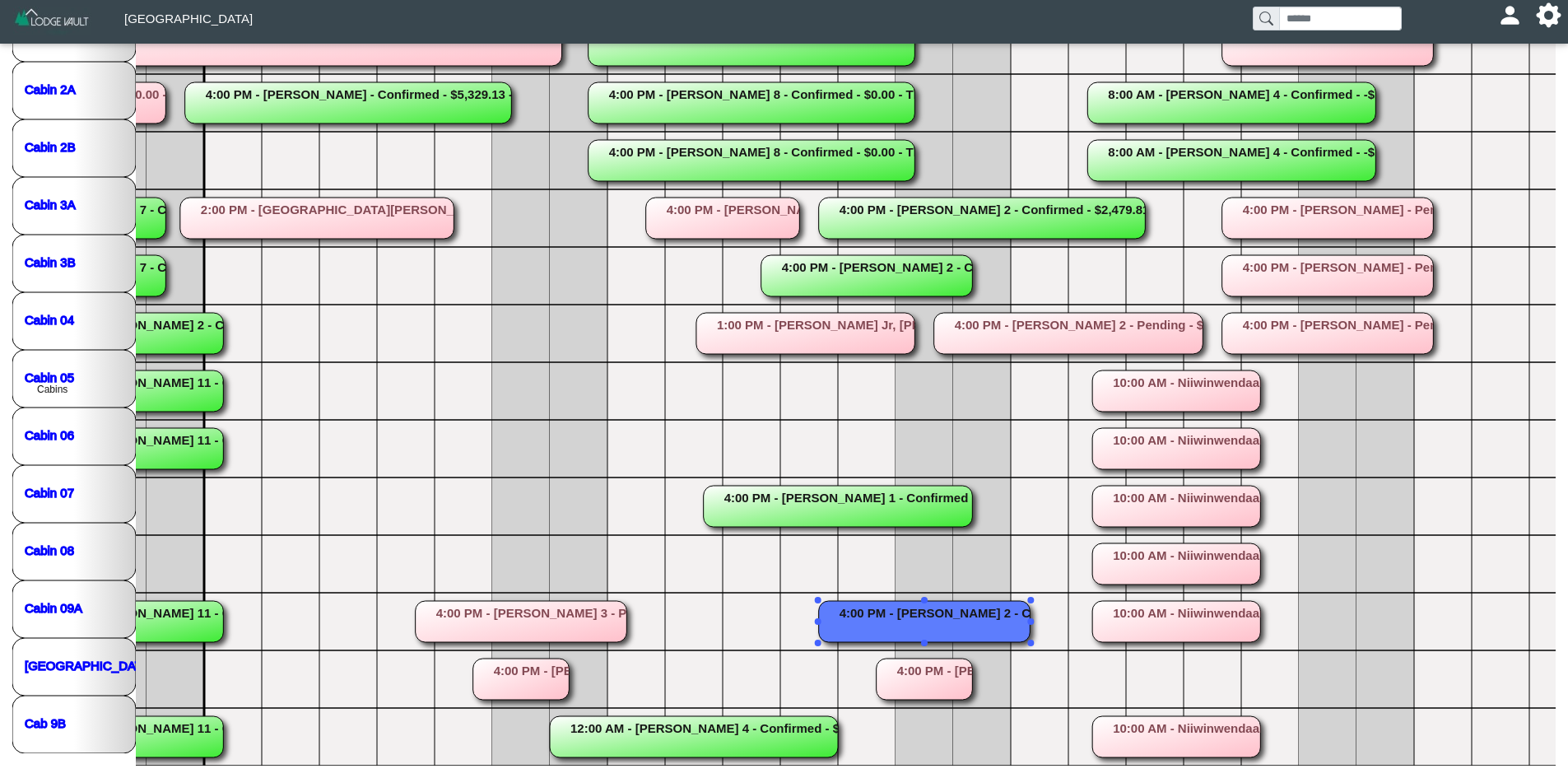
click at [971, 609] on rect at bounding box center [925, 621] width 211 height 41
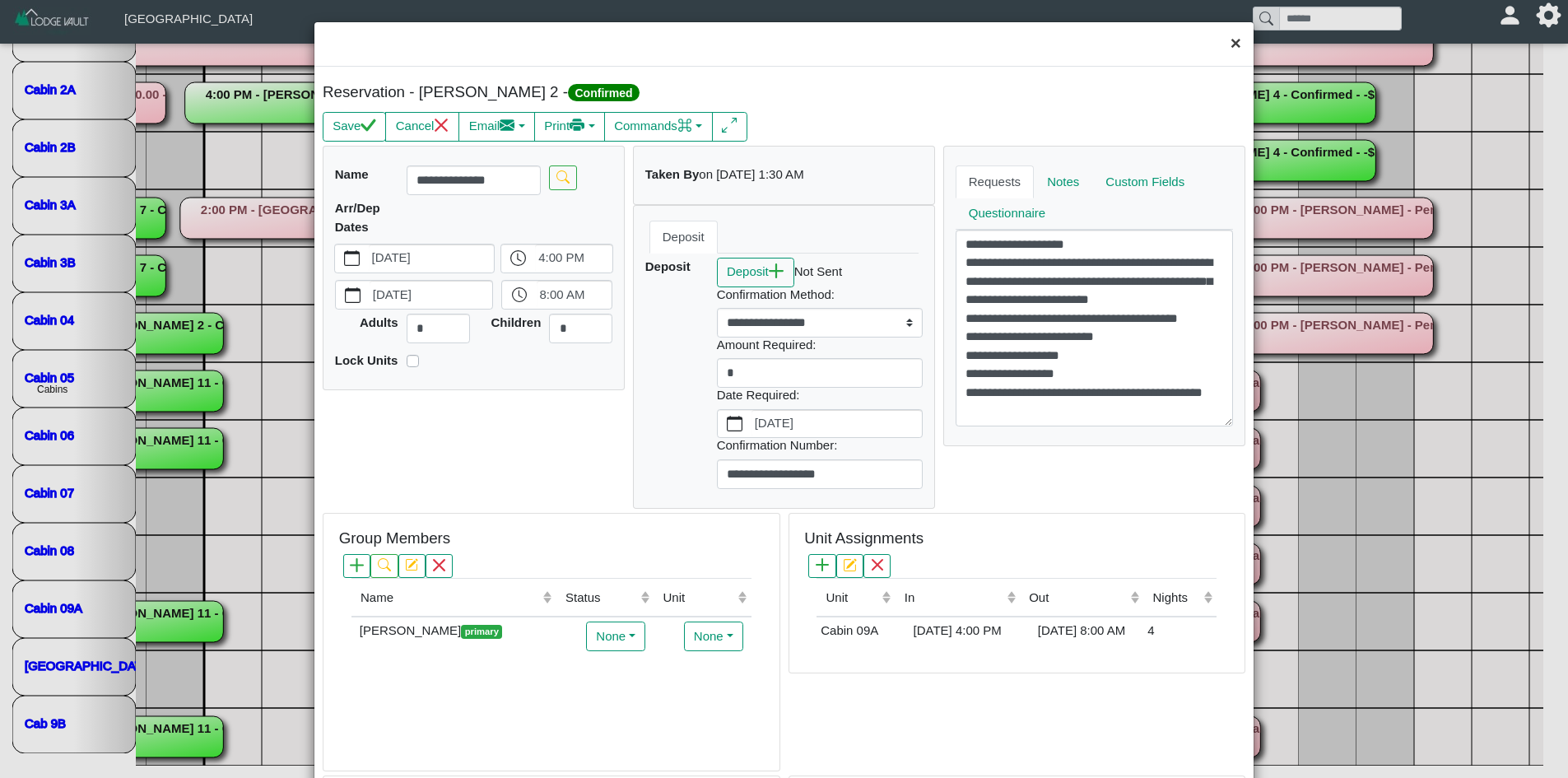
click at [1227, 45] on button "×" at bounding box center [1236, 44] width 36 height 44
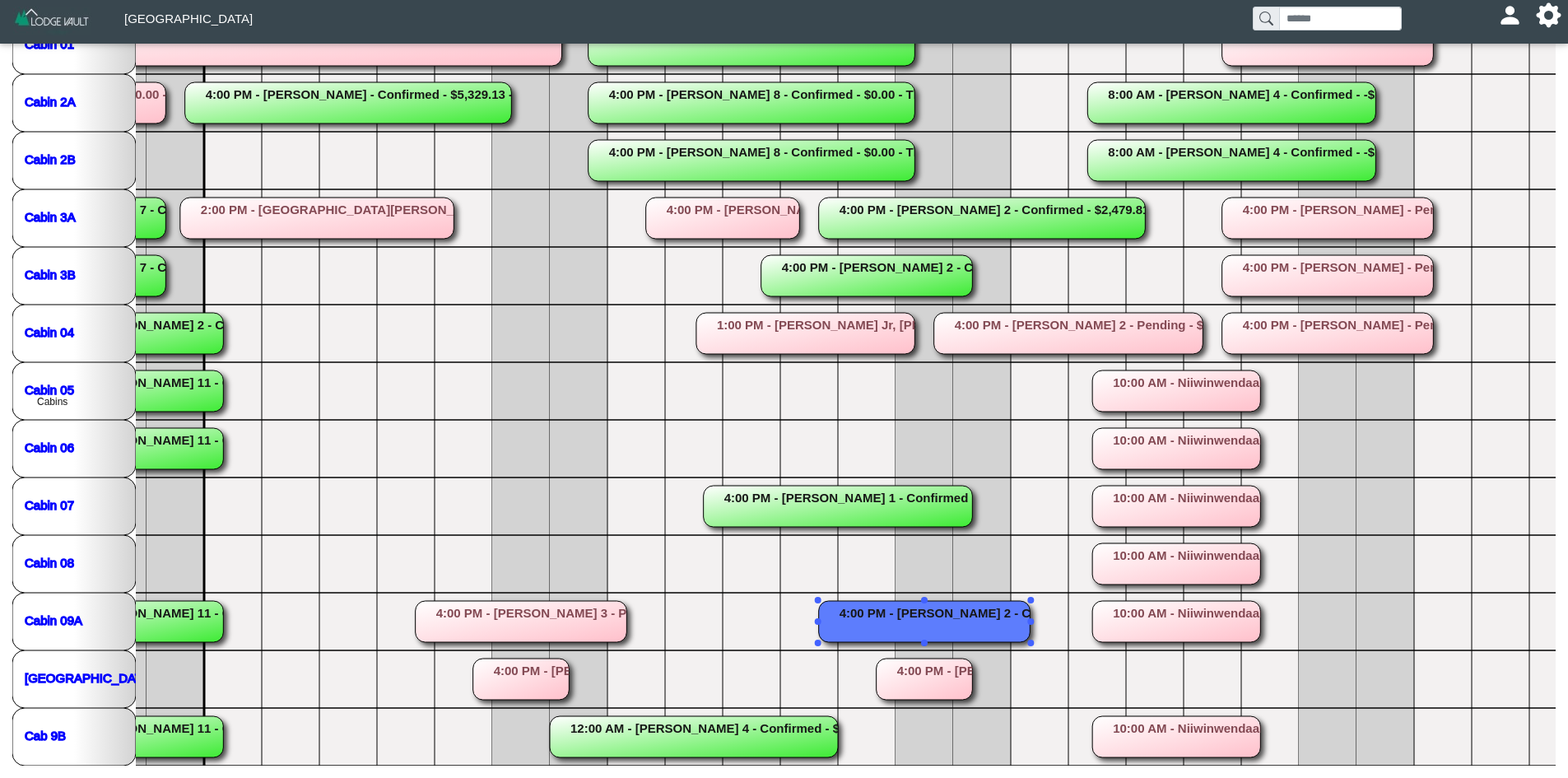
scroll to position [12, 0]
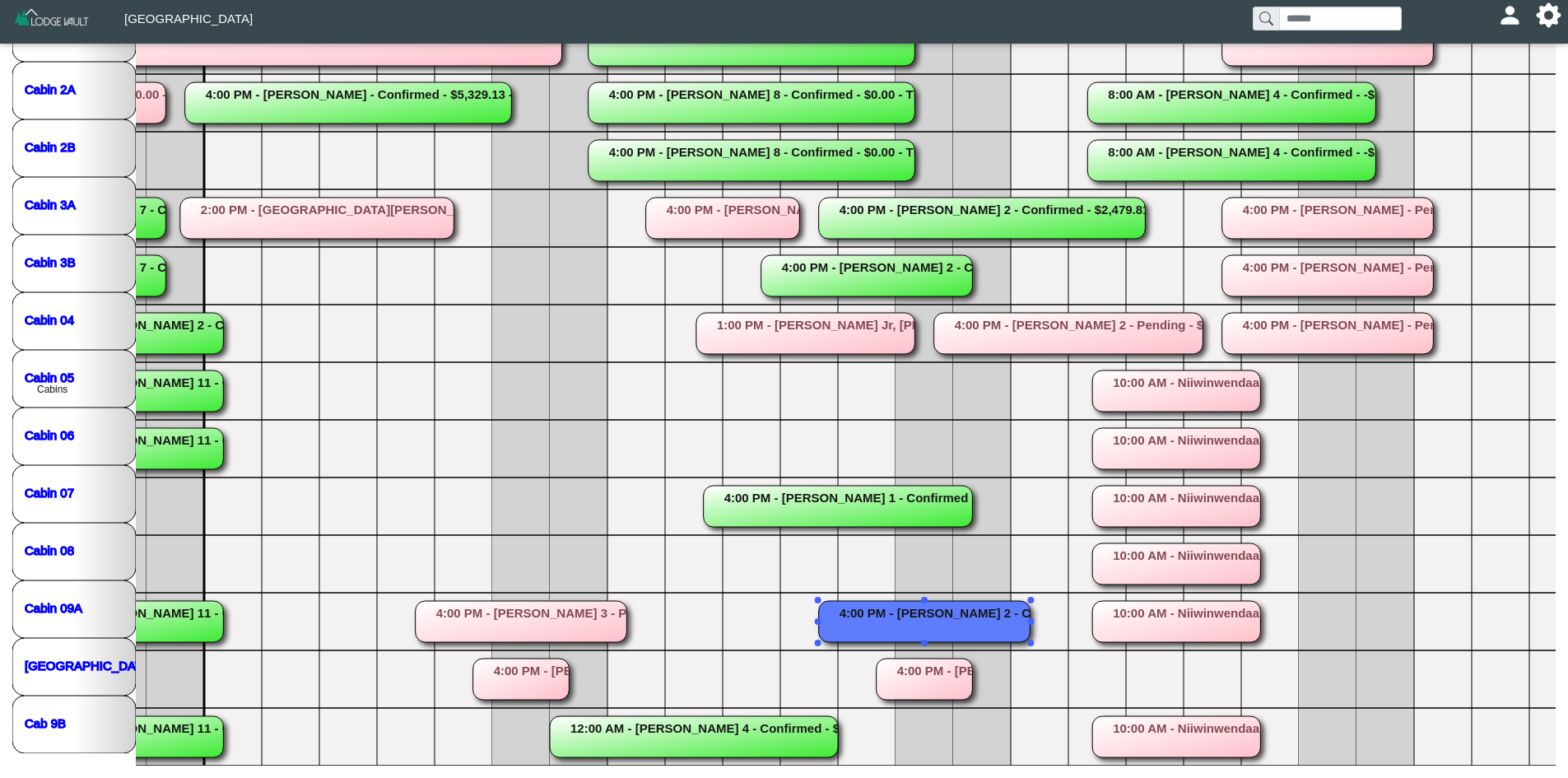
click at [886, 612] on rect at bounding box center [925, 621] width 211 height 41
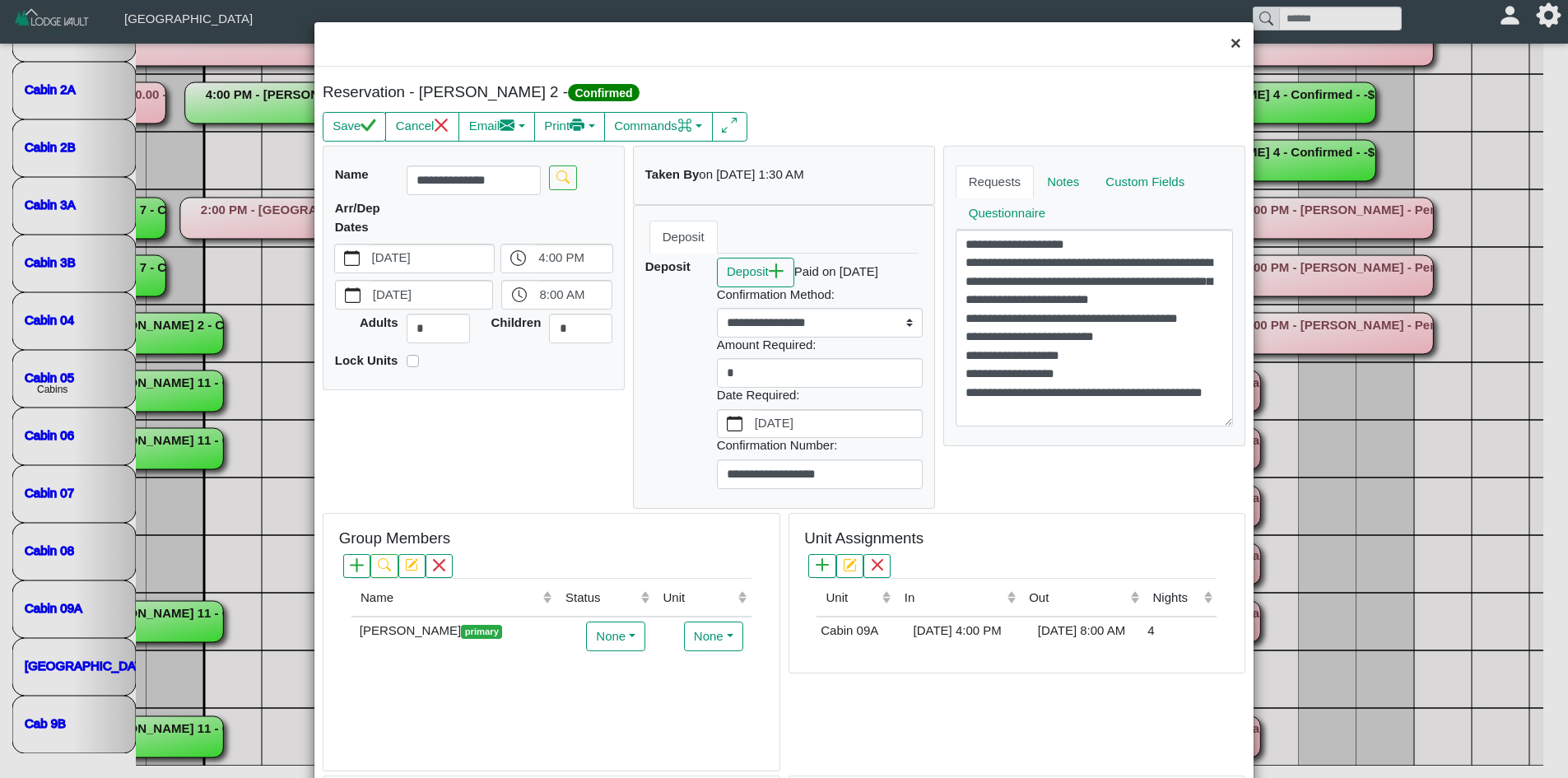
click at [1226, 39] on button "×" at bounding box center [1236, 44] width 36 height 44
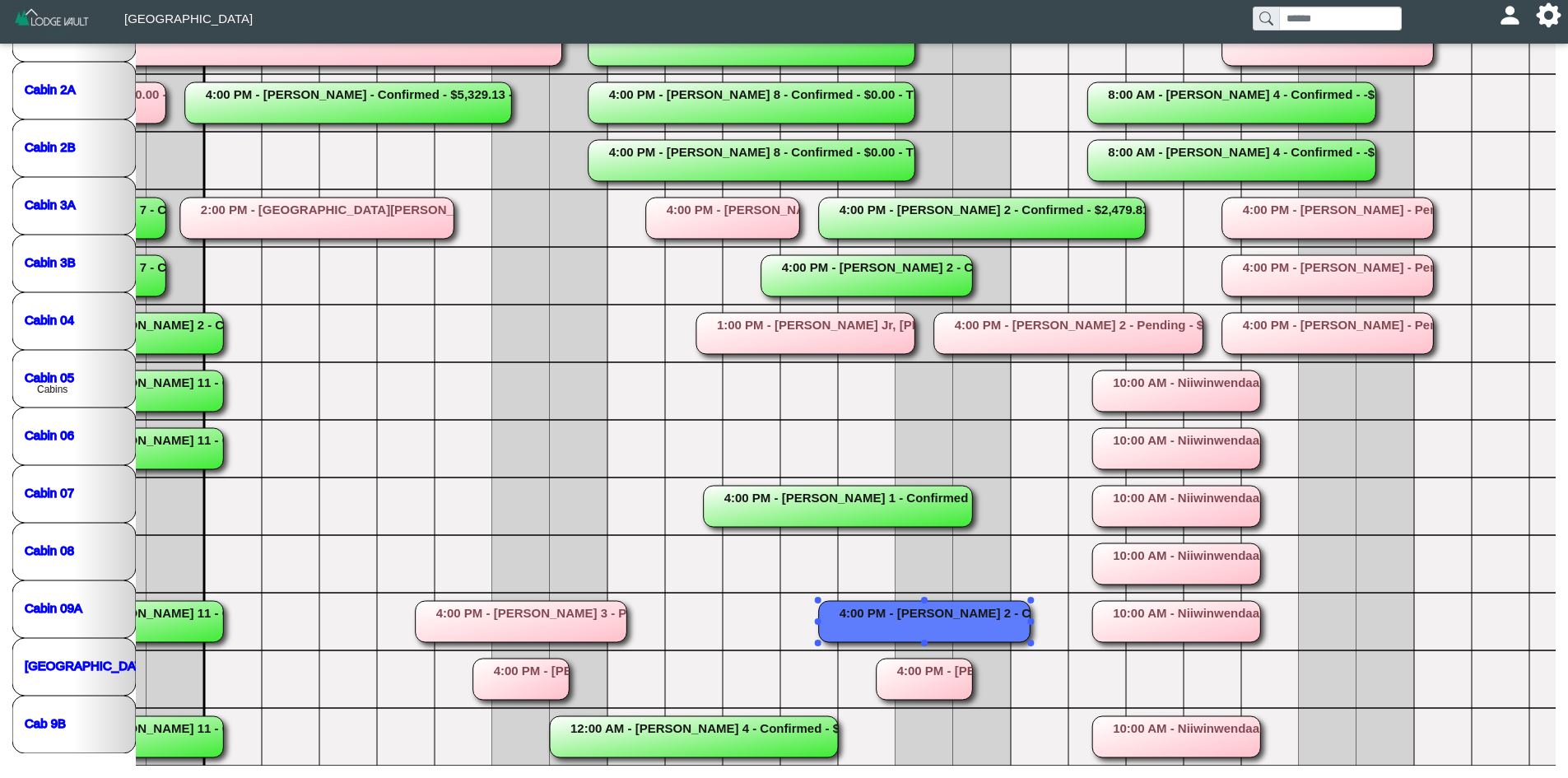
click at [906, 601] on rect at bounding box center [925, 621] width 211 height 41
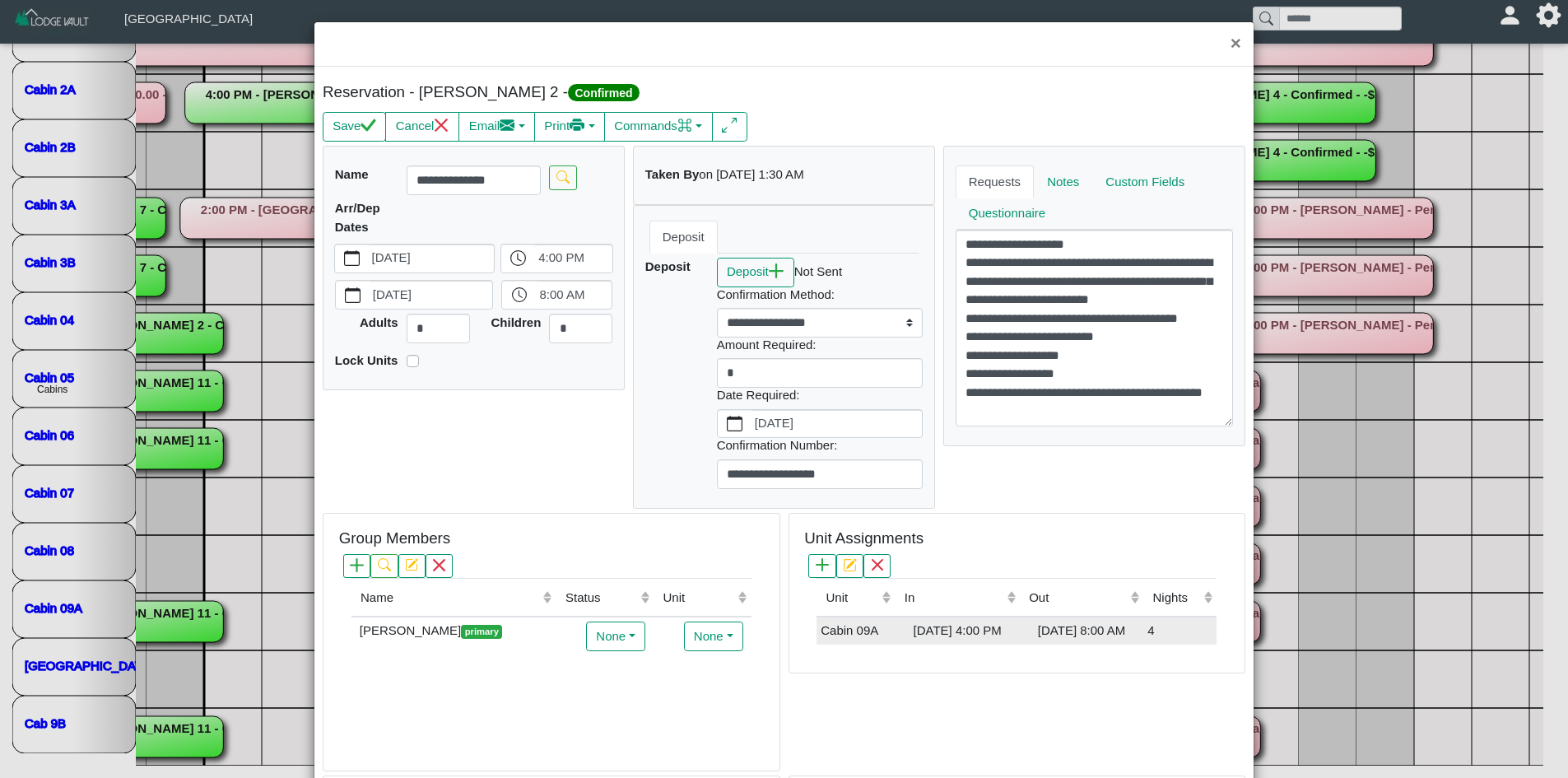
click at [915, 628] on div "[DATE] 4:00 PM" at bounding box center [957, 631] width 116 height 19
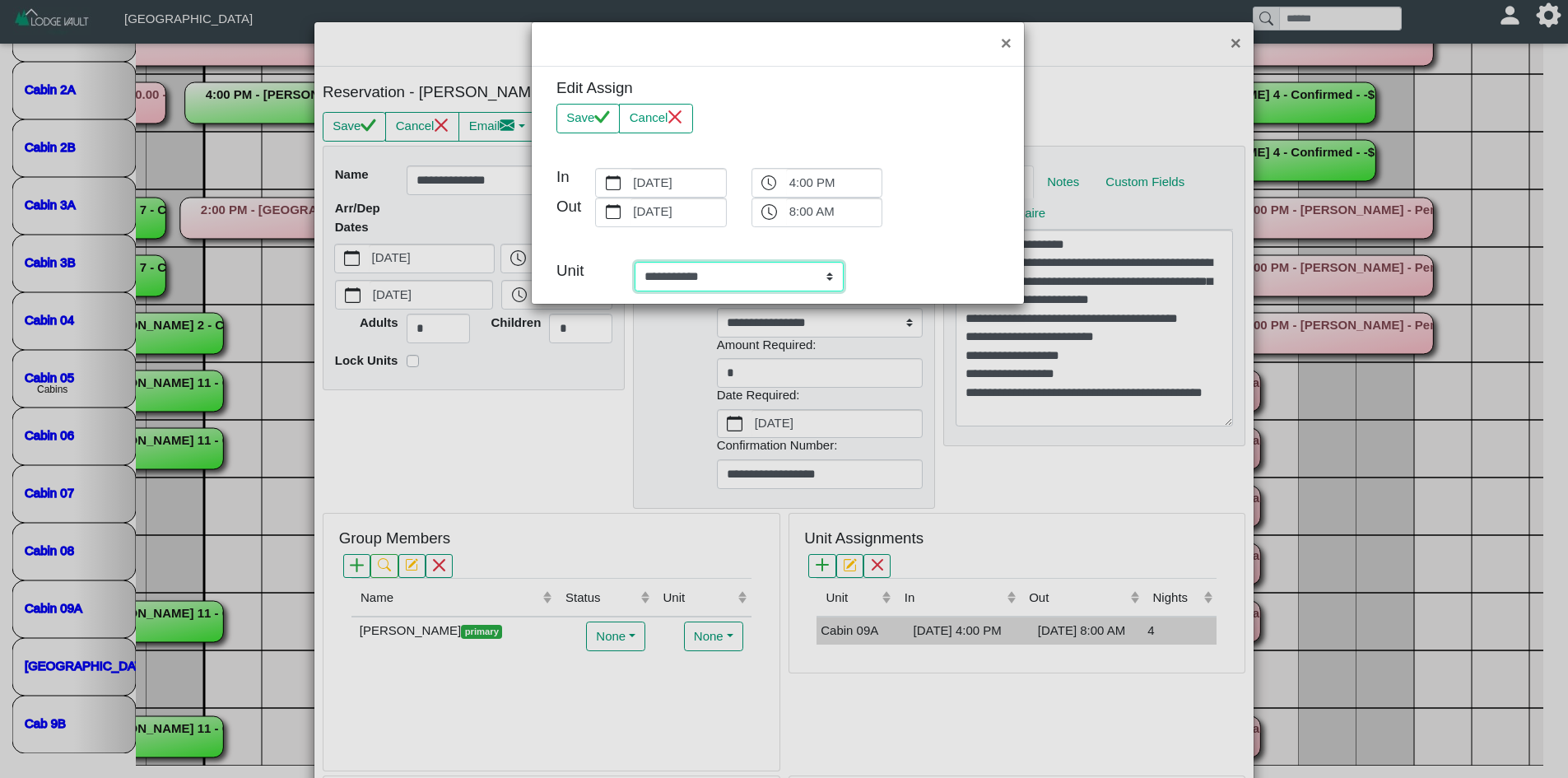
click at [790, 279] on select "**********" at bounding box center [739, 277] width 209 height 30
select select "**********"
click at [635, 262] on select "**********" at bounding box center [739, 277] width 209 height 30
drag, startPoint x: 590, startPoint y: 114, endPoint x: 596, endPoint y: 147, distance: 33.5
click at [588, 114] on button "Save" at bounding box center [588, 119] width 64 height 30
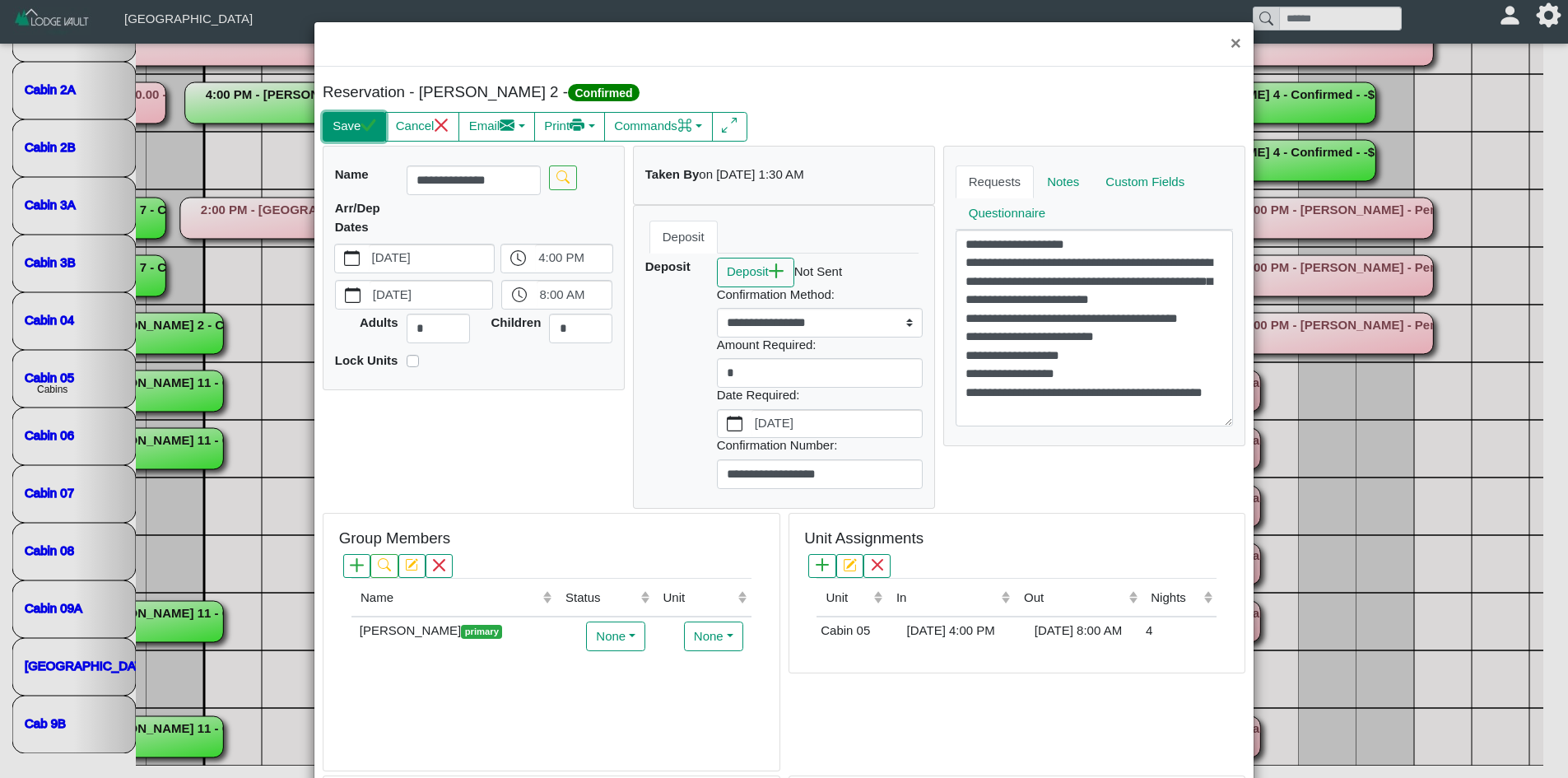
click at [365, 129] on icon "check" at bounding box center [369, 126] width 16 height 16
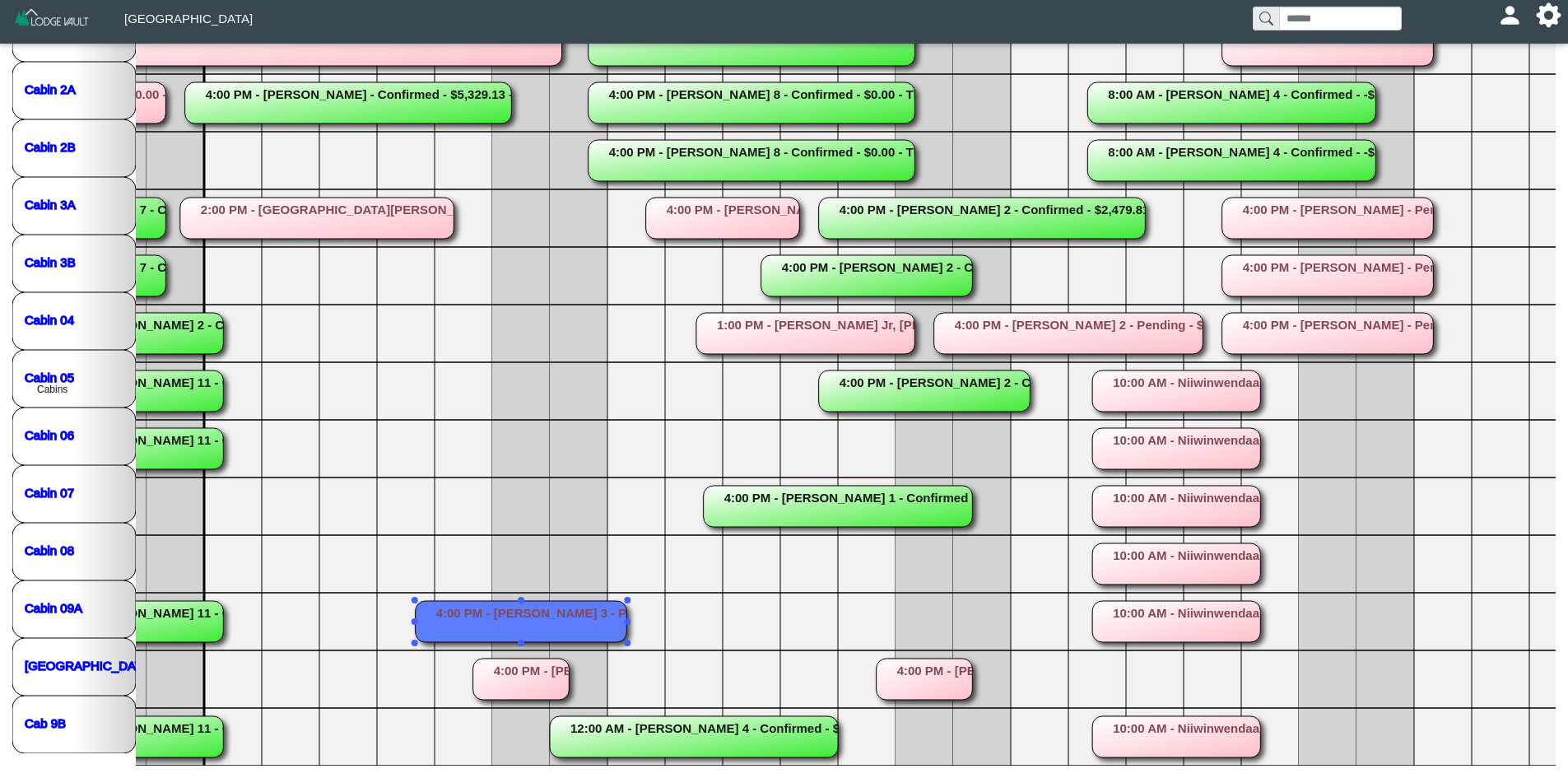
click at [565, 601] on rect at bounding box center [522, 621] width 211 height 41
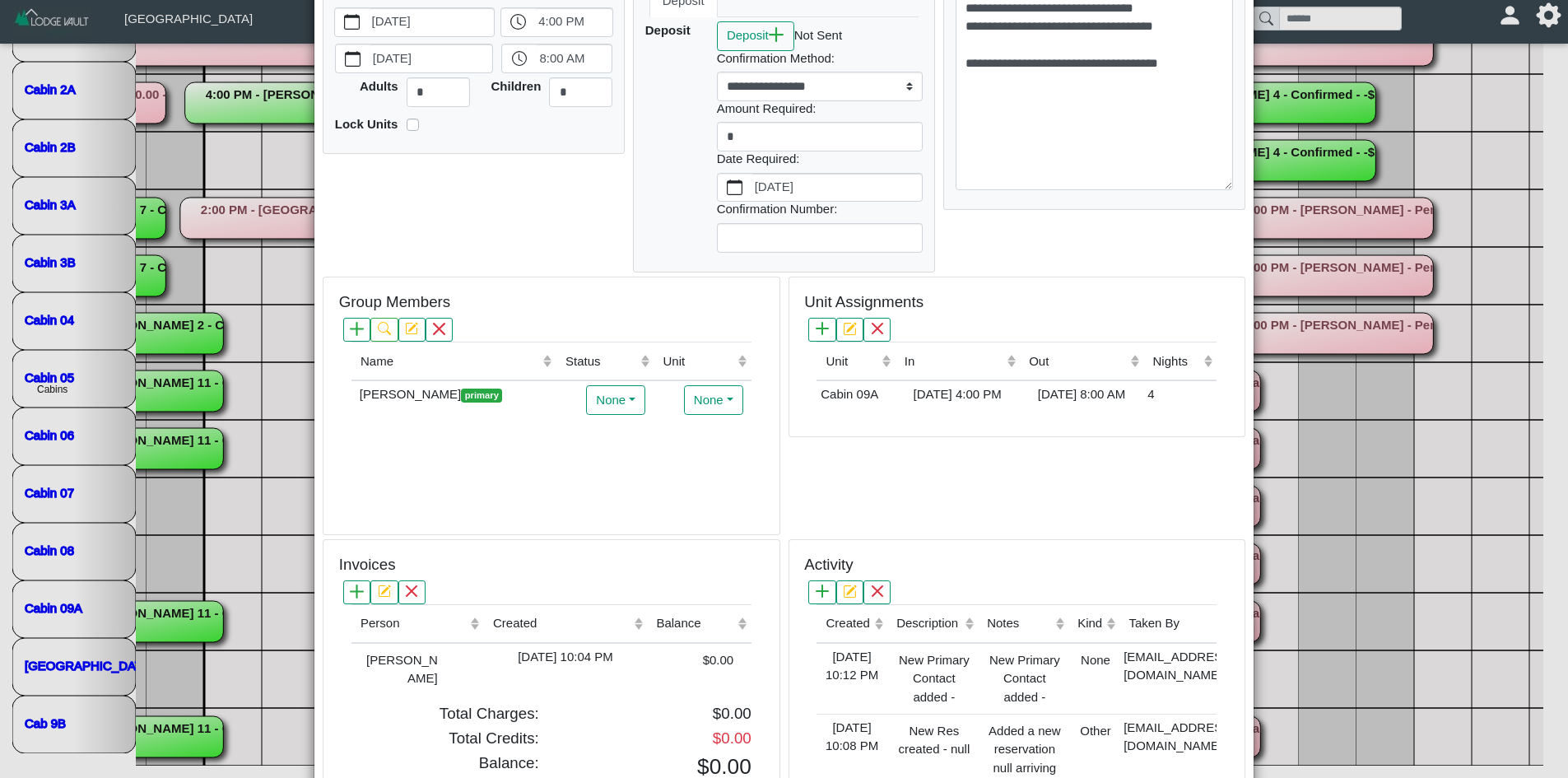
scroll to position [231, 0]
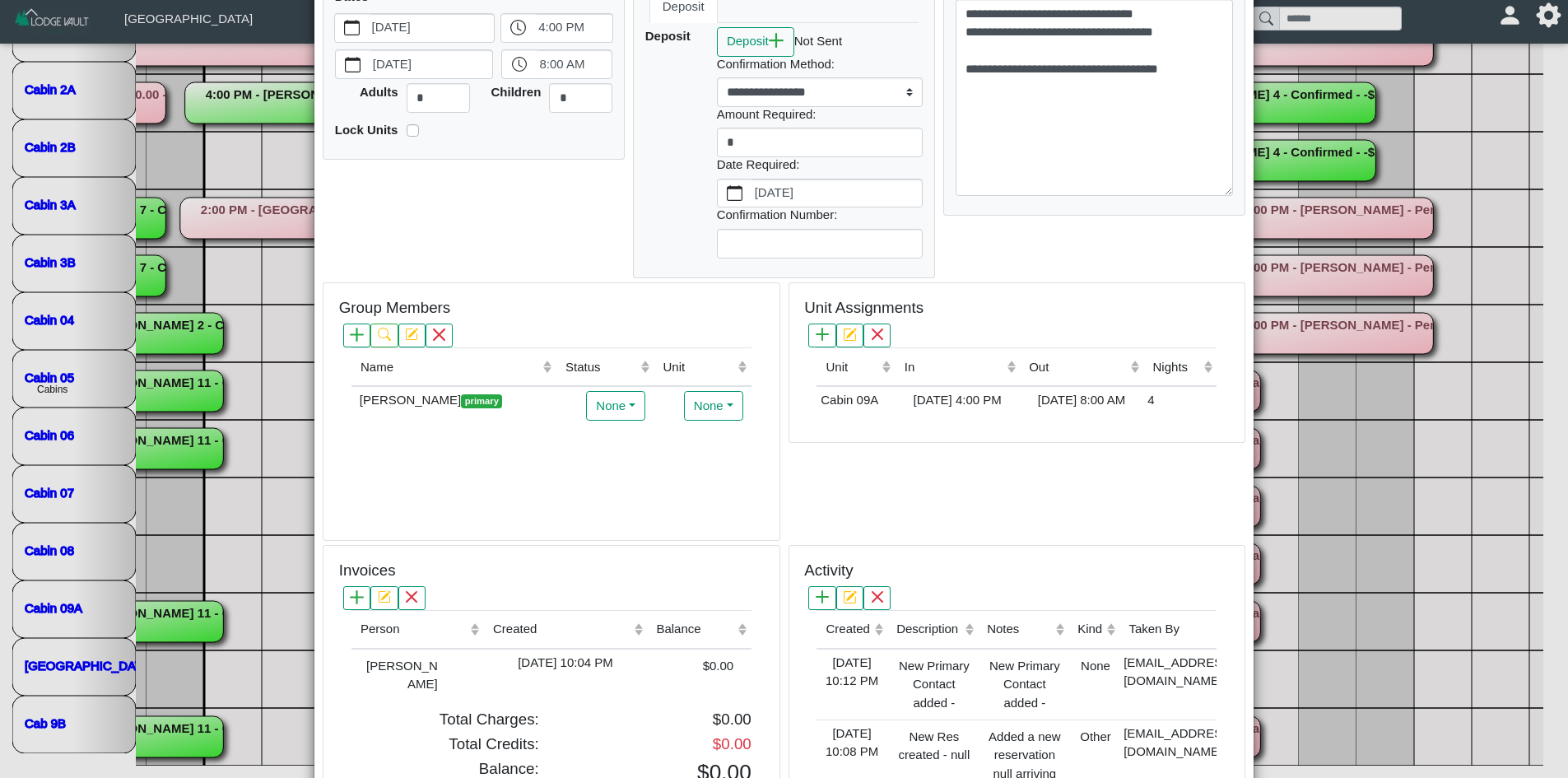
drag, startPoint x: 1000, startPoint y: 468, endPoint x: 935, endPoint y: 461, distance: 65.4
click at [952, 465] on div "Unit Assignments Unit (Click to sort ascending) In (Click to sort ascending) Ou…" at bounding box center [1017, 411] width 466 height 258
click at [881, 432] on div "Unit Assignments Unit (Click to sort ascending) In (Click to sort ascending) Ou…" at bounding box center [1018, 361] width 456 height 158
click at [813, 326] on button "button" at bounding box center [821, 334] width 27 height 24
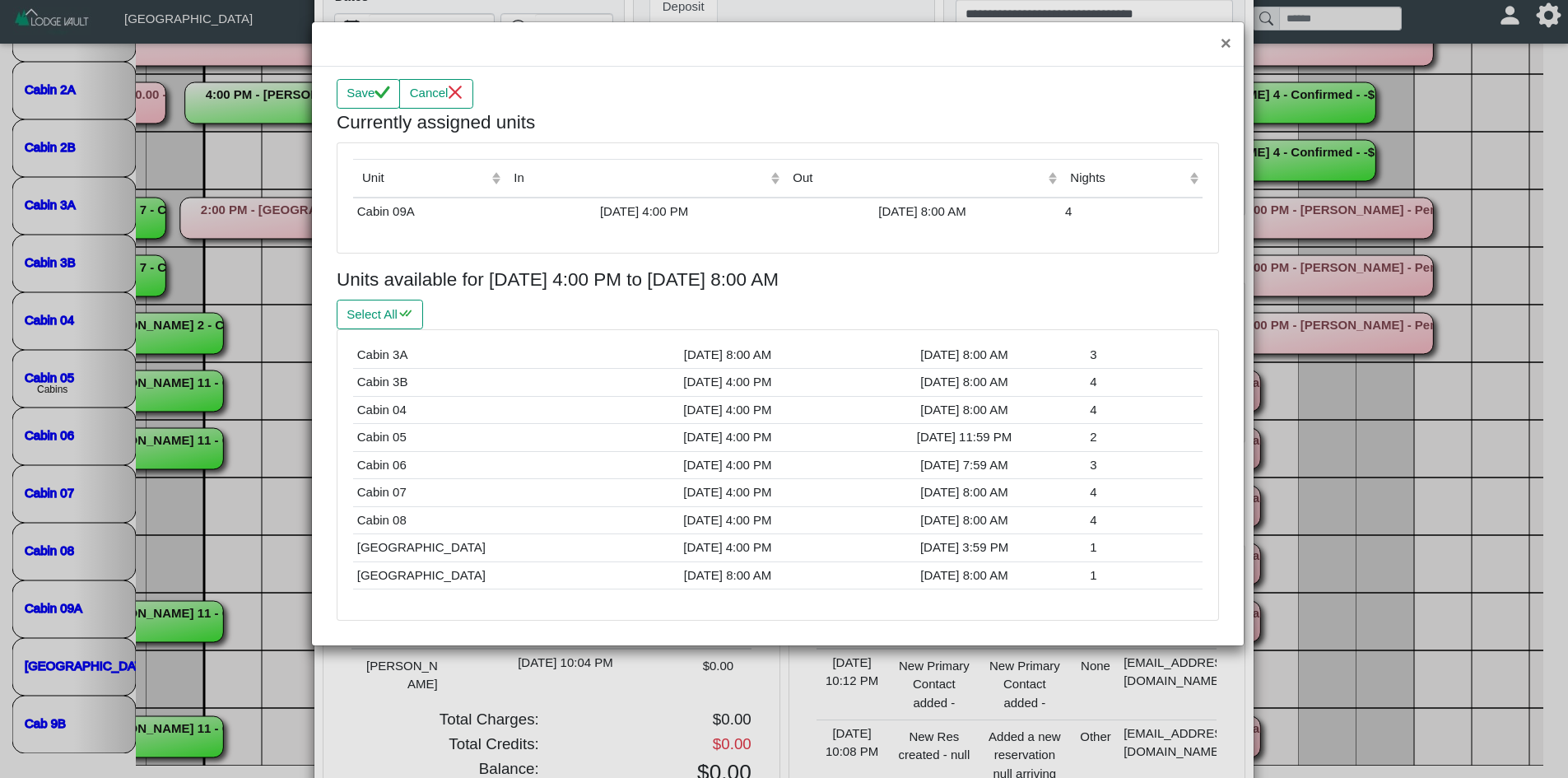
scroll to position [178, 0]
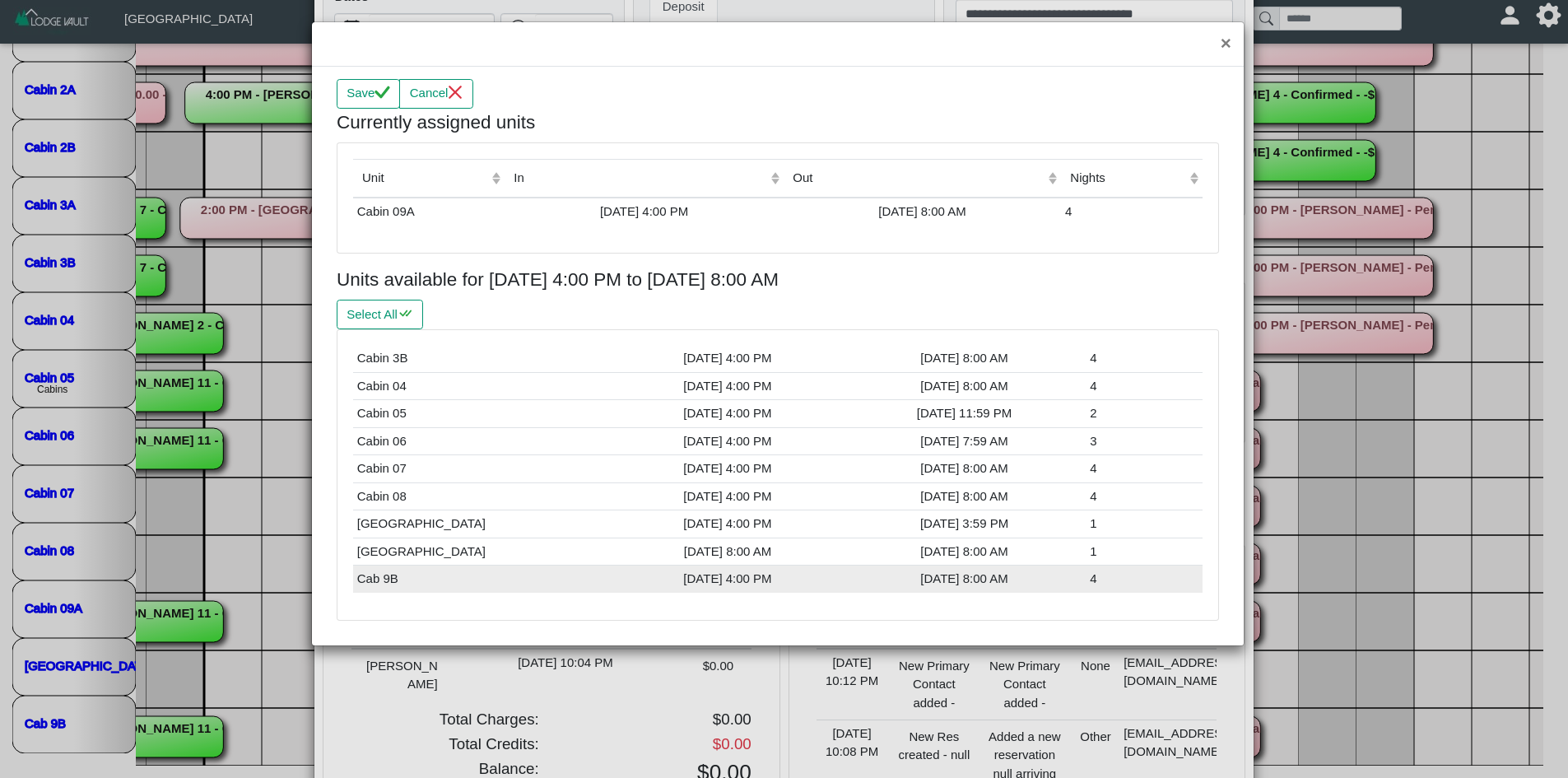
click at [617, 579] on div "[DATE] 4:00 PM" at bounding box center [728, 579] width 222 height 19
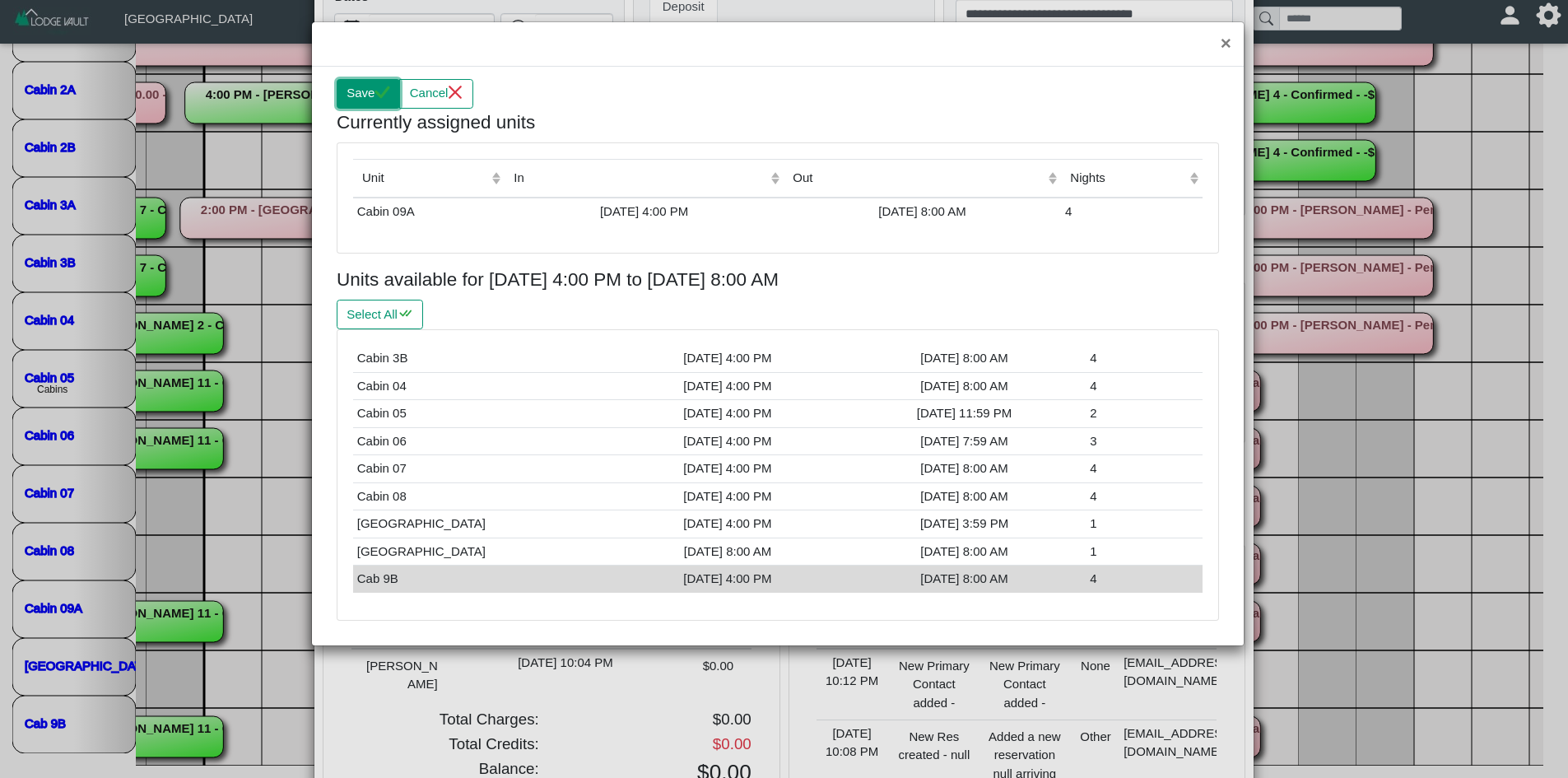
click at [373, 97] on button "Save" at bounding box center [368, 93] width 64 height 30
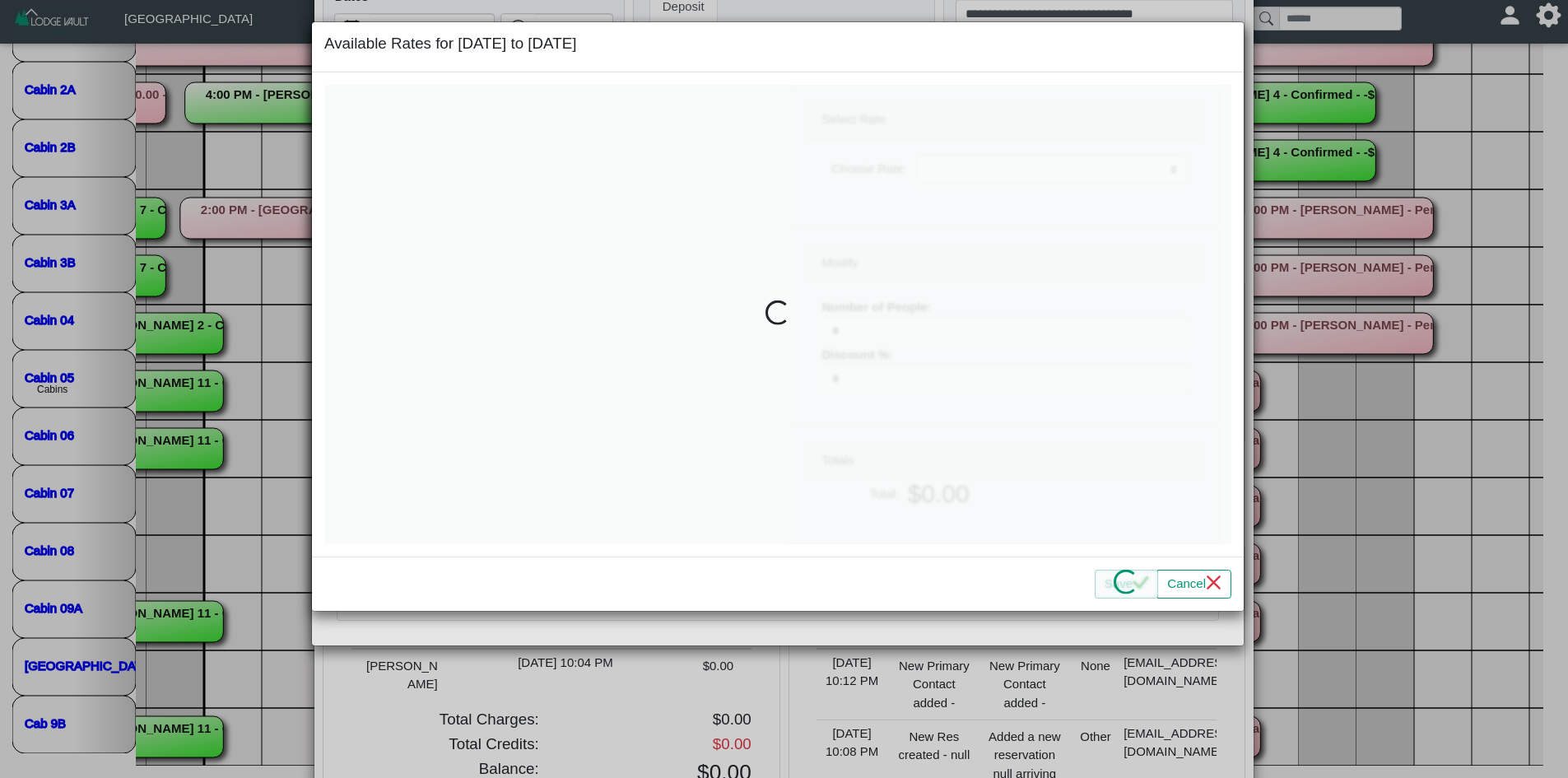
select select
type input "*"
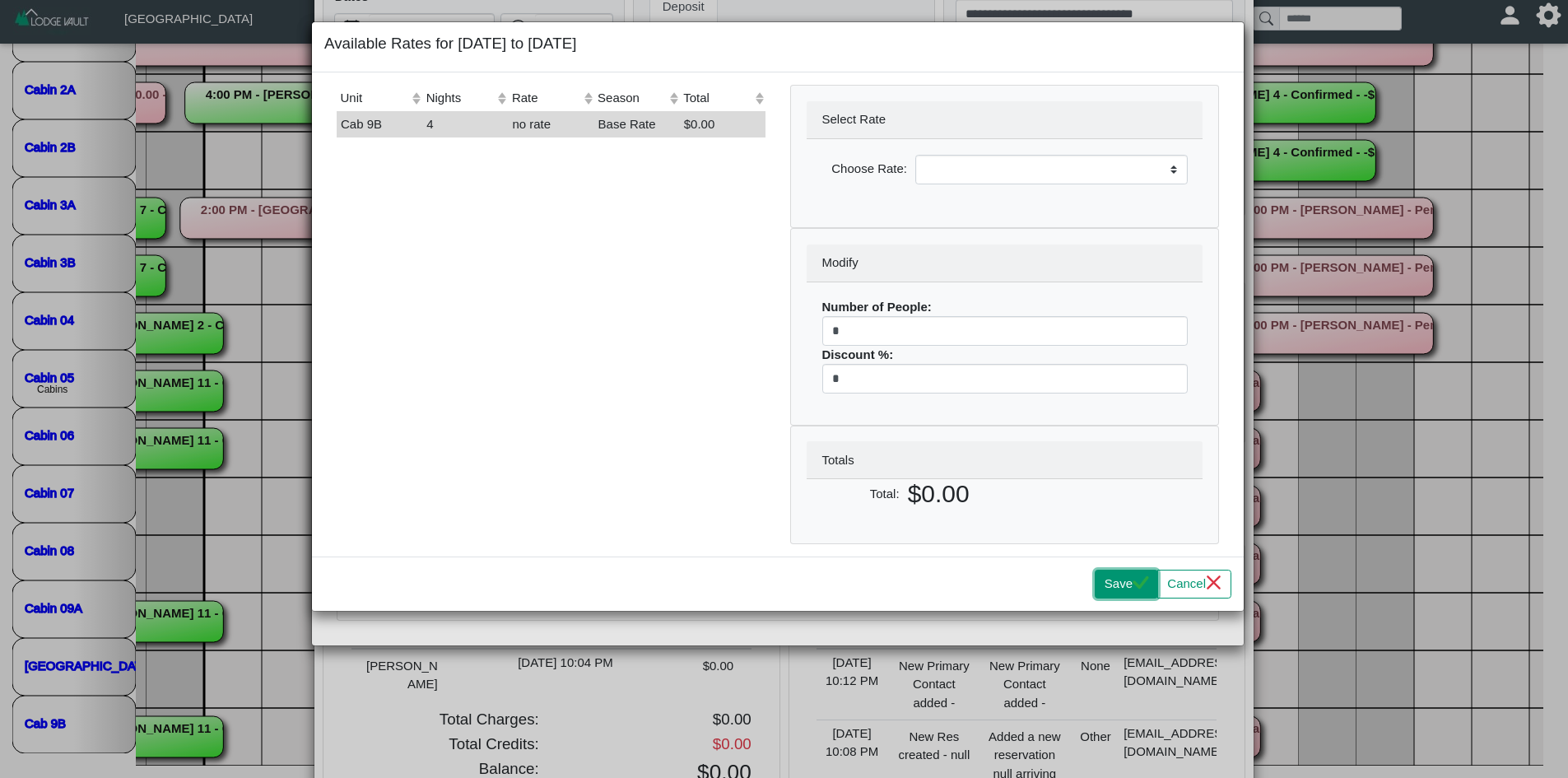
click at [1105, 589] on button "Save" at bounding box center [1126, 584] width 64 height 30
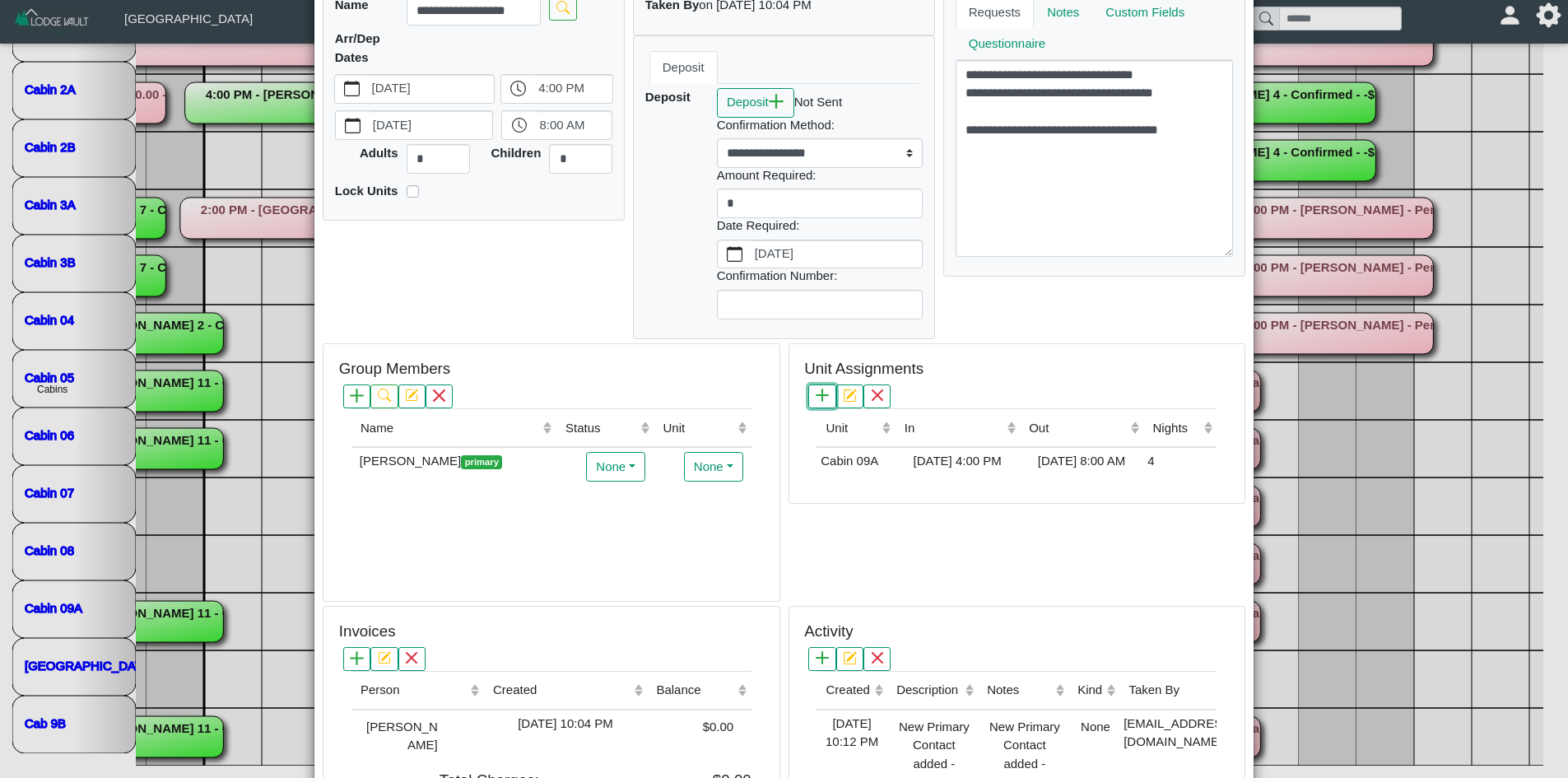
scroll to position [0, 0]
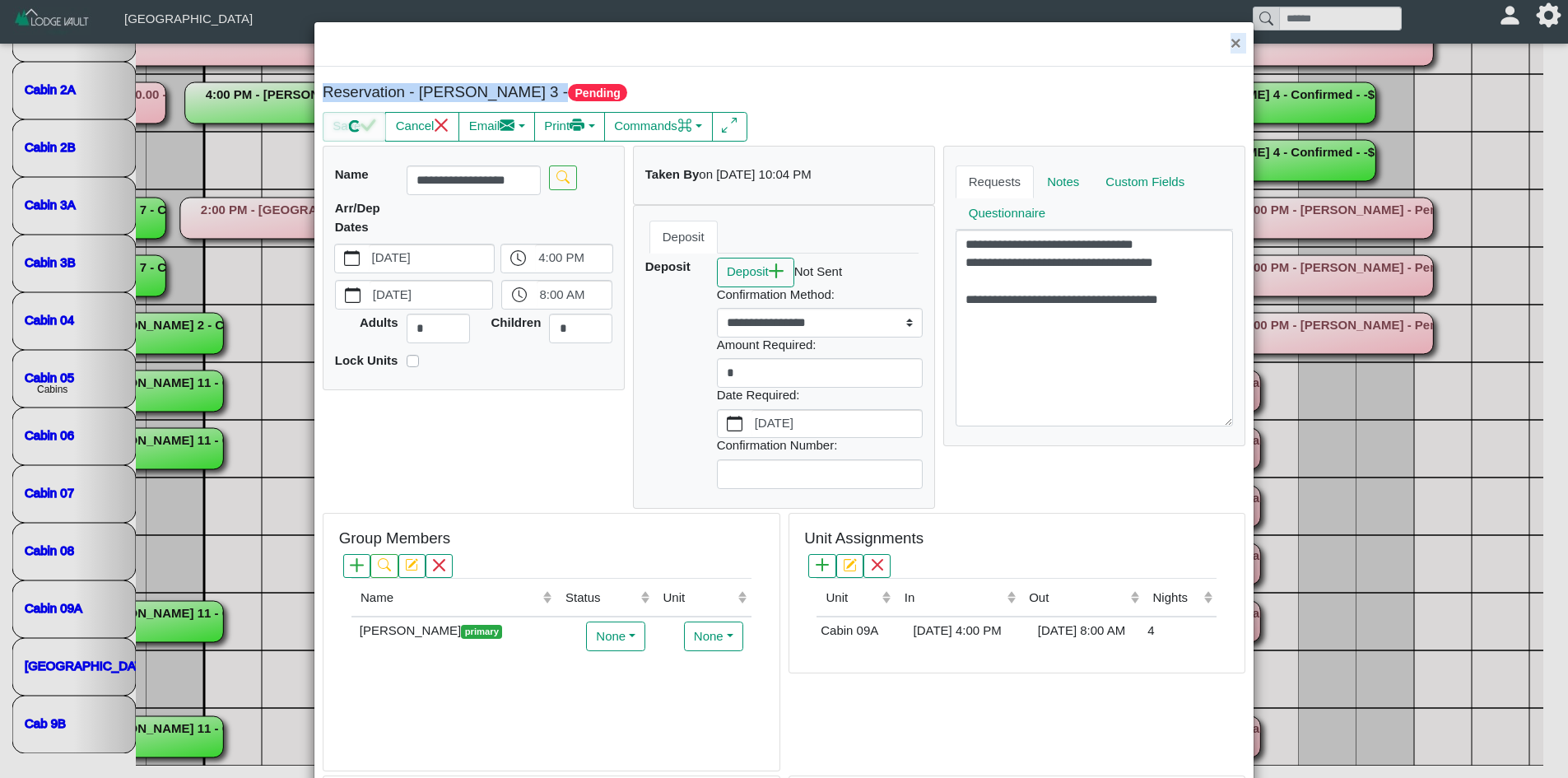
drag, startPoint x: 1099, startPoint y: 36, endPoint x: 675, endPoint y: 95, distance: 428.1
click at [657, 94] on div "× Reservation - [PERSON_NAME] 3 - Pending Save Cancel Email Compose New Message…" at bounding box center [784, 562] width 941 height 1082
click at [708, 42] on header "×" at bounding box center [784, 44] width 939 height 45
click at [1221, 49] on button "×" at bounding box center [1236, 44] width 36 height 44
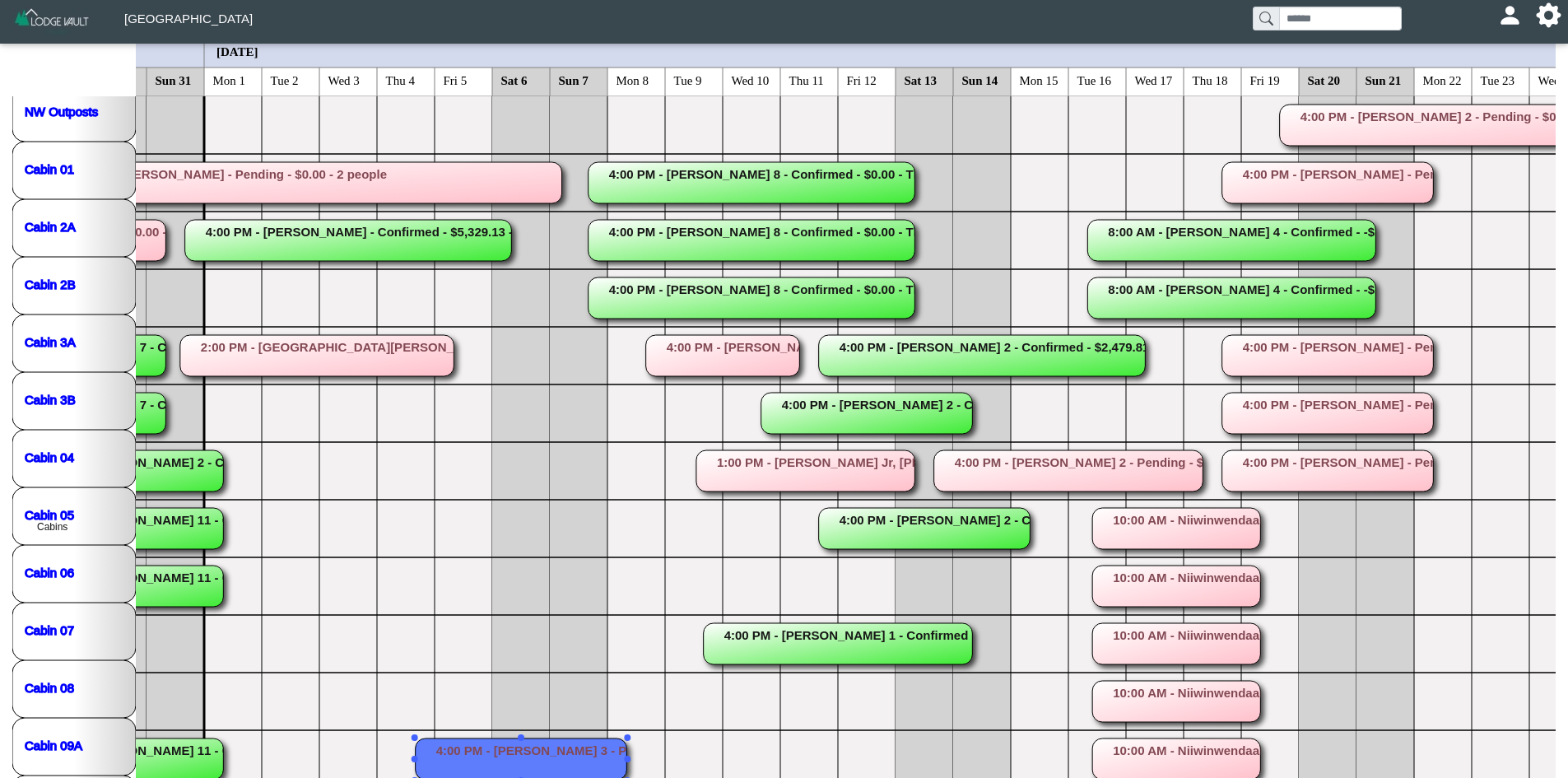
scroll to position [279, 0]
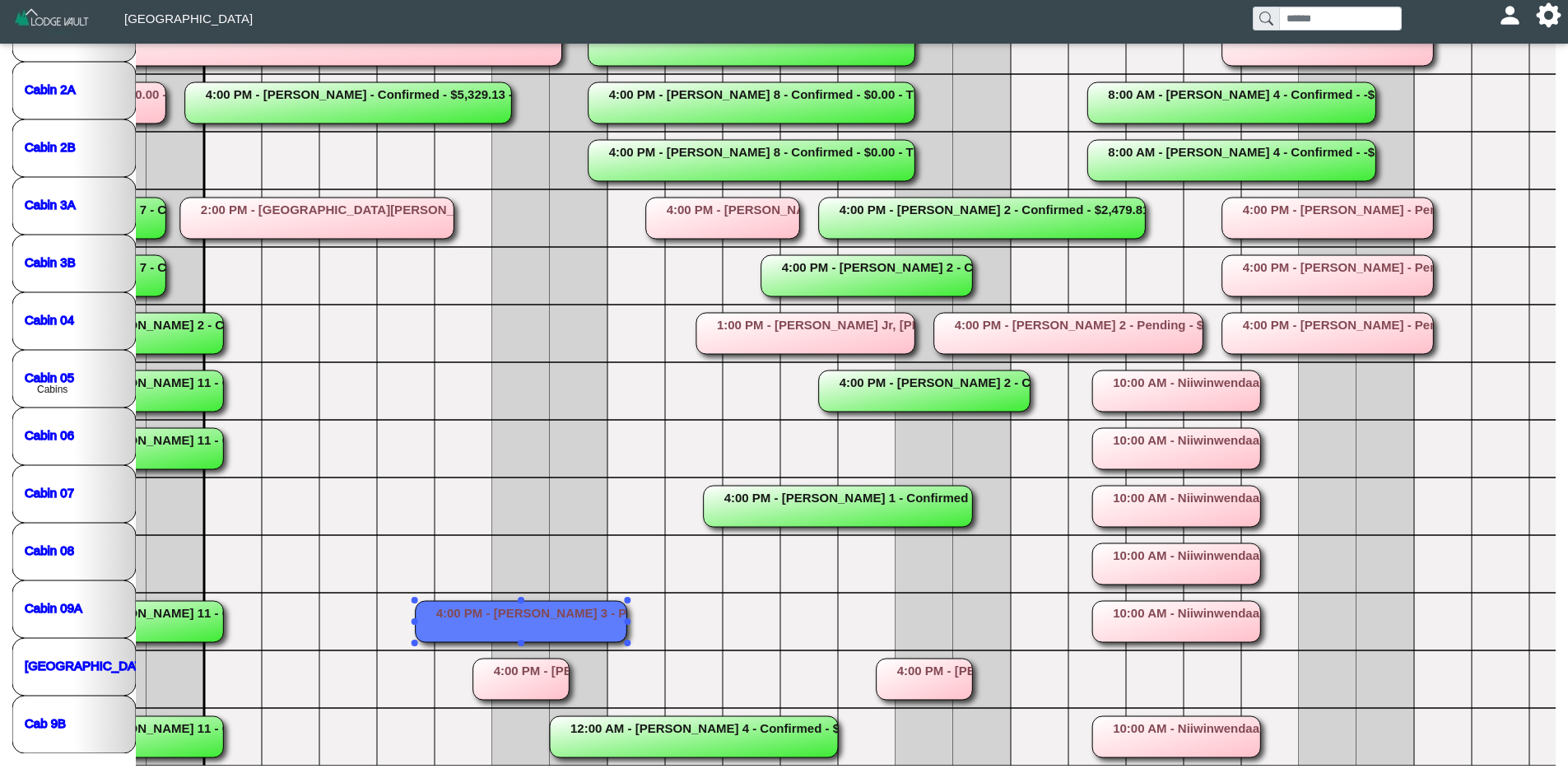
click at [545, 618] on rect at bounding box center [522, 621] width 211 height 41
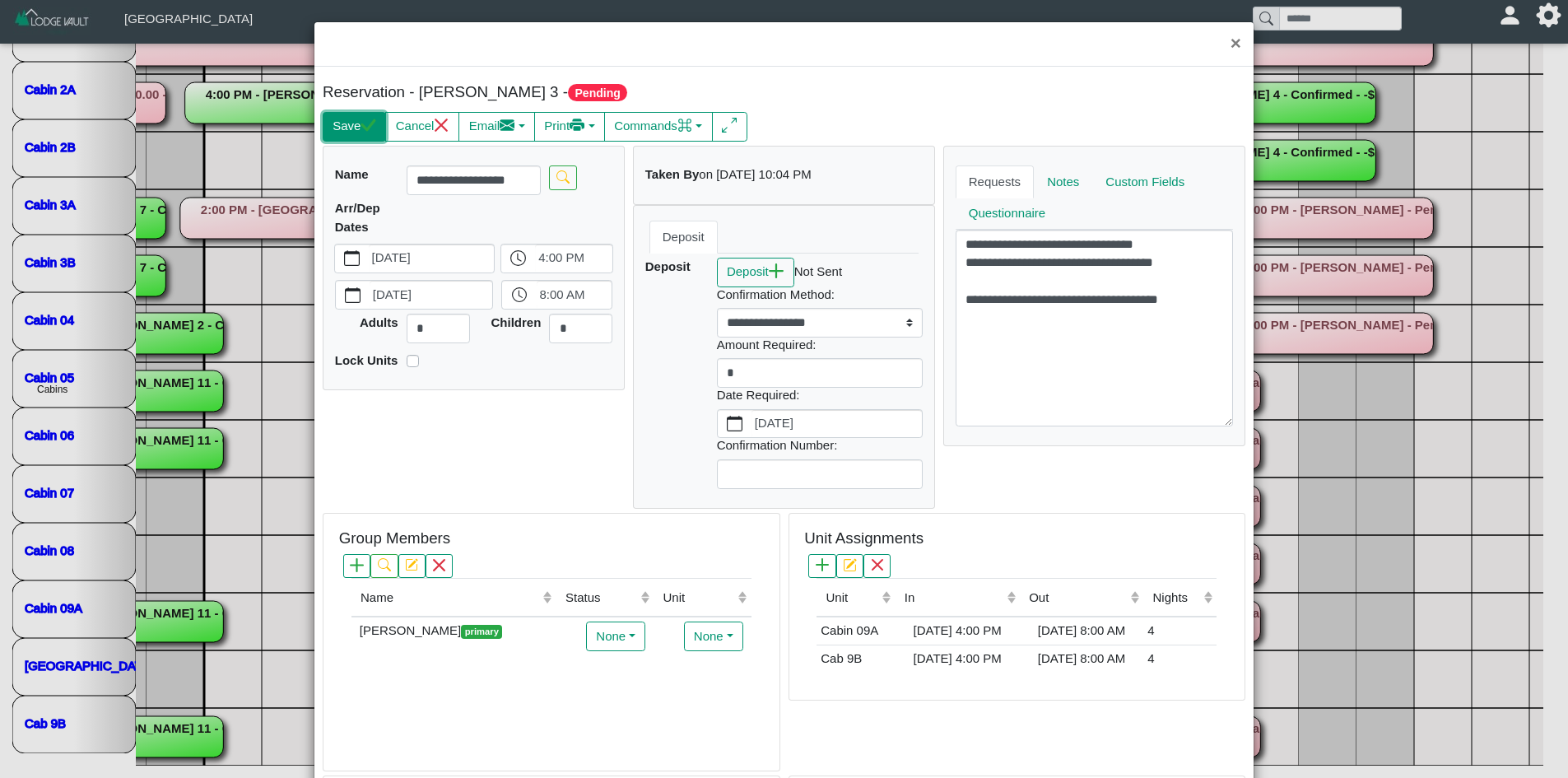
click at [335, 125] on button "Save" at bounding box center [354, 127] width 64 height 30
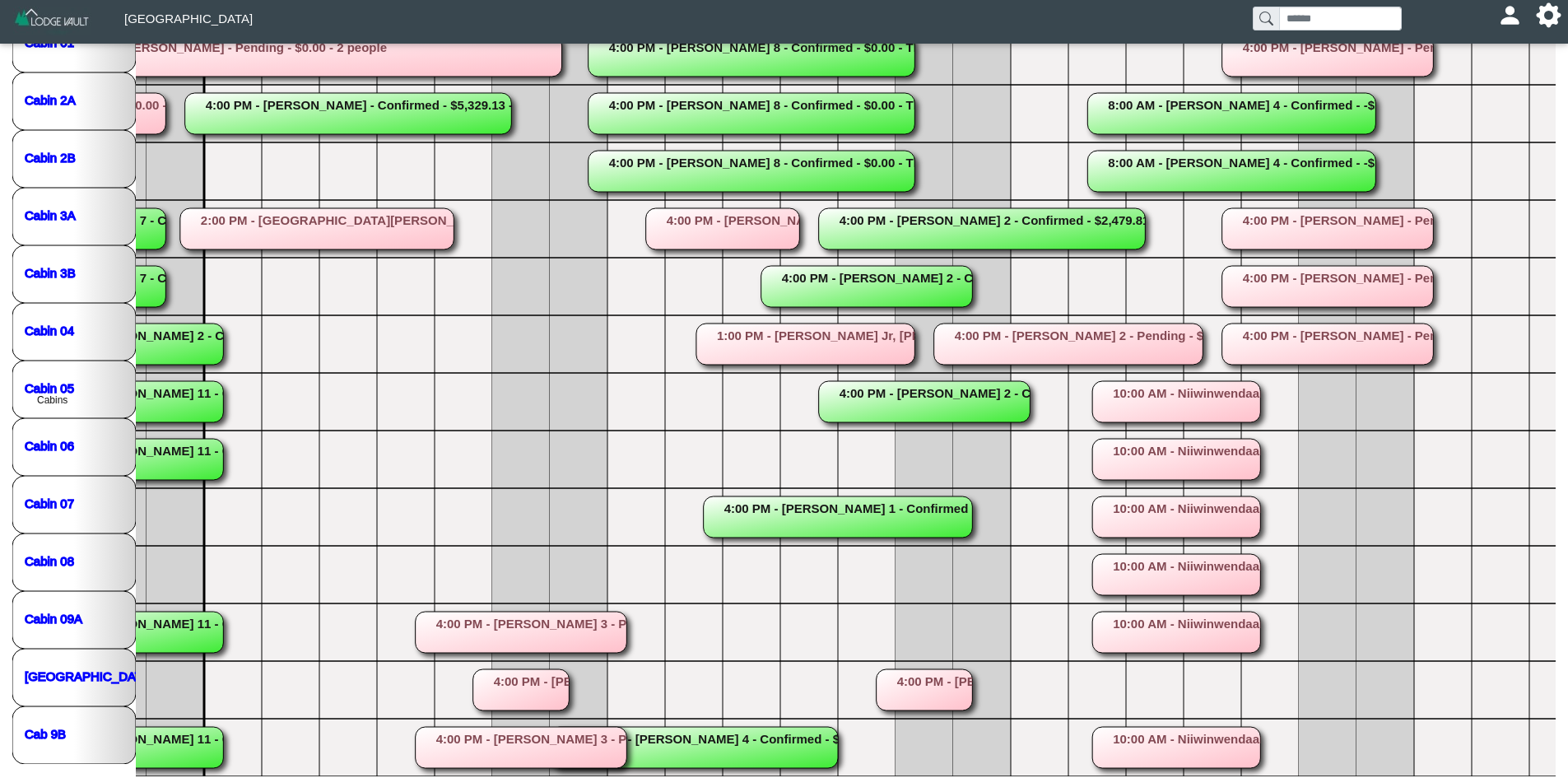
scroll to position [262, 0]
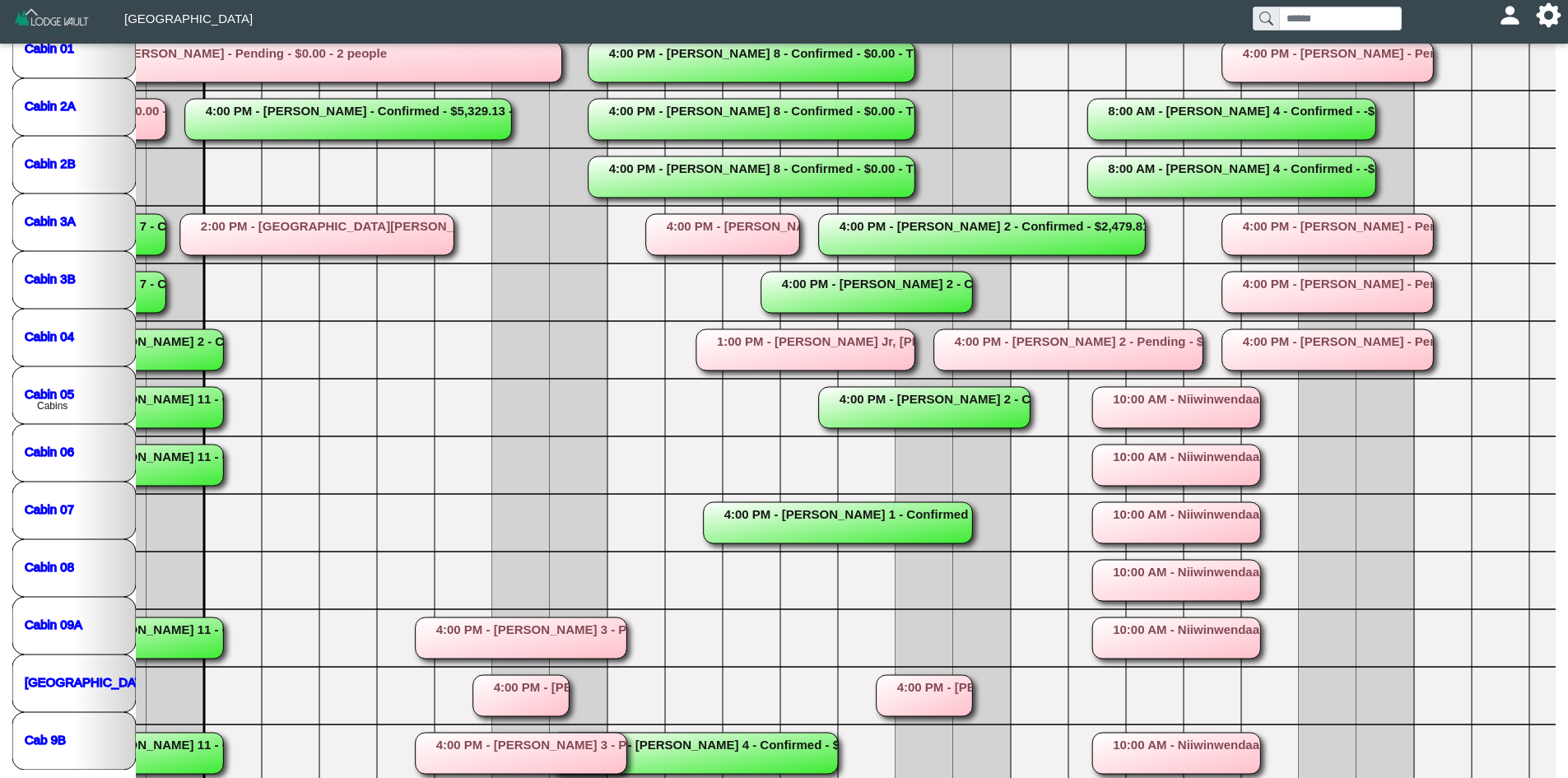
click at [522, 617] on rect at bounding box center [522, 637] width 211 height 41
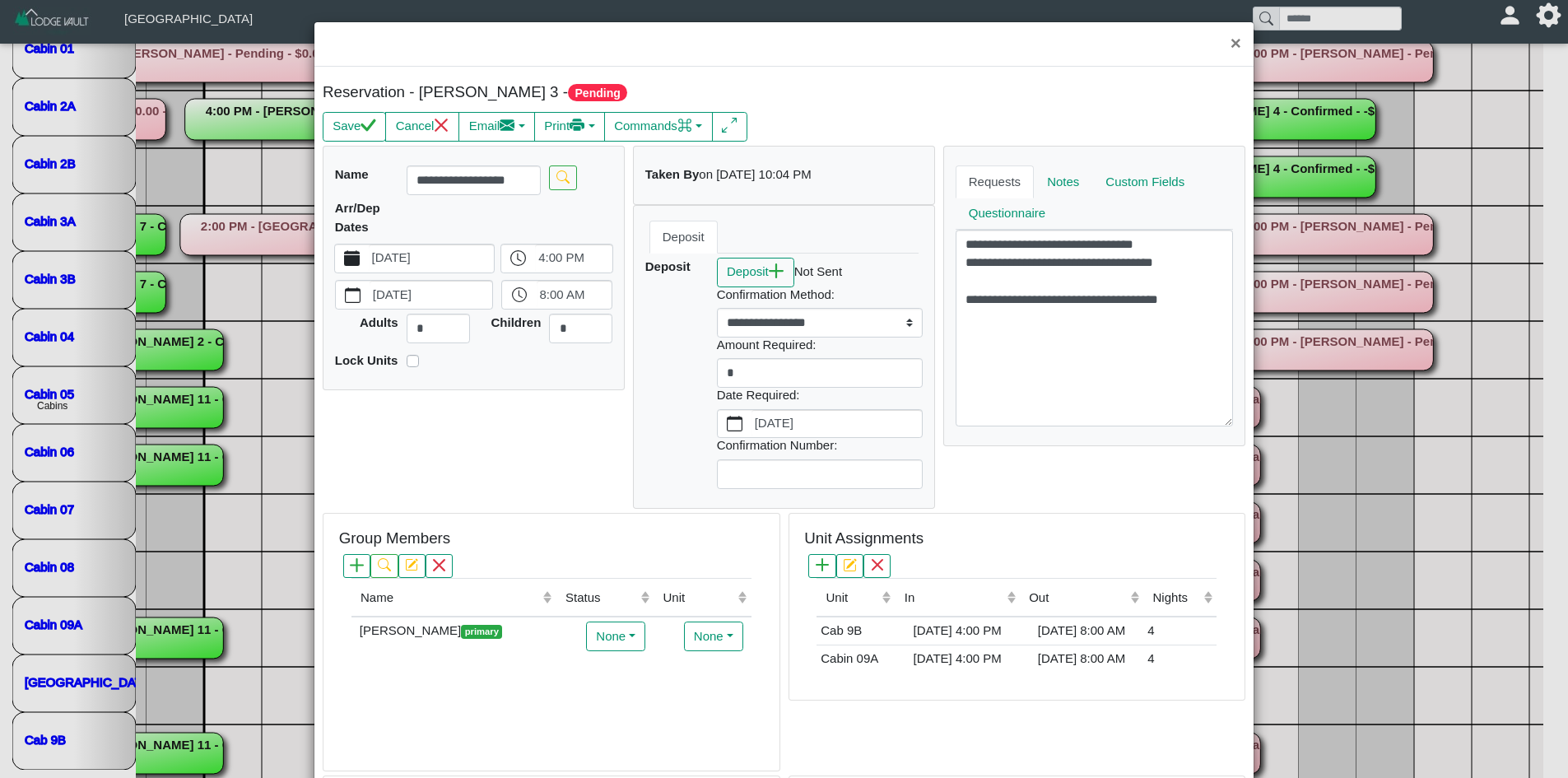
click at [355, 258] on icon "calendar fill" at bounding box center [352, 258] width 16 height 16
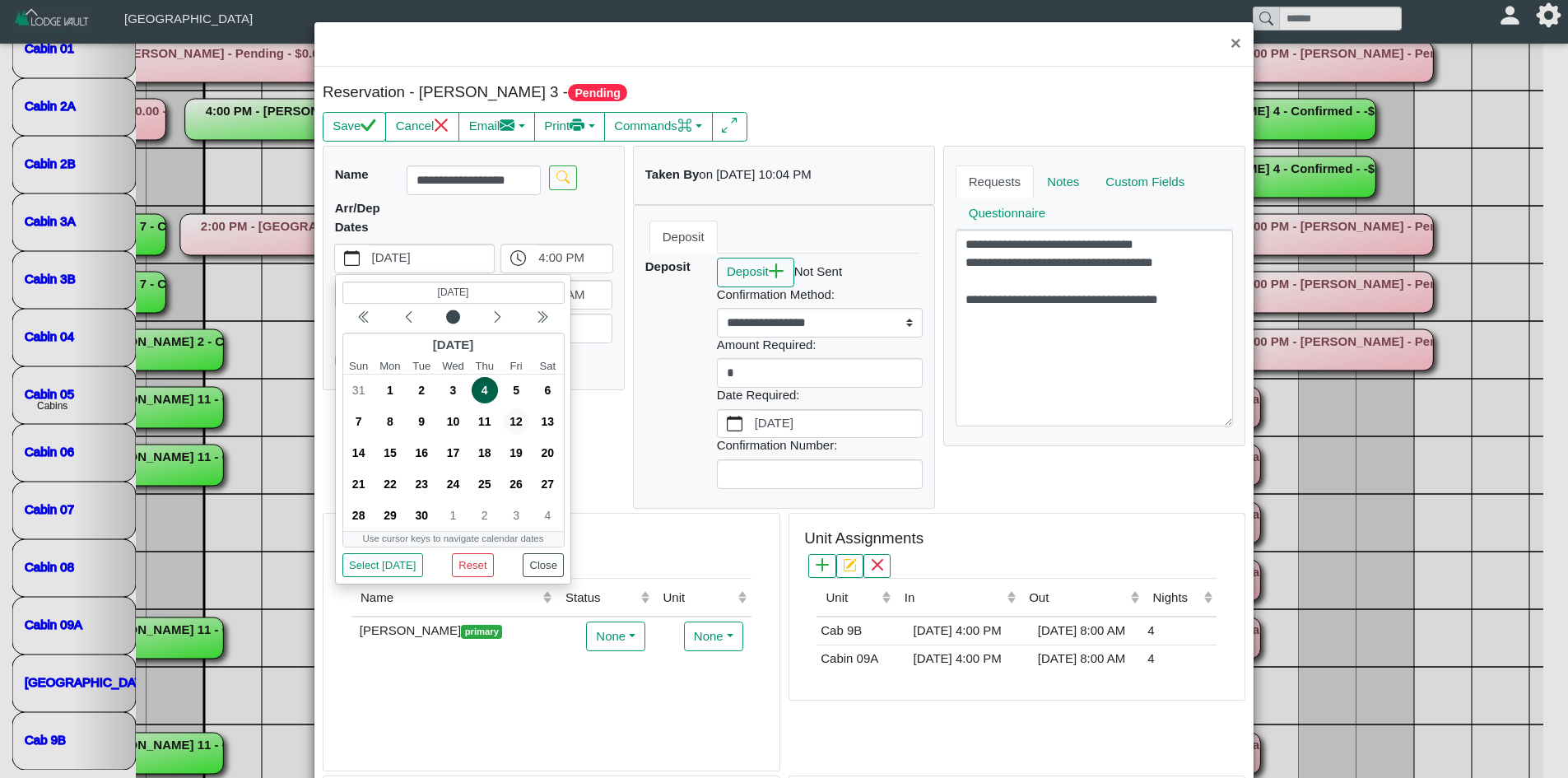
click at [511, 427] on span "12" at bounding box center [516, 421] width 26 height 26
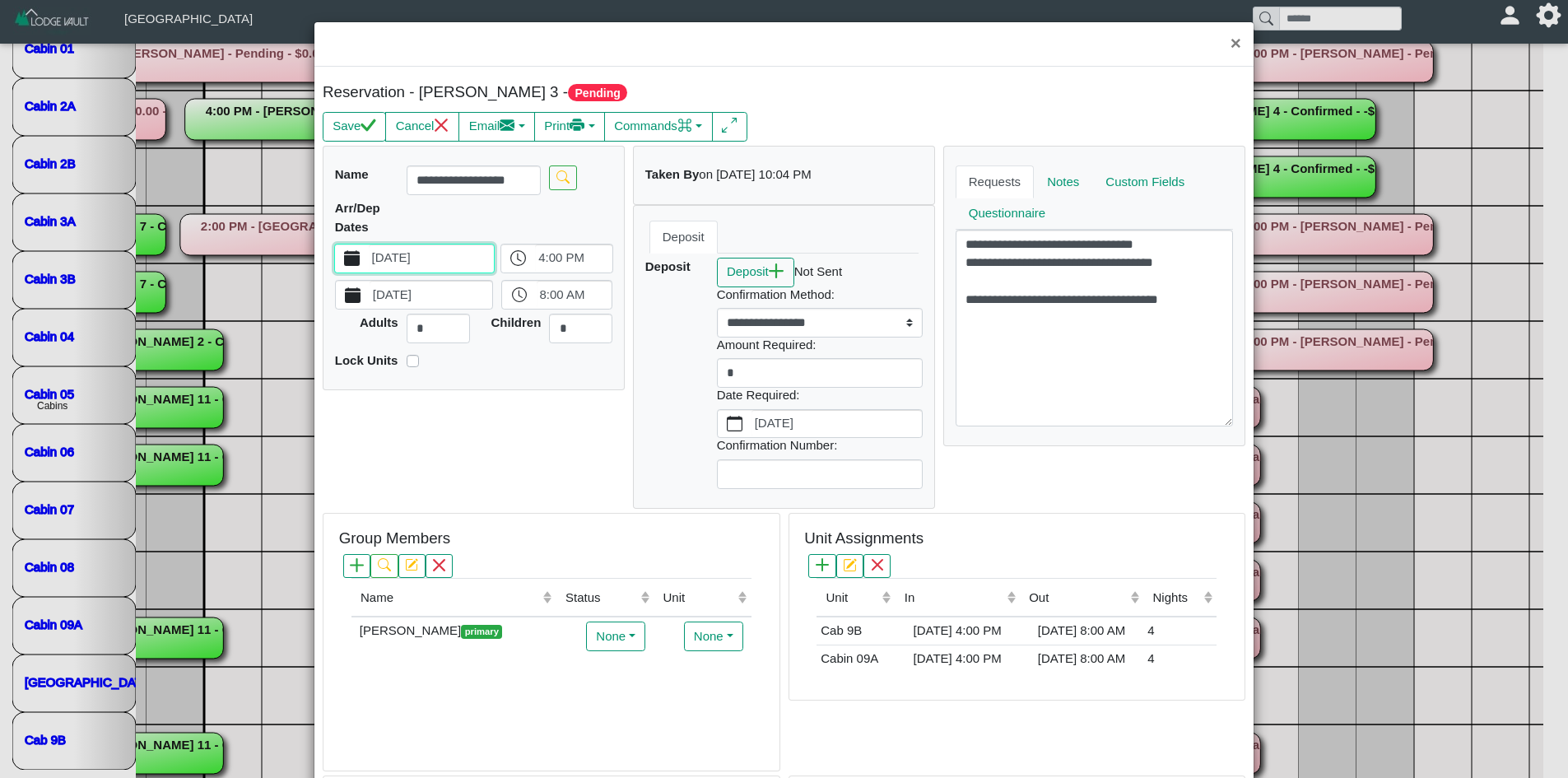
click at [341, 302] on button "[DATE]" at bounding box center [353, 294] width 34 height 28
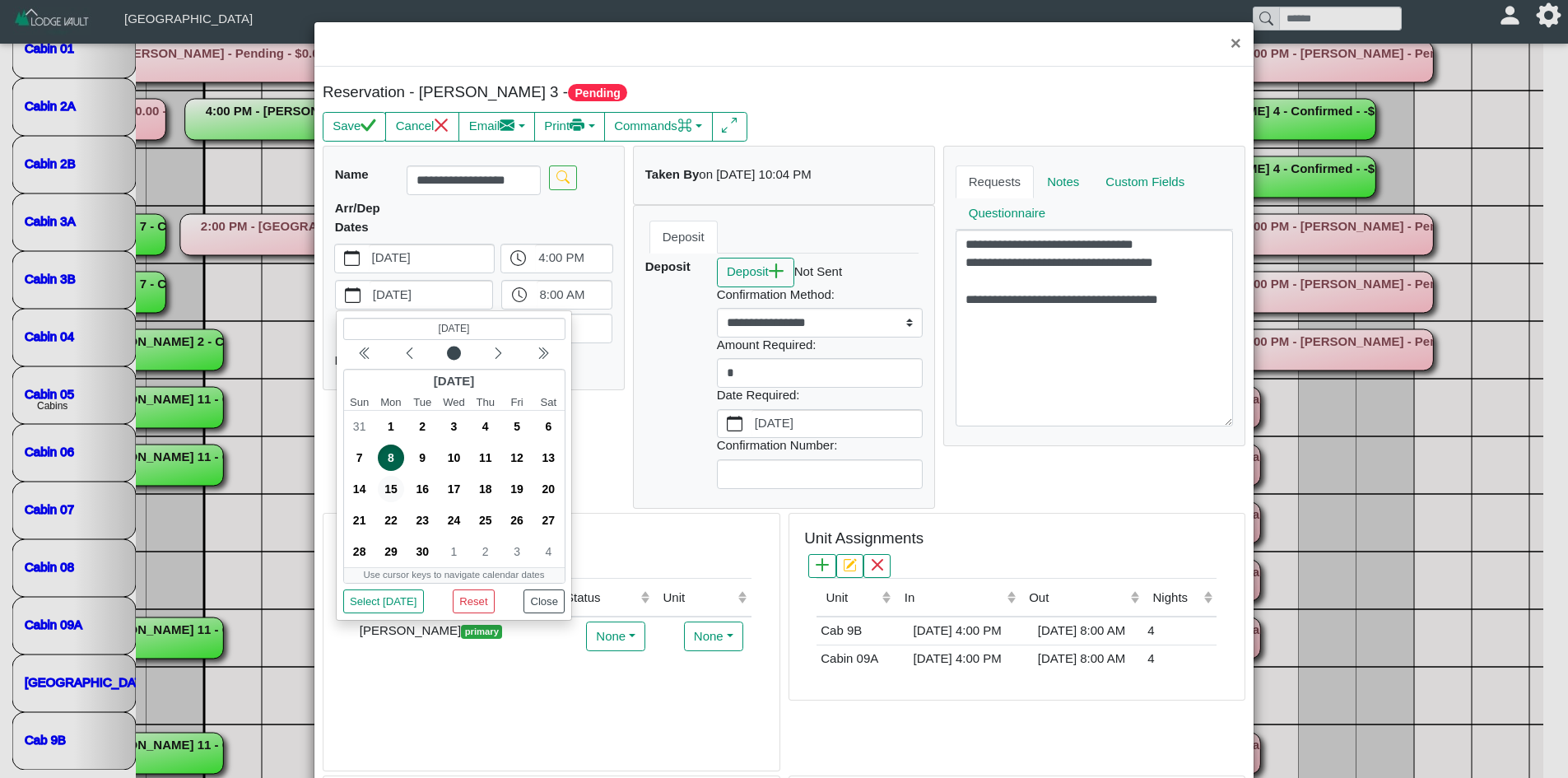
click at [387, 490] on span "15" at bounding box center [391, 490] width 26 height 26
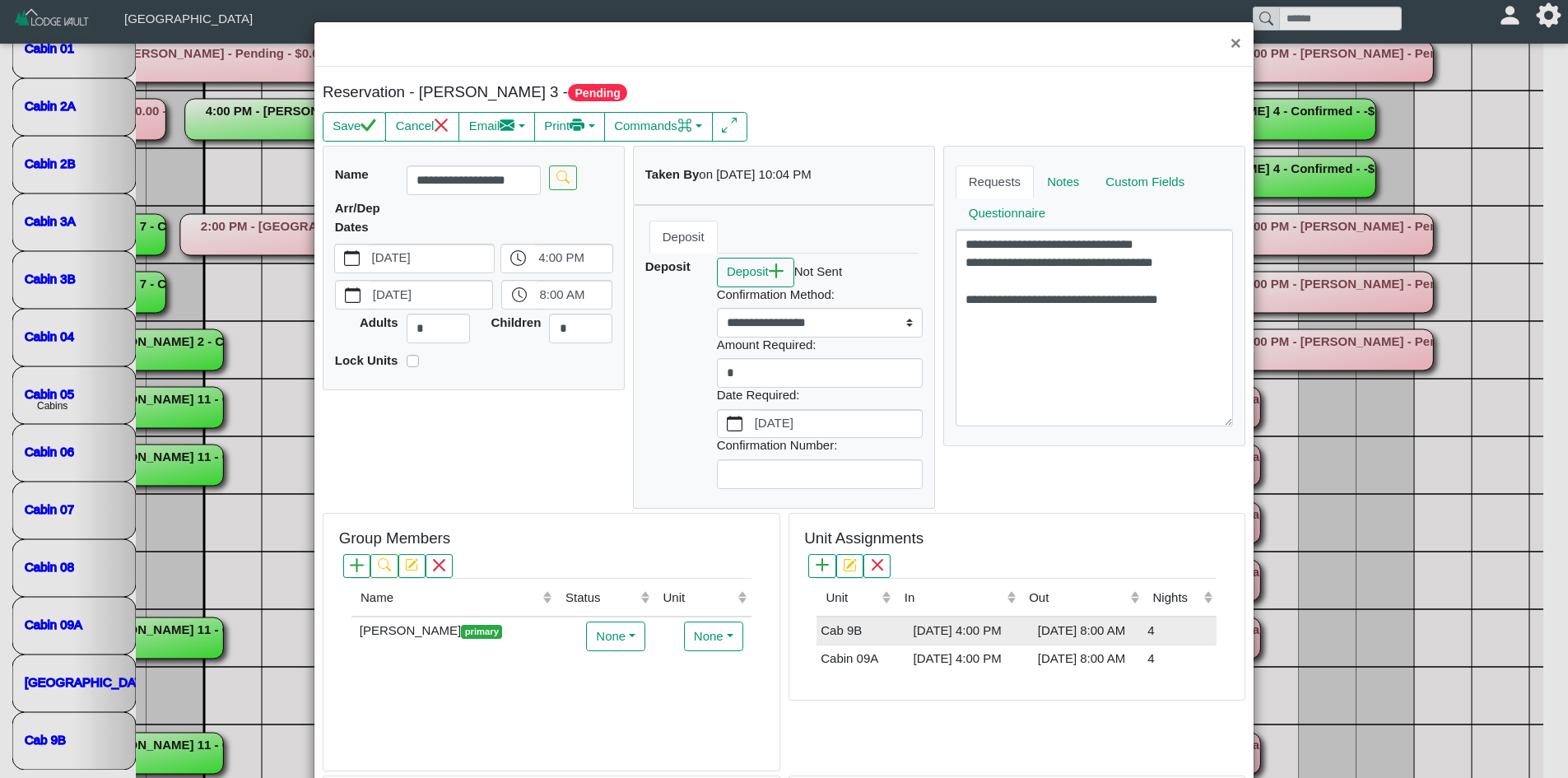
click at [850, 630] on td "Cab 9B" at bounding box center [856, 630] width 79 height 28
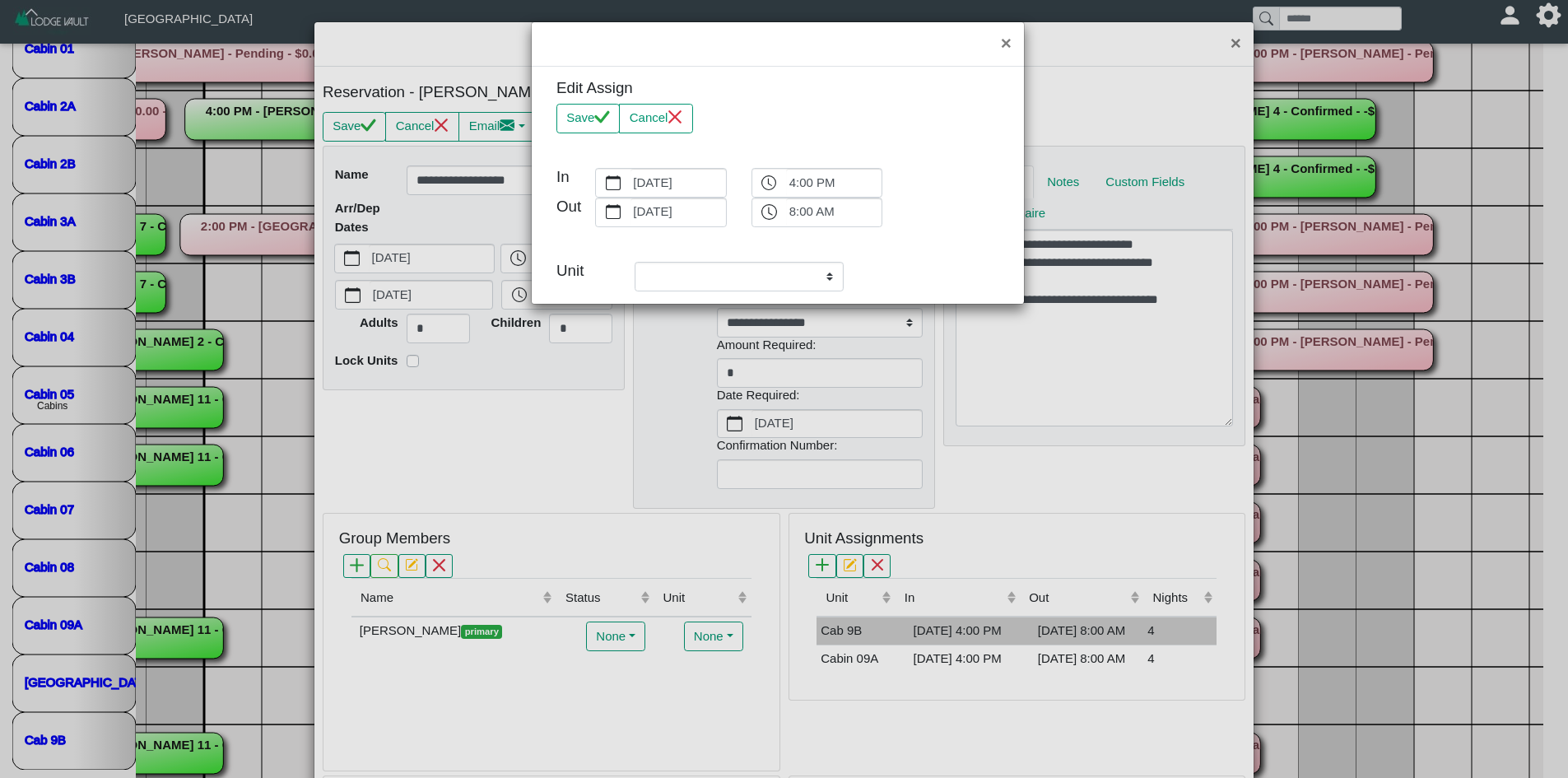
select select "**********"
click at [646, 182] on label "[DATE]" at bounding box center [678, 182] width 95 height 28
click at [630, 182] on button "[DATE]" at bounding box center [612, 182] width 34 height 28
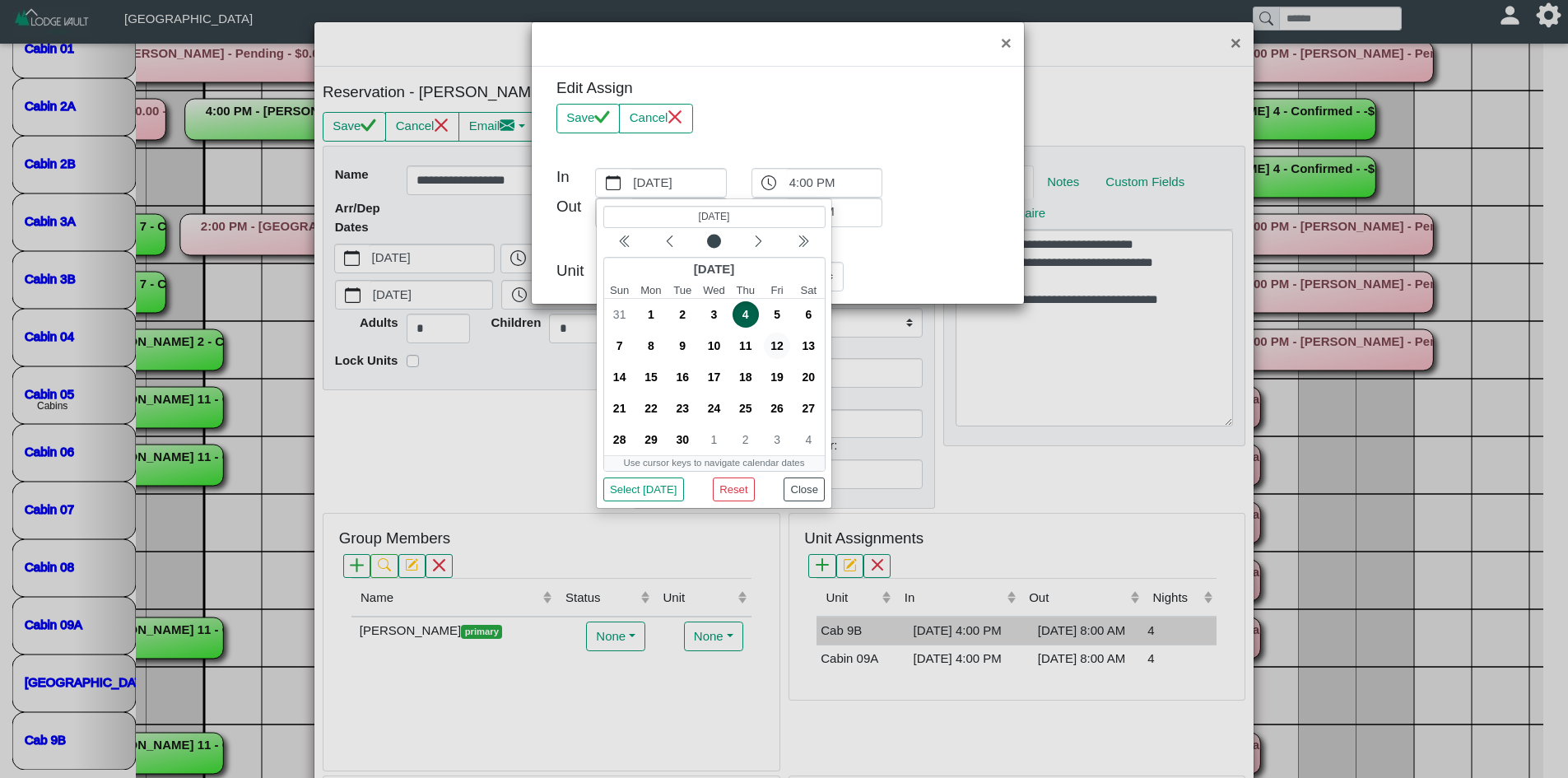
click at [779, 344] on span "12" at bounding box center [777, 346] width 26 height 26
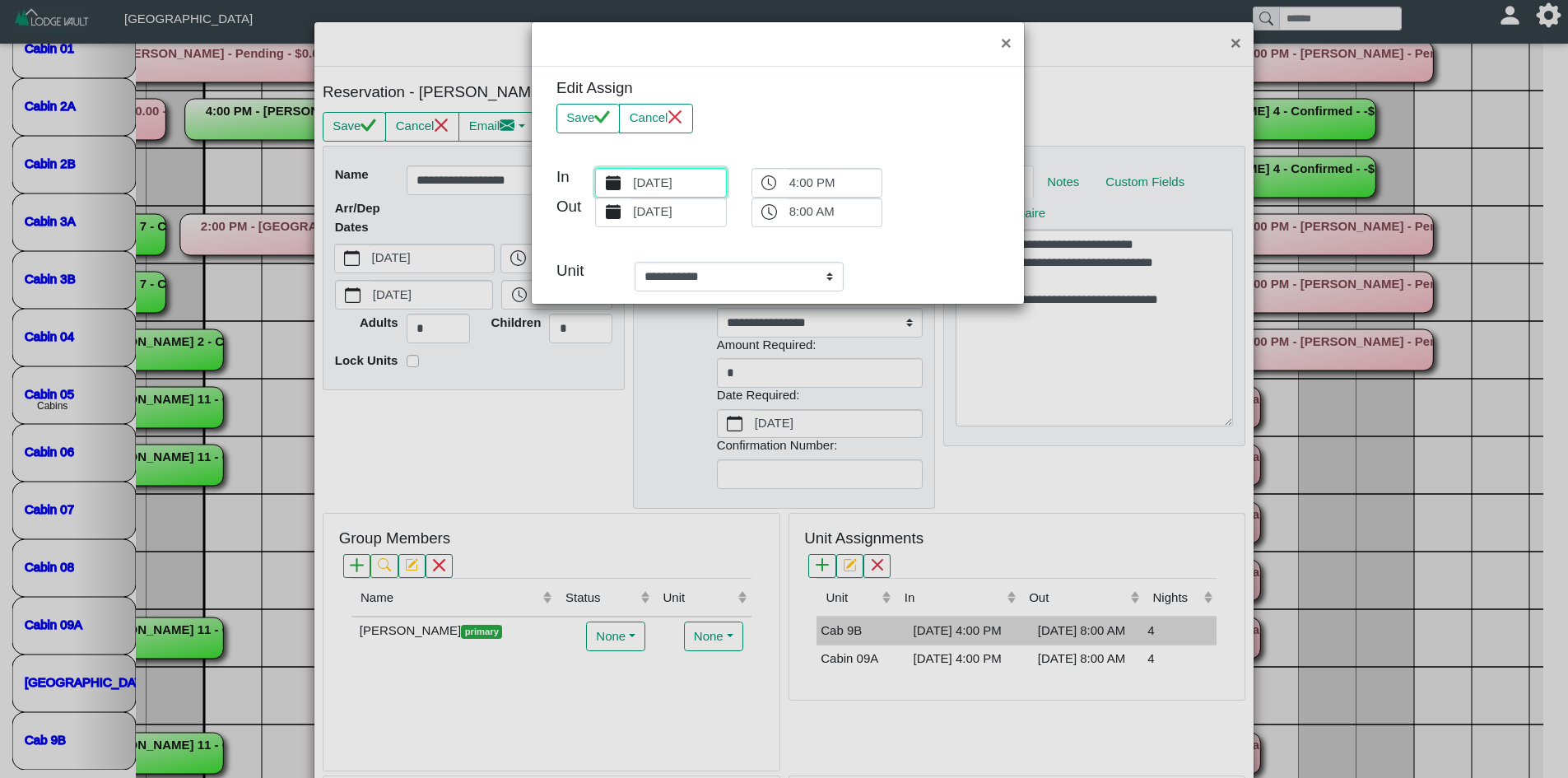
click at [616, 221] on button "[DATE]" at bounding box center [612, 212] width 34 height 28
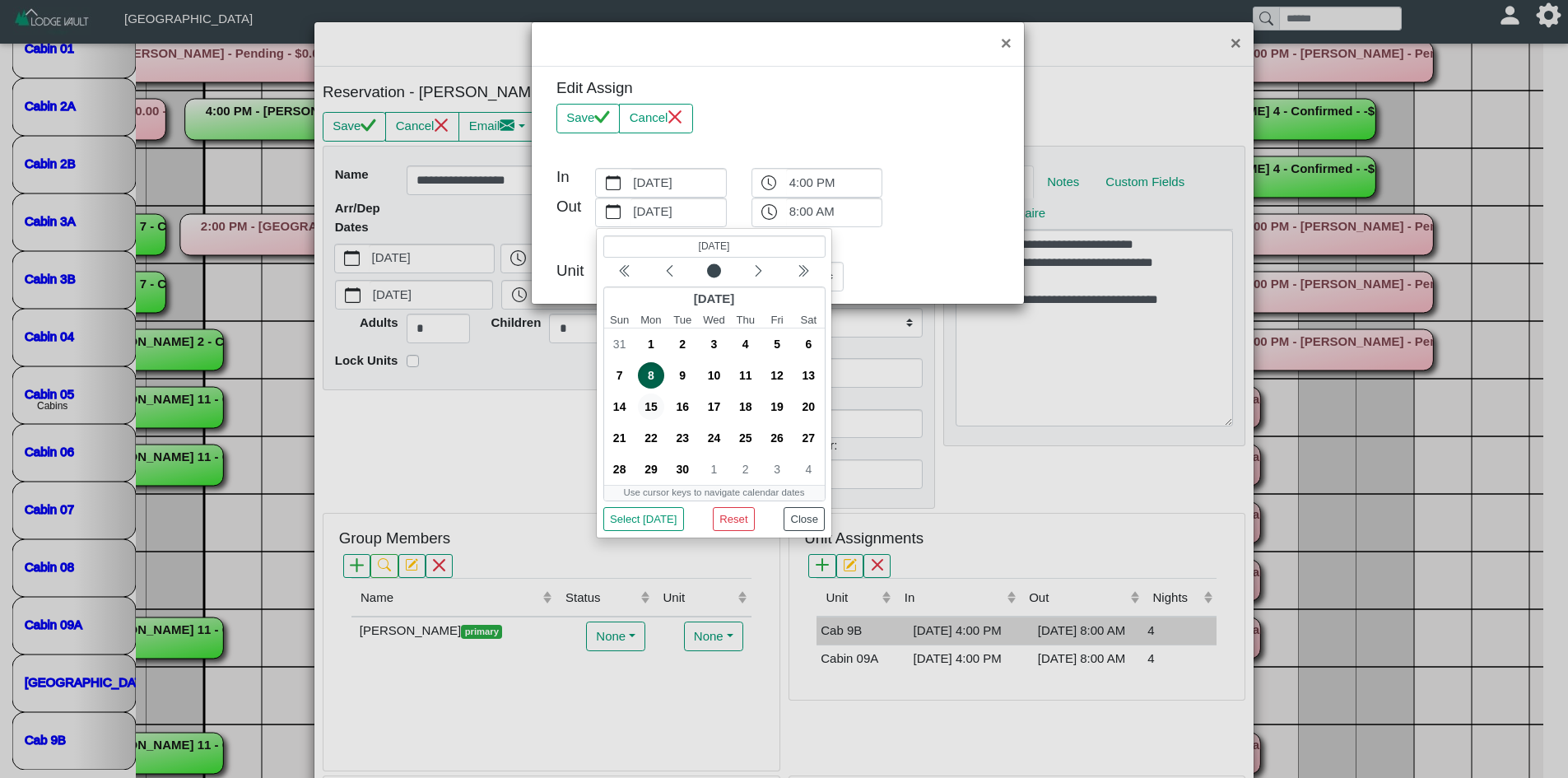
click at [657, 408] on span "15" at bounding box center [651, 406] width 26 height 26
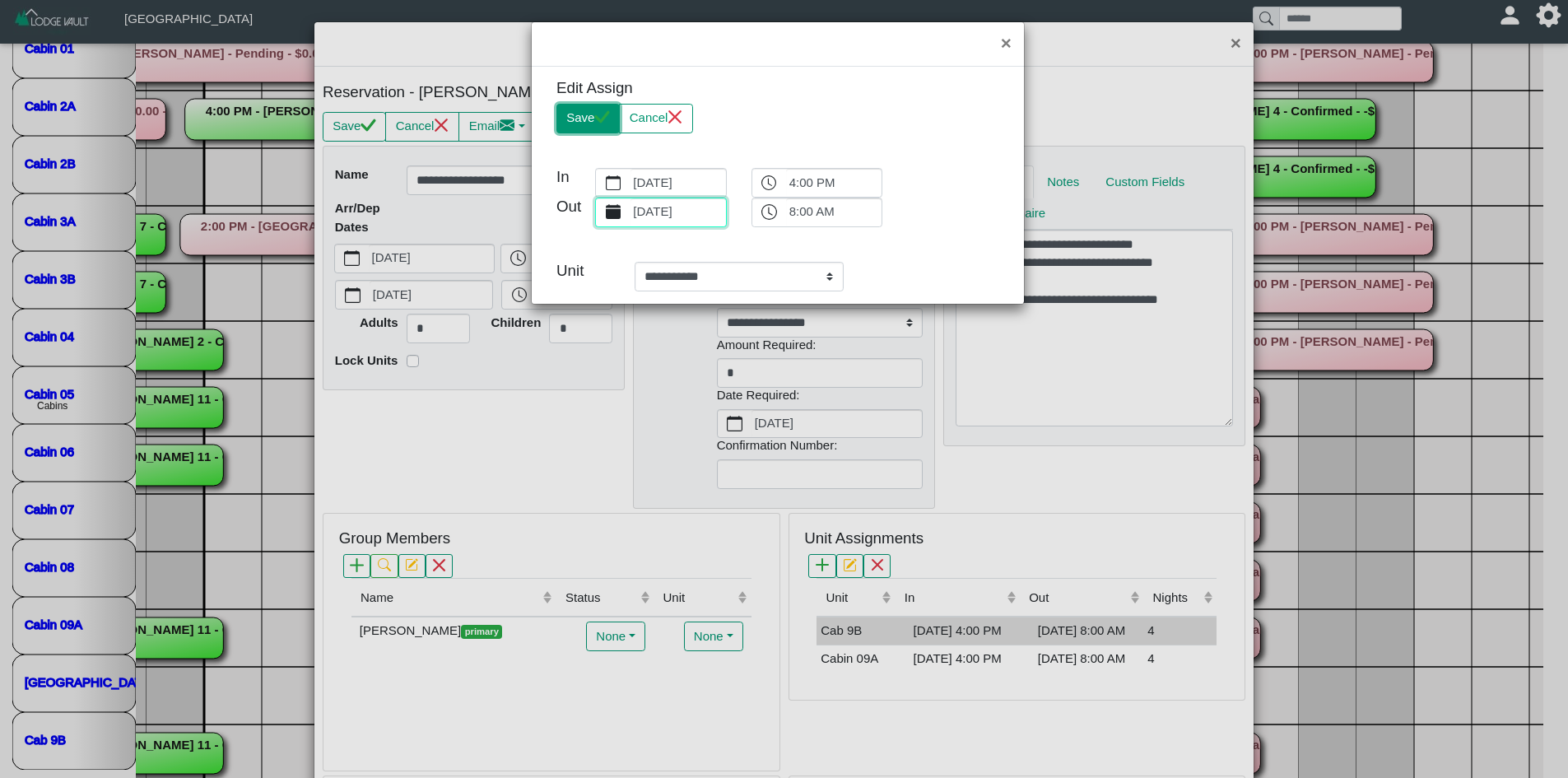
click at [576, 117] on button "Save" at bounding box center [588, 119] width 64 height 30
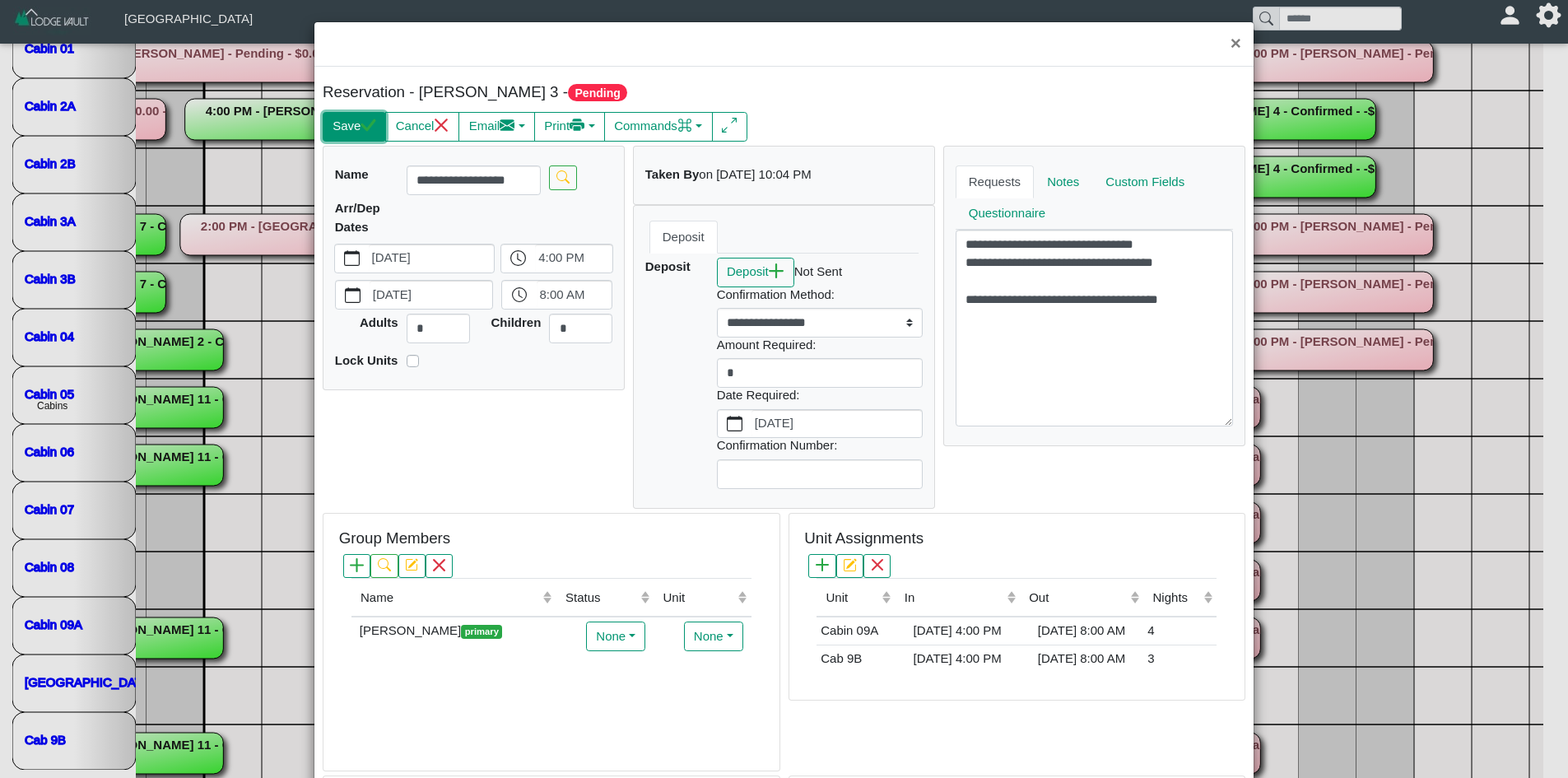
click at [329, 119] on button "Save" at bounding box center [354, 127] width 64 height 30
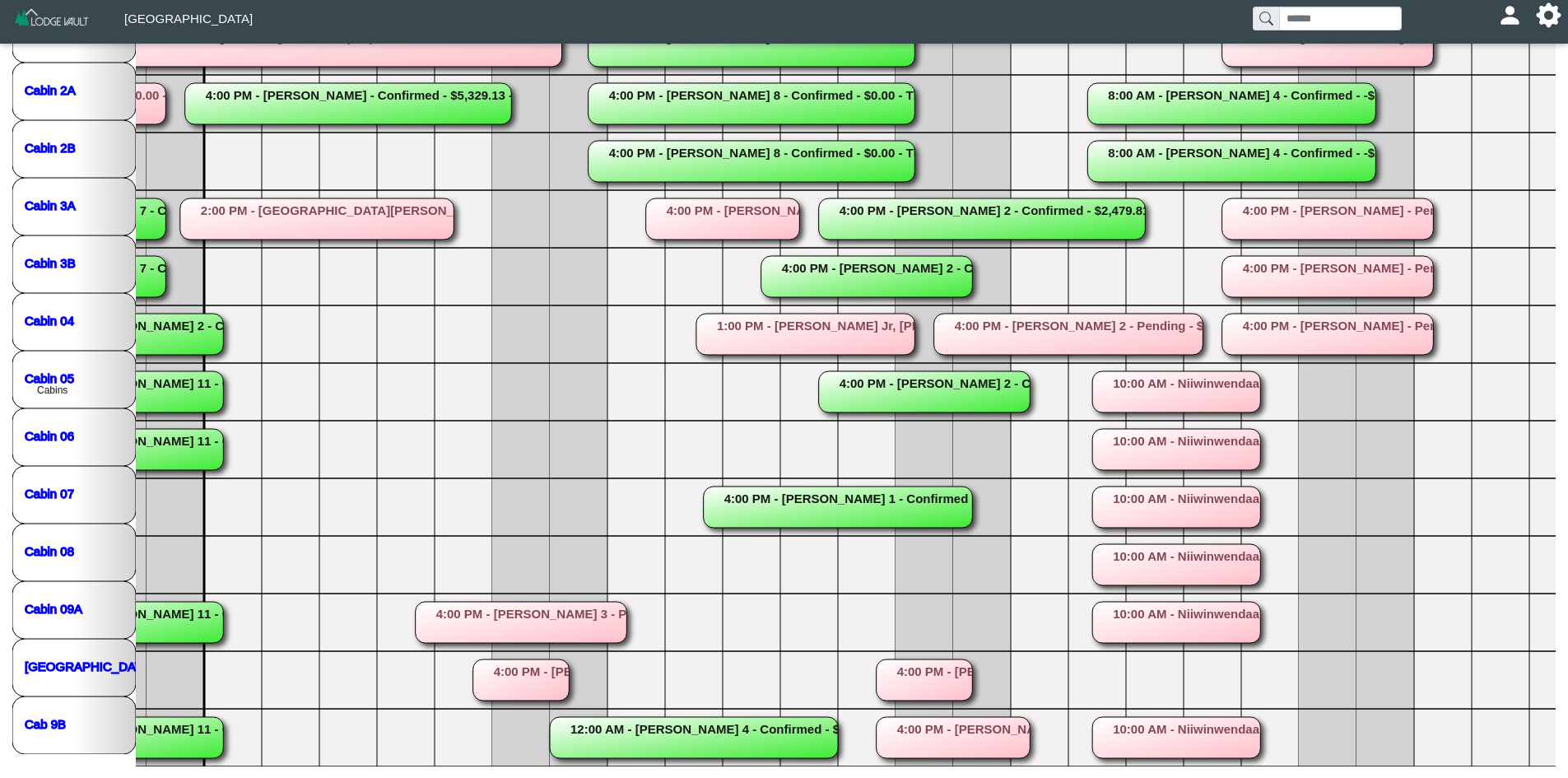
scroll to position [279, 0]
click at [560, 606] on rect at bounding box center [522, 621] width 211 height 41
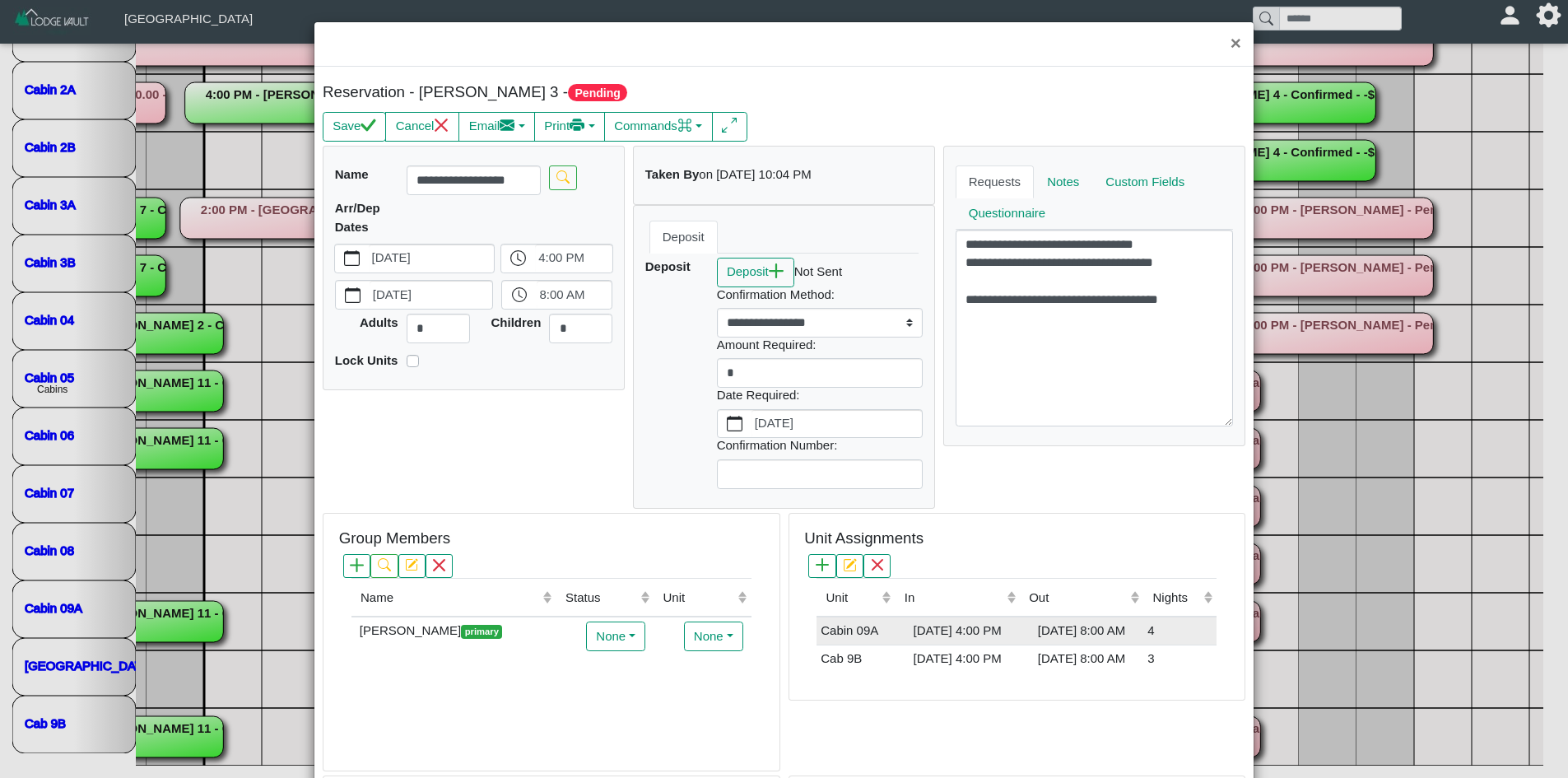
click at [899, 635] on div "[DATE] 4:00 PM" at bounding box center [957, 631] width 116 height 19
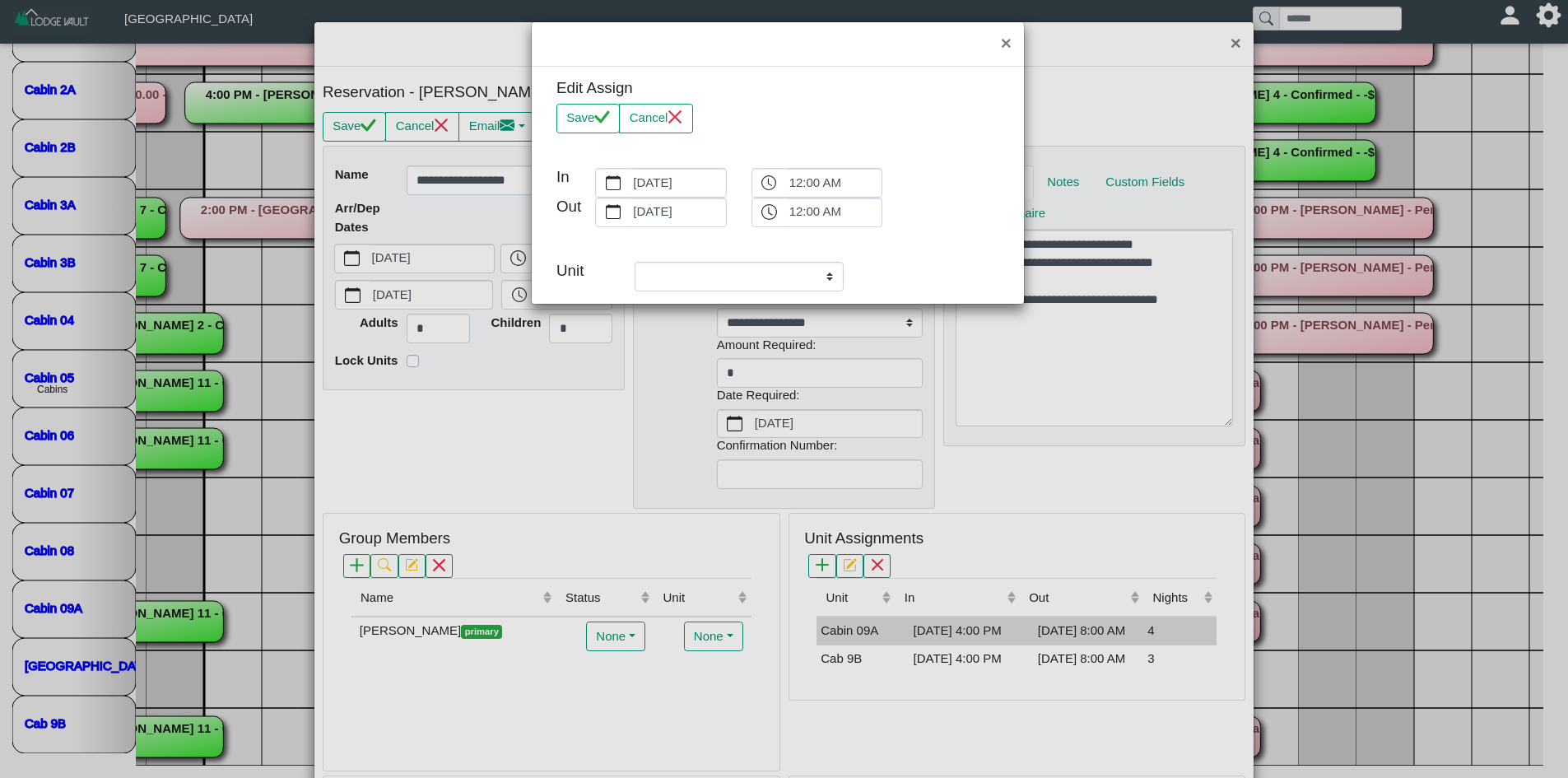
select select "**********"
click at [686, 185] on label "[DATE]" at bounding box center [678, 182] width 95 height 28
click at [630, 185] on button "[DATE]" at bounding box center [612, 182] width 34 height 28
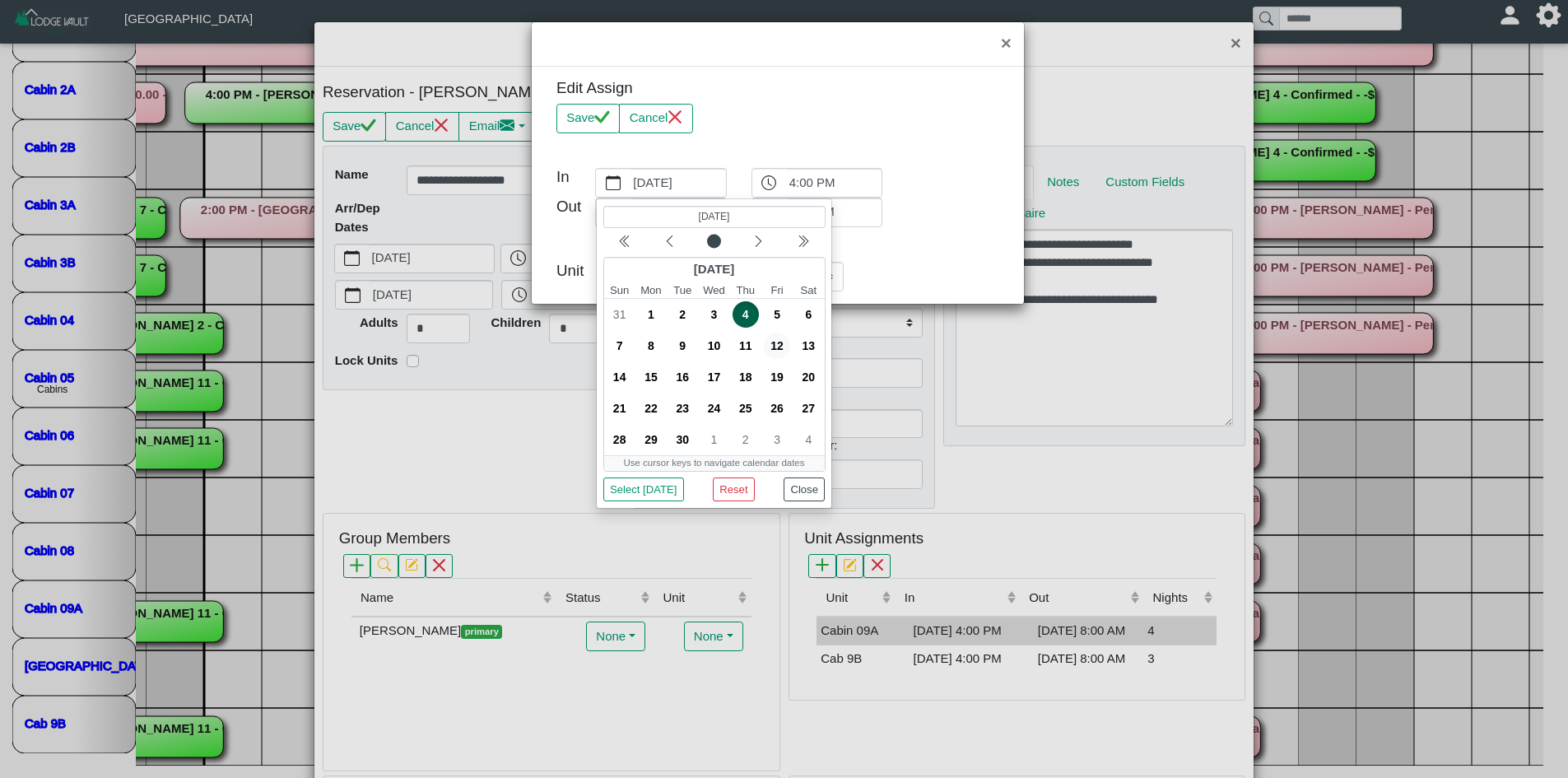
click at [770, 341] on span "12" at bounding box center [777, 346] width 26 height 26
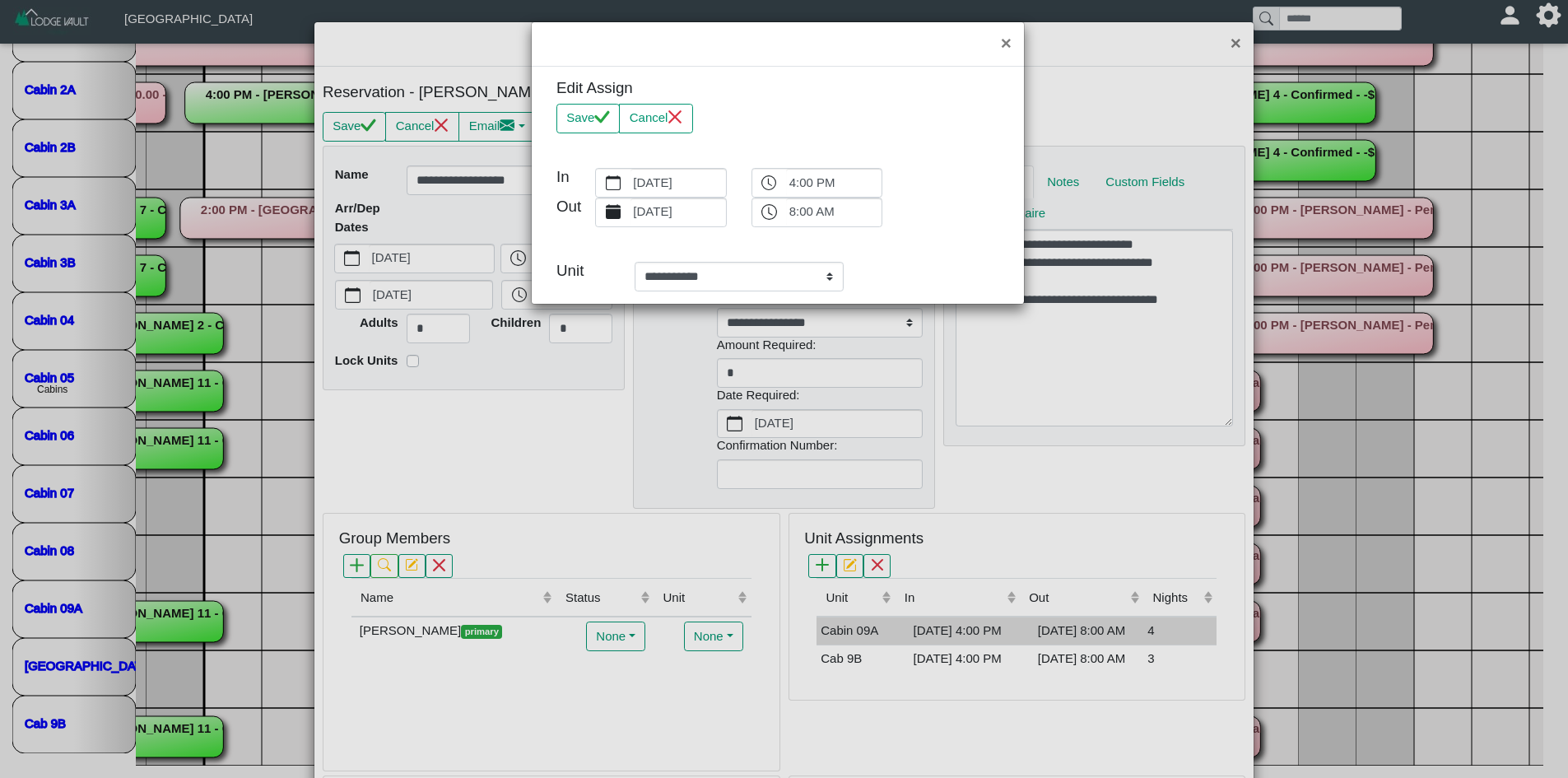
click at [653, 217] on label "[DATE]" at bounding box center [678, 212] width 95 height 28
click at [630, 217] on button "[DATE]" at bounding box center [612, 212] width 34 height 28
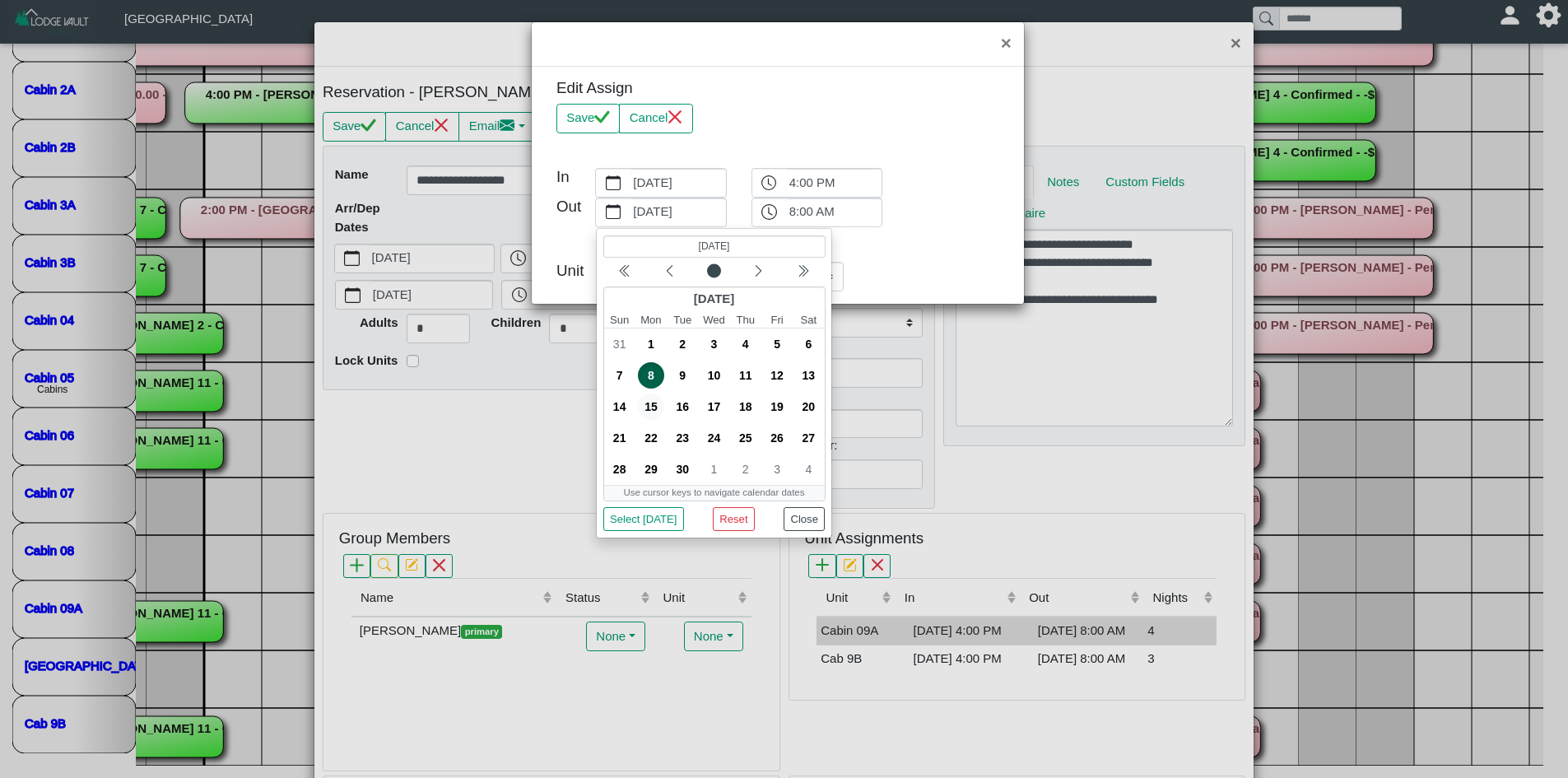
click at [644, 402] on span "15" at bounding box center [651, 406] width 26 height 26
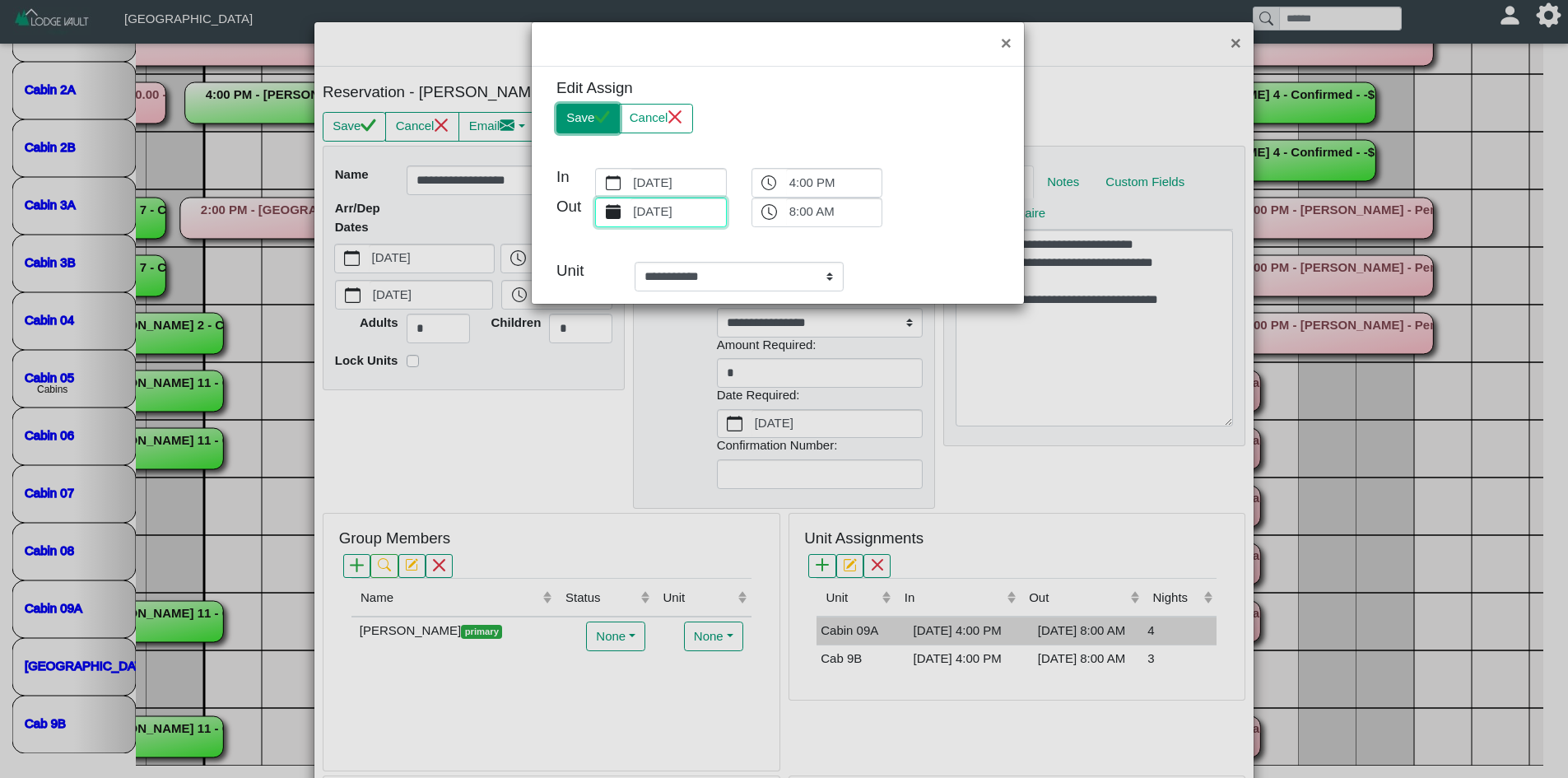
click at [593, 121] on button "Save" at bounding box center [588, 119] width 64 height 30
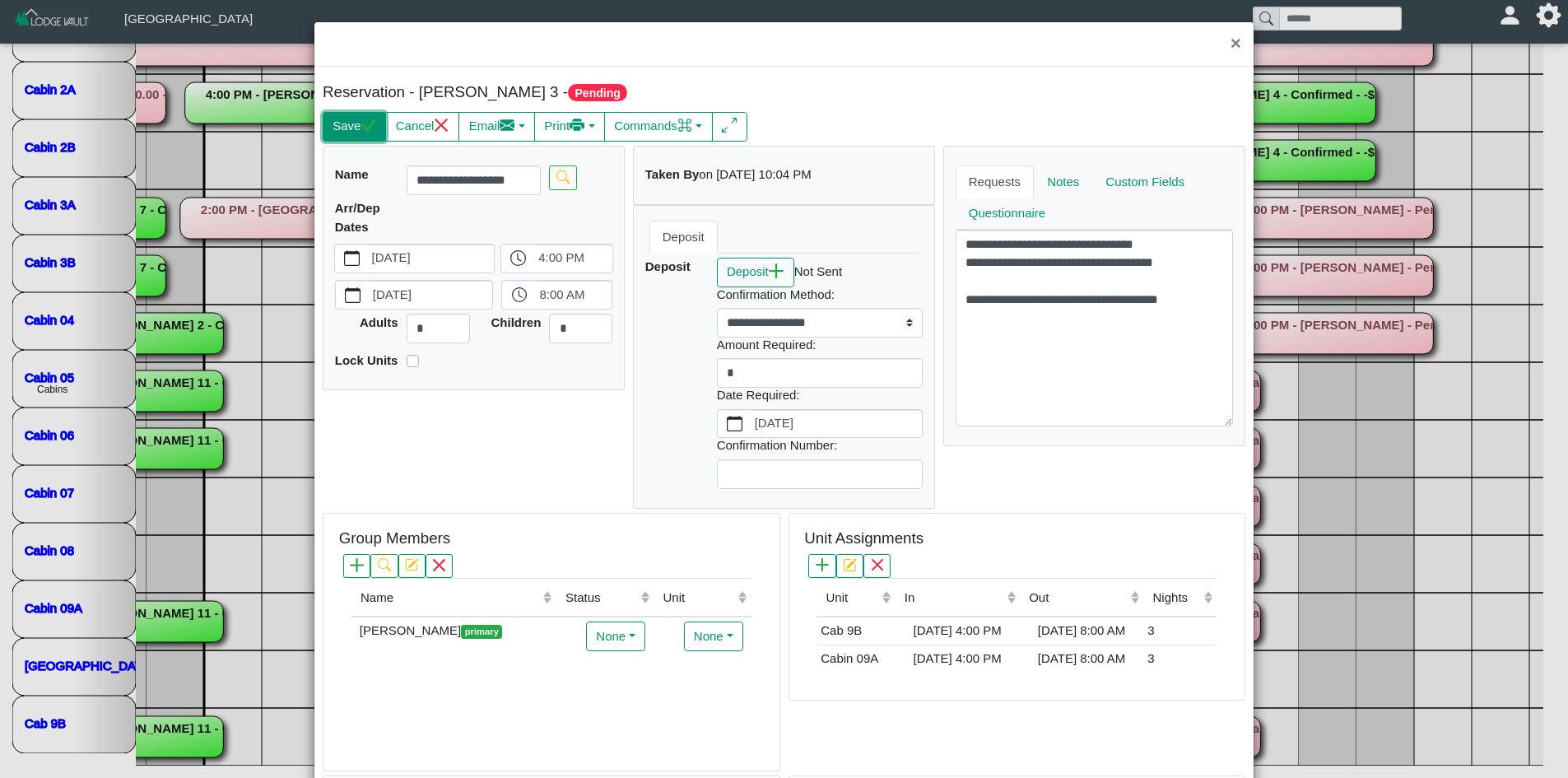
click at [337, 139] on button "Save" at bounding box center [354, 127] width 64 height 30
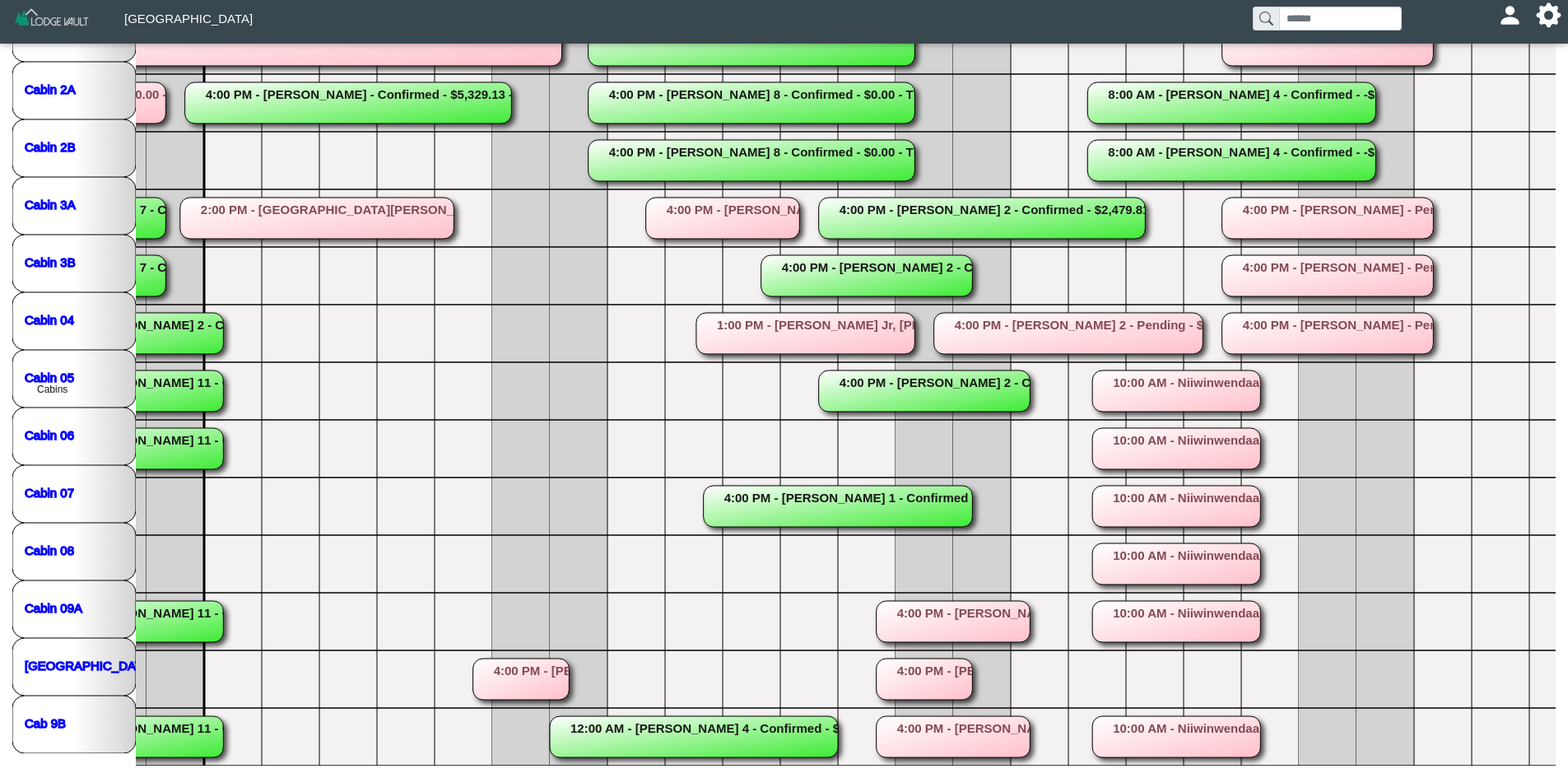
click at [995, 619] on rect at bounding box center [954, 621] width 154 height 41
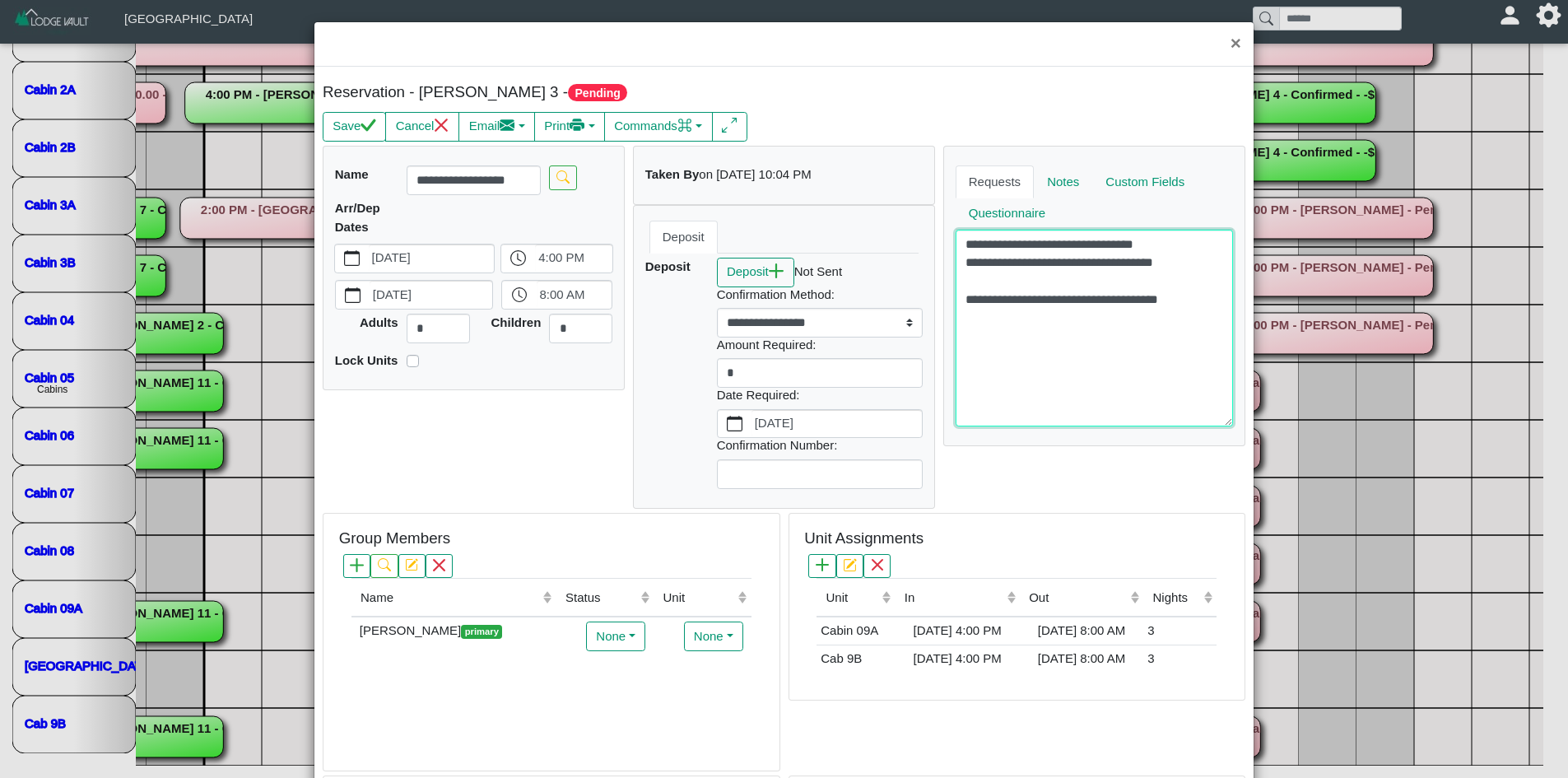
click at [1026, 327] on textarea "**********" at bounding box center [1095, 327] width 279 height 196
click at [1191, 307] on textarea "**********" at bounding box center [1095, 327] width 279 height 196
type textarea "**********"
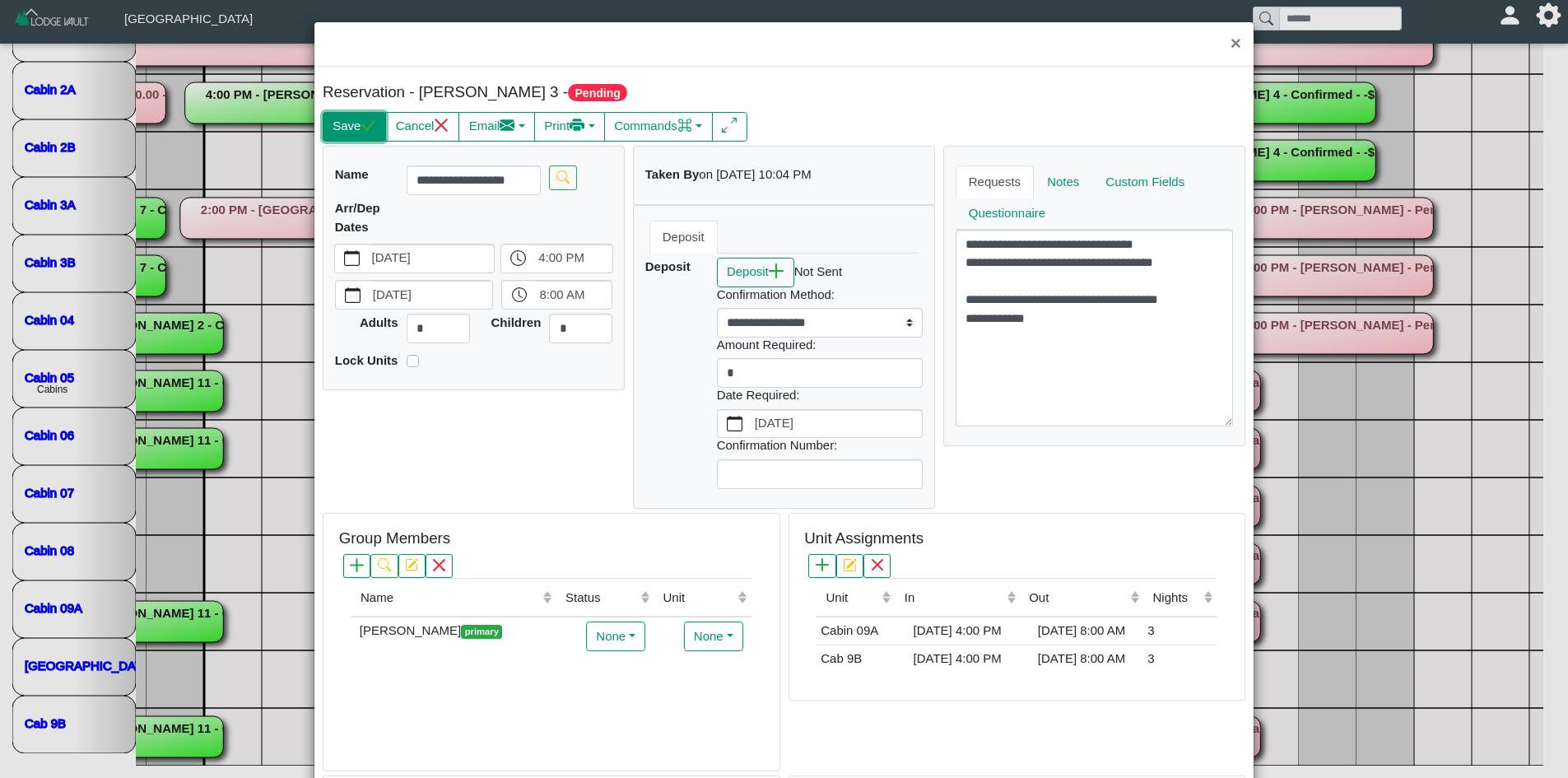
click at [374, 124] on icon "check" at bounding box center [370, 125] width 16 height 12
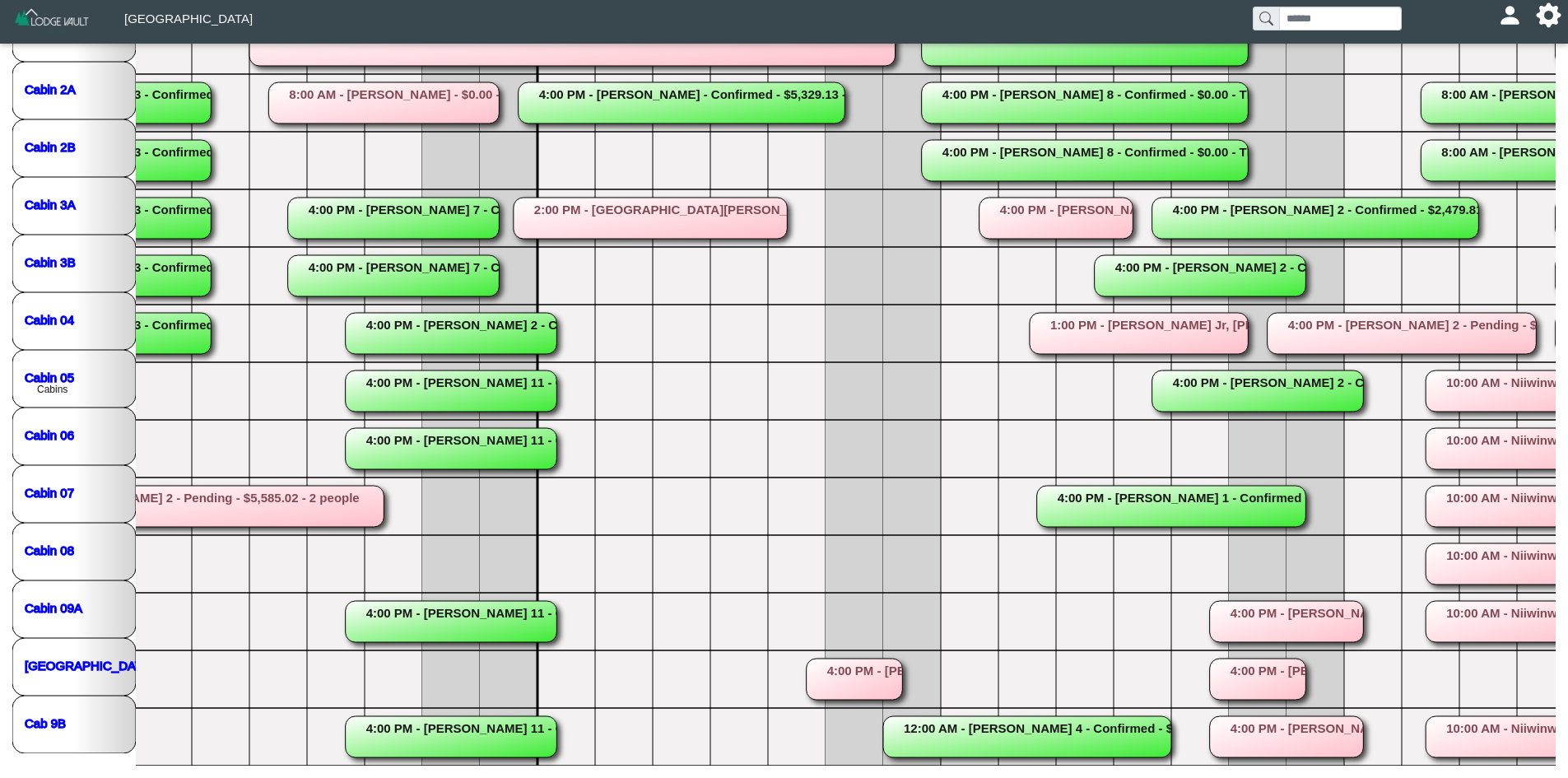
scroll to position [0, 1267]
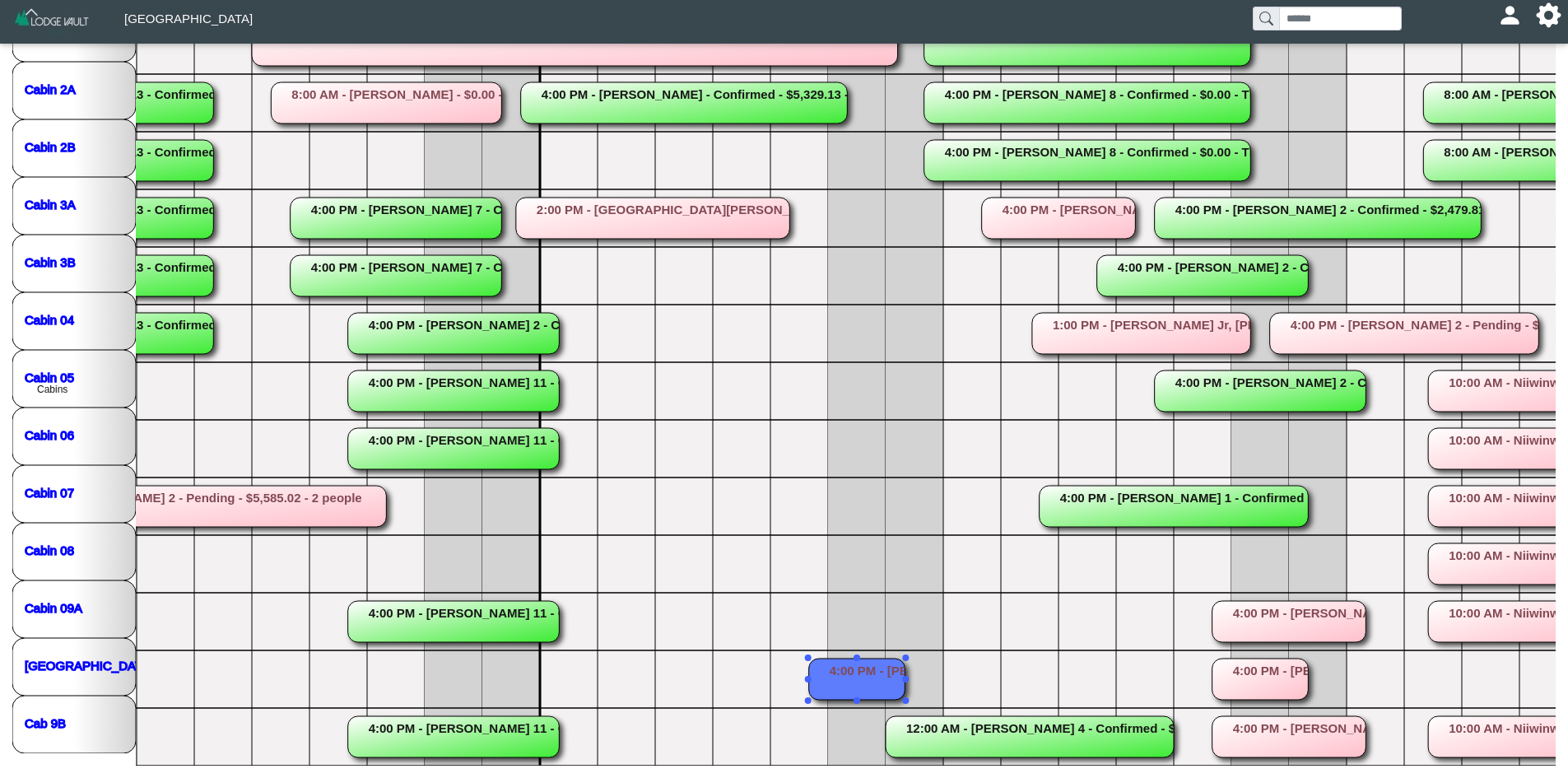
click at [862, 662] on rect at bounding box center [857, 678] width 96 height 41
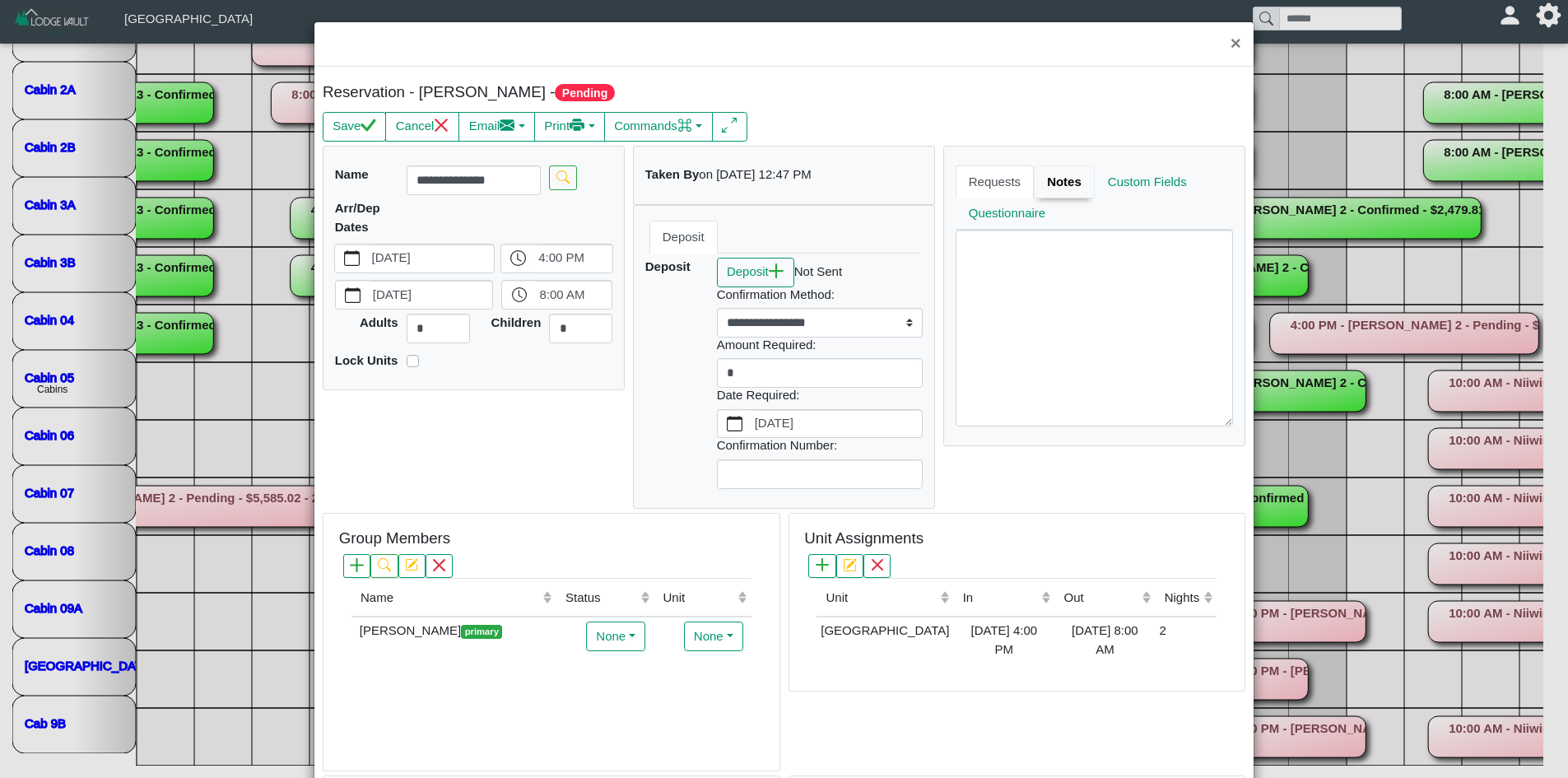
click at [1046, 189] on link "Notes" at bounding box center [1065, 182] width 61 height 33
click at [1225, 44] on button "×" at bounding box center [1236, 44] width 36 height 44
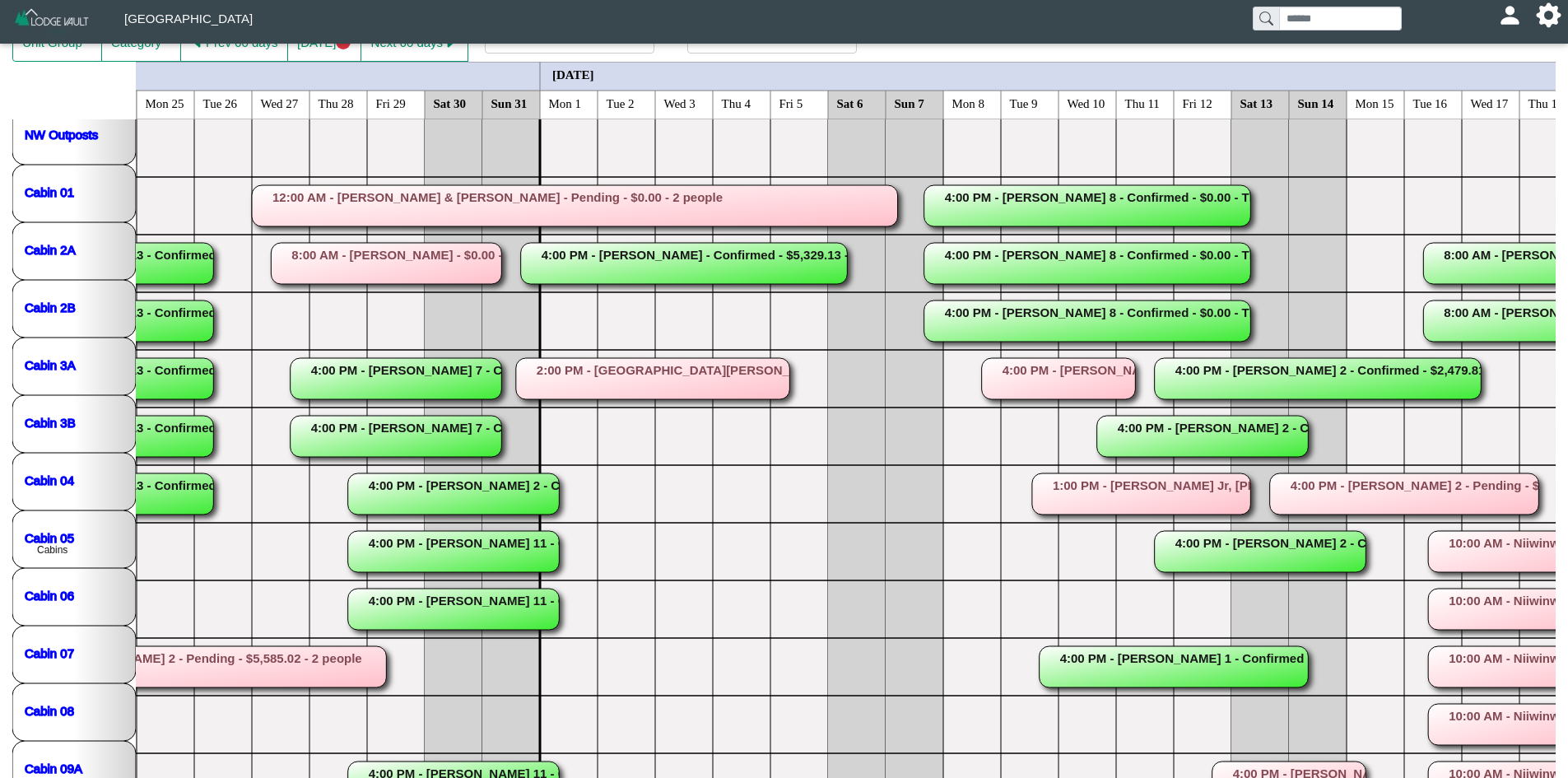
scroll to position [119, 0]
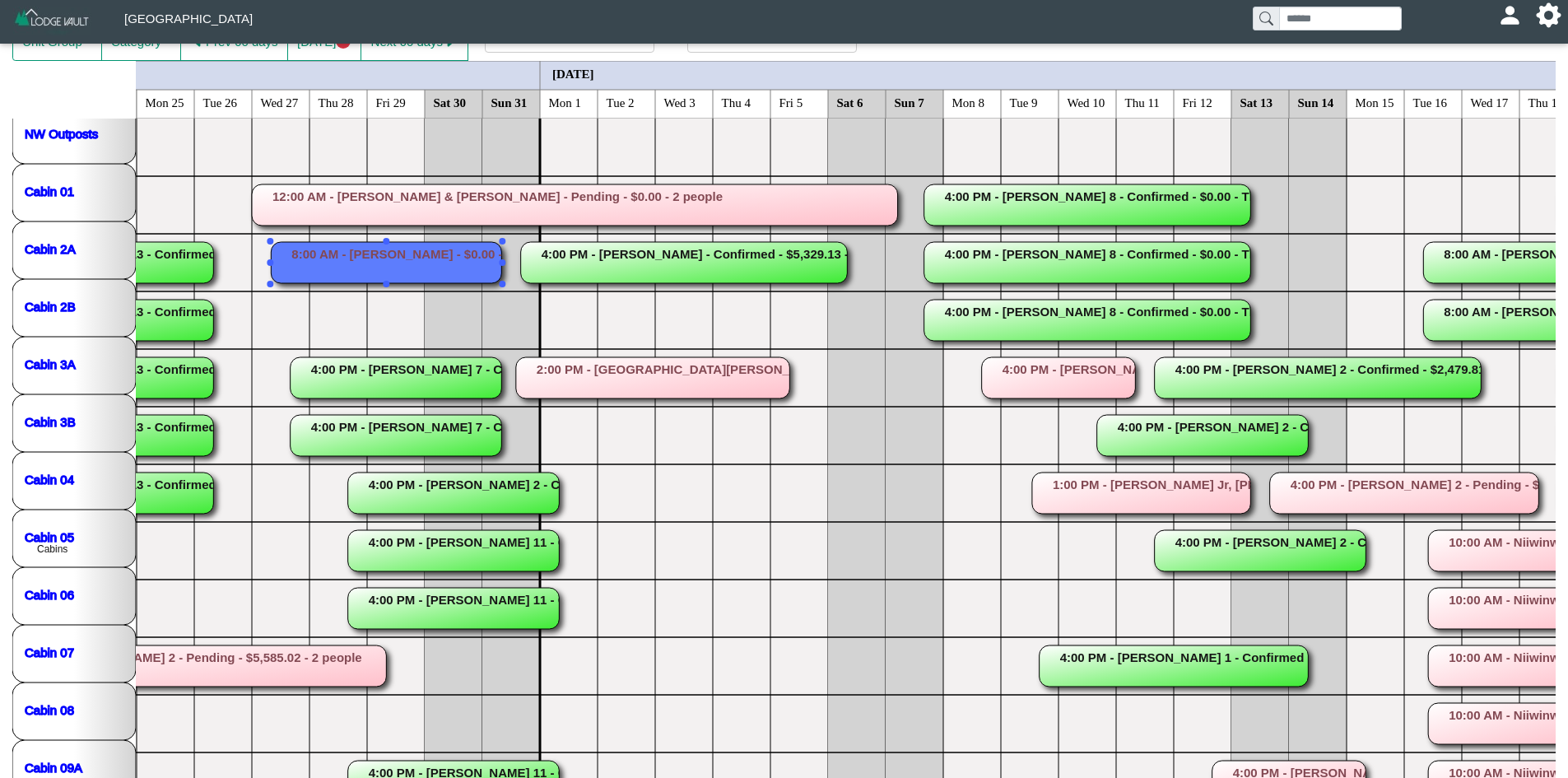
click at [308, 242] on rect at bounding box center [386, 262] width 231 height 41
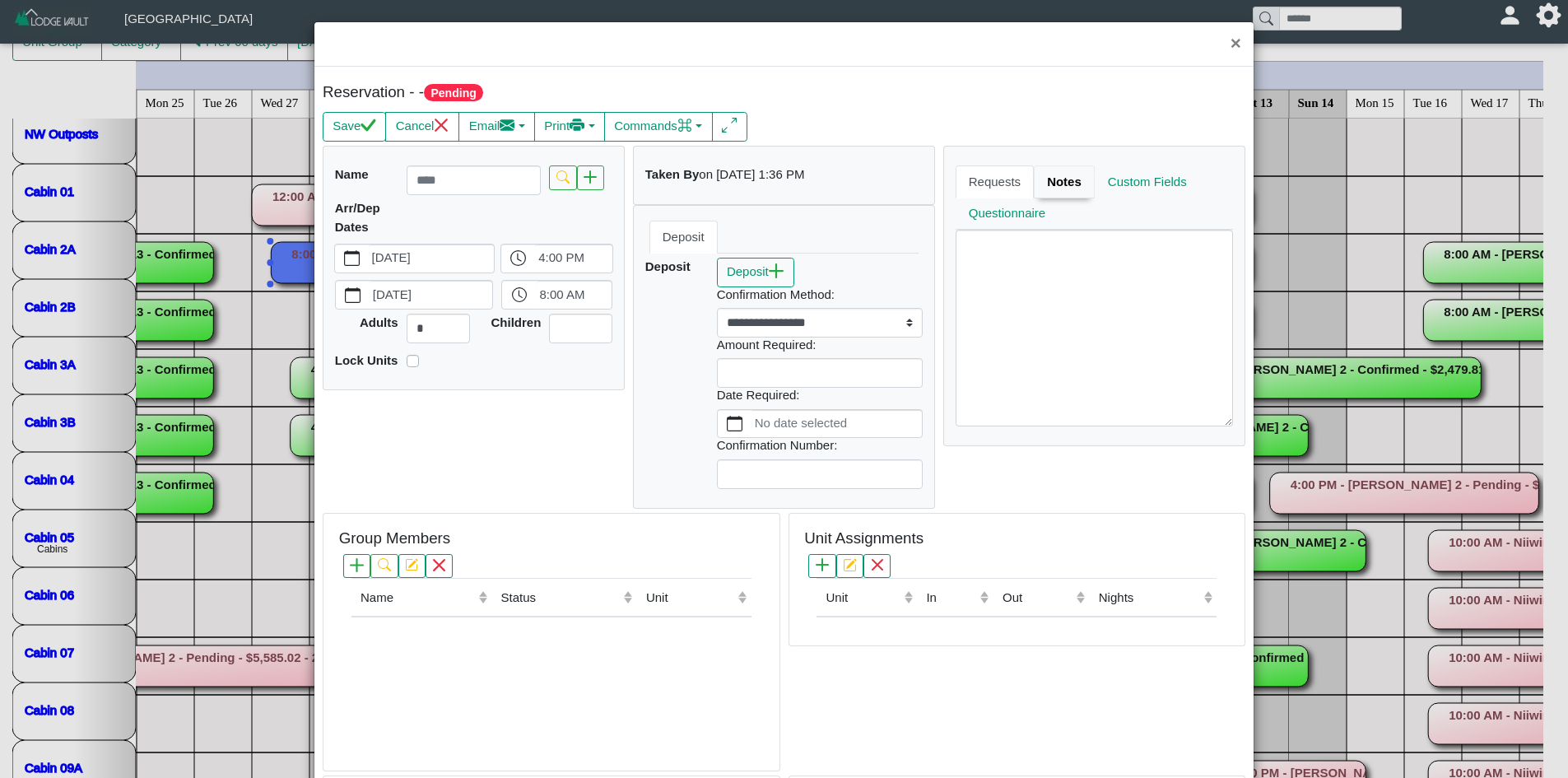
click at [1060, 191] on link "Notes" at bounding box center [1065, 182] width 61 height 33
drag, startPoint x: 1231, startPoint y: 30, endPoint x: 1235, endPoint y: 39, distance: 9.8
click at [1230, 30] on button "×" at bounding box center [1236, 44] width 36 height 44
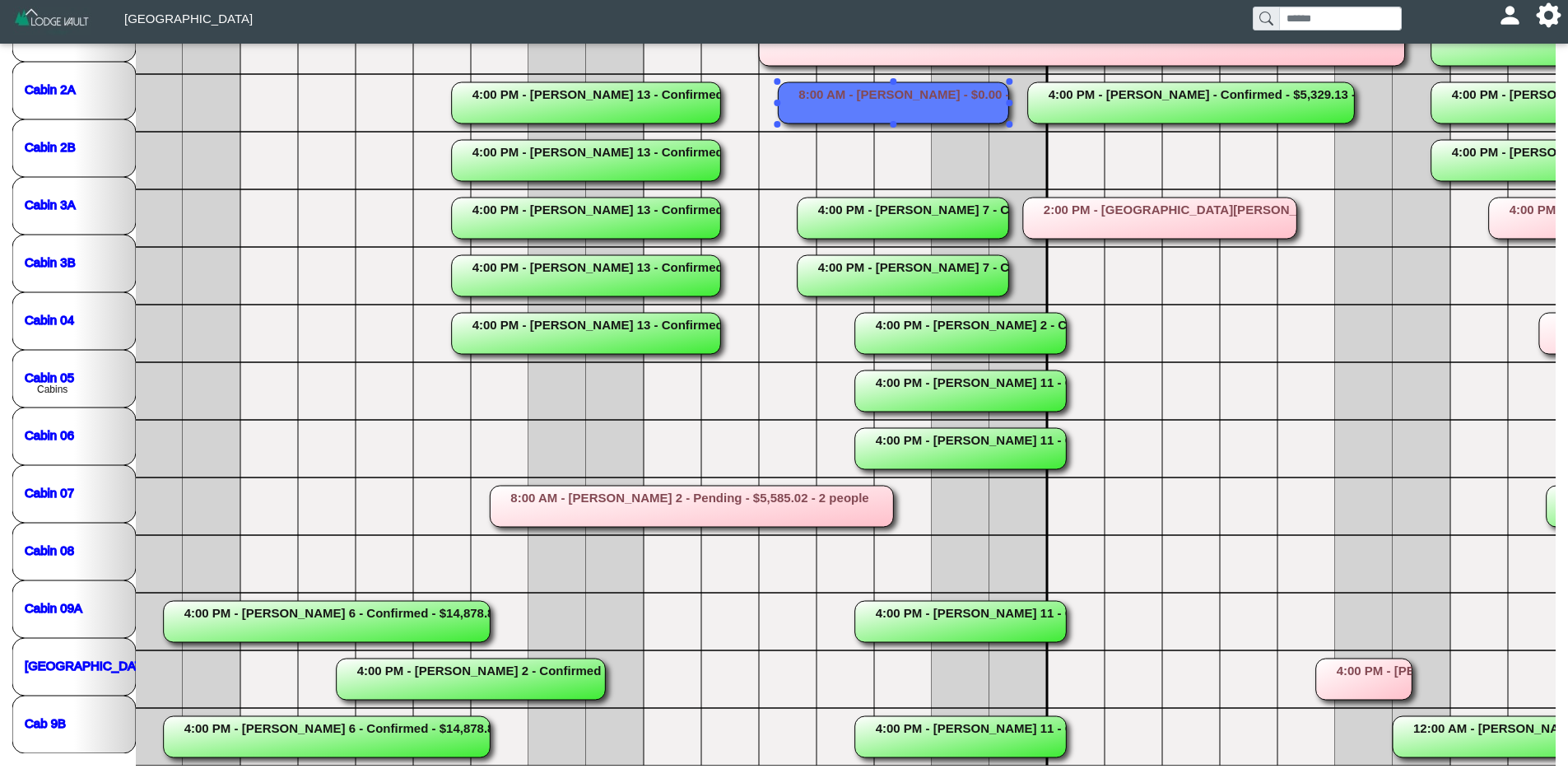
scroll to position [0, 739]
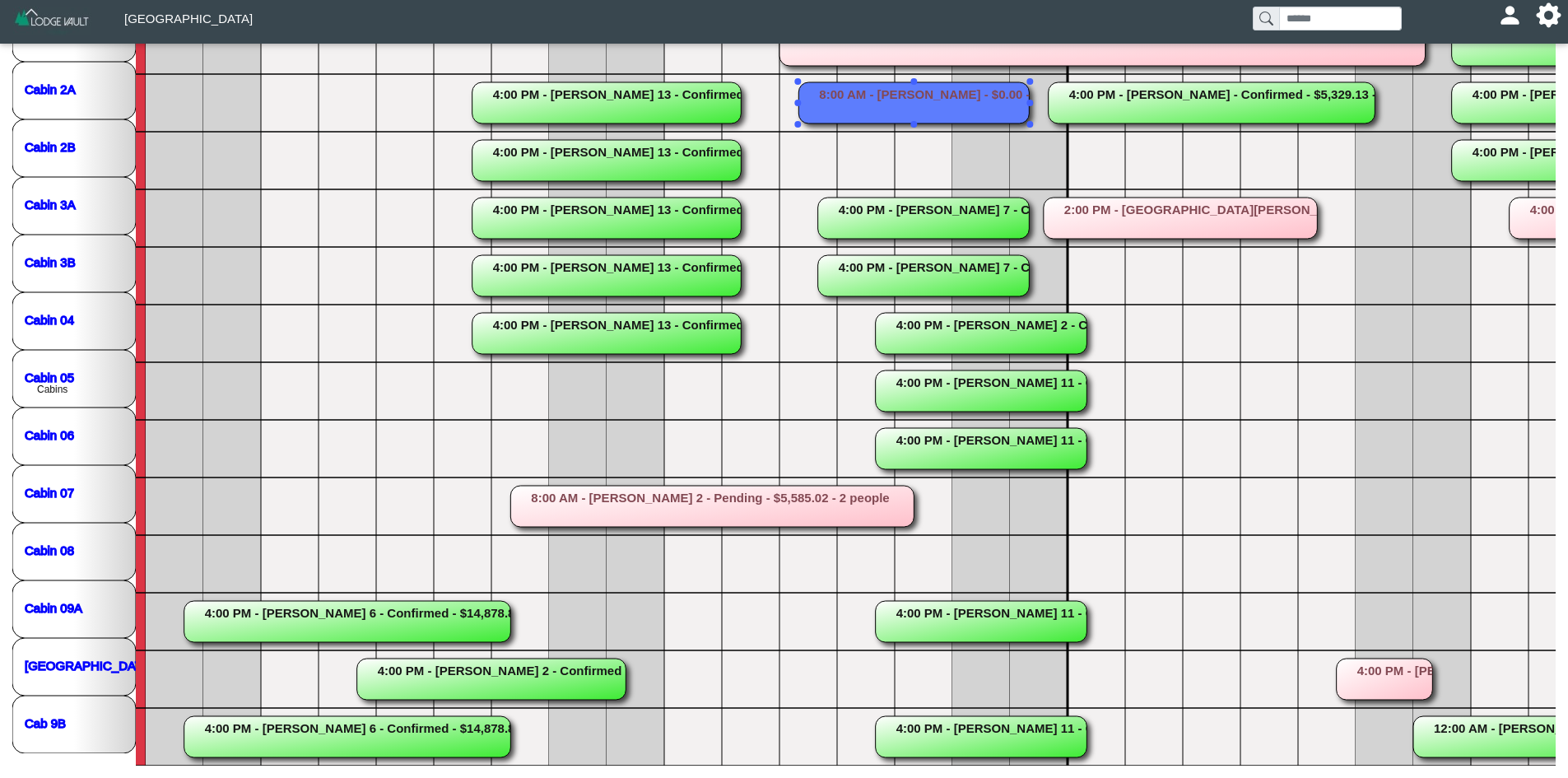
drag, startPoint x: 924, startPoint y: 771, endPoint x: 1030, endPoint y: 789, distance: 107.5
click at [1030, 777] on html "Crow Rock Lodge [EMAIL_ADDRESS][DOMAIN_NAME] Profile Sign Out Home Grid Reserva…" at bounding box center [784, 249] width 1568 height 1056
click at [1083, 775] on nav at bounding box center [784, 771] width 1568 height 12
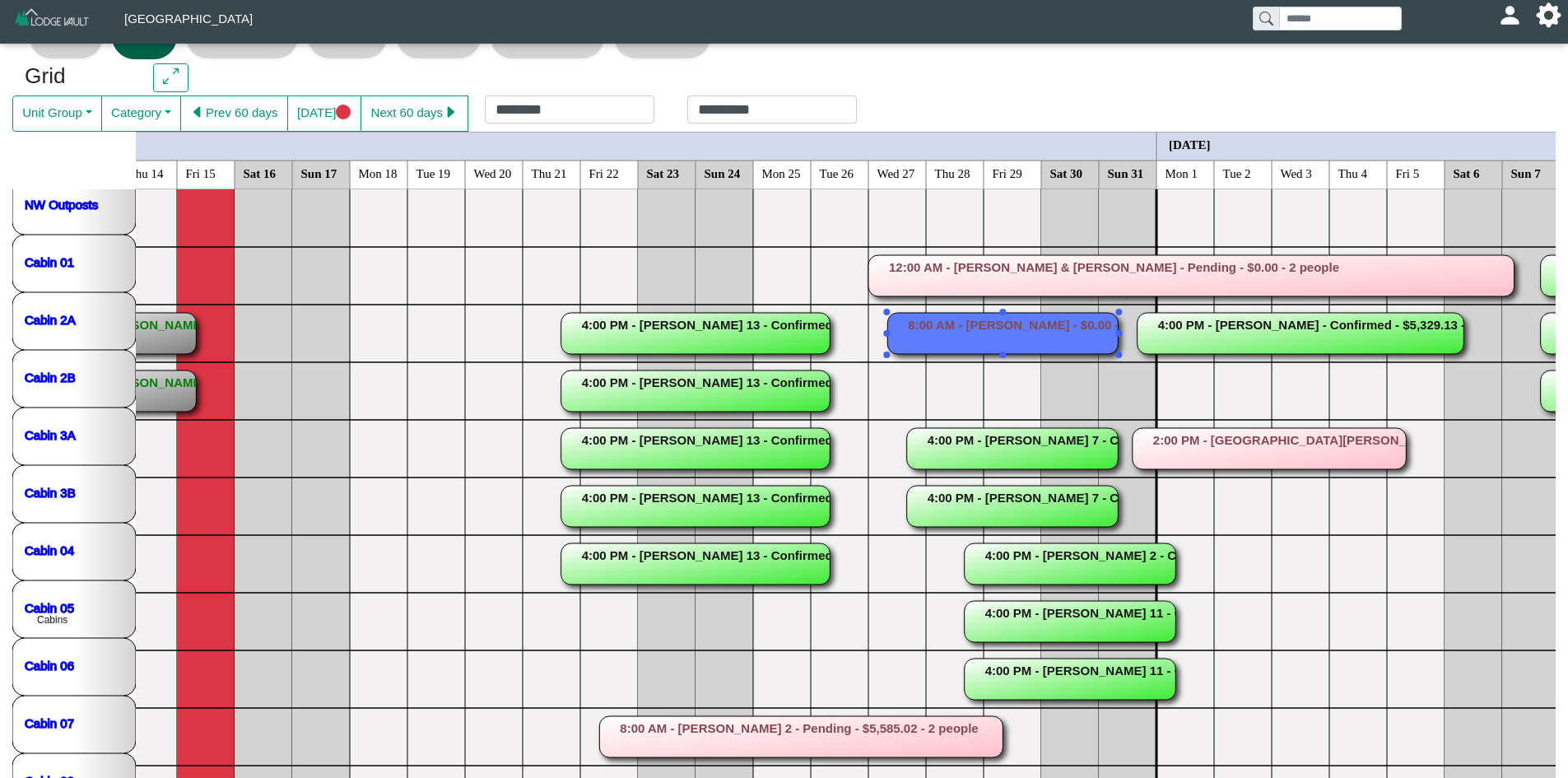
scroll to position [47, 0]
click at [1408, 336] on rect at bounding box center [1301, 334] width 327 height 41
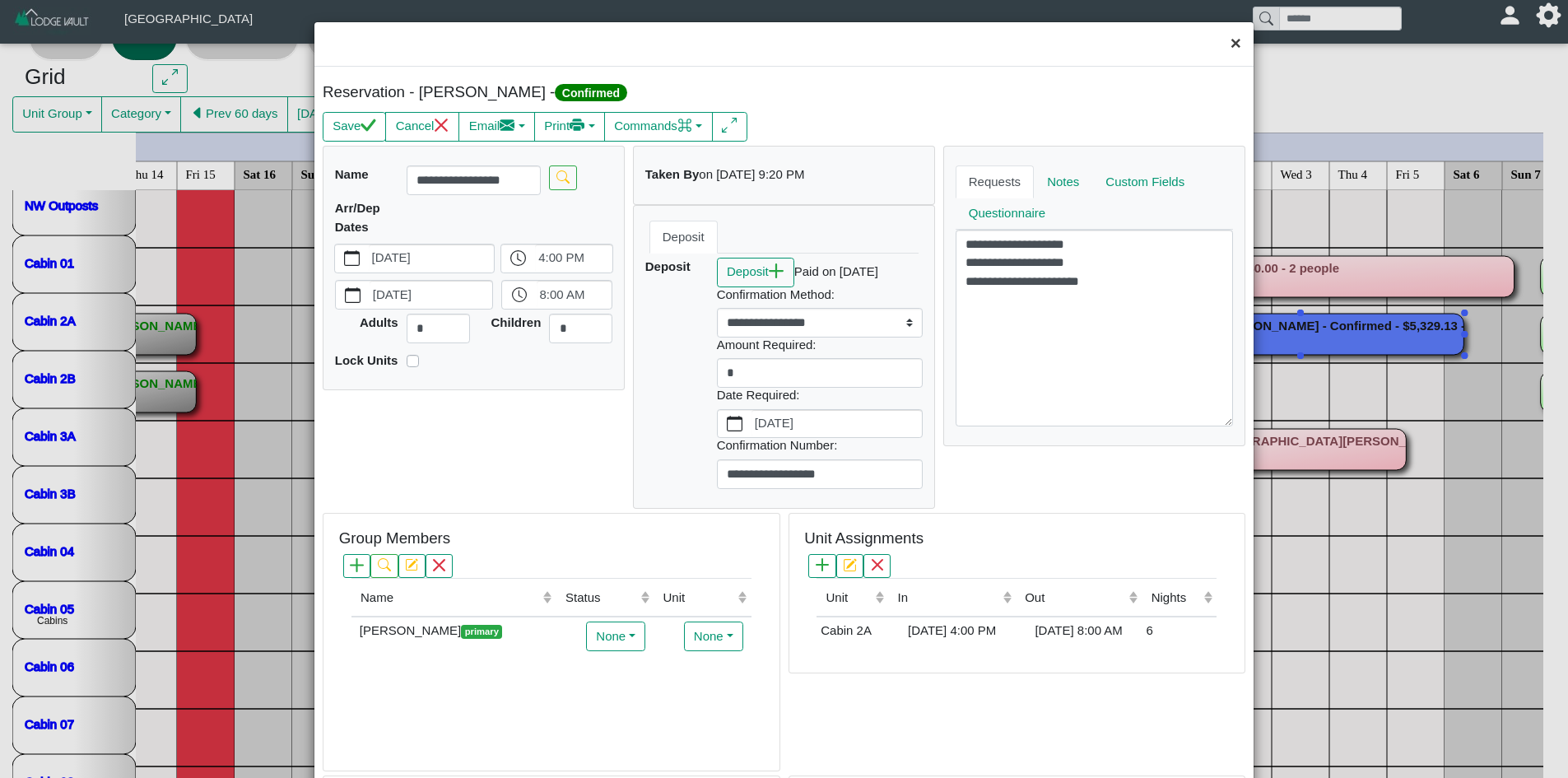
click at [1224, 43] on button "×" at bounding box center [1236, 44] width 36 height 44
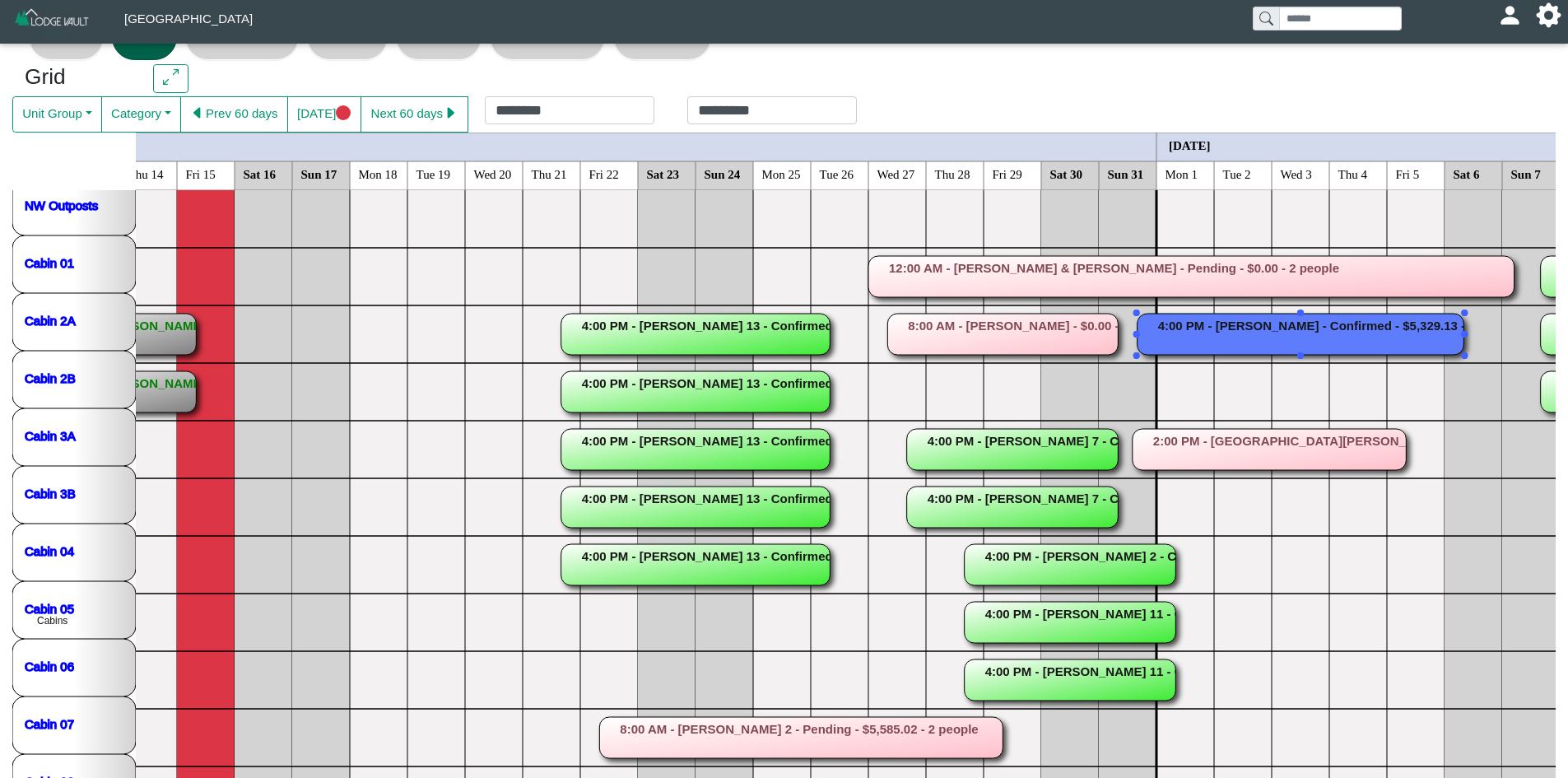
click at [1332, 331] on rect at bounding box center [1301, 334] width 327 height 41
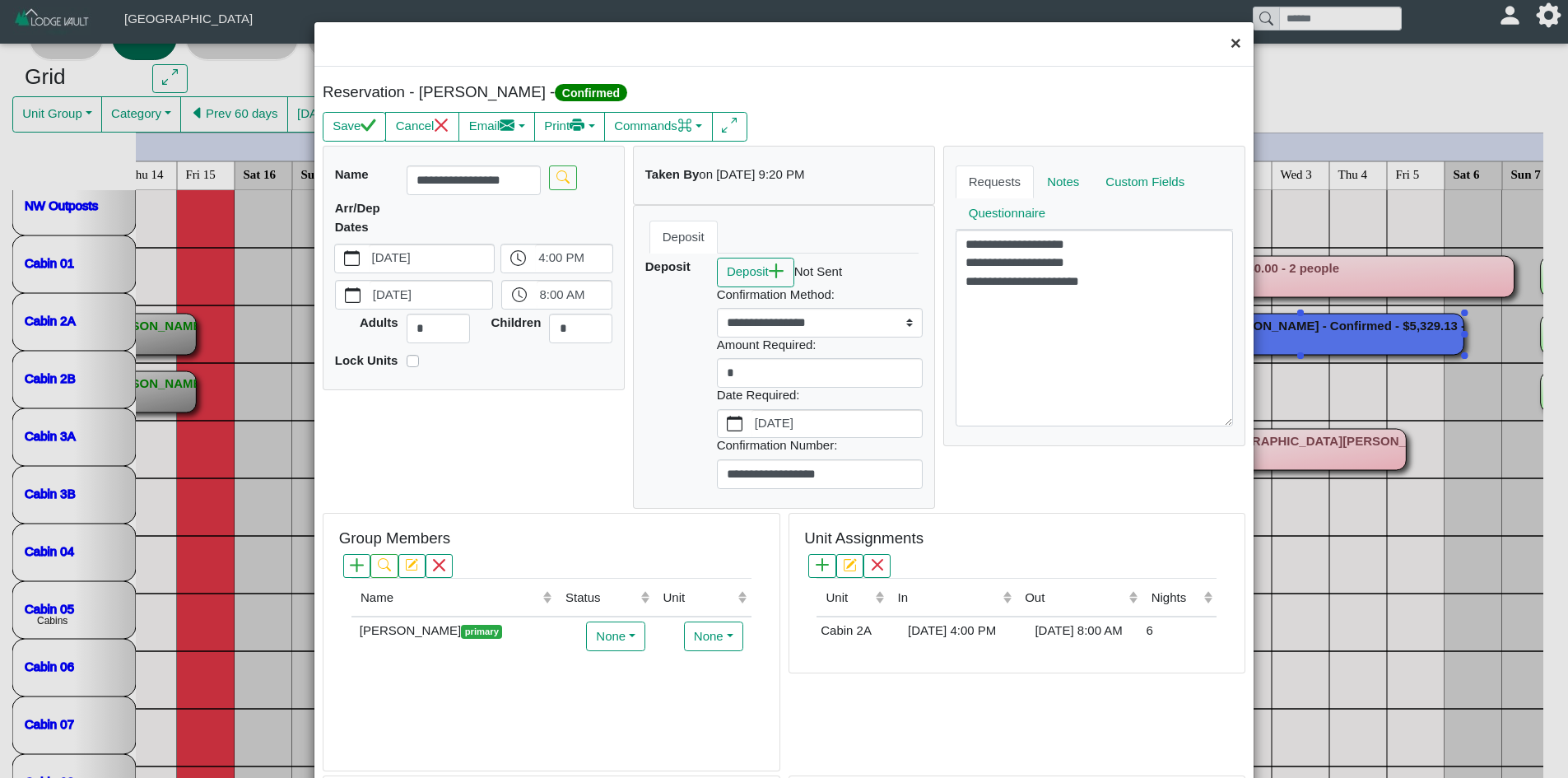
click at [1223, 44] on button "×" at bounding box center [1236, 44] width 36 height 44
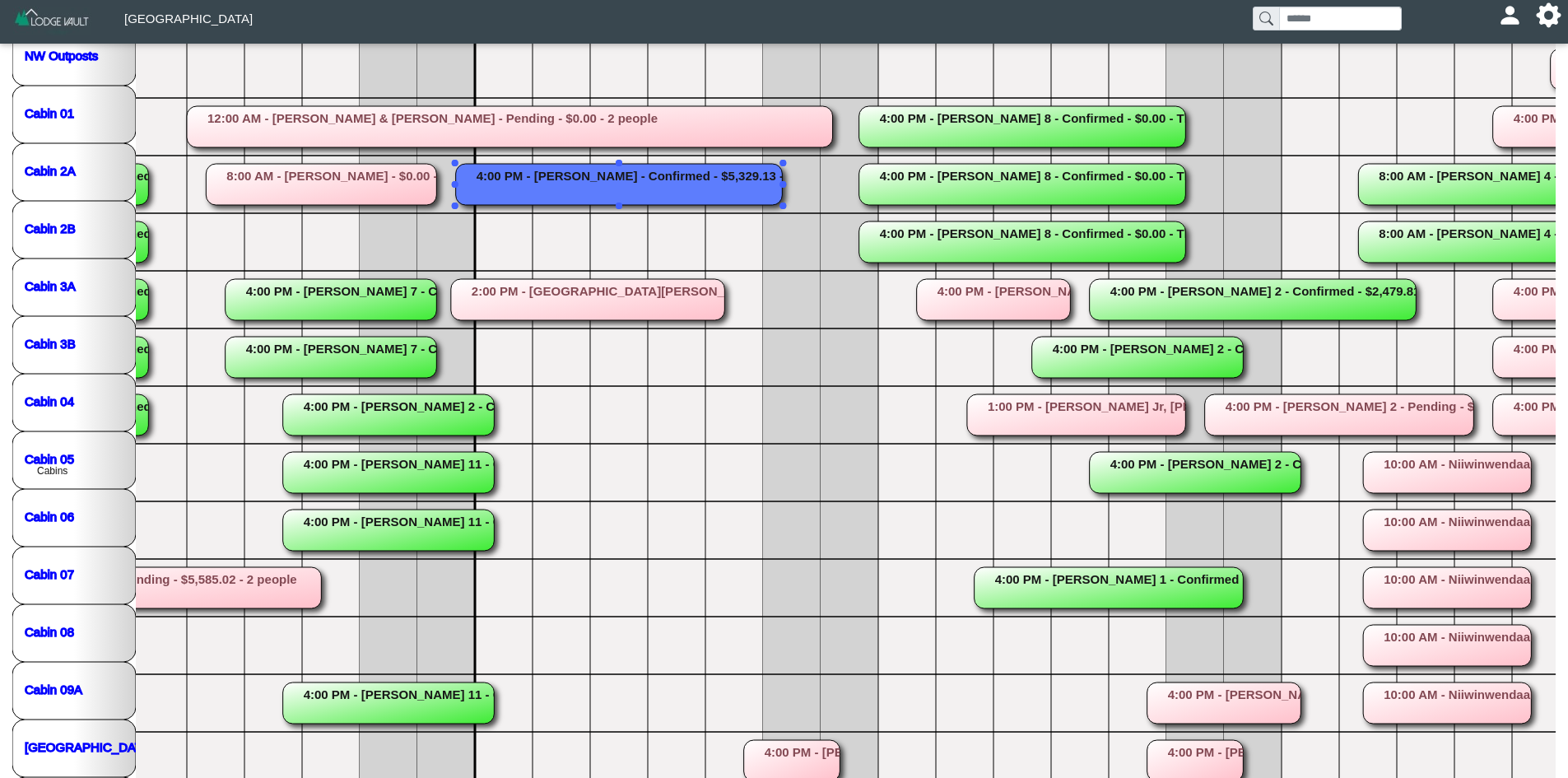
scroll to position [279, 0]
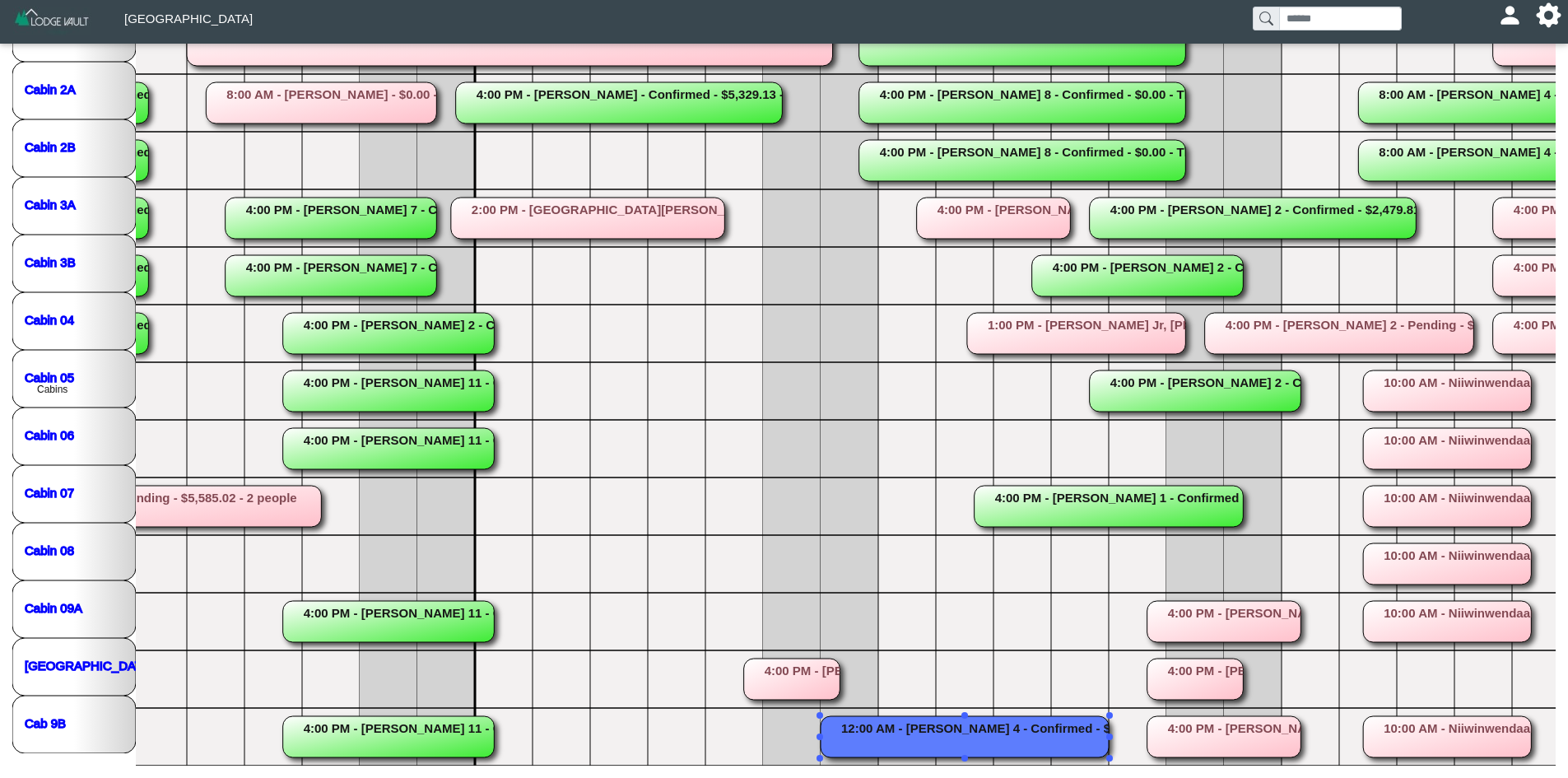
click at [894, 729] on rect at bounding box center [965, 736] width 288 height 41
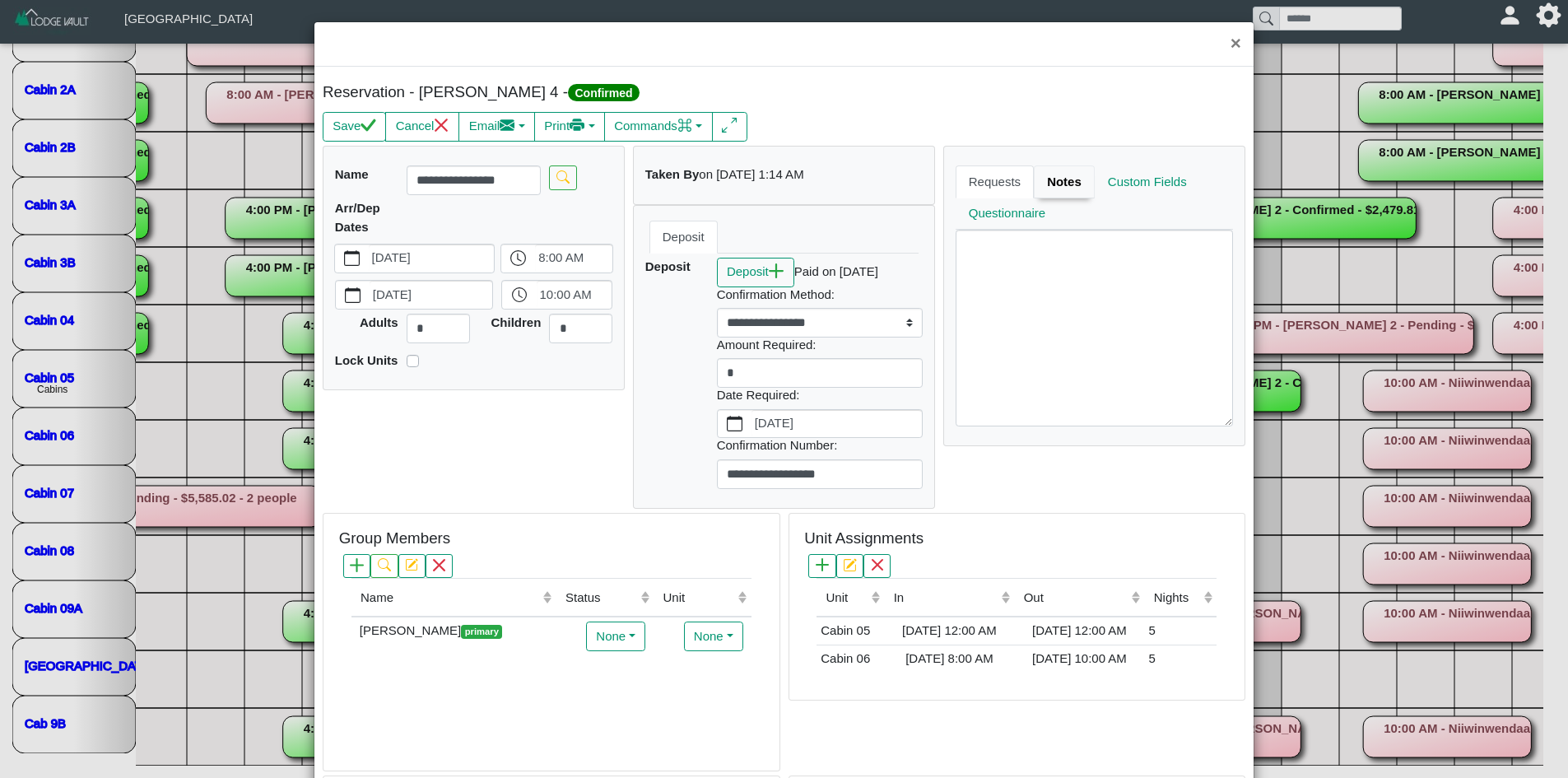
click at [1052, 182] on link "Notes" at bounding box center [1065, 182] width 61 height 33
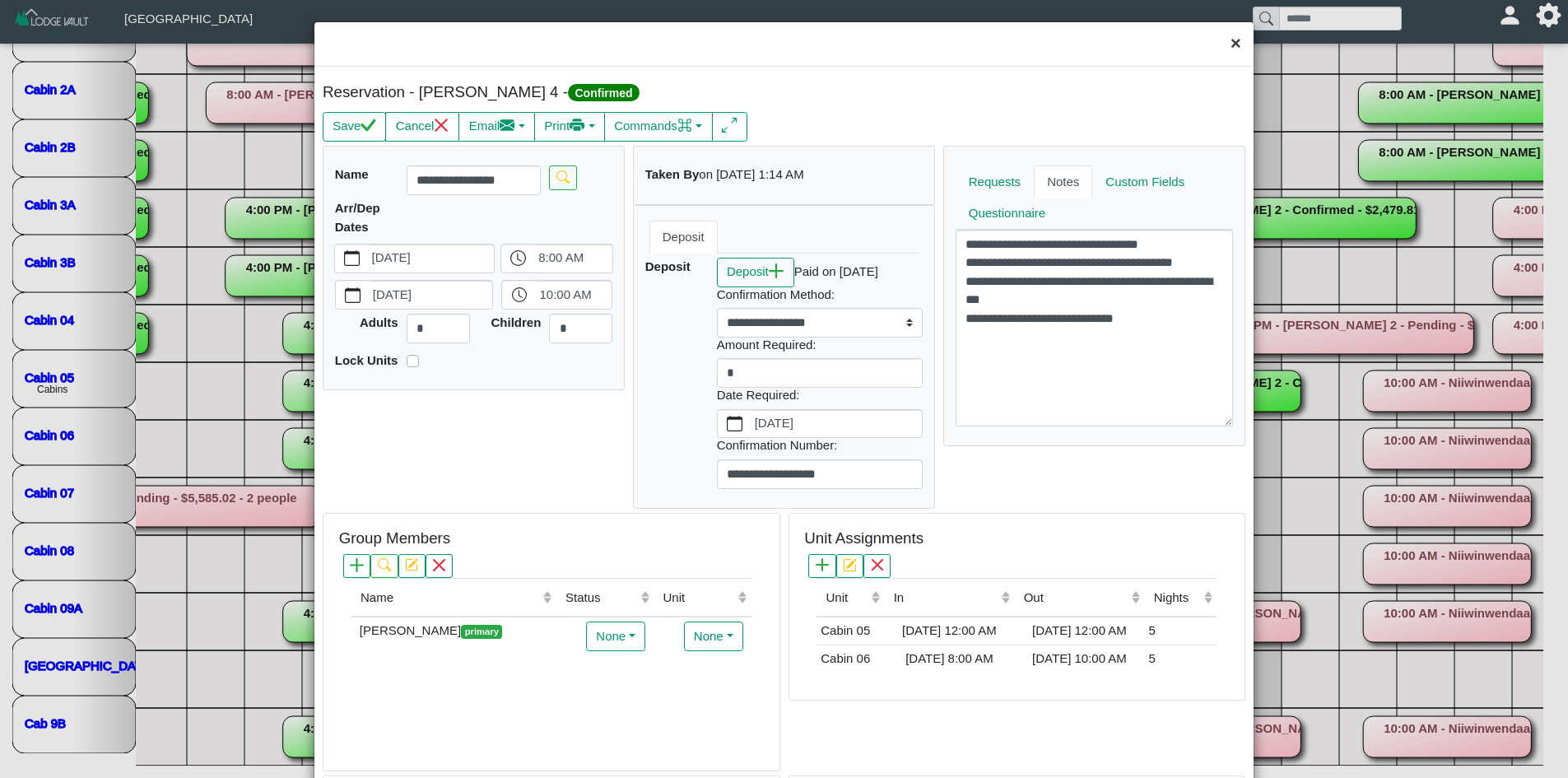
click at [1219, 36] on button "×" at bounding box center [1236, 44] width 36 height 44
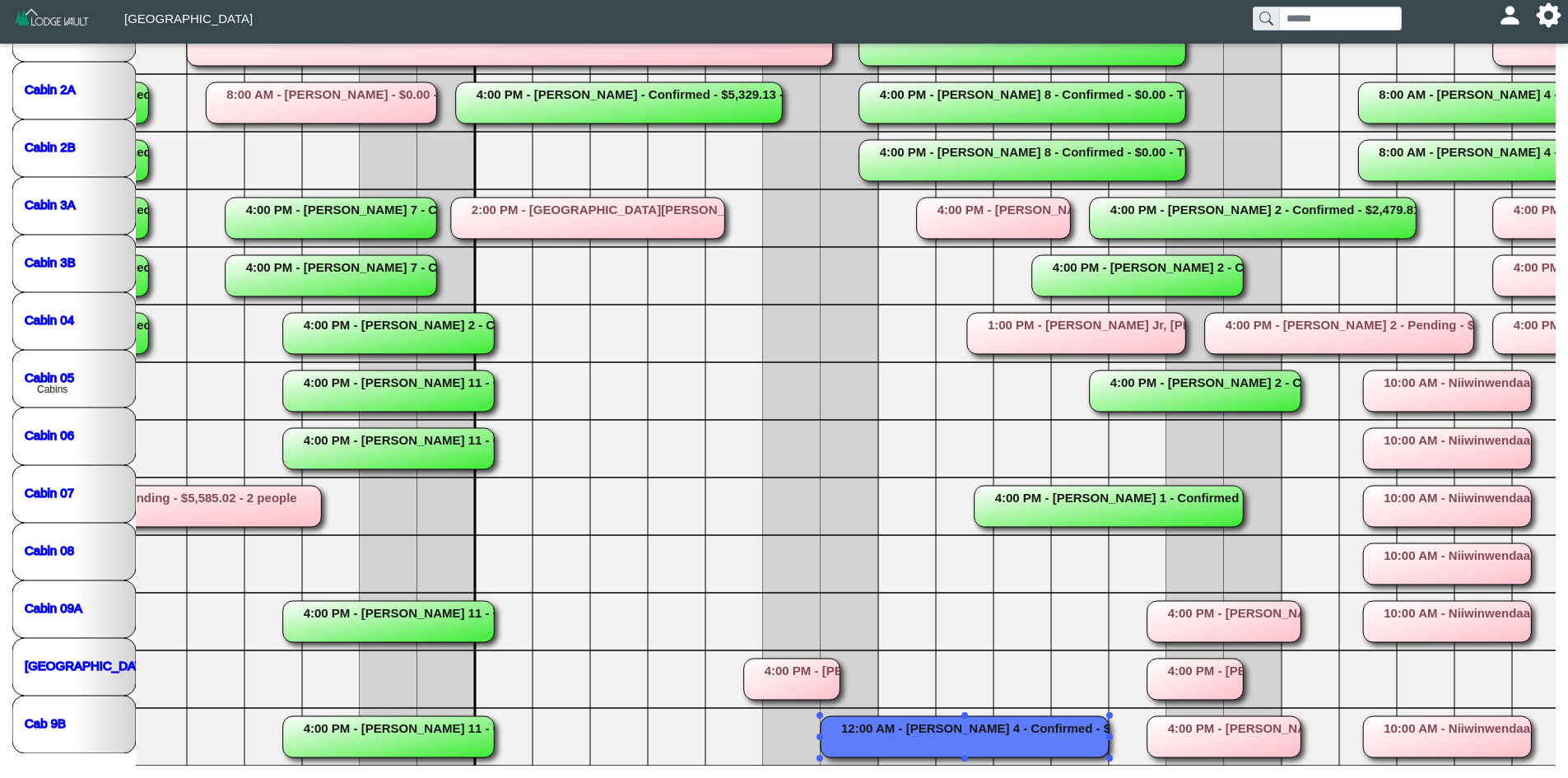
drag, startPoint x: 1073, startPoint y: 766, endPoint x: 1164, endPoint y: 765, distance: 91.0
click at [1247, 769] on nav at bounding box center [784, 771] width 1568 height 12
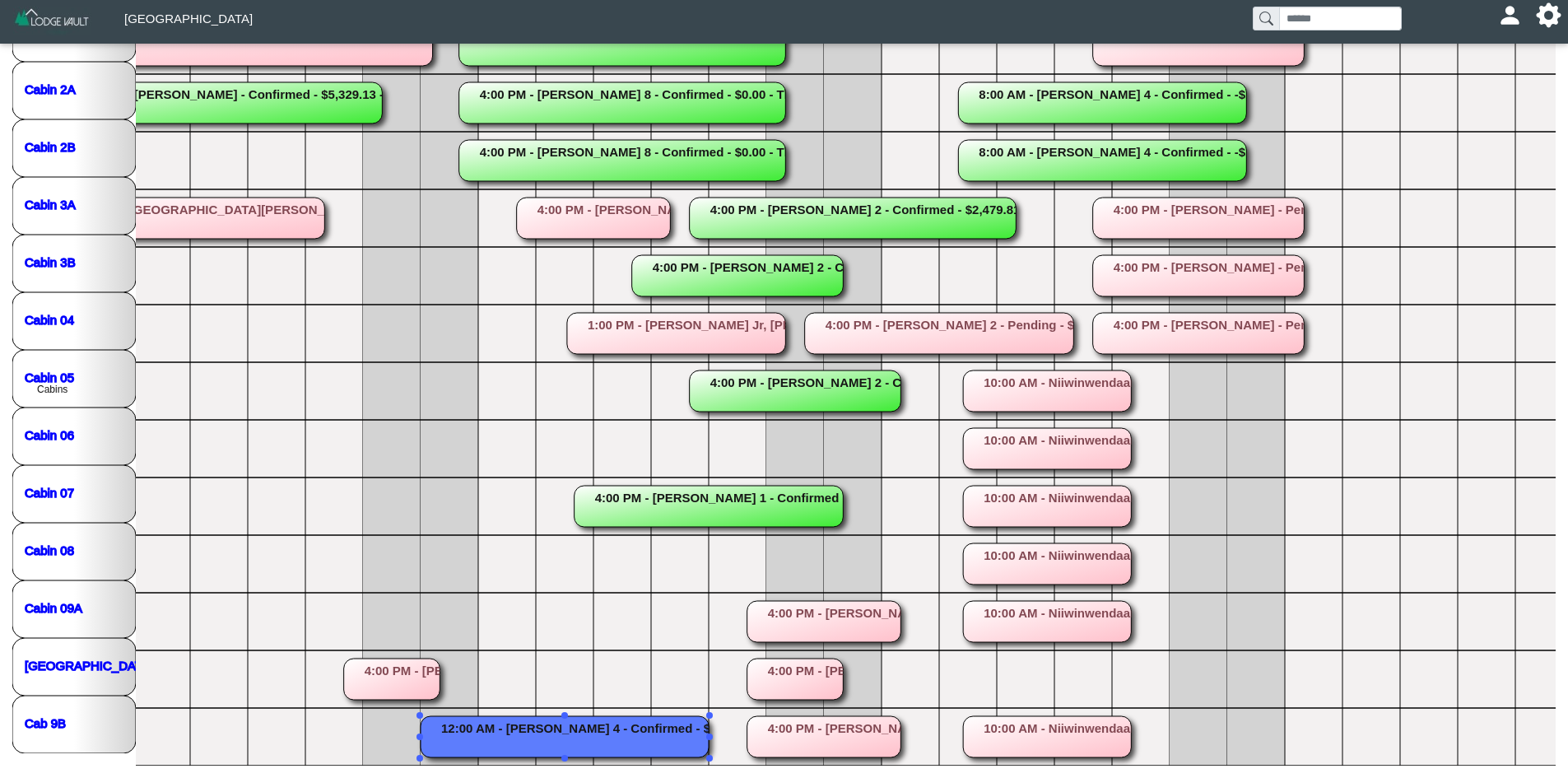
click at [815, 664] on rect at bounding box center [796, 678] width 96 height 41
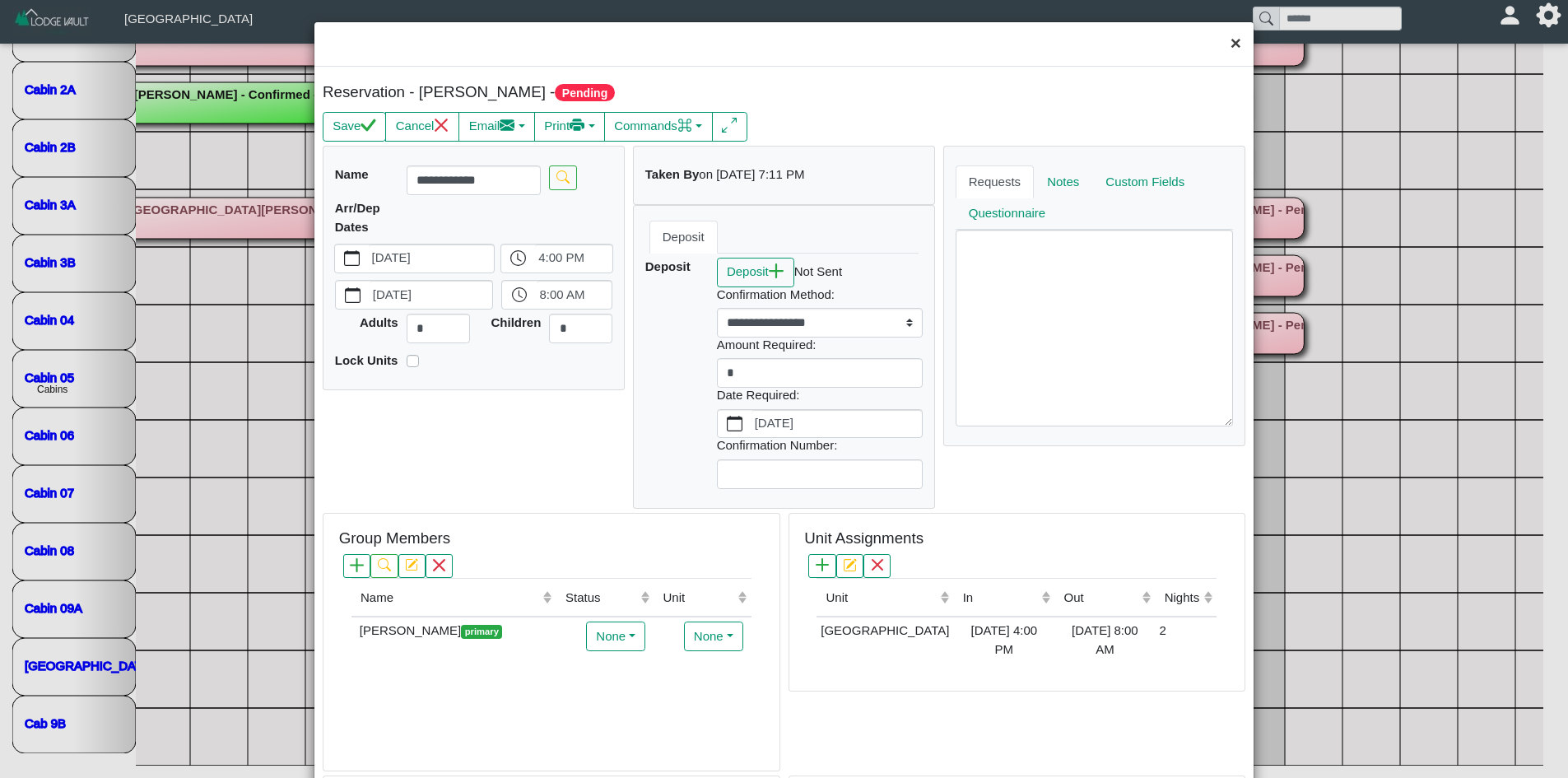
click at [1219, 42] on button "×" at bounding box center [1236, 44] width 36 height 44
